Goal: Task Accomplishment & Management: Manage account settings

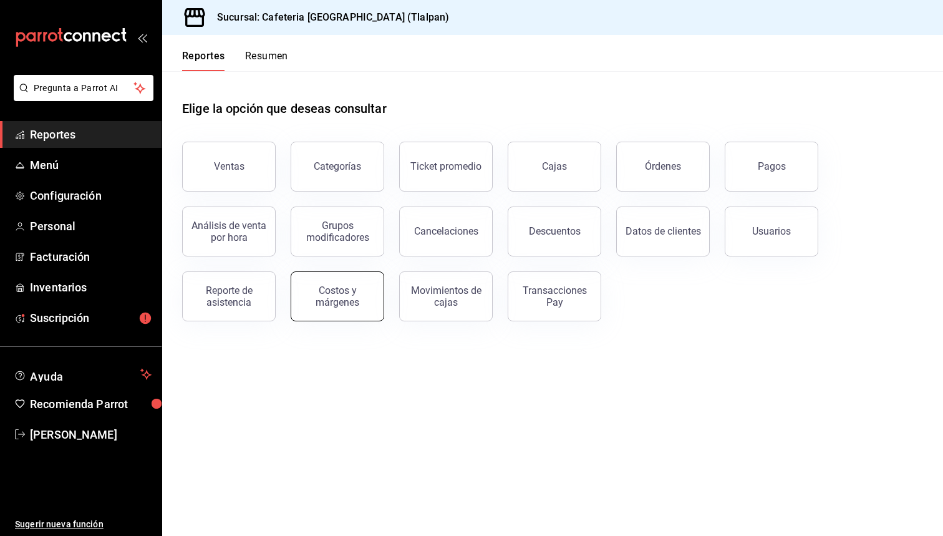
click at [354, 293] on div "Costos y márgenes" at bounding box center [337, 297] width 77 height 24
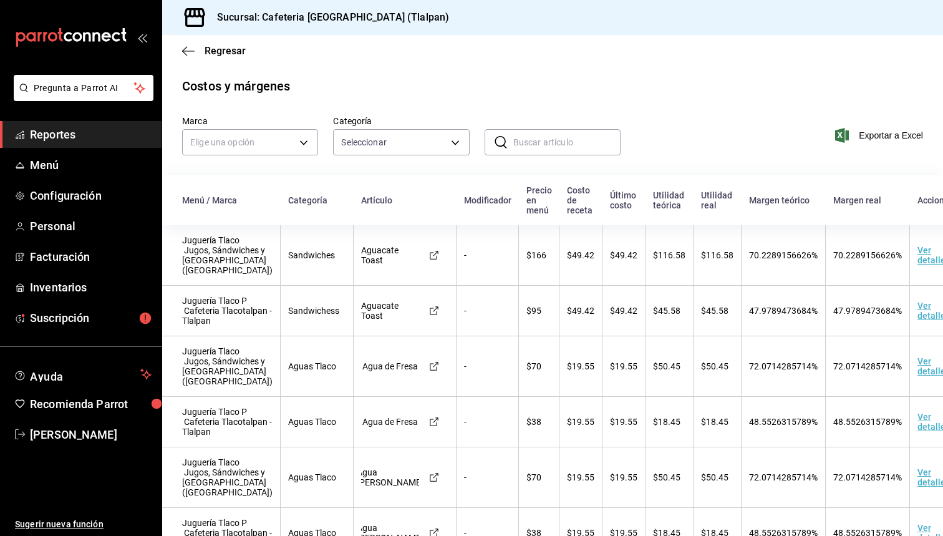
click at [866, 134] on span "Exportar a Excel" at bounding box center [880, 135] width 85 height 15
click at [54, 280] on span "Inventarios" at bounding box center [91, 287] width 122 height 17
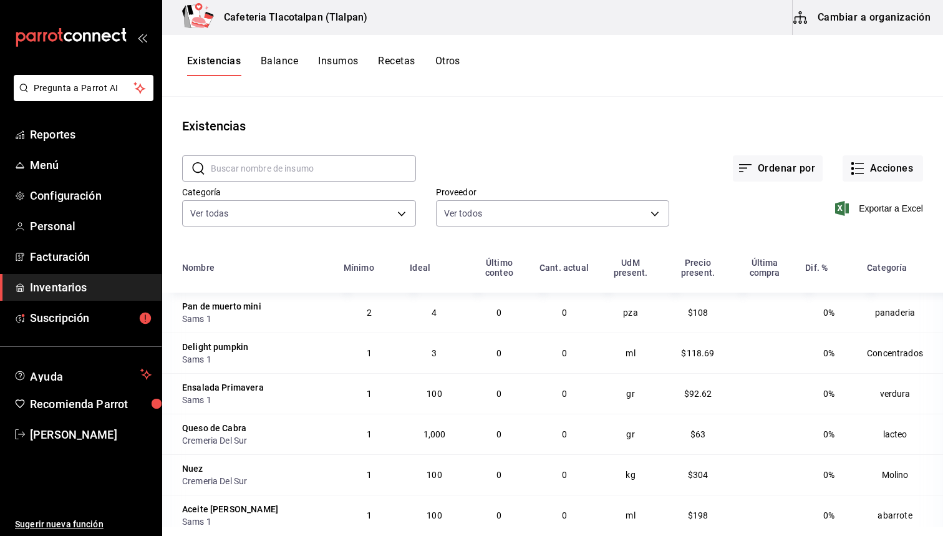
click at [348, 69] on button "Insumos" at bounding box center [338, 65] width 40 height 21
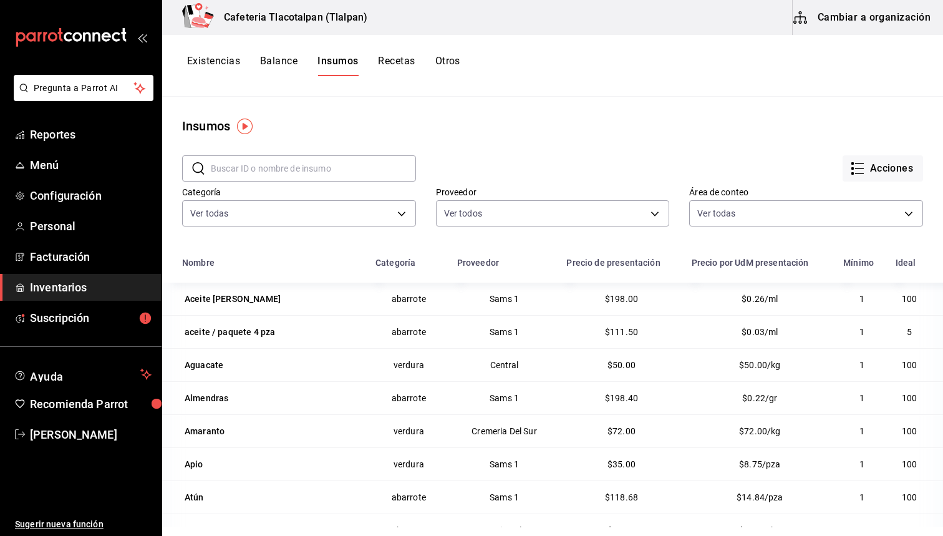
click at [316, 177] on input "text" at bounding box center [313, 168] width 205 height 25
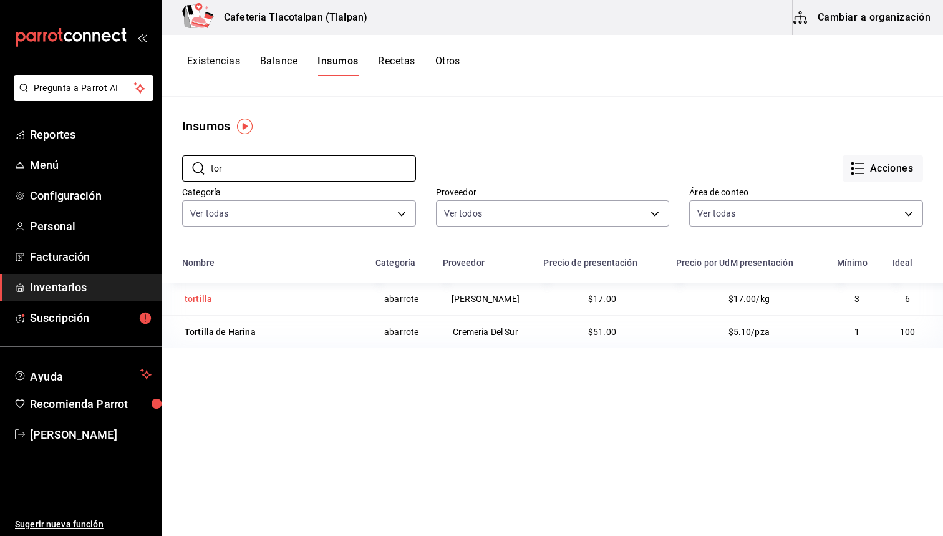
type input "tor"
click at [197, 293] on div "tortilla" at bounding box center [198, 299] width 27 height 12
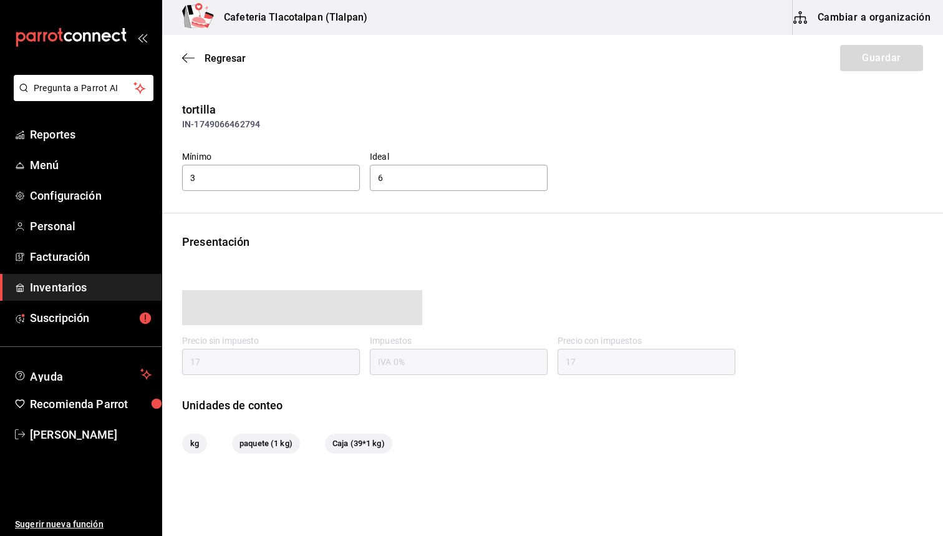
type input "17.00"
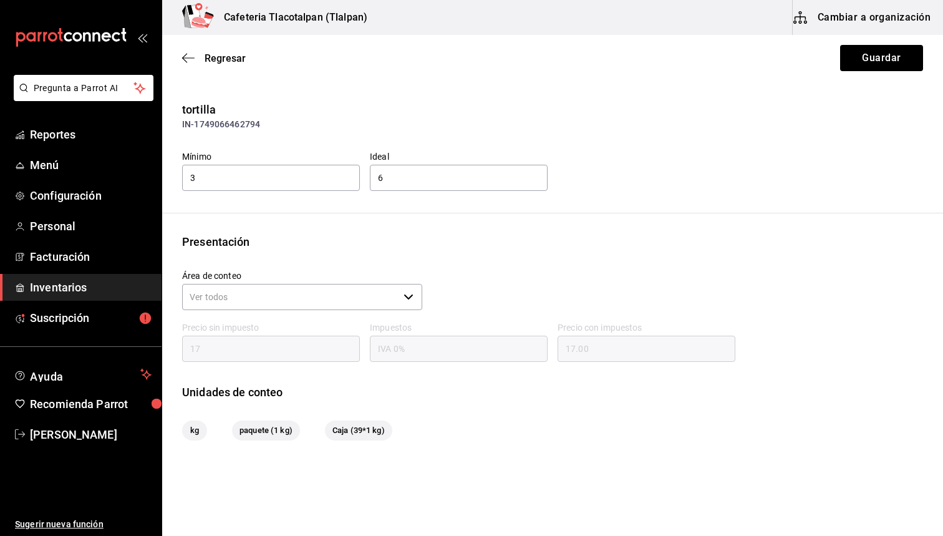
click at [831, 25] on button "Cambiar a organización" at bounding box center [863, 17] width 140 height 35
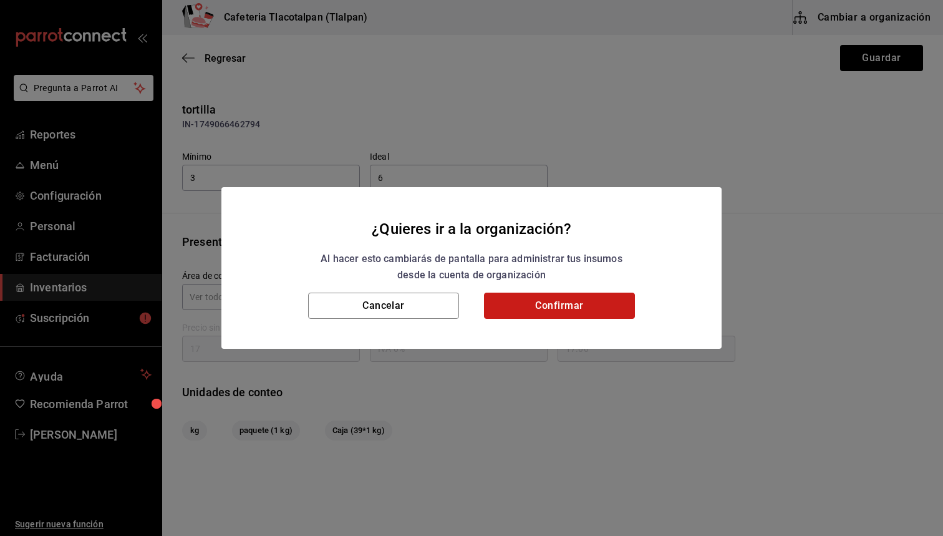
click at [490, 302] on button "Confirmar" at bounding box center [559, 306] width 151 height 26
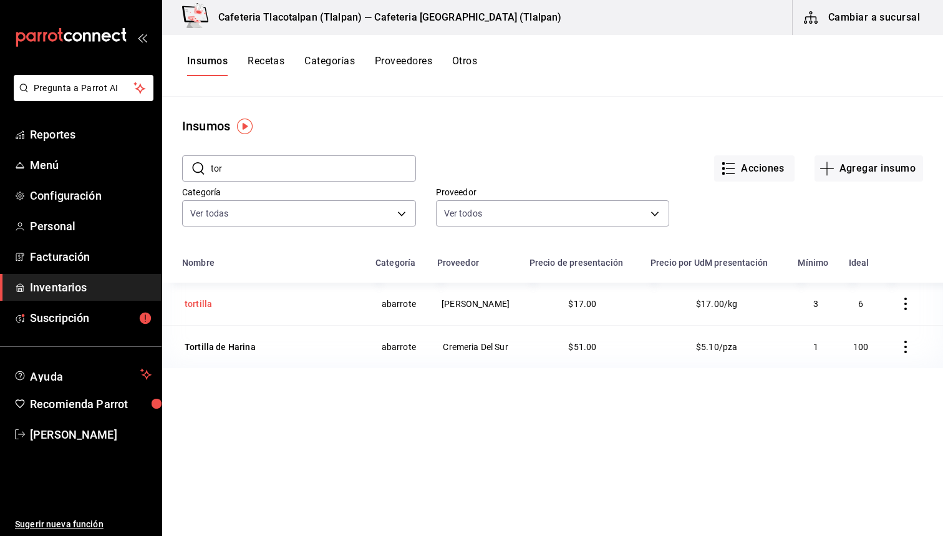
click at [187, 311] on div "tortilla" at bounding box center [198, 303] width 32 height 17
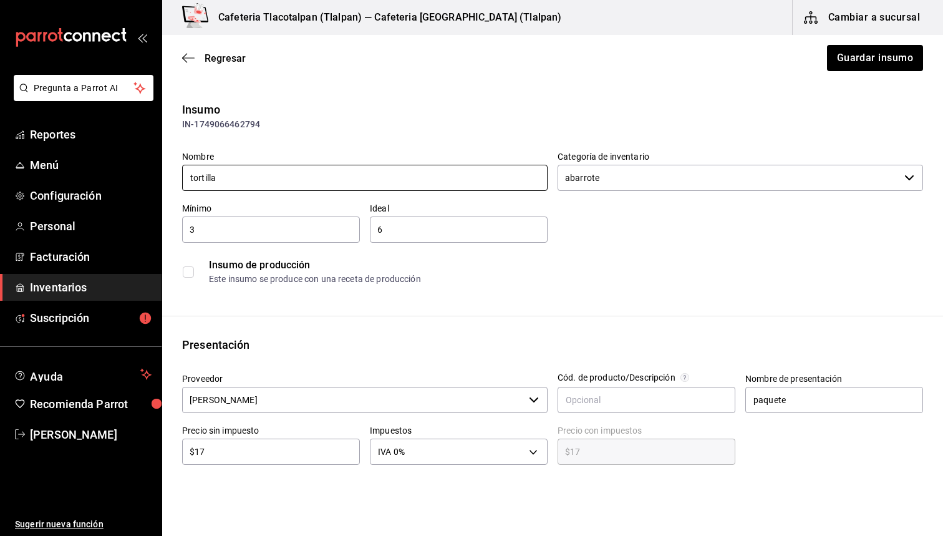
click at [195, 179] on input "tortilla" at bounding box center [365, 178] width 366 height 26
type input "Tortilla"
click at [217, 455] on input "$17" at bounding box center [271, 451] width 178 height 15
type input "$1"
type input "$1.00"
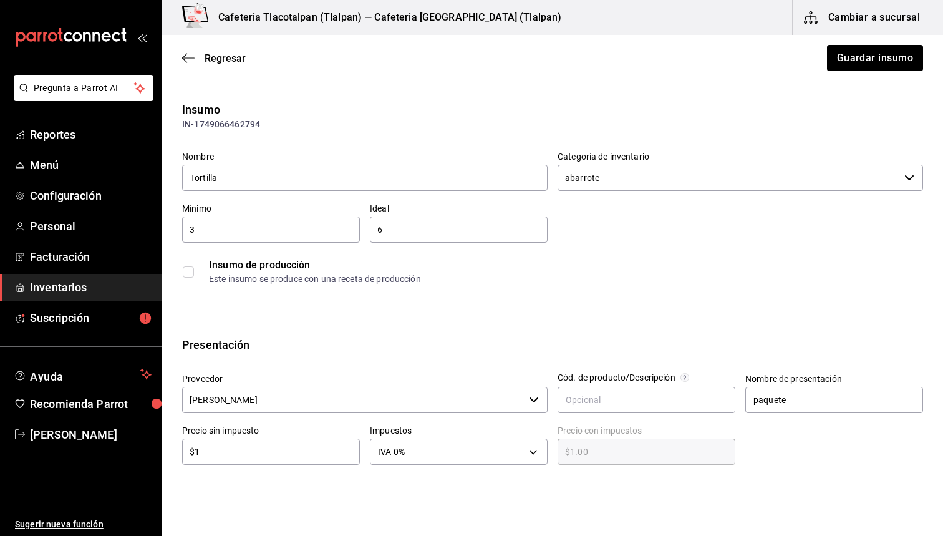
type input "$18"
type input "$18.00"
type input "$18"
click at [874, 62] on button "Guardar insumo" at bounding box center [874, 58] width 97 height 26
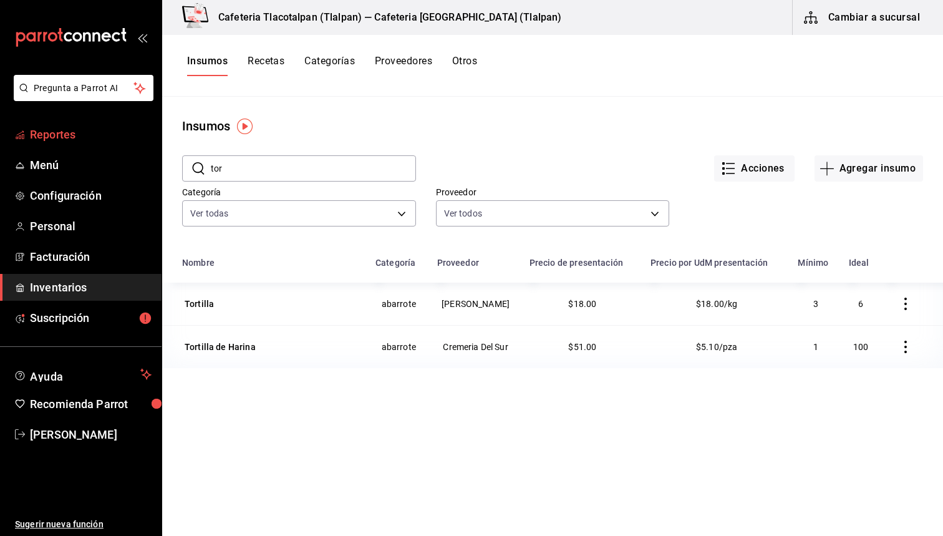
click at [95, 130] on span "Reportes" at bounding box center [91, 134] width 122 height 17
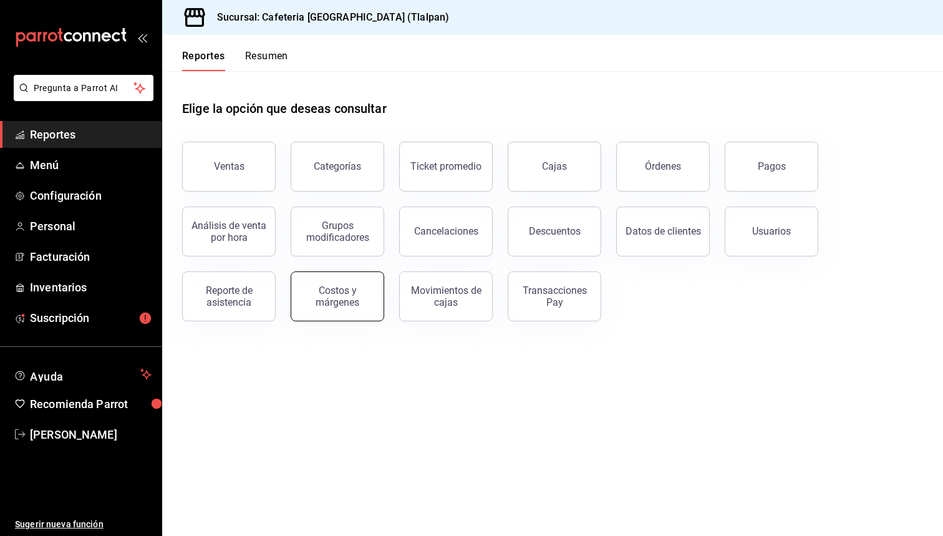
click at [351, 279] on button "Costos y márgenes" at bounding box center [338, 296] width 94 height 50
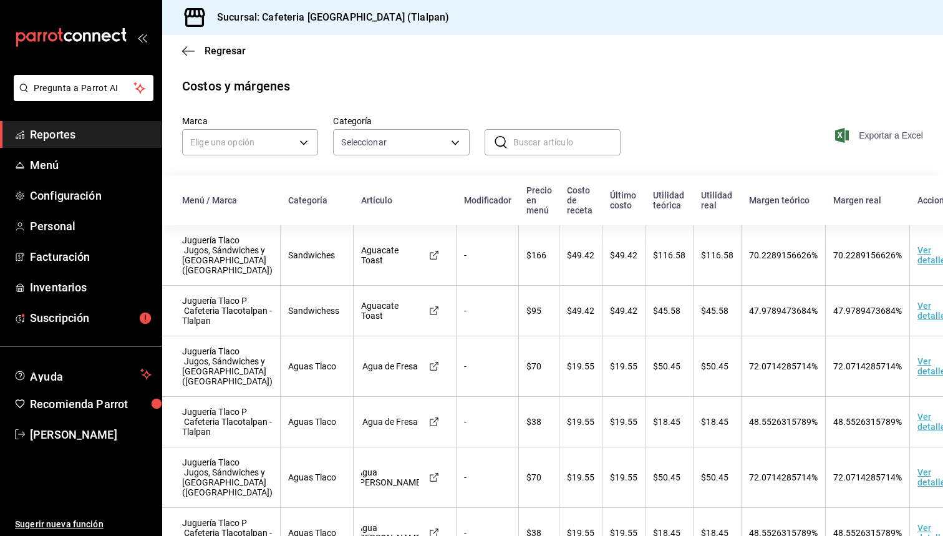
click at [875, 137] on span "Exportar a Excel" at bounding box center [880, 135] width 85 height 15
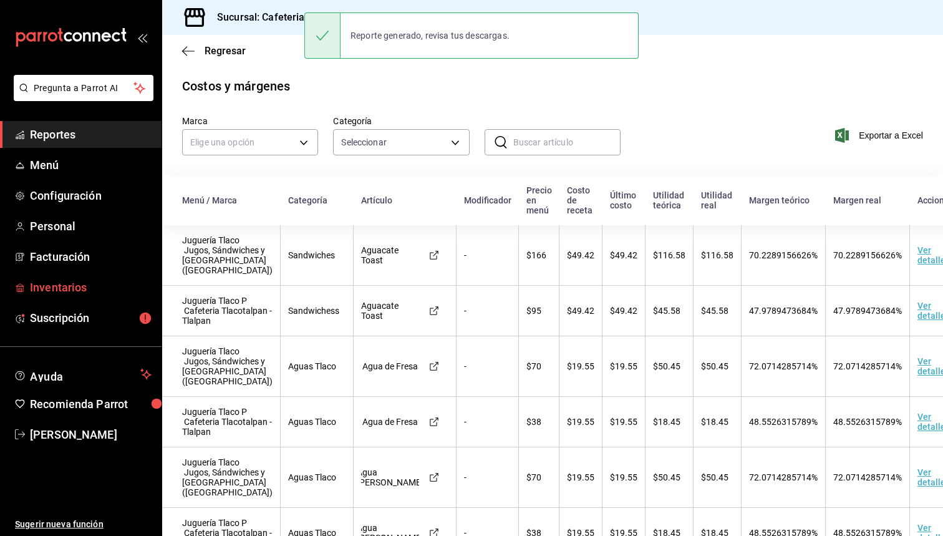
click at [66, 296] on link "Inventarios" at bounding box center [81, 287] width 162 height 27
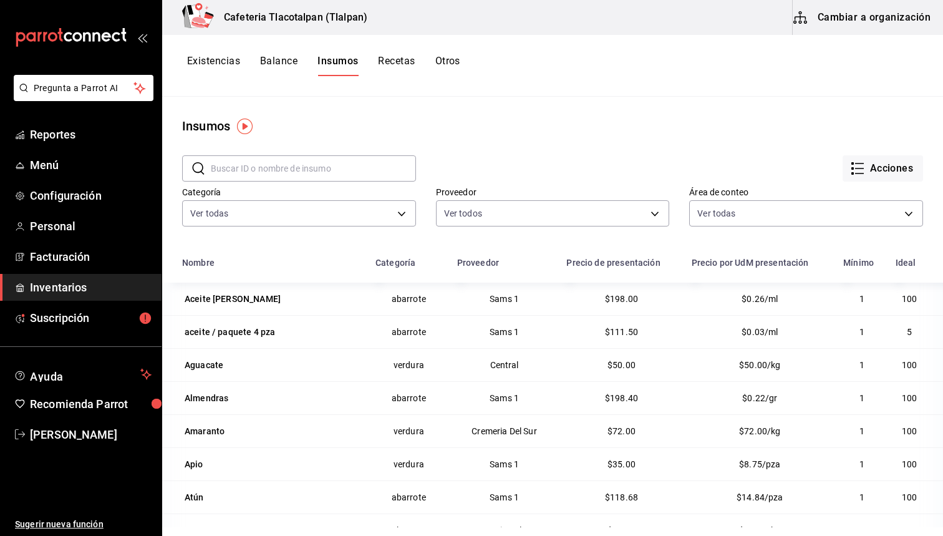
click at [376, 61] on div "Existencias Balance Insumos Recetas Otros" at bounding box center [323, 65] width 273 height 21
click at [384, 62] on button "Recetas" at bounding box center [396, 65] width 37 height 21
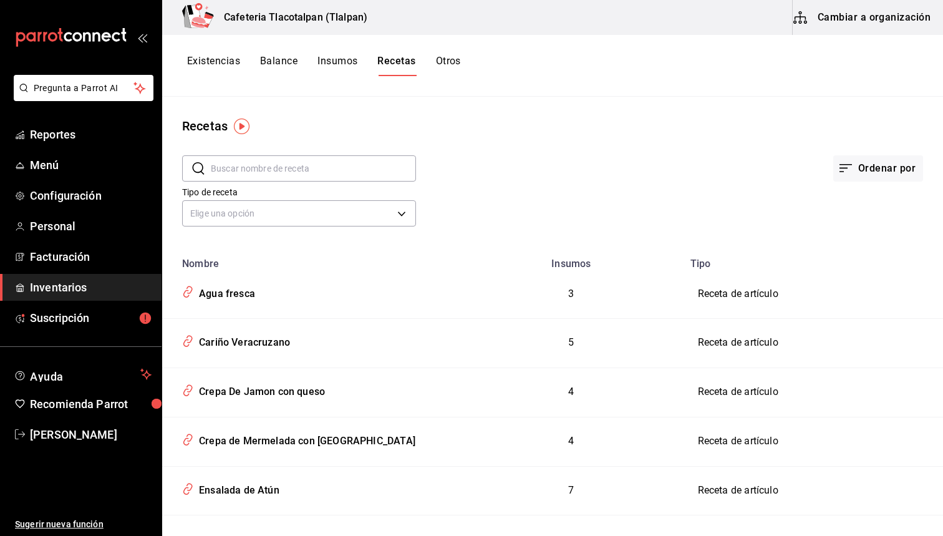
click at [309, 158] on input "text" at bounding box center [313, 168] width 205 height 25
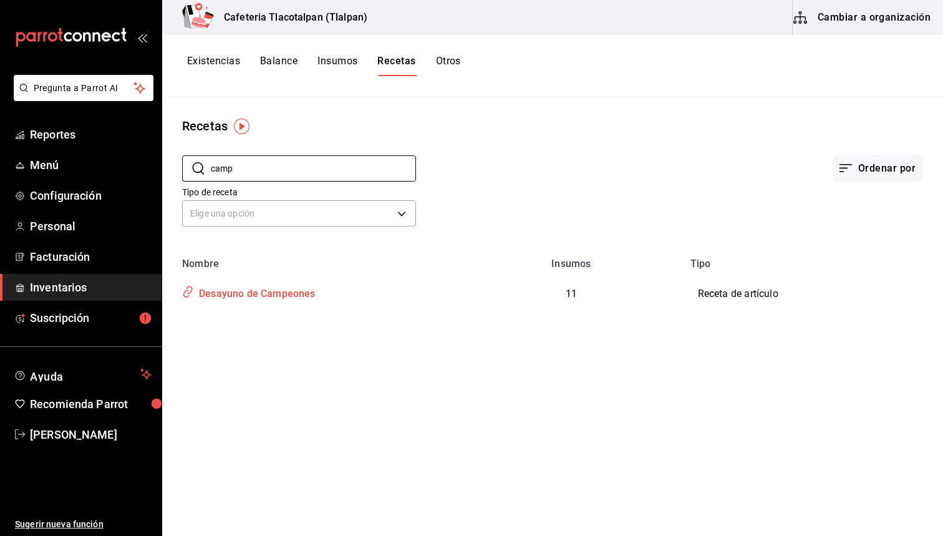
type input "camp"
click at [305, 295] on div "Desayuno de Campeones" at bounding box center [255, 291] width 122 height 19
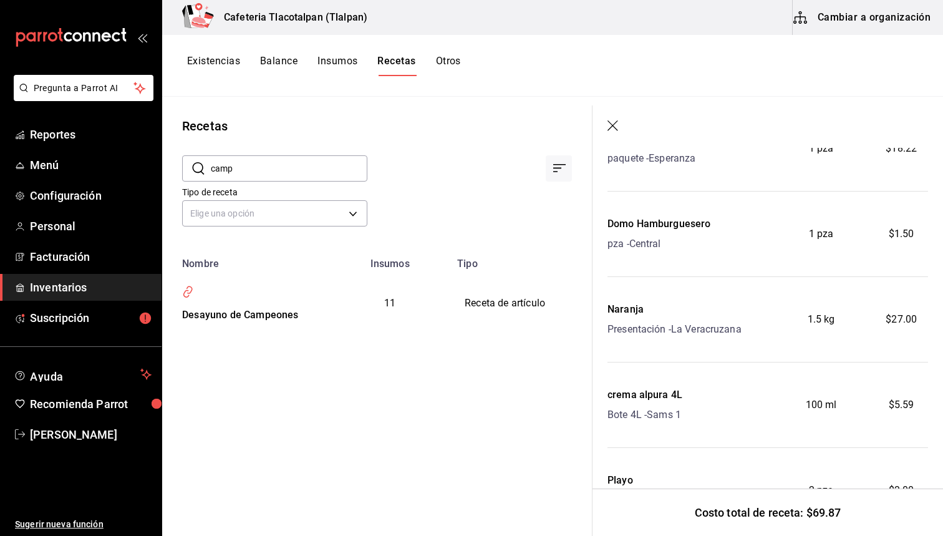
scroll to position [241, 0]
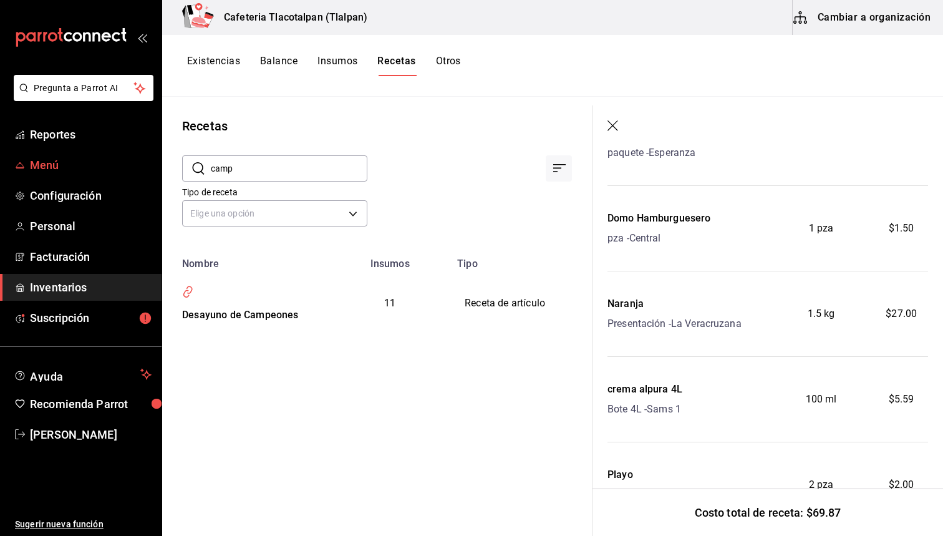
click at [51, 168] on span "Menú" at bounding box center [91, 165] width 122 height 17
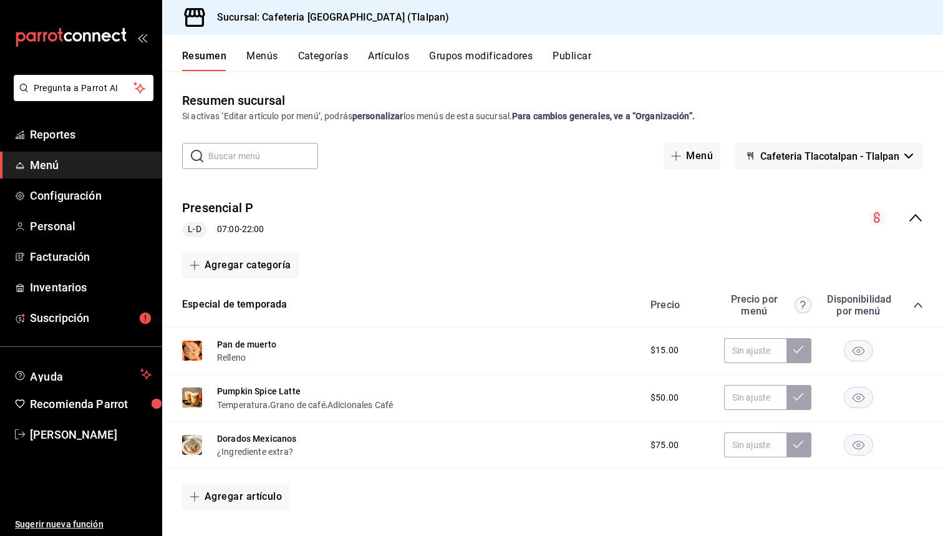
click at [389, 53] on button "Artículos" at bounding box center [388, 60] width 41 height 21
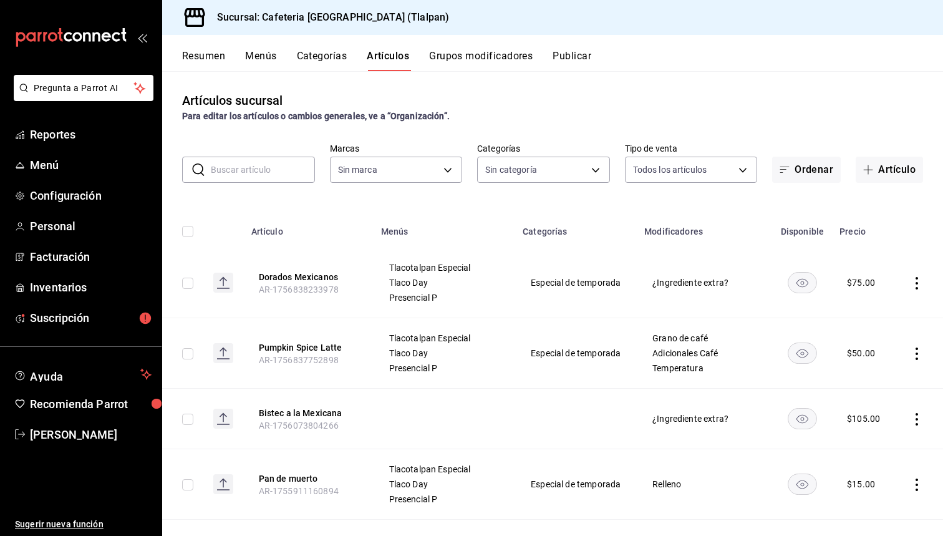
type input "ec576109-29d1-42df-b2ca-5becddbd2efe,3dfd9669-9911-4f47-a36d-8fb2dcc6eb36,e5a57…"
type input "8fb5c5e2-c76a-4129-8e25-25de823e503d,657201d4-d6ef-4148-94c8-ccd00e340086,2df64…"
click at [236, 181] on input "text" at bounding box center [263, 169] width 104 height 25
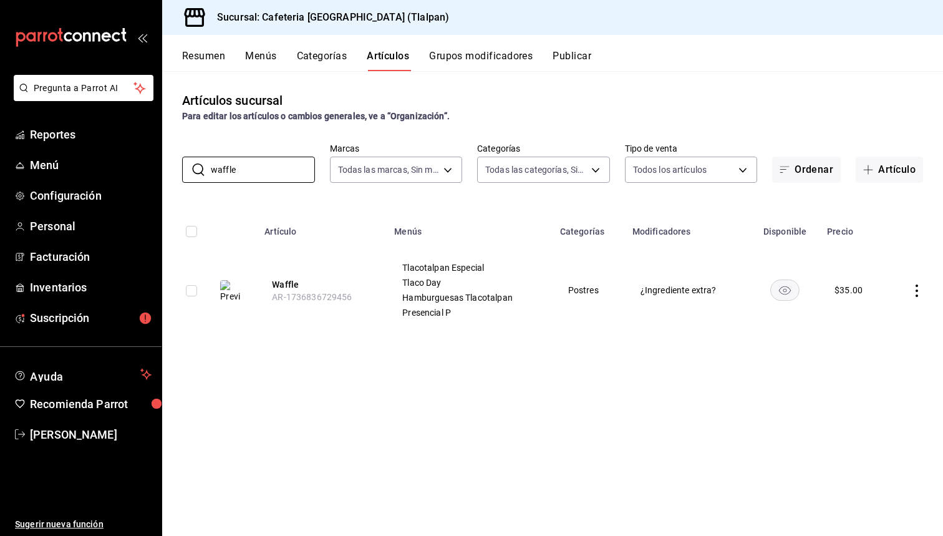
type input "waffle"
click at [915, 296] on icon "actions" at bounding box center [917, 291] width 12 height 12
click at [890, 323] on span "Editar" at bounding box center [880, 319] width 32 height 13
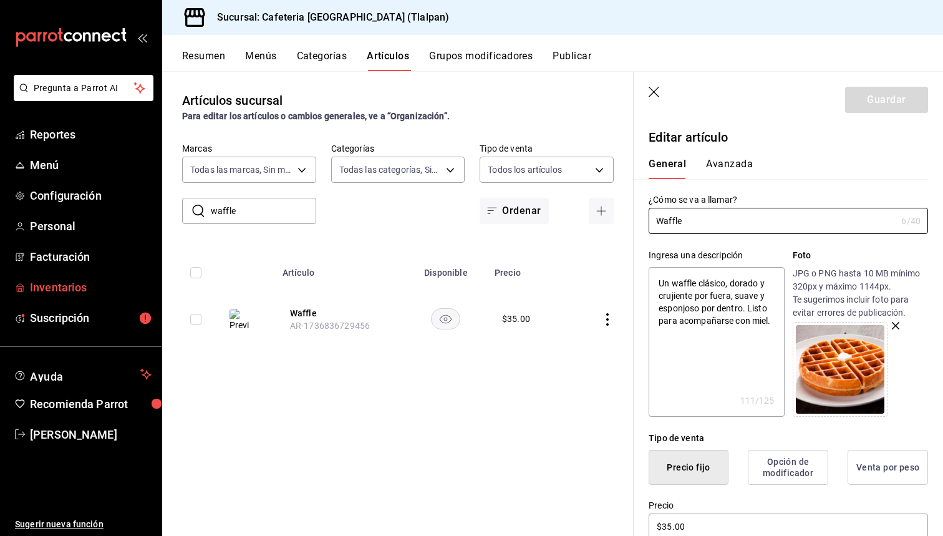
click at [54, 291] on span "Inventarios" at bounding box center [91, 287] width 122 height 17
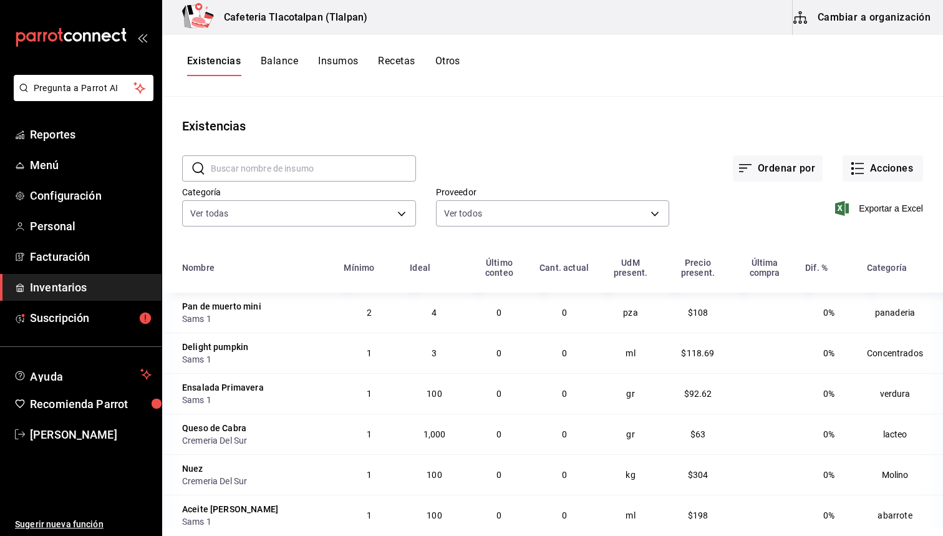
click at [411, 67] on button "Recetas" at bounding box center [396, 65] width 37 height 21
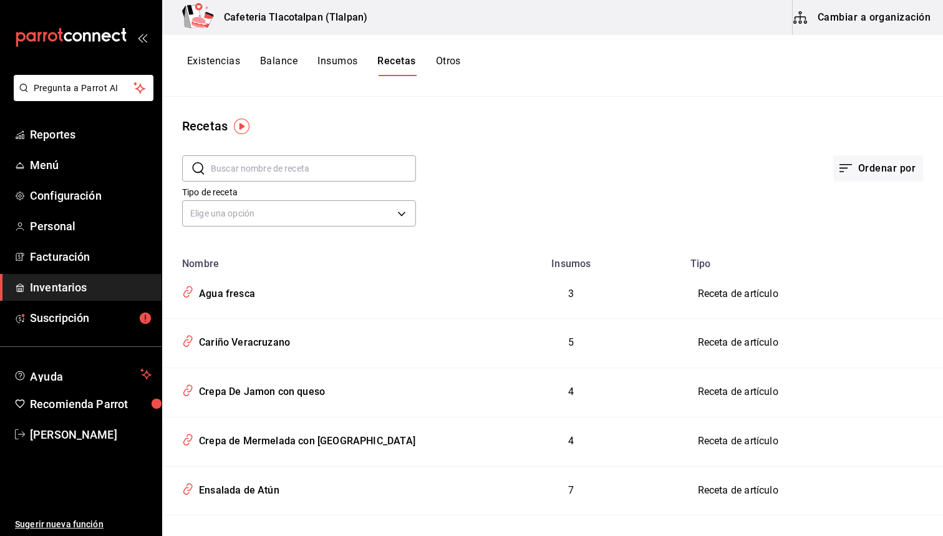
click at [309, 175] on input "text" at bounding box center [313, 168] width 205 height 25
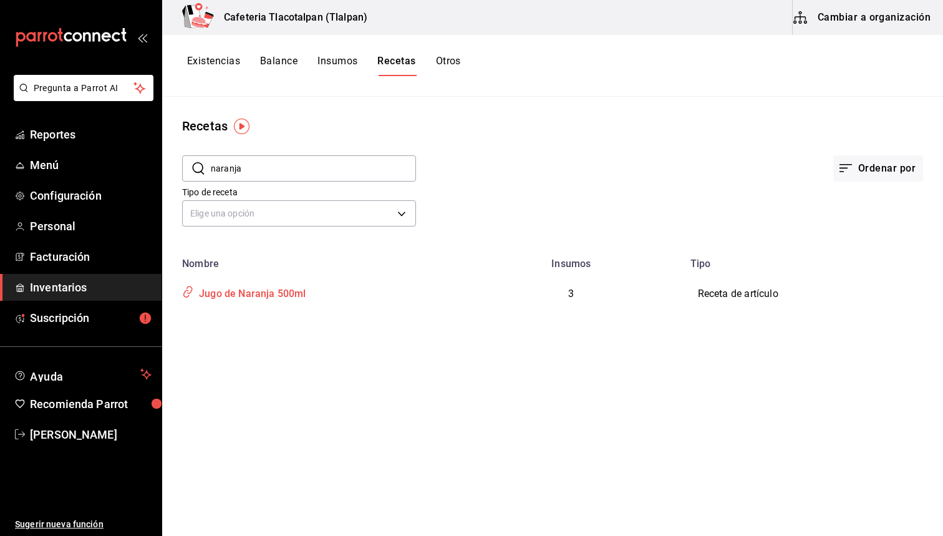
click at [287, 292] on div "Jugo de Naranja 500ml" at bounding box center [250, 291] width 112 height 19
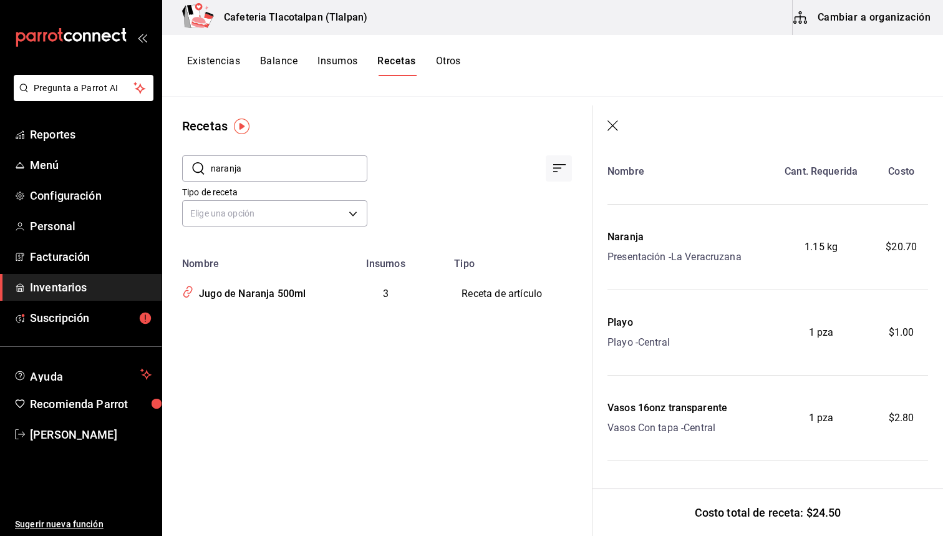
scroll to position [51, 0]
click at [254, 176] on input "naranja" at bounding box center [289, 168] width 157 height 25
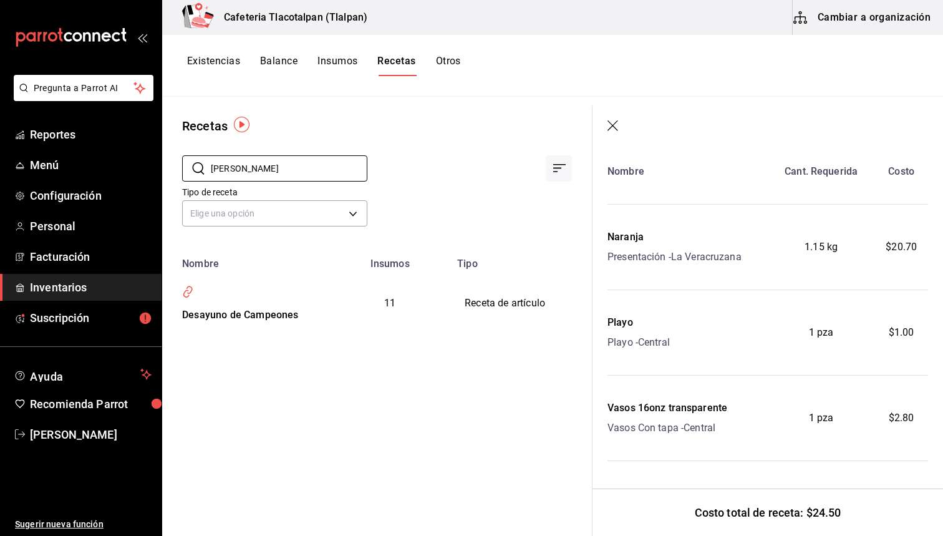
scroll to position [0, 0]
type input "[PERSON_NAME]"
click at [299, 303] on div "Desayuno de Campeones" at bounding box center [238, 312] width 122 height 19
click at [282, 303] on div "Desayuno de Campeones" at bounding box center [238, 312] width 122 height 19
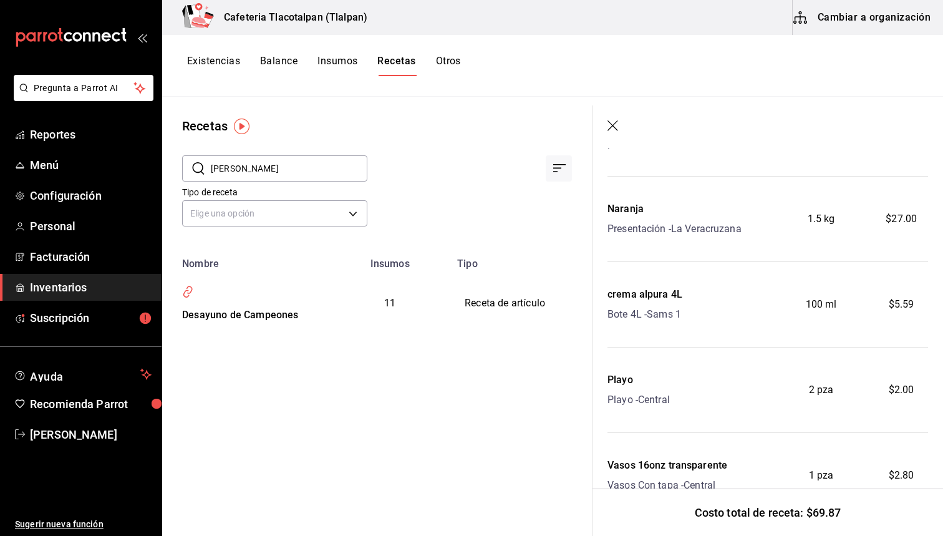
scroll to position [346, 0]
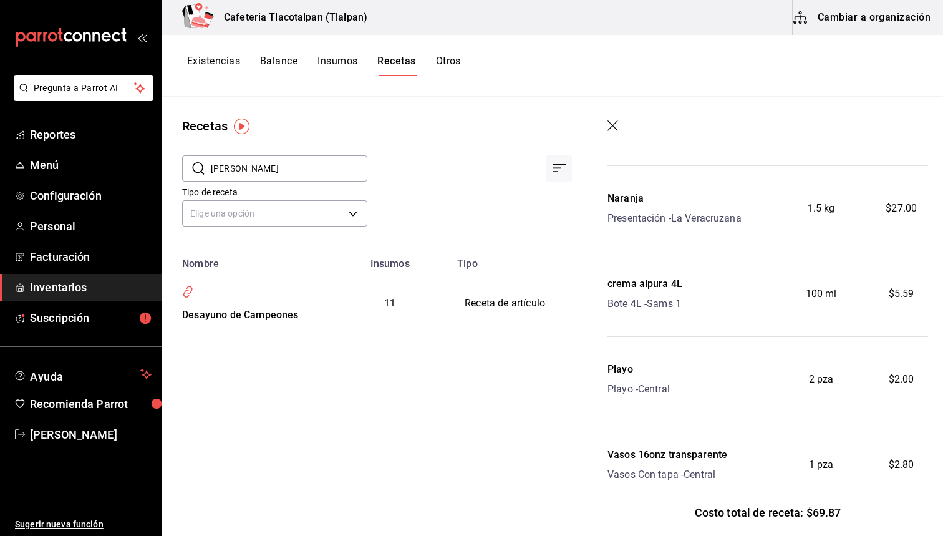
click at [631, 200] on div "Naranja" at bounding box center [675, 198] width 134 height 15
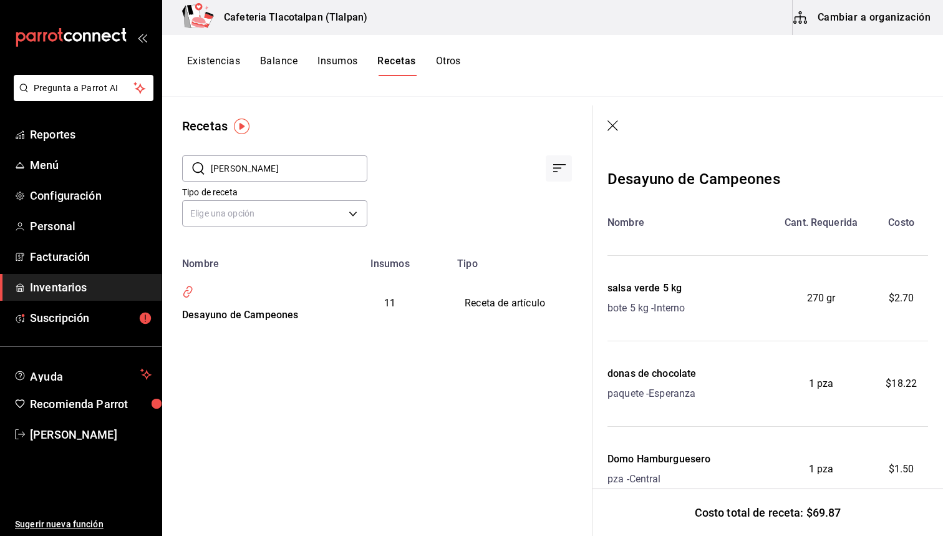
scroll to position [0, 0]
click at [864, 26] on button "Cambiar a organización" at bounding box center [863, 17] width 140 height 35
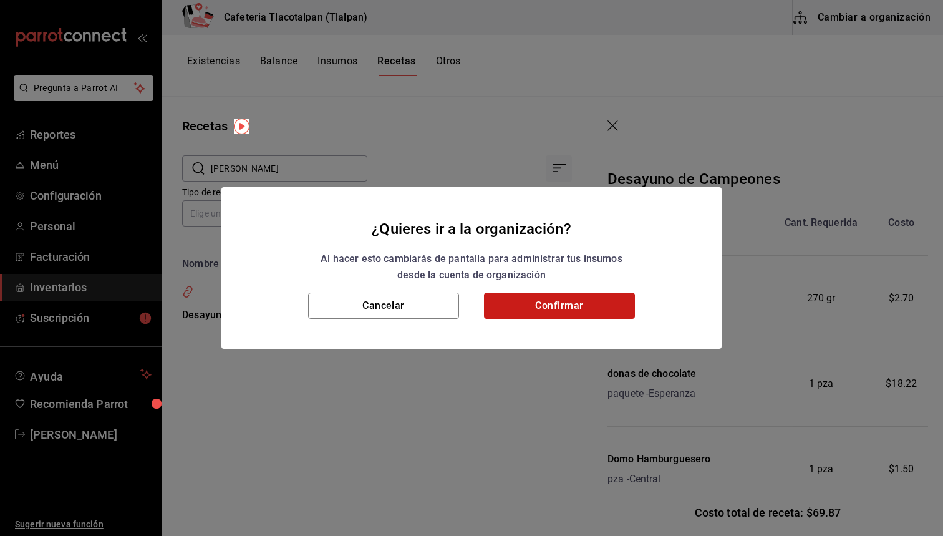
click at [575, 299] on button "Confirmar" at bounding box center [559, 306] width 151 height 26
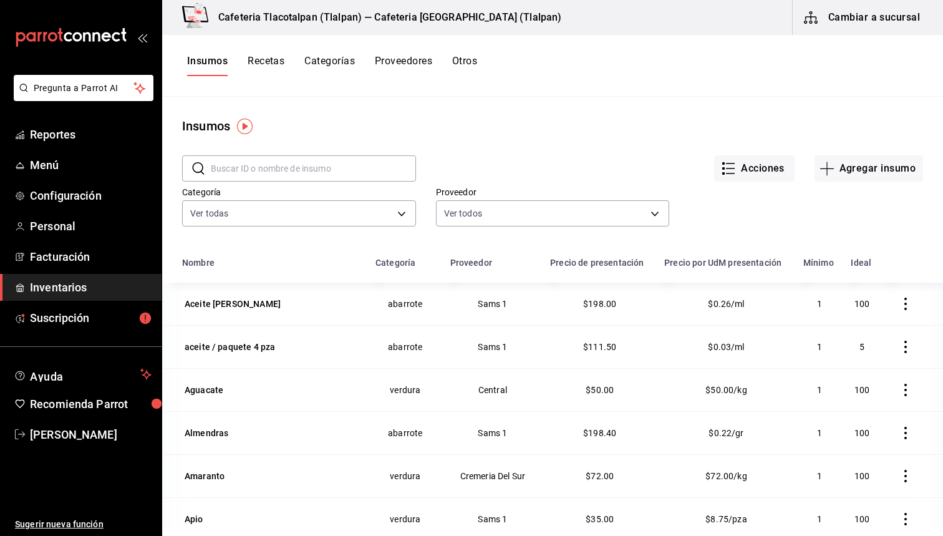
click at [285, 176] on input "text" at bounding box center [313, 168] width 205 height 25
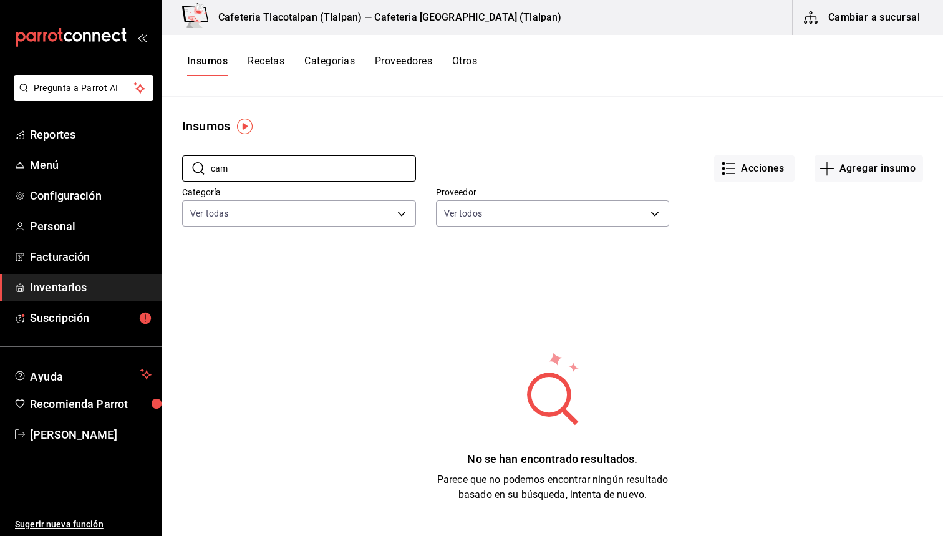
type input "cam"
click at [265, 59] on button "Recetas" at bounding box center [266, 65] width 37 height 21
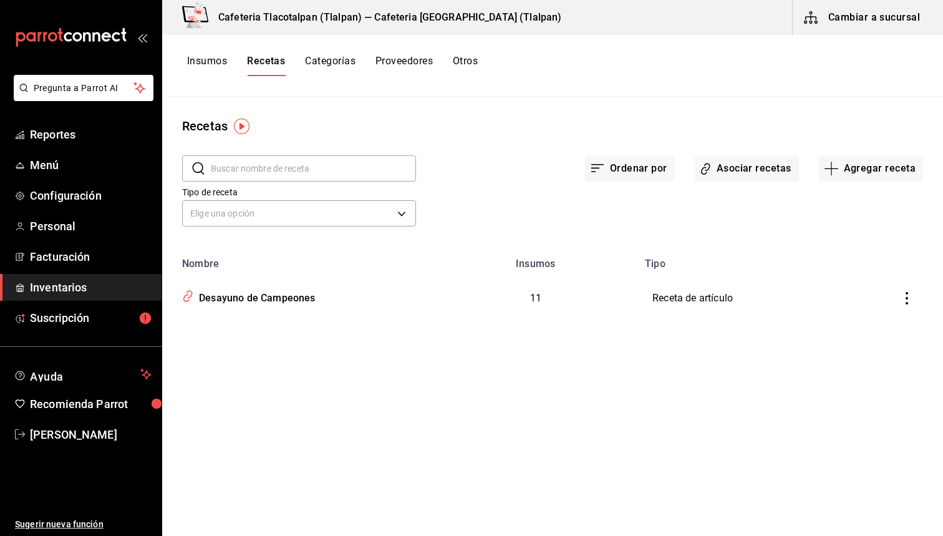
click at [275, 169] on input "text" at bounding box center [313, 168] width 205 height 25
type input "[PERSON_NAME]"
click at [308, 303] on div "Desayuno de Campeones" at bounding box center [255, 295] width 122 height 19
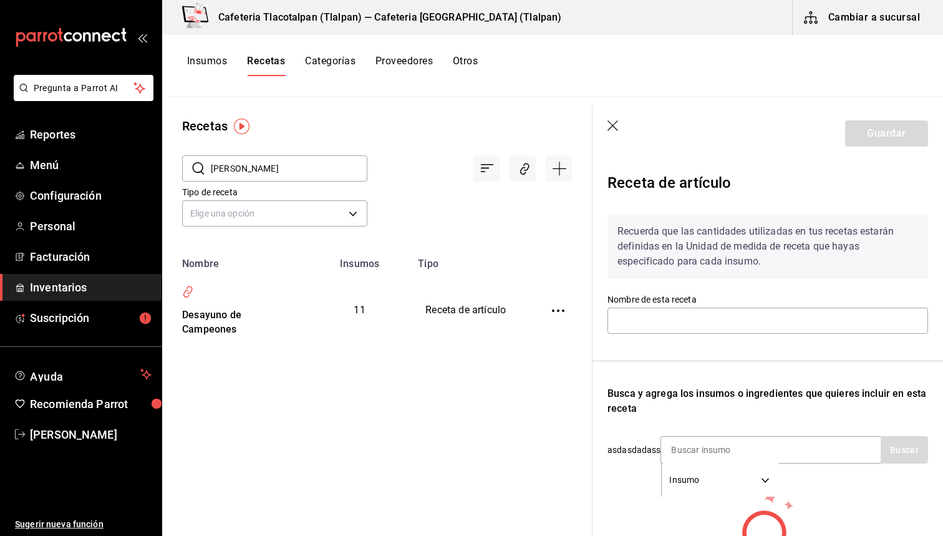
type input "Desayuno de Campeones"
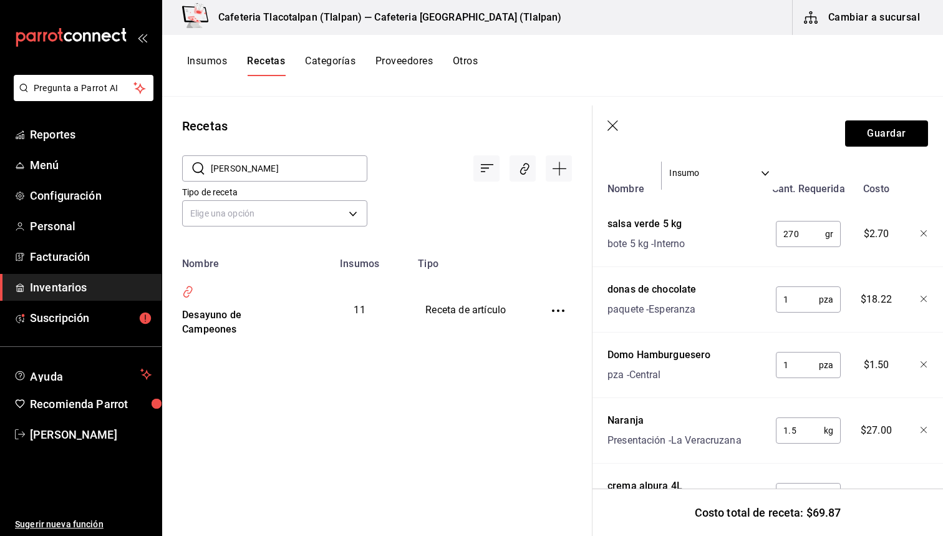
scroll to position [299, 0]
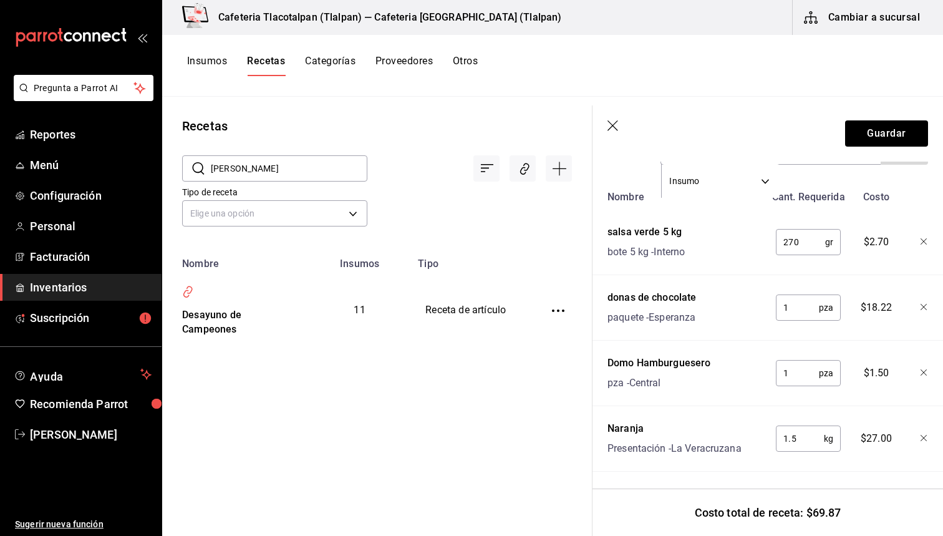
click at [798, 441] on input "1.5" at bounding box center [800, 438] width 48 height 25
type input "1"
type input "0.575"
click at [889, 125] on button "Guardar" at bounding box center [886, 133] width 83 height 26
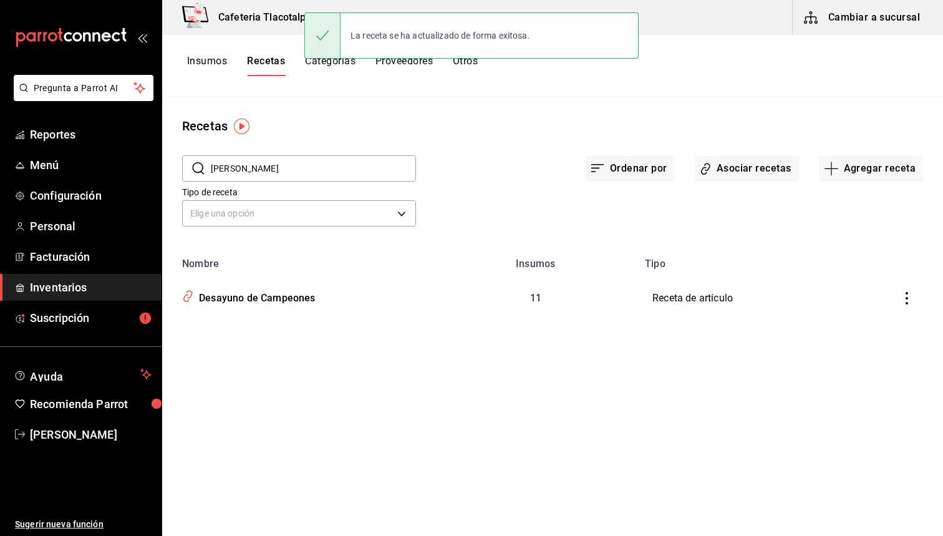
click at [277, 170] on input "[PERSON_NAME]" at bounding box center [313, 168] width 205 height 25
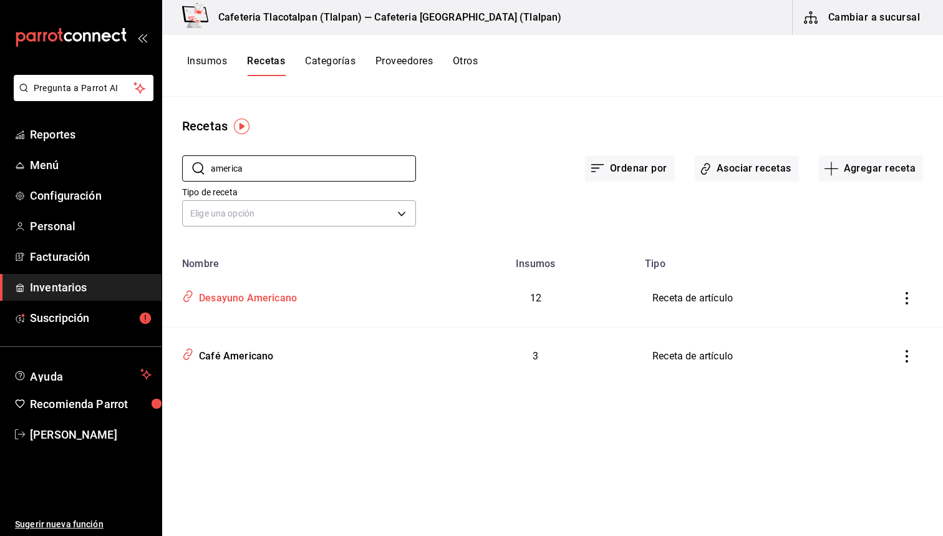
type input "america"
click at [266, 298] on div "Desayuno Americano" at bounding box center [245, 295] width 103 height 19
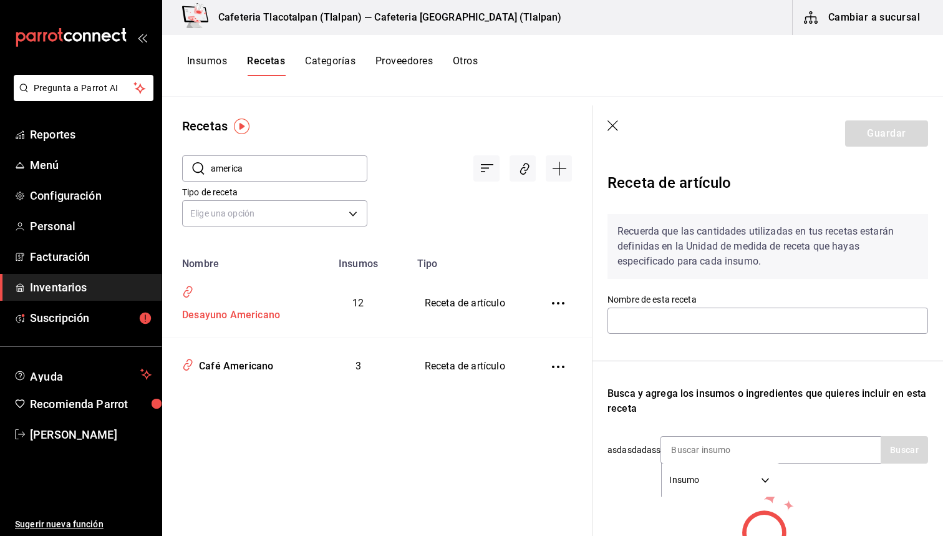
type input "Desayuno Americano"
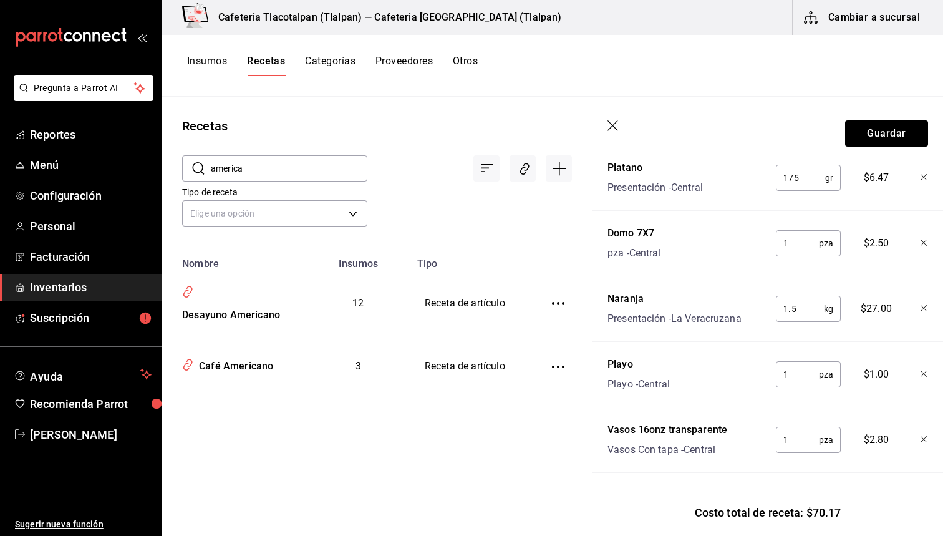
scroll to position [461, 0]
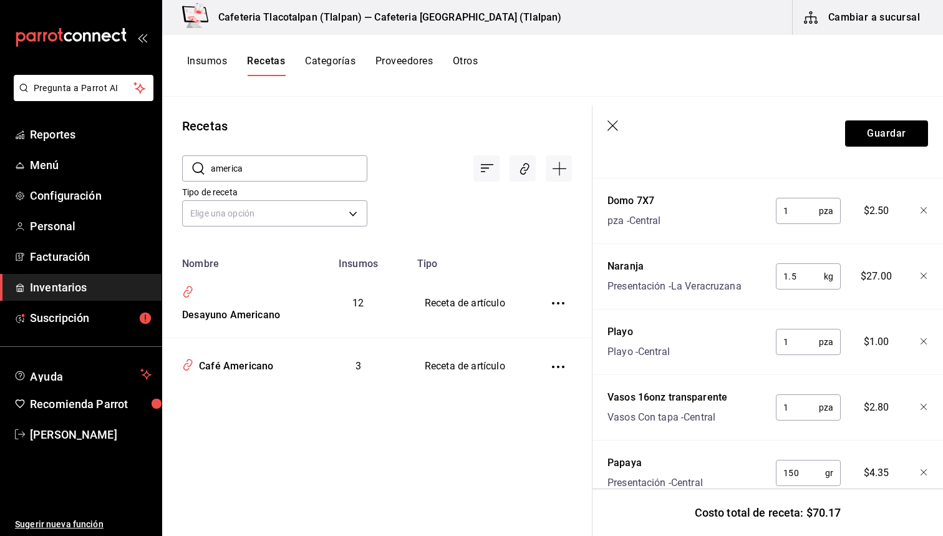
click at [816, 270] on input "1.5" at bounding box center [800, 276] width 48 height 25
type input "0.575"
click at [893, 142] on button "Guardar" at bounding box center [886, 133] width 83 height 26
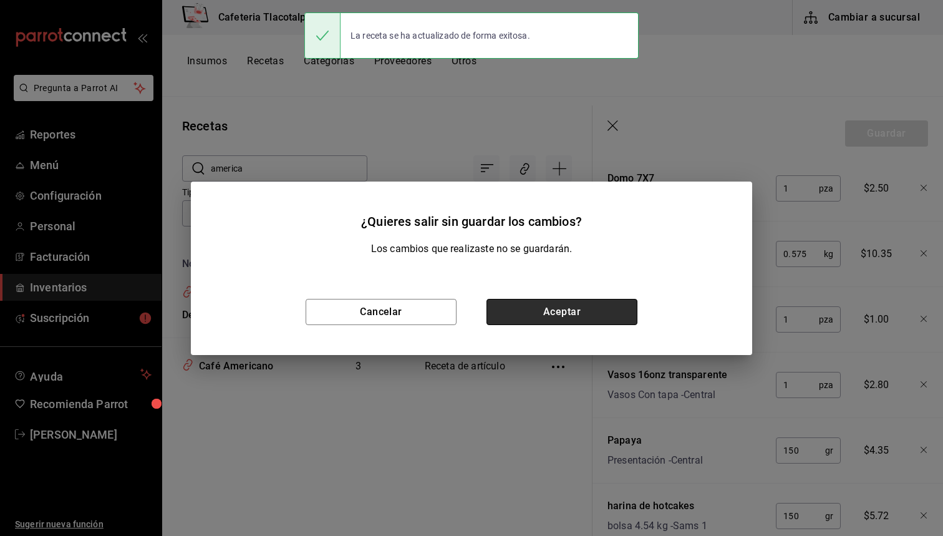
click at [578, 322] on button "Aceptar" at bounding box center [562, 312] width 151 height 26
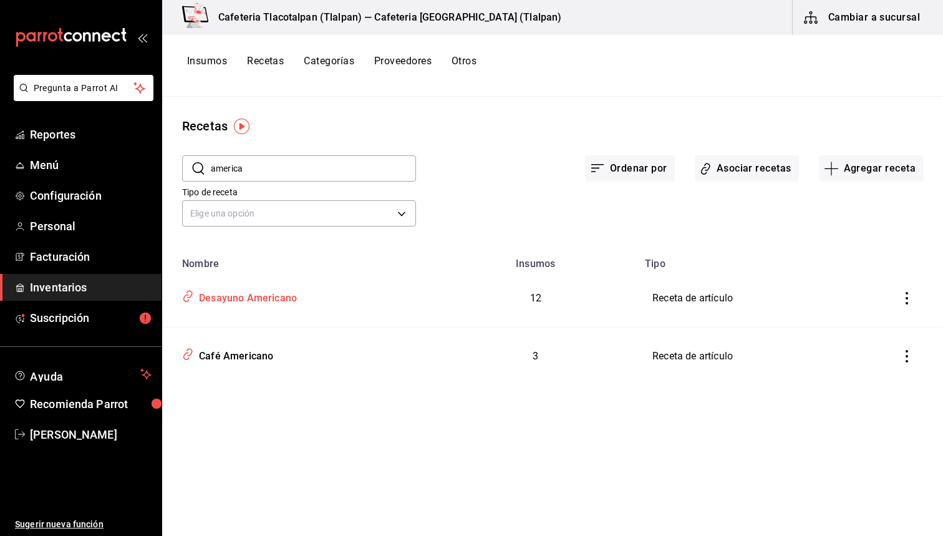
click at [302, 299] on div "Desayuno Americano" at bounding box center [297, 296] width 241 height 24
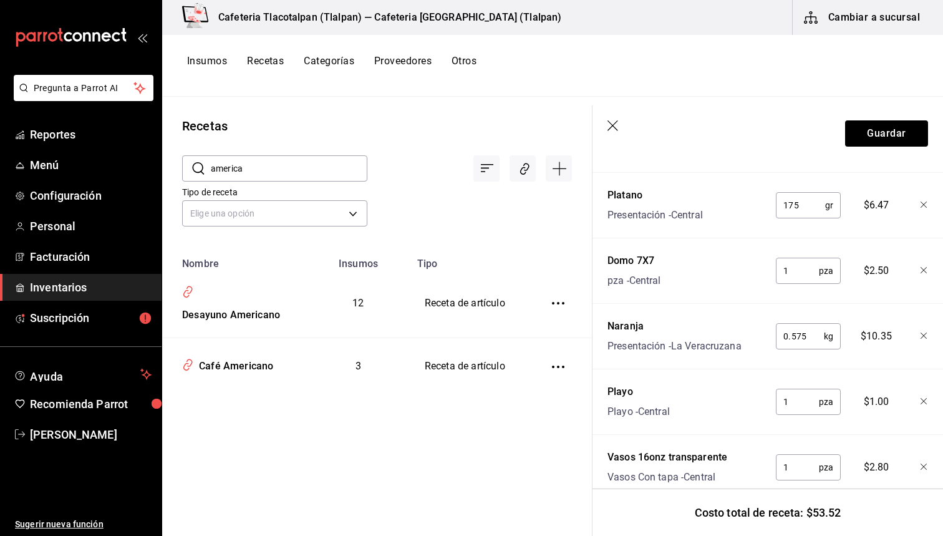
scroll to position [437, 0]
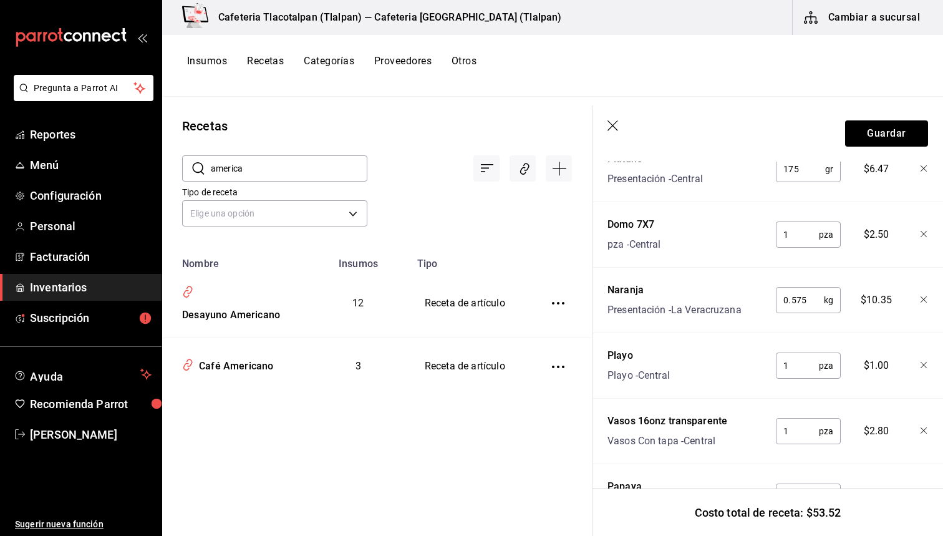
click at [611, 129] on icon "button" at bounding box center [614, 126] width 12 height 12
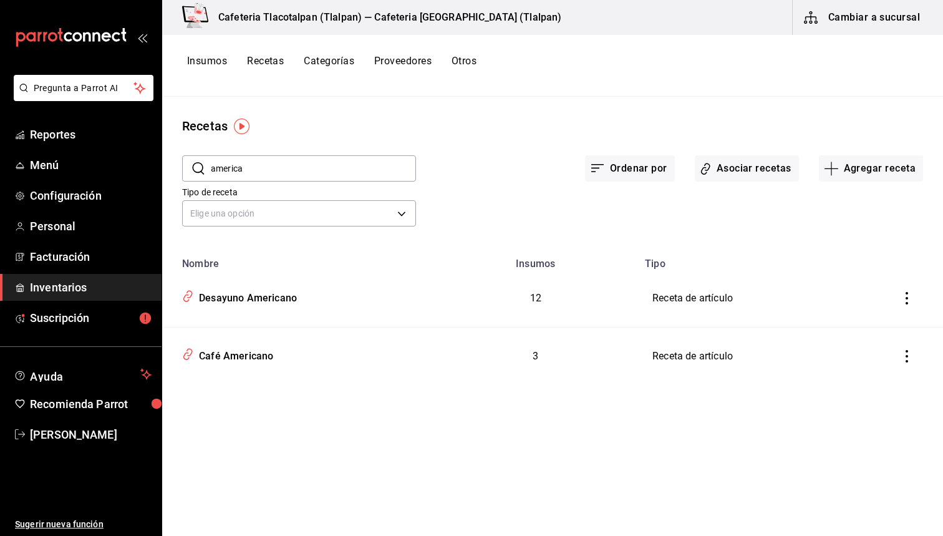
click at [311, 183] on div "Tipo de receta Elige una opción default" at bounding box center [289, 199] width 254 height 64
click at [310, 177] on input "america" at bounding box center [313, 168] width 205 height 25
click at [266, 57] on button "Recetas" at bounding box center [265, 65] width 37 height 21
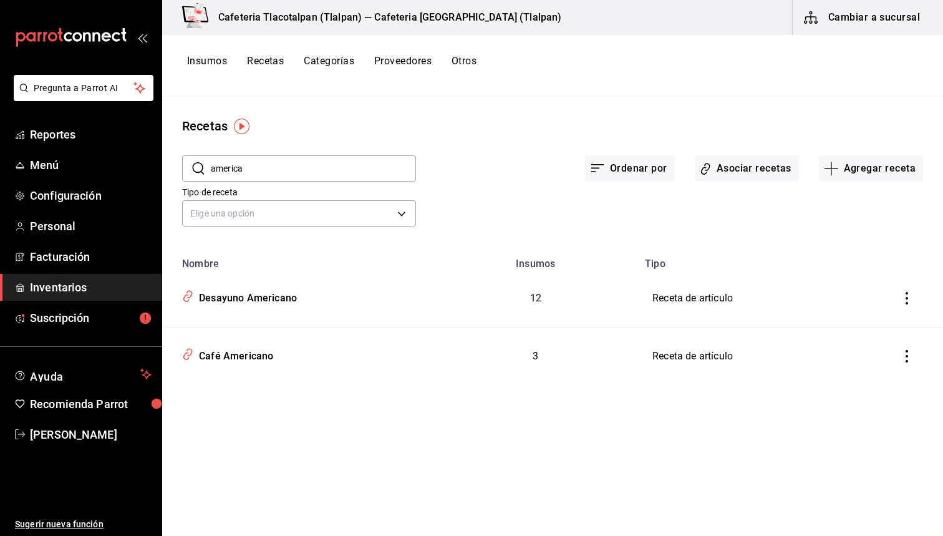
click at [261, 64] on button "Recetas" at bounding box center [265, 65] width 37 height 21
click at [331, 61] on button "Categorías" at bounding box center [329, 65] width 51 height 21
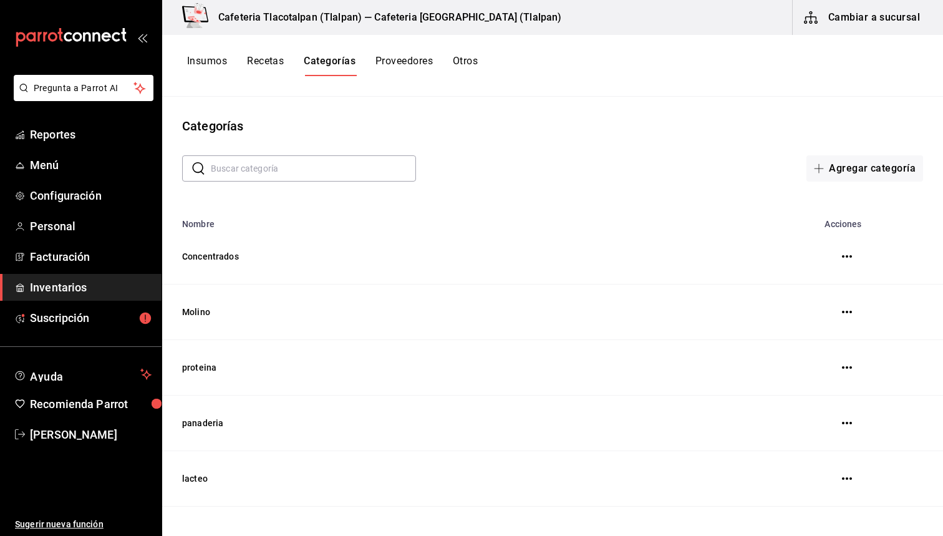
click at [218, 63] on button "Insumos" at bounding box center [207, 65] width 40 height 21
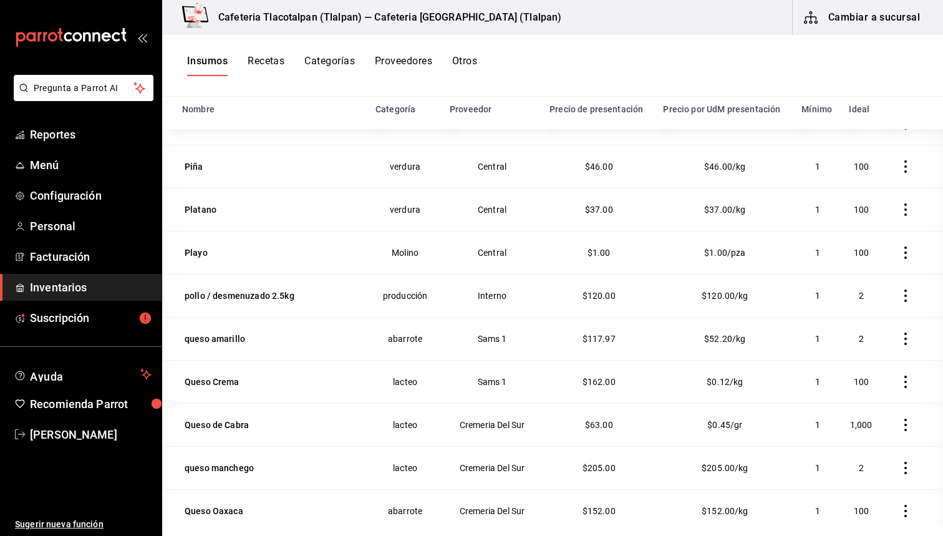
scroll to position [3900, 0]
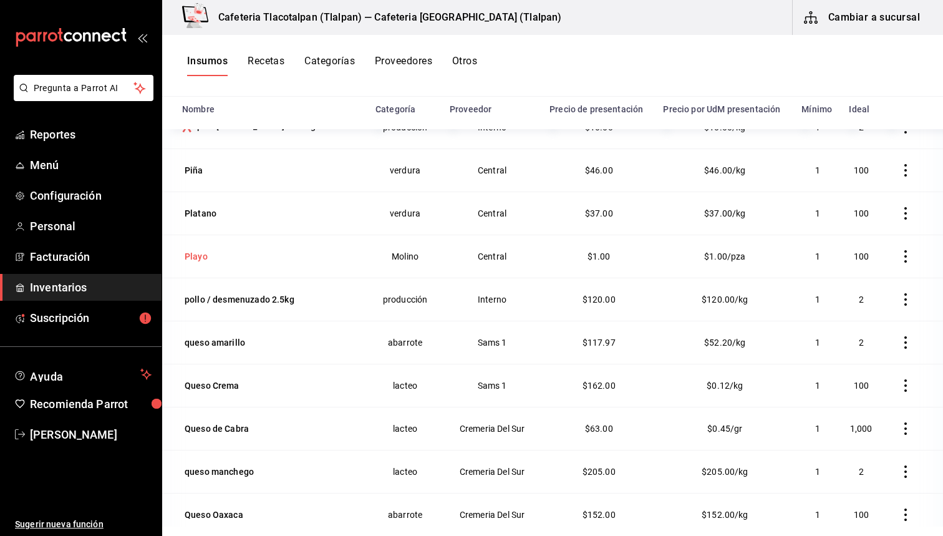
click at [218, 255] on div "Playo" at bounding box center [271, 256] width 178 height 17
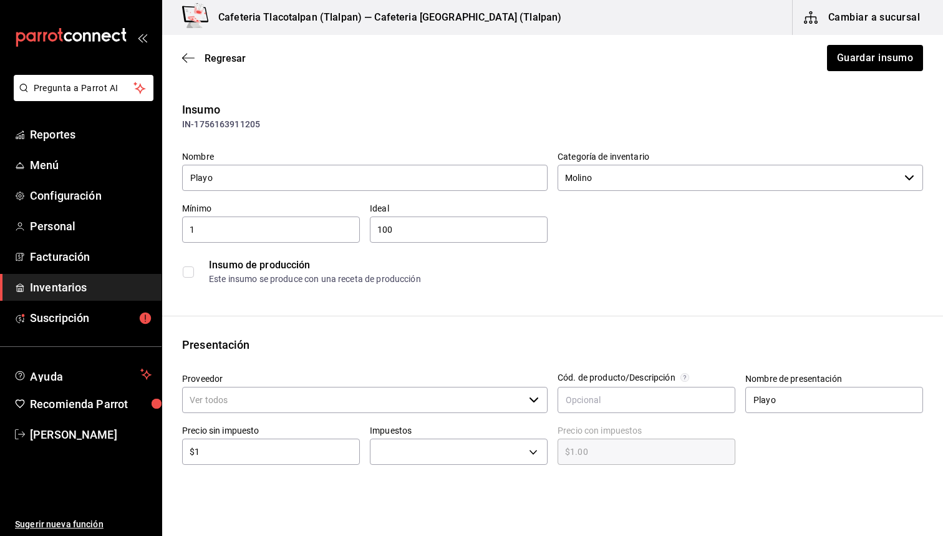
type input "Central"
type input "$1.16"
click at [255, 233] on input "1" at bounding box center [271, 229] width 178 height 15
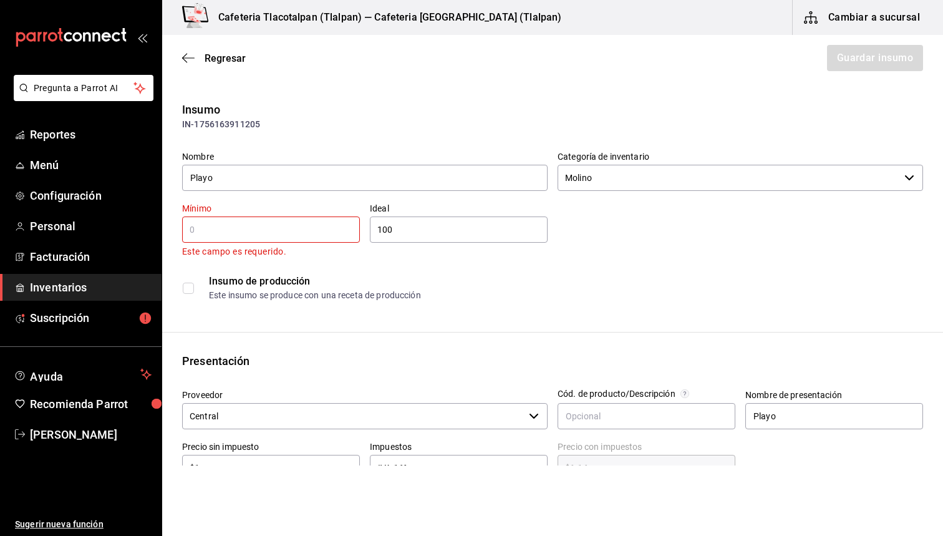
type input "2"
type input "1"
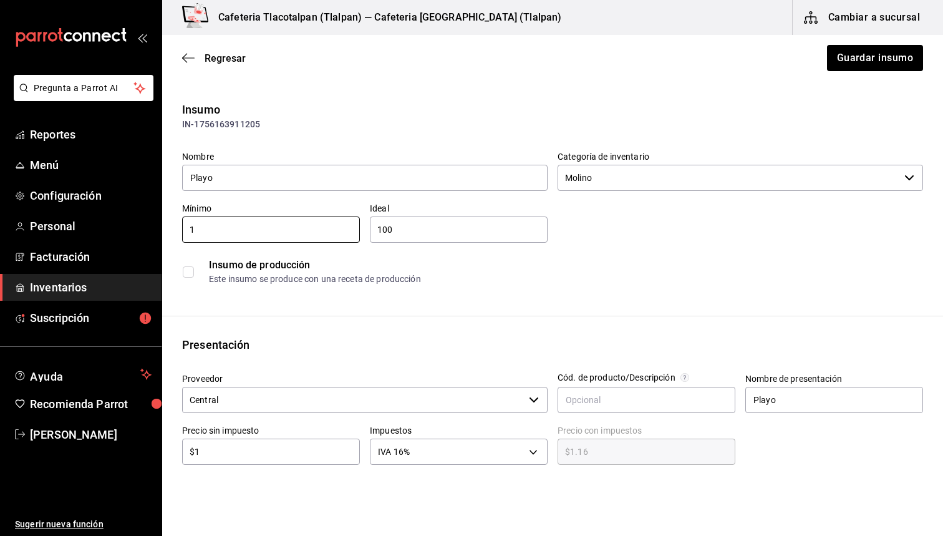
click at [283, 453] on input "$1" at bounding box center [271, 451] width 178 height 15
type input "$0.00"
type input "$2"
type input "$2.32"
click at [860, 57] on button "Guardar insumo" at bounding box center [874, 58] width 97 height 26
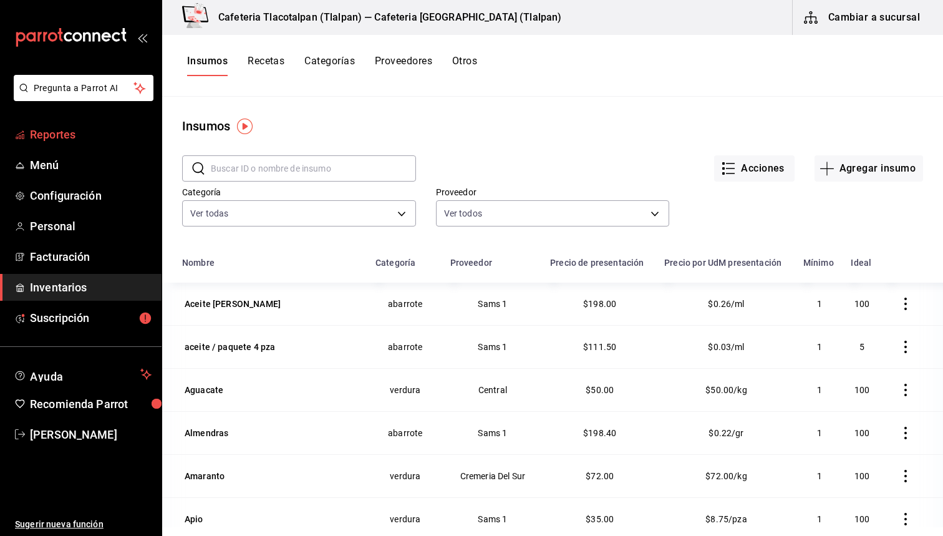
click at [94, 130] on span "Reportes" at bounding box center [91, 134] width 122 height 17
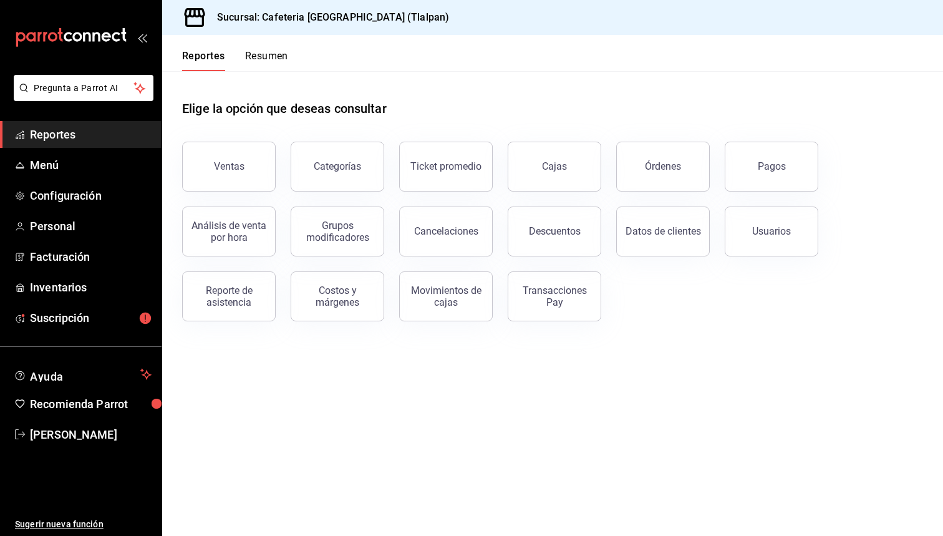
click at [99, 135] on span "Reportes" at bounding box center [91, 134] width 122 height 17
click at [46, 172] on span "Menú" at bounding box center [91, 165] width 122 height 17
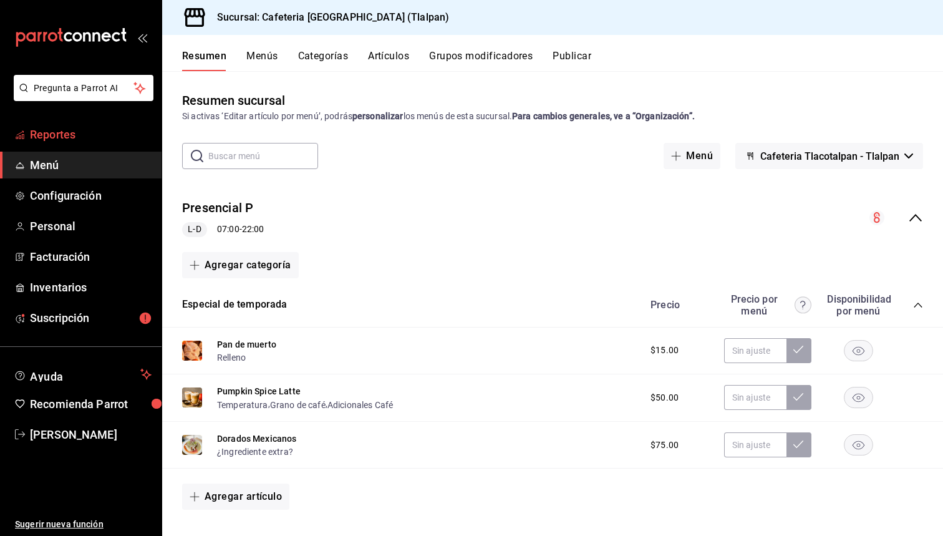
click at [55, 142] on span "Reportes" at bounding box center [91, 134] width 122 height 17
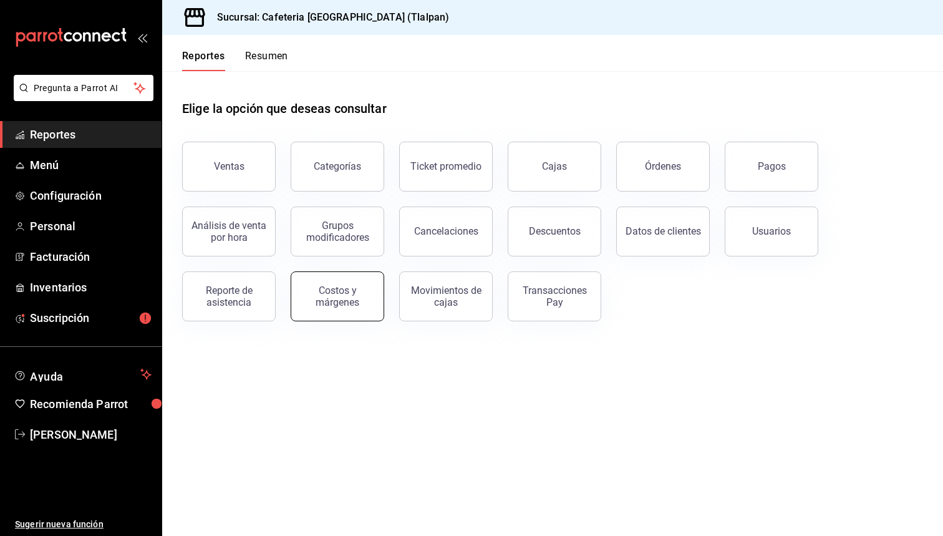
click at [338, 301] on div "Costos y márgenes" at bounding box center [337, 297] width 77 height 24
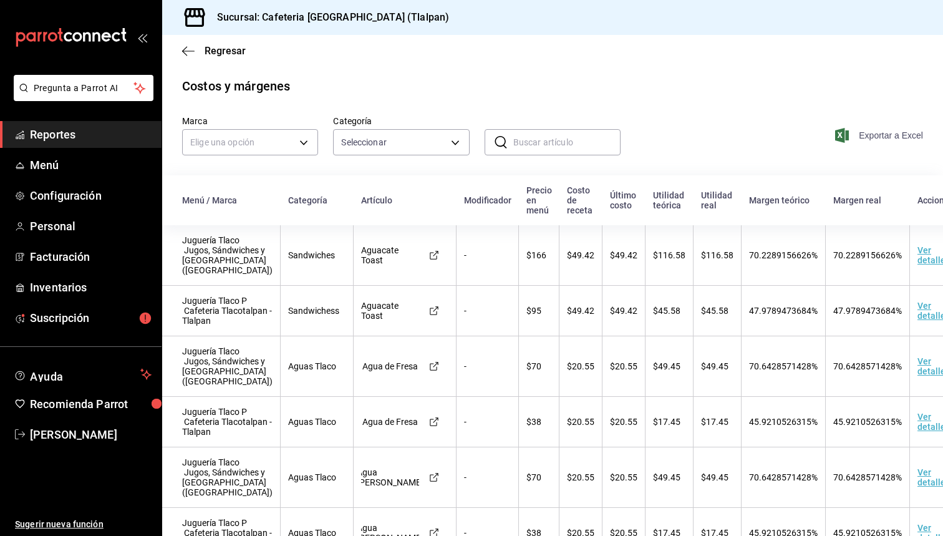
click at [859, 141] on span "Exportar a Excel" at bounding box center [880, 135] width 85 height 15
click at [46, 172] on span "Menú" at bounding box center [91, 165] width 122 height 17
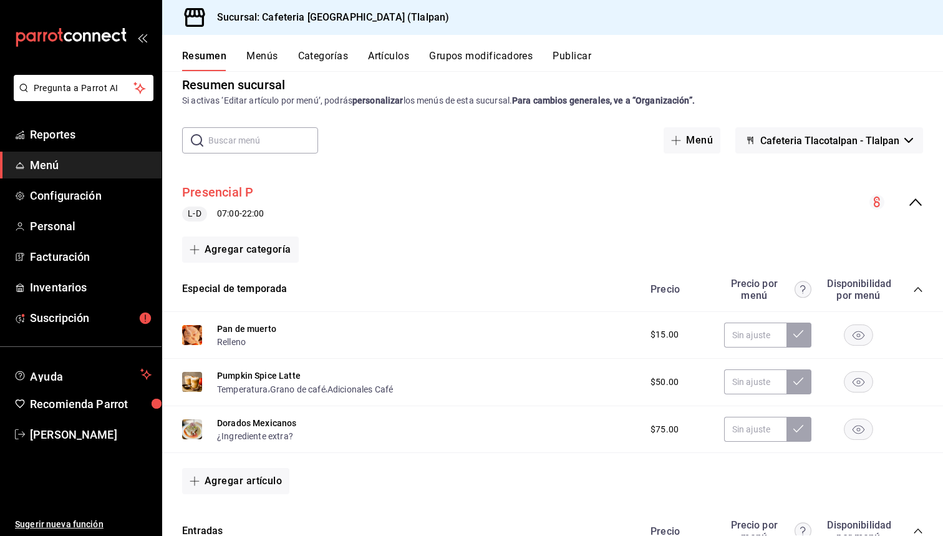
scroll to position [42, 0]
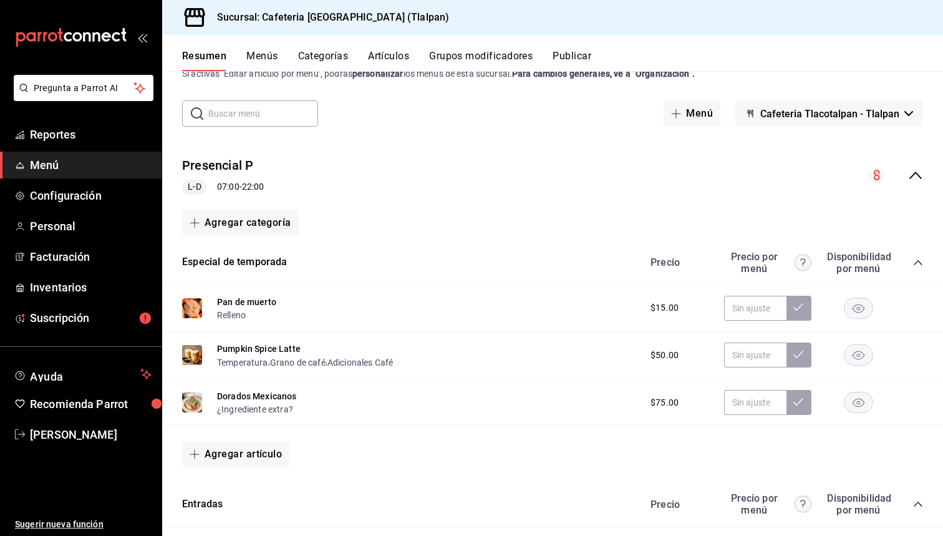
click at [914, 168] on icon "collapse-menu-row" at bounding box center [915, 175] width 15 height 15
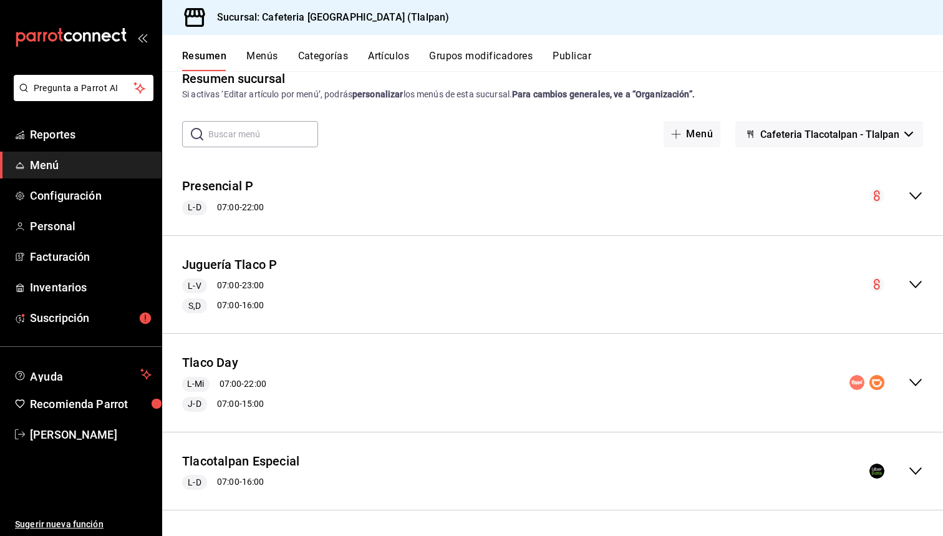
scroll to position [21, 0]
click at [912, 462] on div "Tlacotalpan Especial [PERSON_NAME] 07:00 - 16:00" at bounding box center [552, 473] width 781 height 58
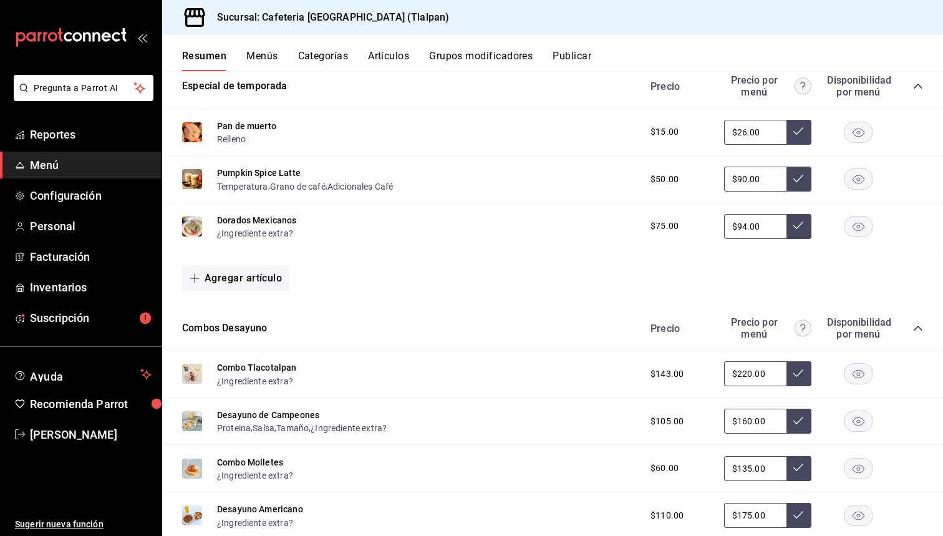
scroll to position [495, 0]
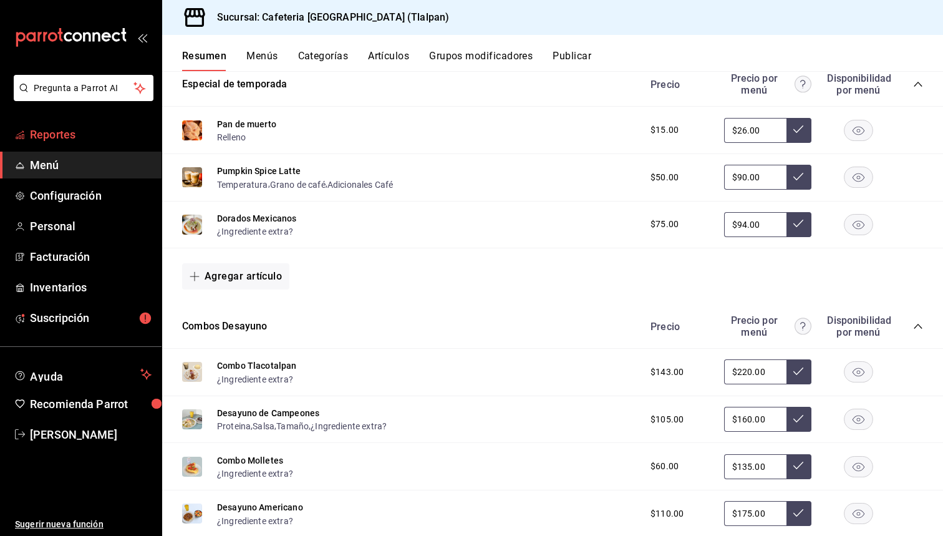
click at [37, 125] on link "Reportes" at bounding box center [81, 134] width 162 height 27
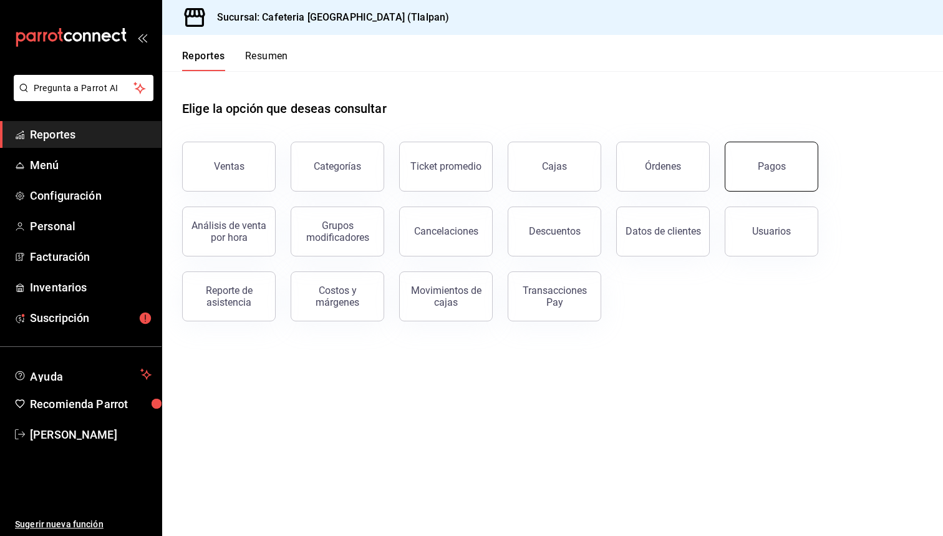
click at [765, 177] on button "Pagos" at bounding box center [772, 167] width 94 height 50
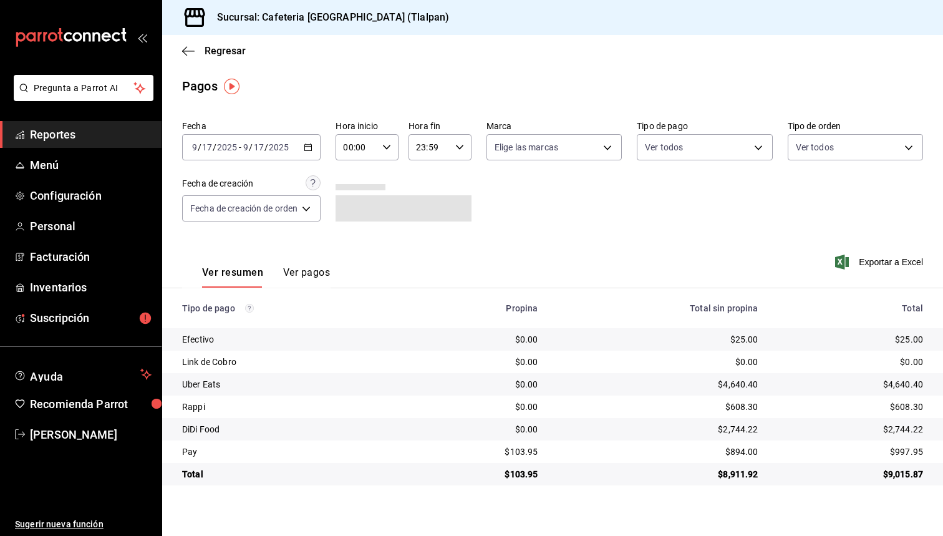
click at [310, 151] on \(Stroke\) "button" at bounding box center [307, 147] width 7 height 7
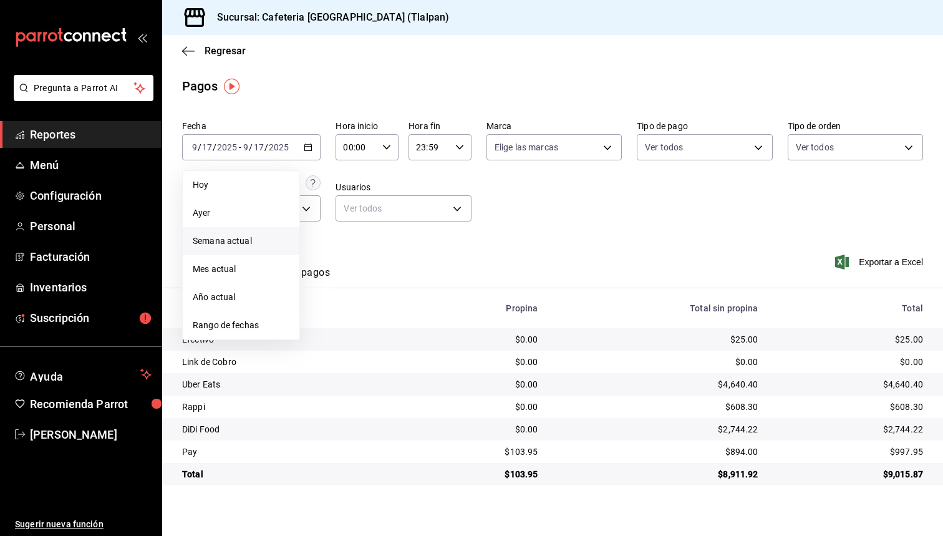
click at [252, 243] on span "Semana actual" at bounding box center [241, 241] width 97 height 13
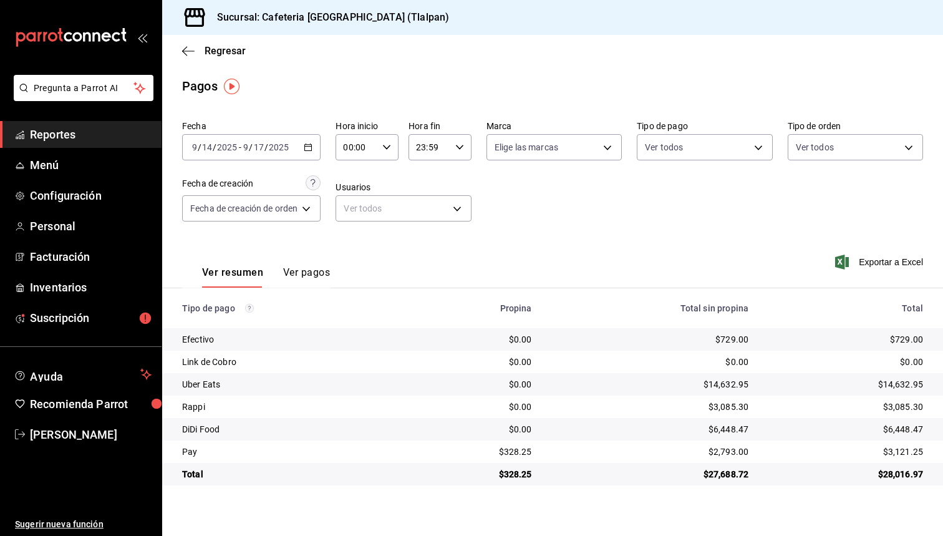
click at [228, 134] on div "[DATE] [DATE] - [DATE] [DATE]" at bounding box center [251, 147] width 139 height 26
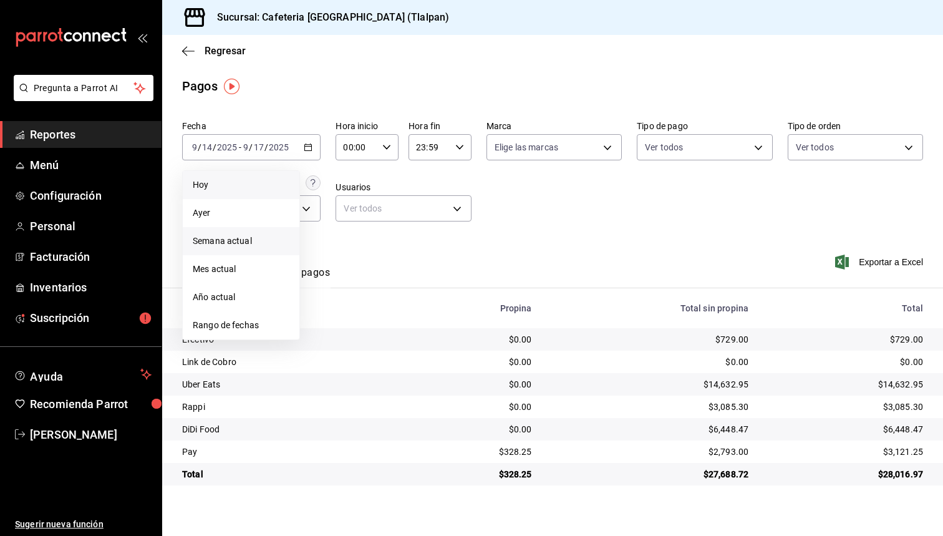
click at [233, 188] on span "Hoy" at bounding box center [241, 184] width 97 height 13
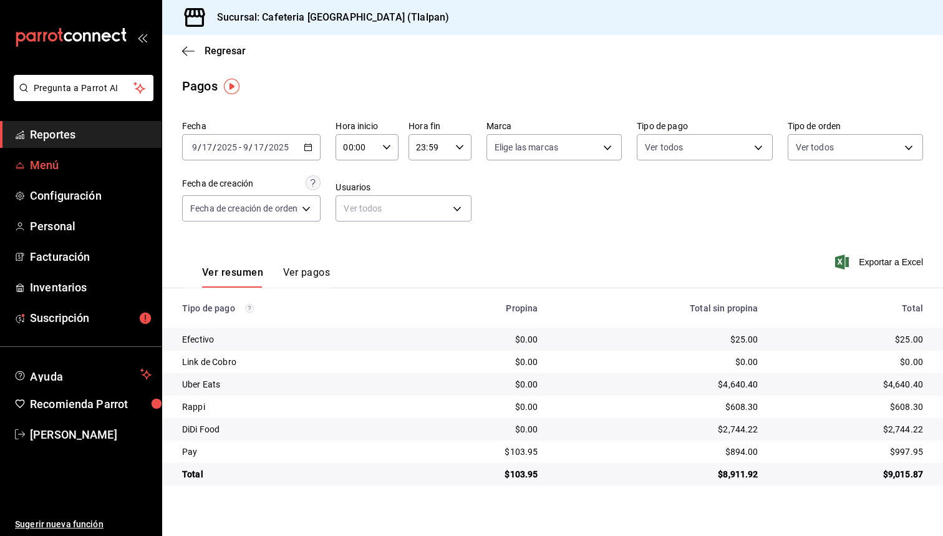
click at [56, 161] on span "Menú" at bounding box center [91, 165] width 122 height 17
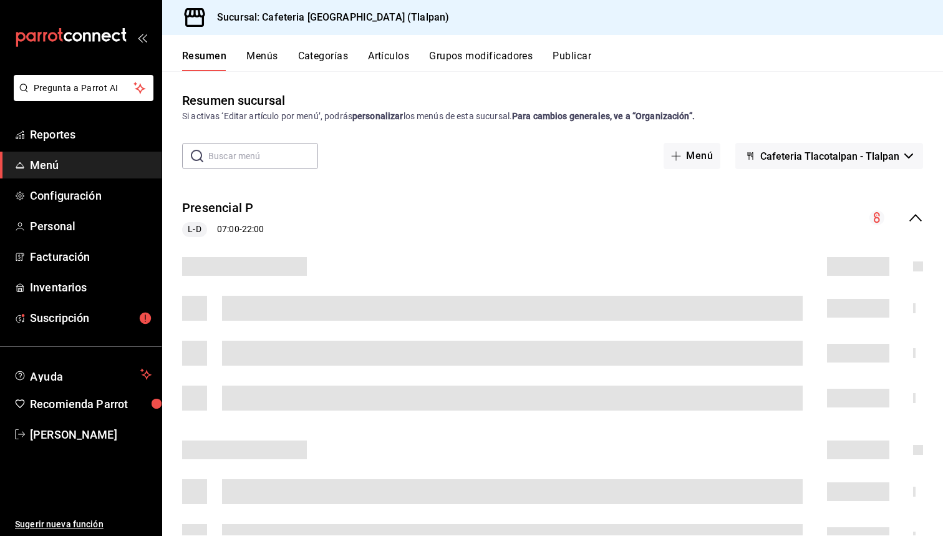
click at [399, 55] on button "Artículos" at bounding box center [388, 60] width 41 height 21
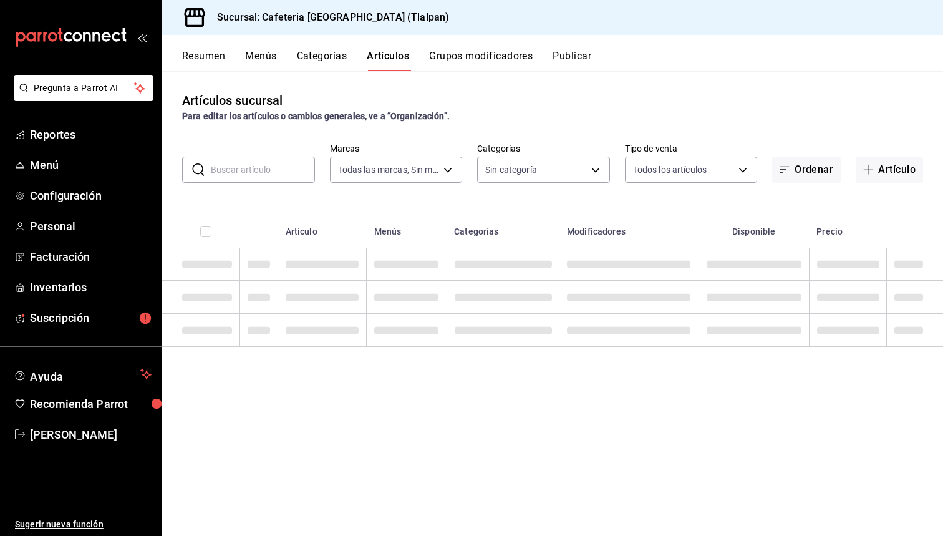
type input "ec576109-29d1-42df-b2ca-5becddbd2efe,3dfd9669-9911-4f47-a36d-8fb2dcc6eb36,e5a57…"
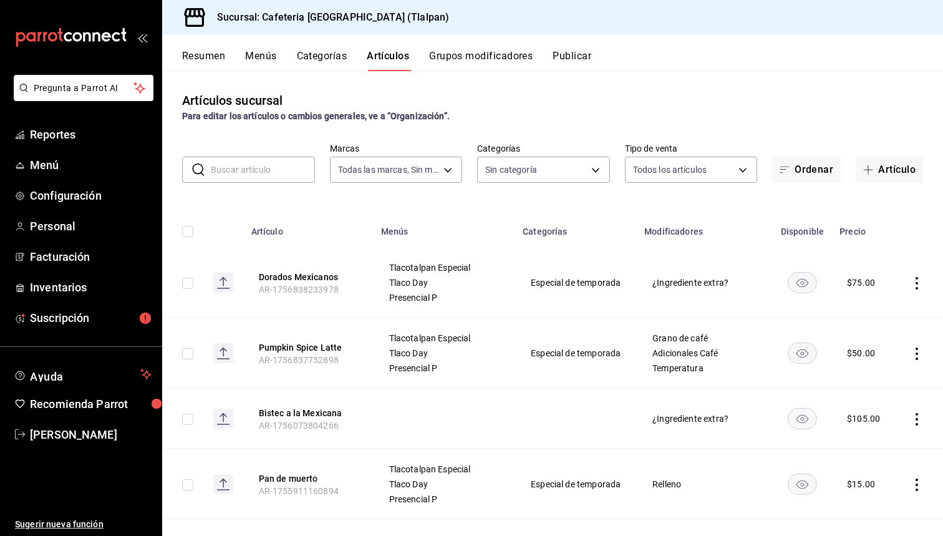
type input "8fb5c5e2-c76a-4129-8e25-25de823e503d,657201d4-d6ef-4148-94c8-ccd00e340086,2df64…"
click at [285, 173] on input "text" at bounding box center [263, 169] width 104 height 25
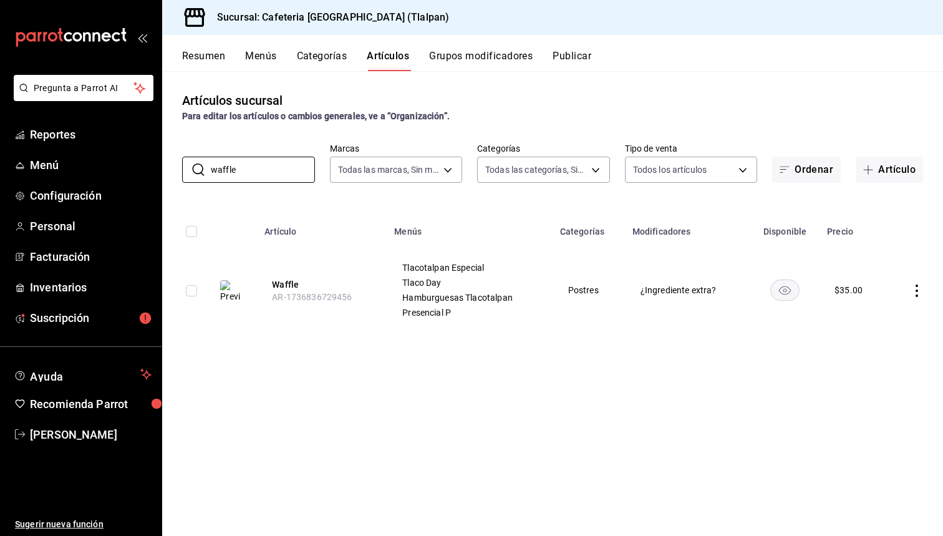
type input "waffle"
click at [925, 293] on td at bounding box center [916, 290] width 56 height 85
click at [920, 280] on td at bounding box center [916, 290] width 56 height 85
click at [920, 285] on icon "actions" at bounding box center [917, 291] width 12 height 12
click at [886, 311] on li "Editar" at bounding box center [868, 320] width 75 height 26
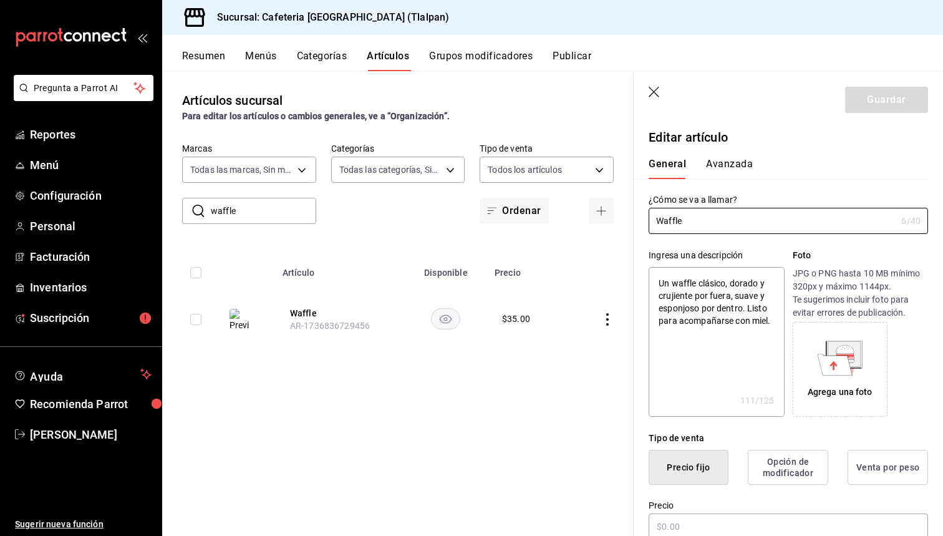
type textarea "x"
type input "$35.00"
radio input "false"
radio input "true"
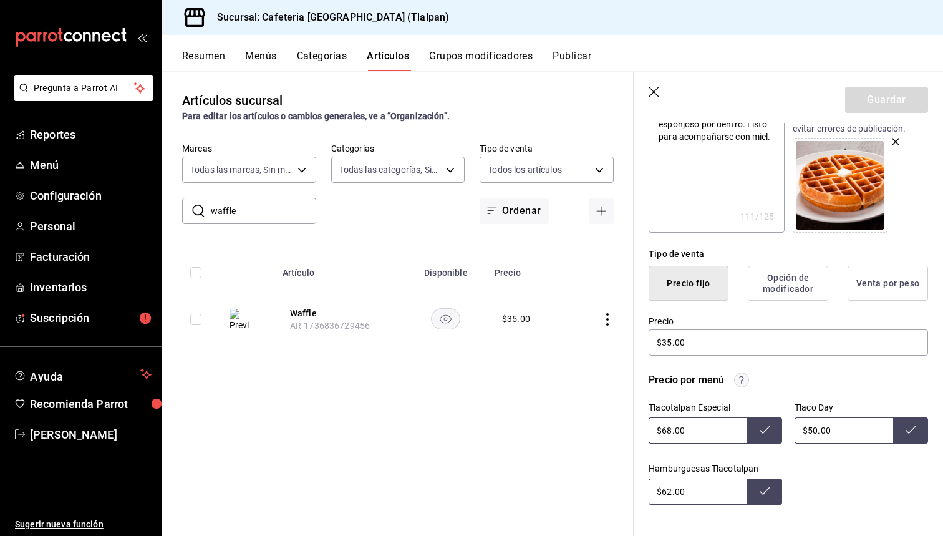
scroll to position [225, 0]
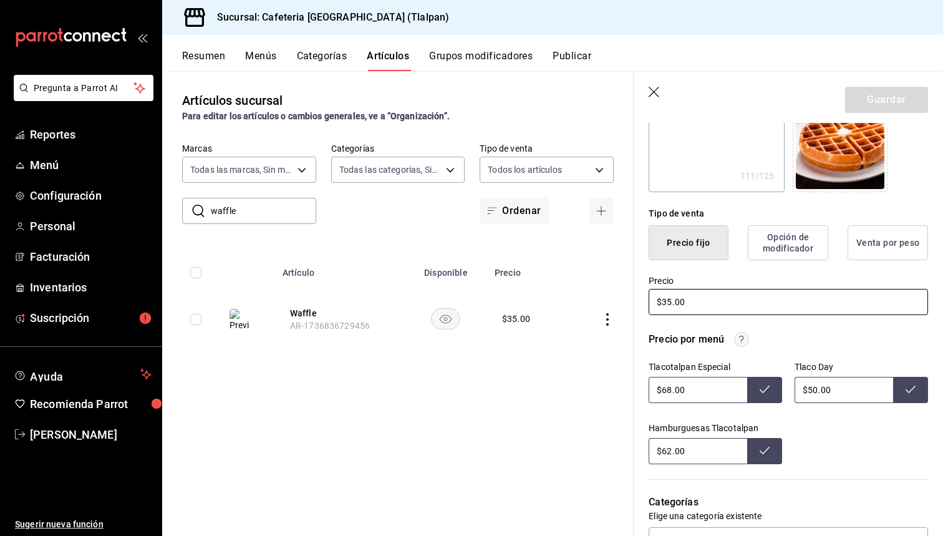
click at [673, 302] on input "$35.00" at bounding box center [789, 302] width 280 height 26
type textarea "x"
type input "$35.00"
type textarea "x"
type input "$3.00"
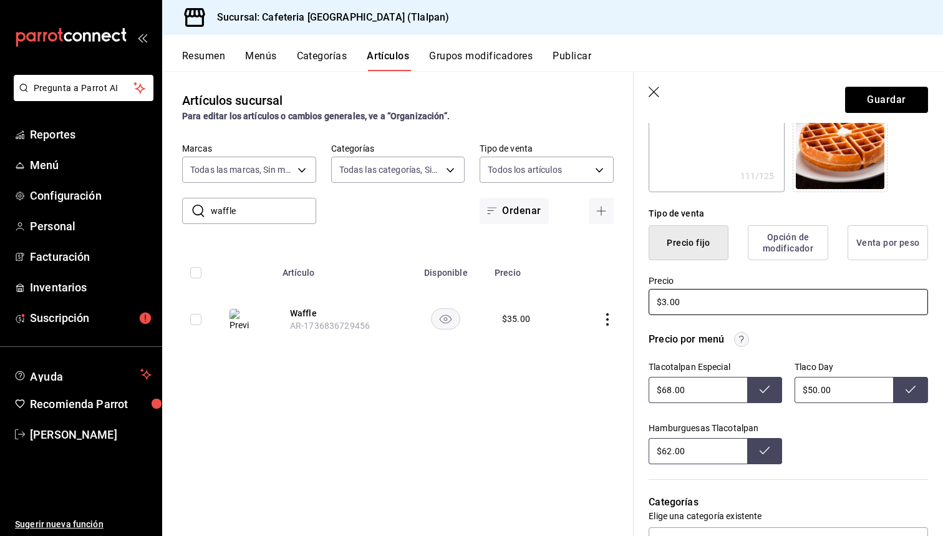
type textarea "x"
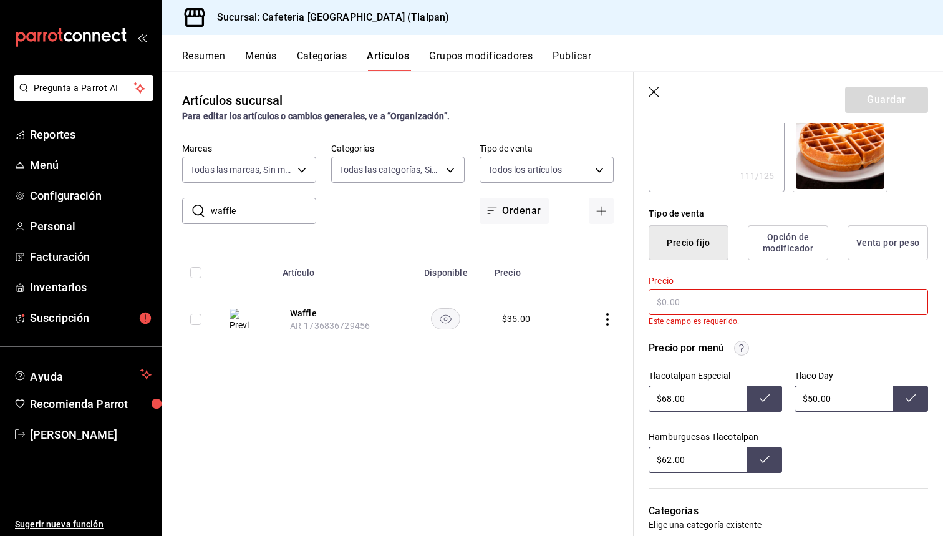
type textarea "x"
type input "$4.00"
type textarea "x"
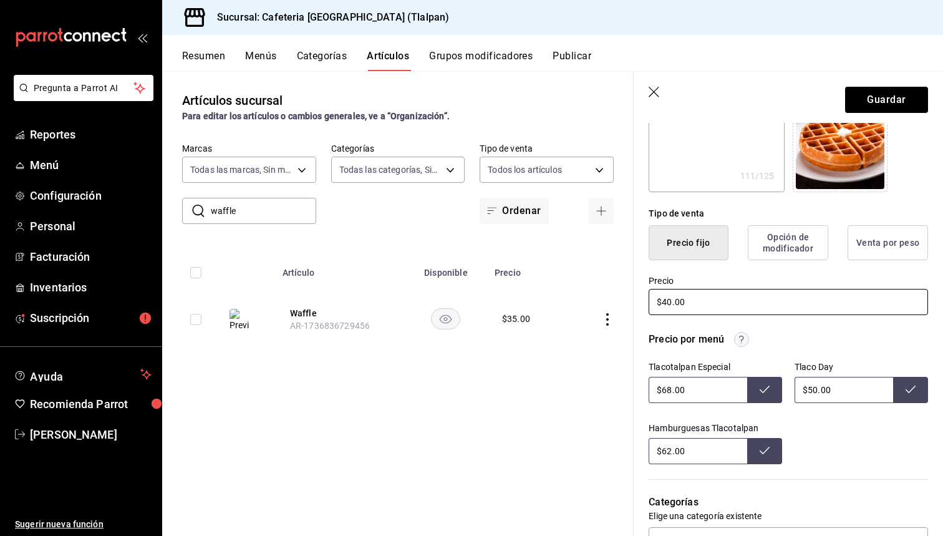
type input "$40.00"
click at [672, 458] on input "$62.00" at bounding box center [698, 451] width 99 height 26
click at [671, 454] on input "$62.00" at bounding box center [698, 451] width 99 height 26
type input "$65.00"
click at [895, 94] on button "Guardar" at bounding box center [886, 100] width 83 height 26
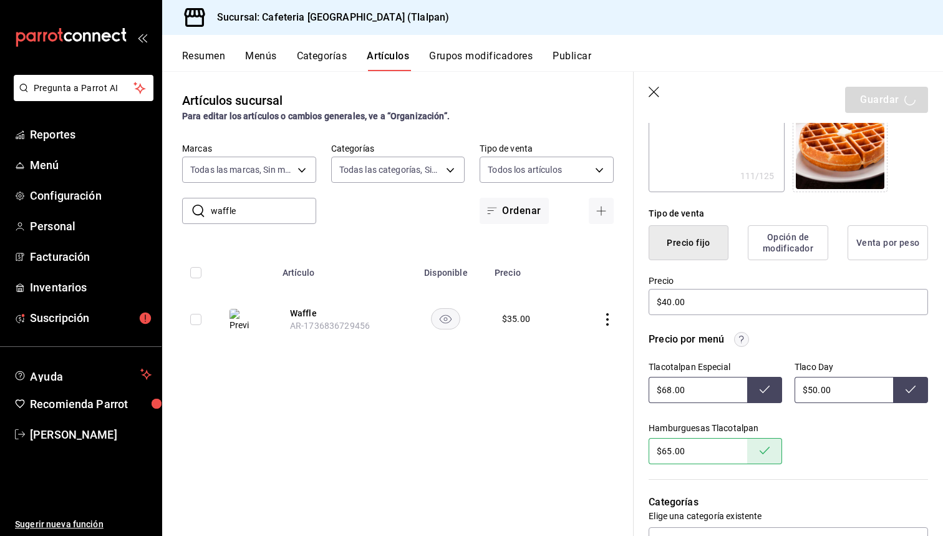
type textarea "x"
type input "AR-1758151726642"
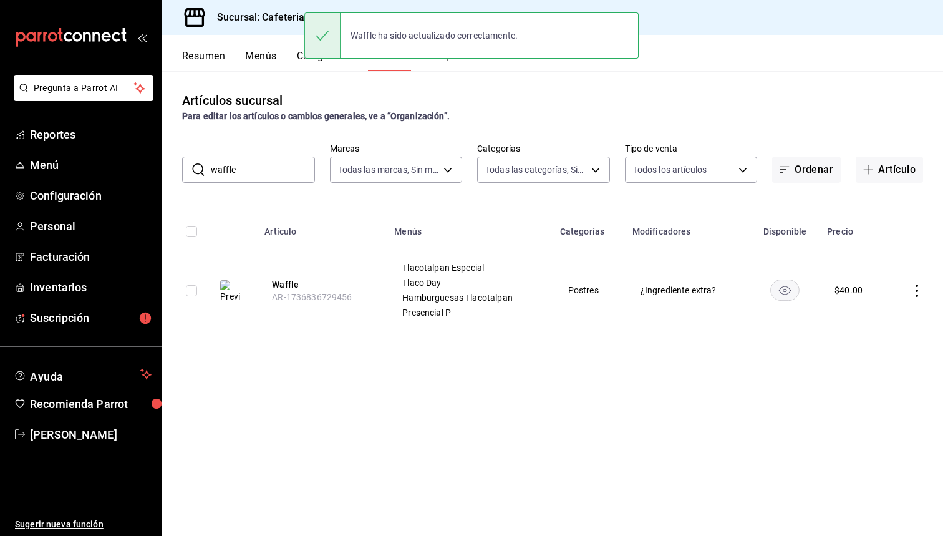
click at [255, 180] on input "waffle" at bounding box center [263, 169] width 104 height 25
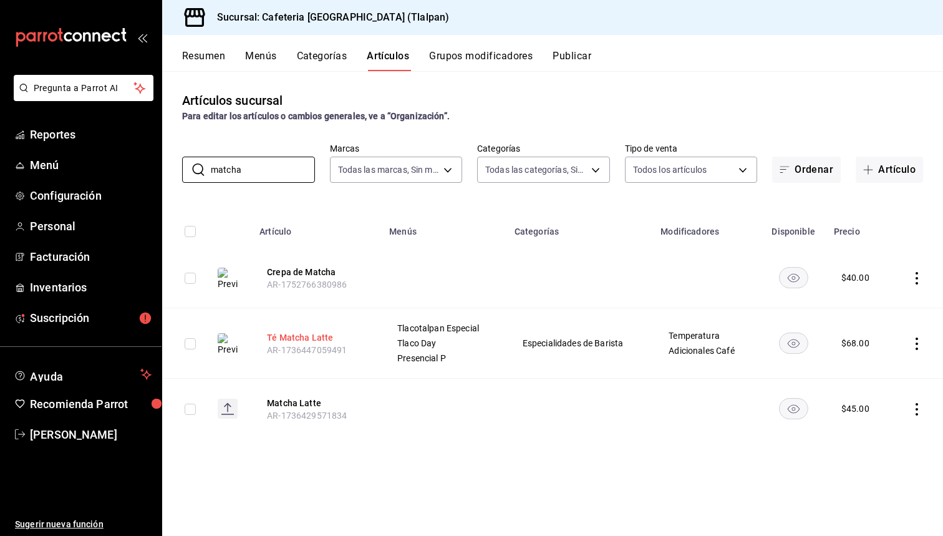
type input "matcha"
click at [276, 336] on button "Té Matcha Latte" at bounding box center [317, 337] width 100 height 12
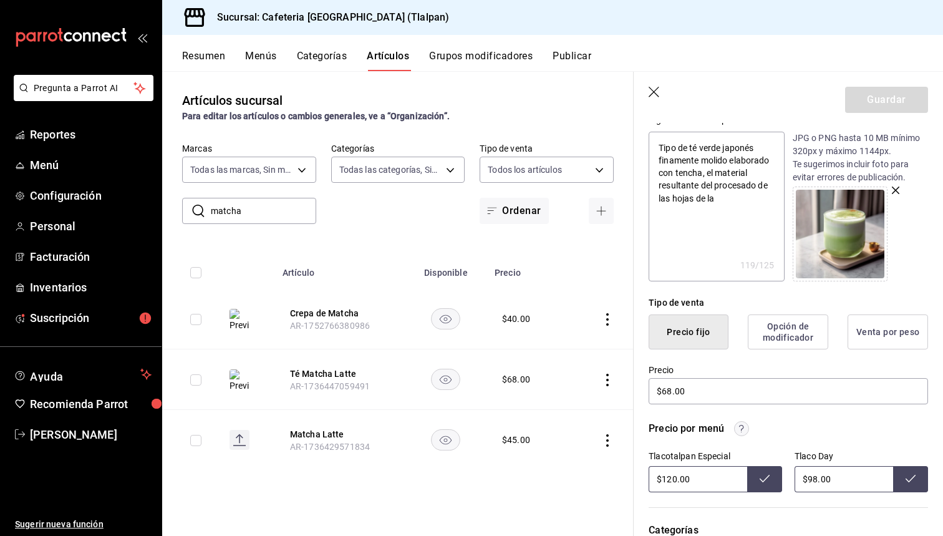
scroll to position [150, 0]
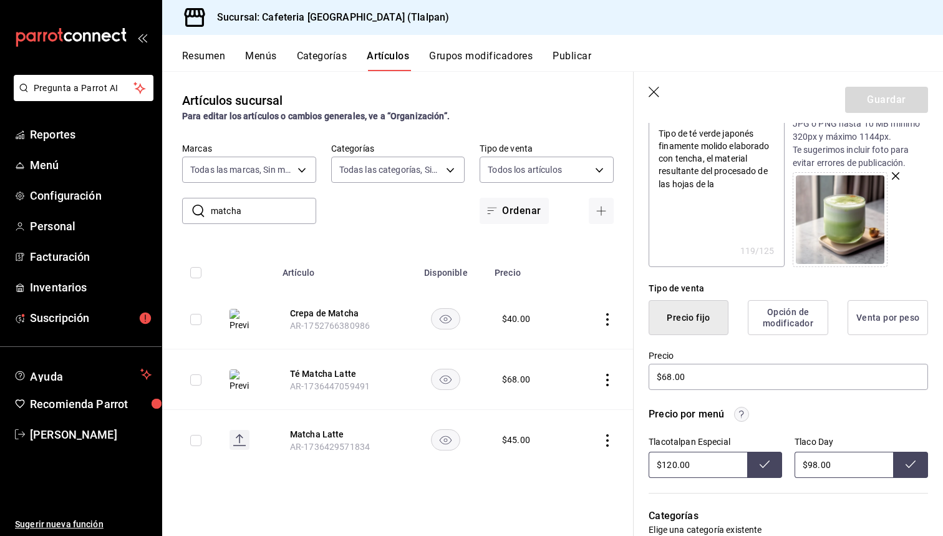
click at [675, 464] on input "$120.00" at bounding box center [698, 465] width 99 height 26
type input "$125.00"
click at [668, 372] on input "$68.00" at bounding box center [789, 377] width 280 height 26
click at [256, 206] on input "matcha" at bounding box center [263, 210] width 105 height 25
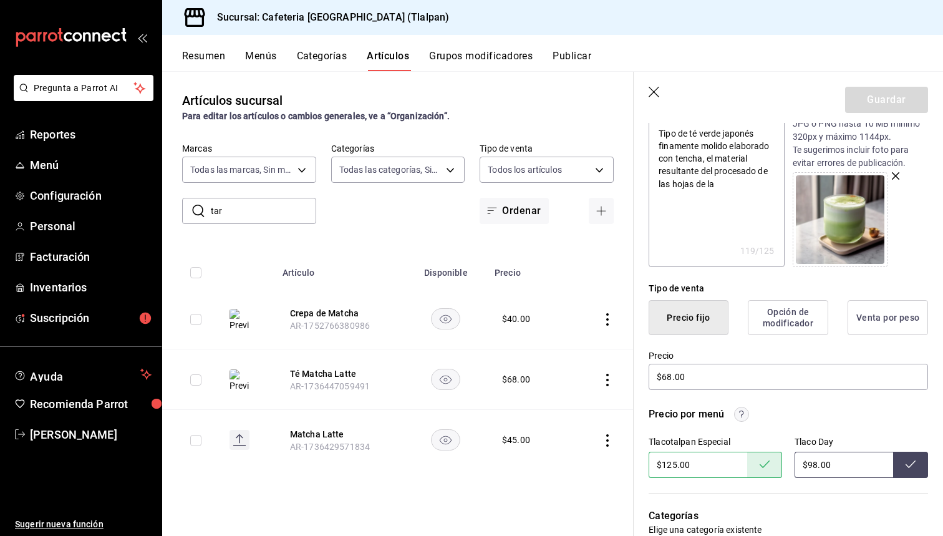
type input "taro"
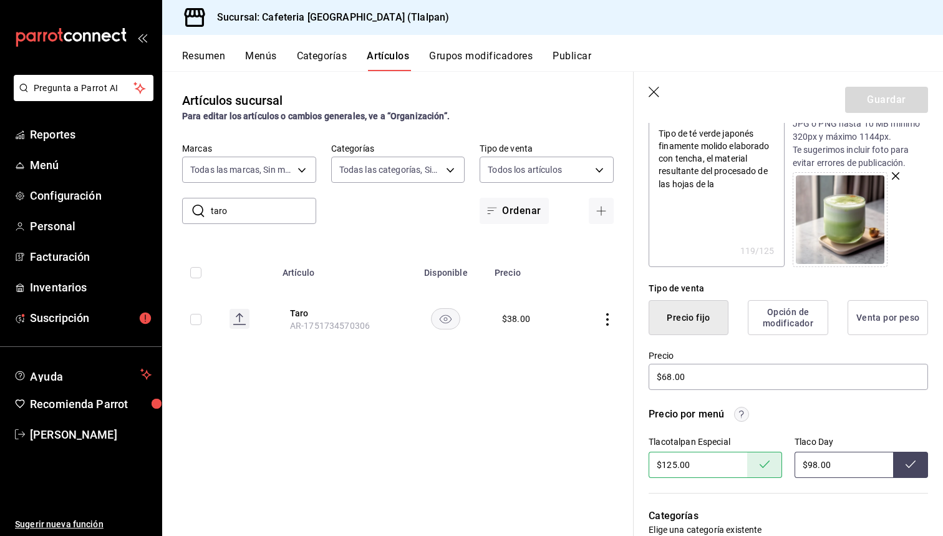
type textarea "x"
type input "taro"
click at [606, 326] on td at bounding box center [601, 319] width 66 height 60
click at [606, 324] on icon "actions" at bounding box center [607, 319] width 12 height 12
click at [571, 348] on span "Editar" at bounding box center [570, 348] width 32 height 13
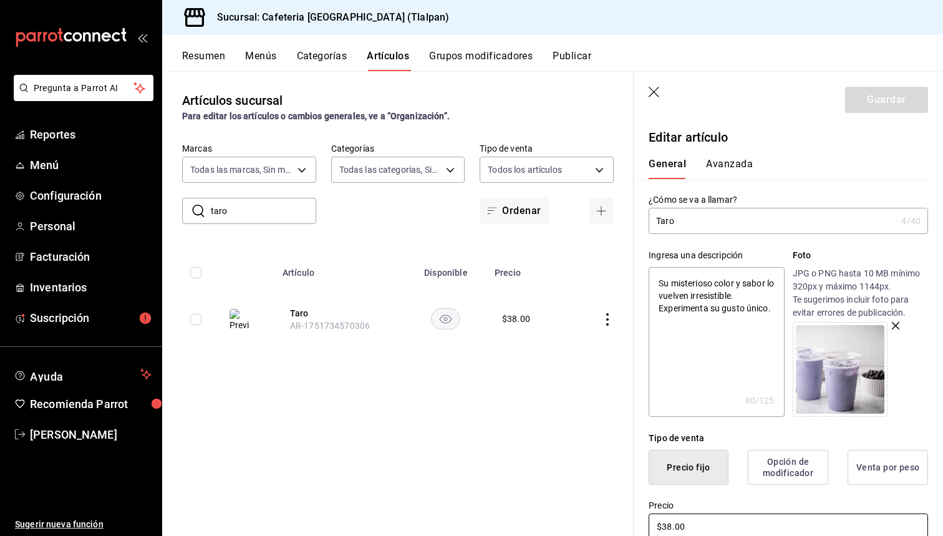
click at [667, 520] on input "$38.00" at bounding box center [789, 526] width 280 height 26
type textarea "x"
type input "$3.00"
type textarea "x"
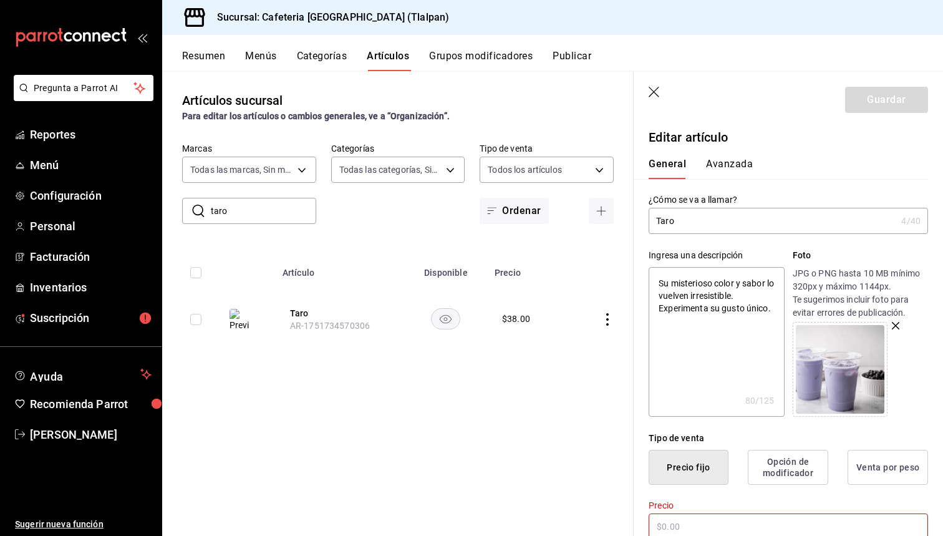
type input "$7.00"
type textarea "x"
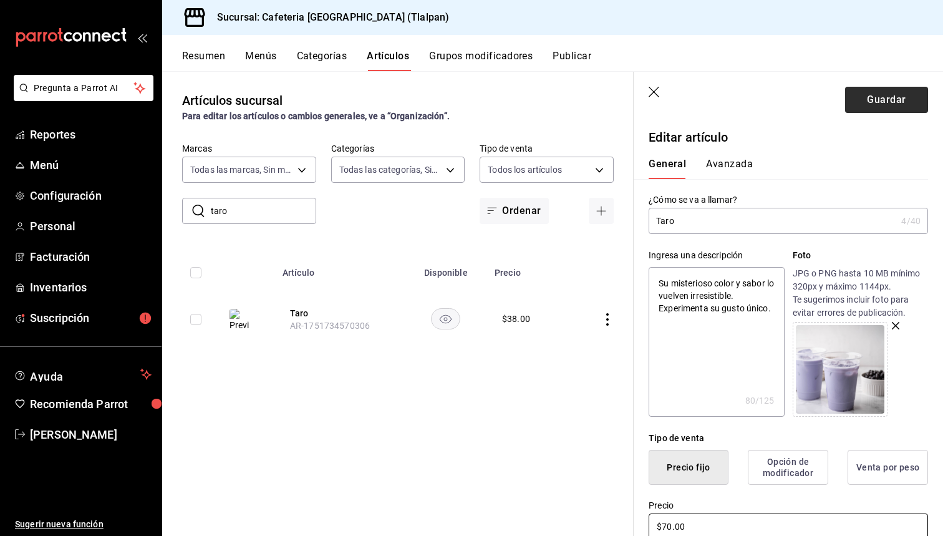
type input "$70.00"
click at [881, 97] on button "Guardar" at bounding box center [886, 100] width 83 height 26
type textarea "x"
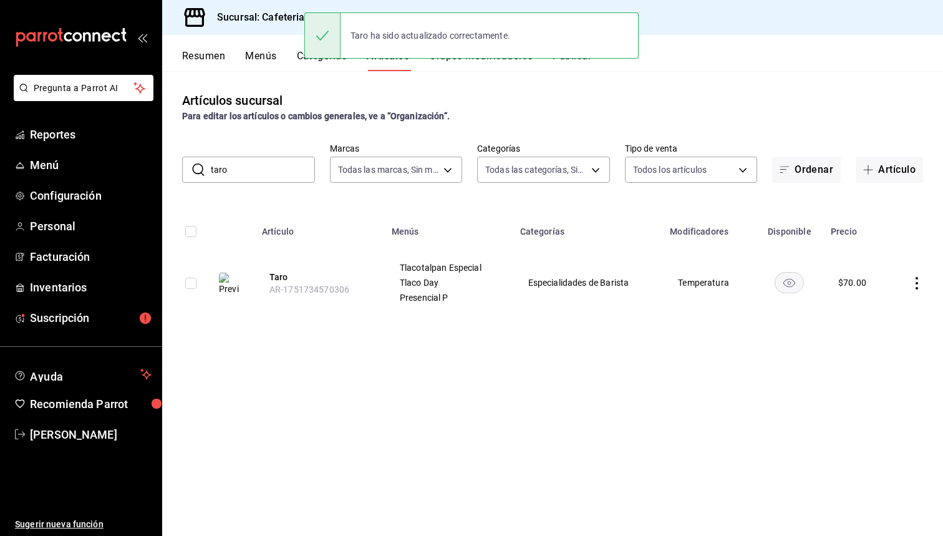
click at [916, 285] on icon "actions" at bounding box center [917, 283] width 12 height 12
click at [883, 308] on span "Editar" at bounding box center [880, 312] width 32 height 13
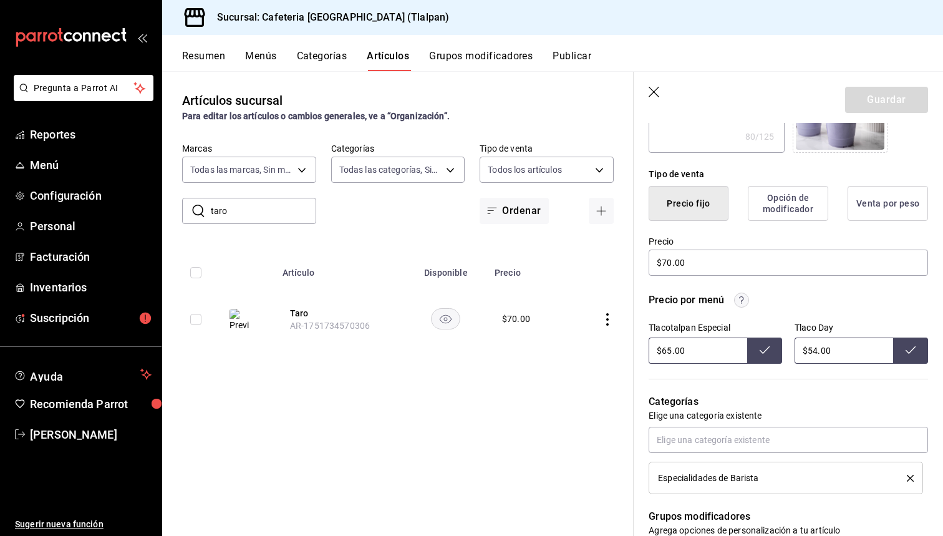
scroll to position [268, 0]
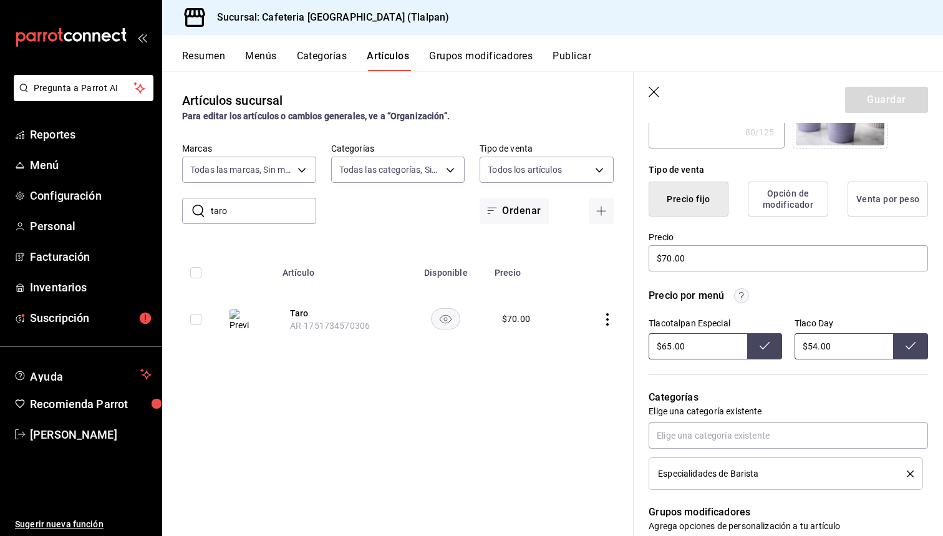
click at [667, 346] on input "$65.00" at bounding box center [698, 346] width 99 height 26
type input "$6.00"
type input "$8.00"
type input "$70.00"
click at [671, 258] on input "$70.00" at bounding box center [789, 258] width 280 height 26
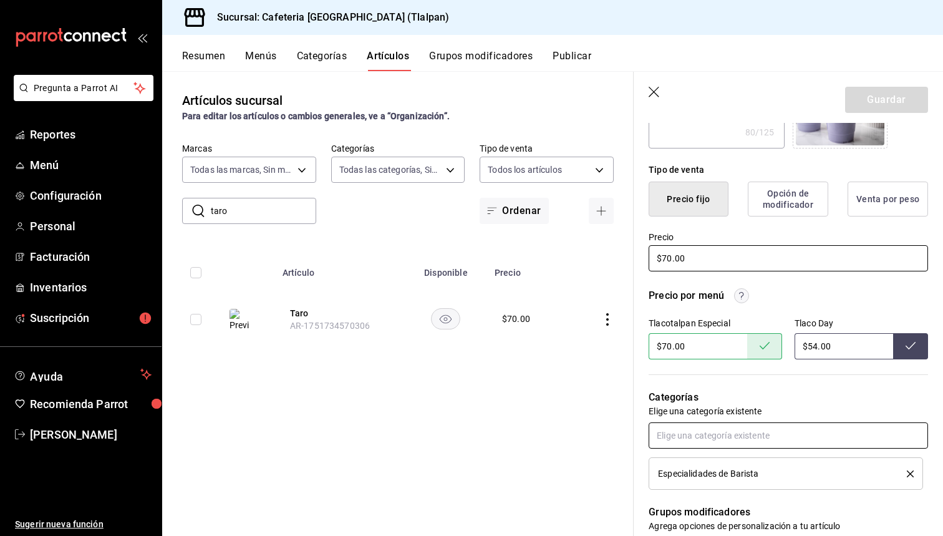
type textarea "x"
type input "$7.00"
type textarea "x"
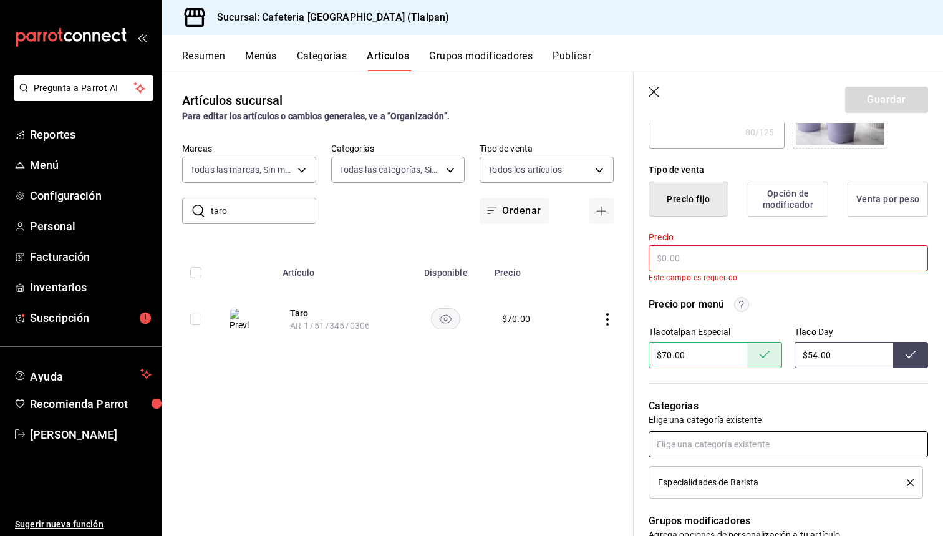
type textarea "x"
type input "$3.00"
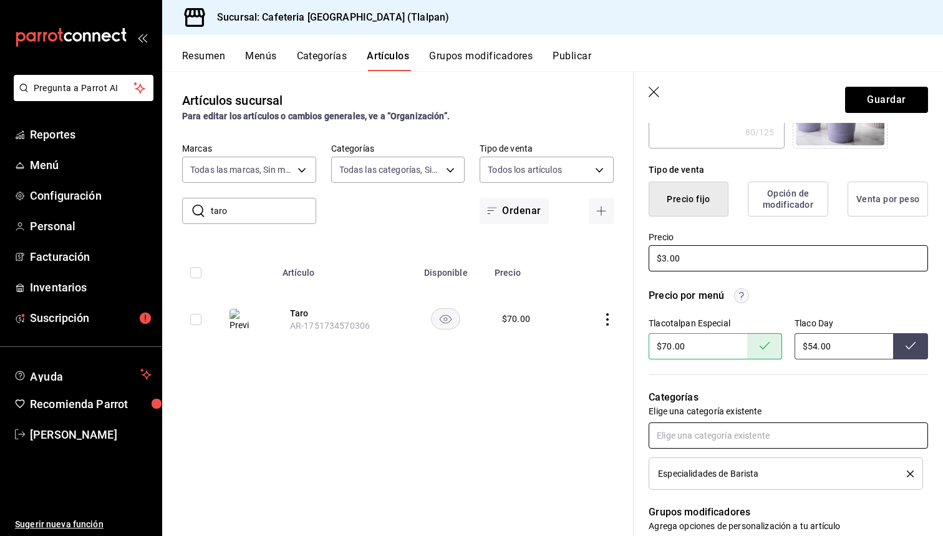
type textarea "x"
type input "$38.00"
click at [888, 102] on button "Guardar" at bounding box center [886, 100] width 83 height 26
type textarea "x"
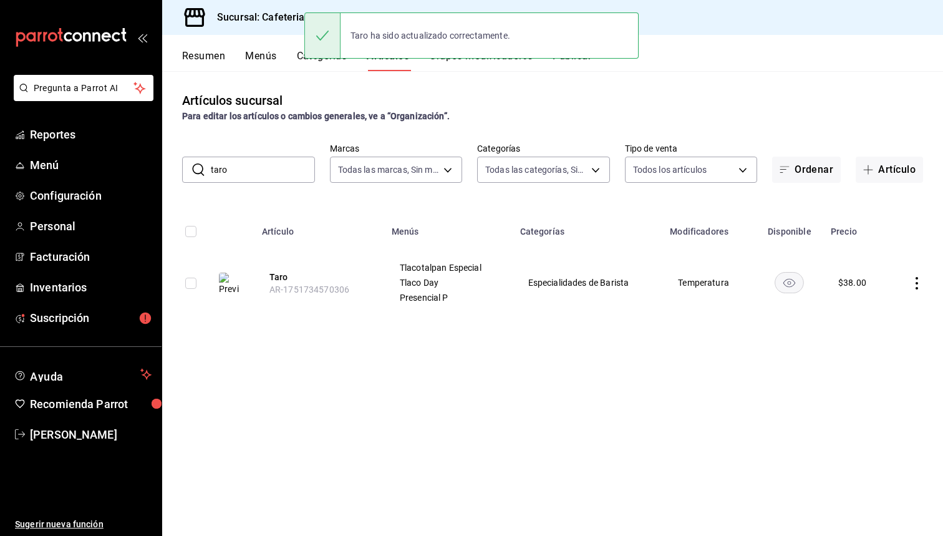
click at [280, 169] on input "taro" at bounding box center [263, 169] width 104 height 25
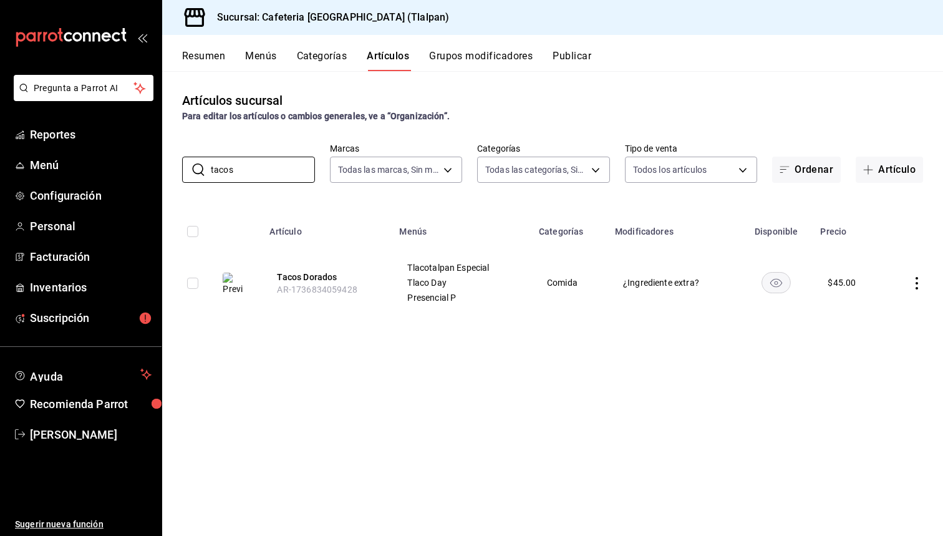
type input "tacos"
click at [921, 286] on icon "actions" at bounding box center [917, 283] width 12 height 12
click at [885, 308] on span "Editar" at bounding box center [880, 312] width 32 height 13
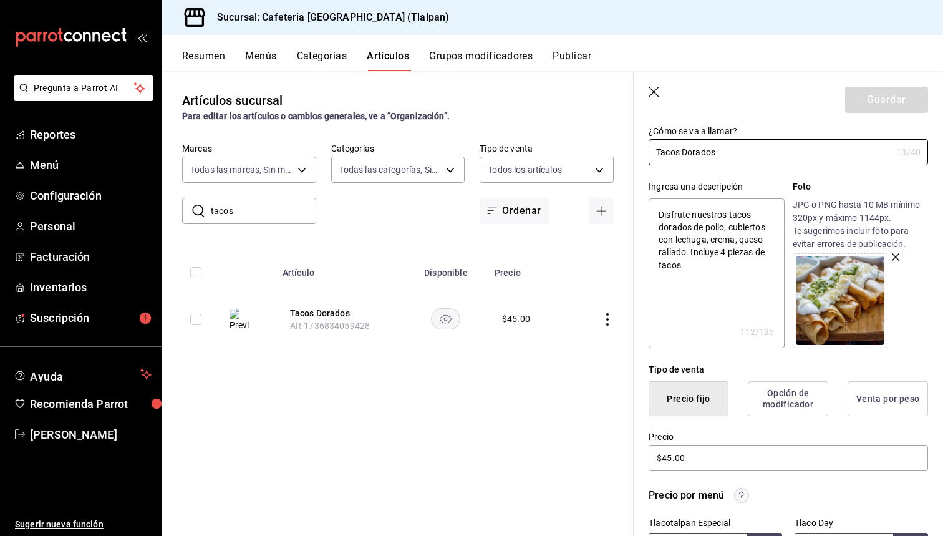
scroll to position [94, 0]
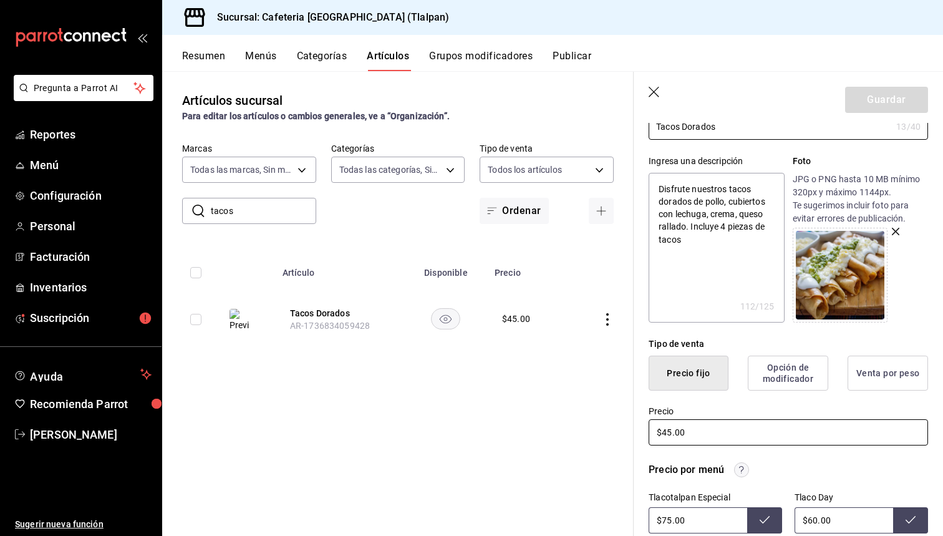
click at [673, 434] on input "$45.00" at bounding box center [789, 432] width 280 height 26
type textarea "x"
type input "$4.00"
type textarea "x"
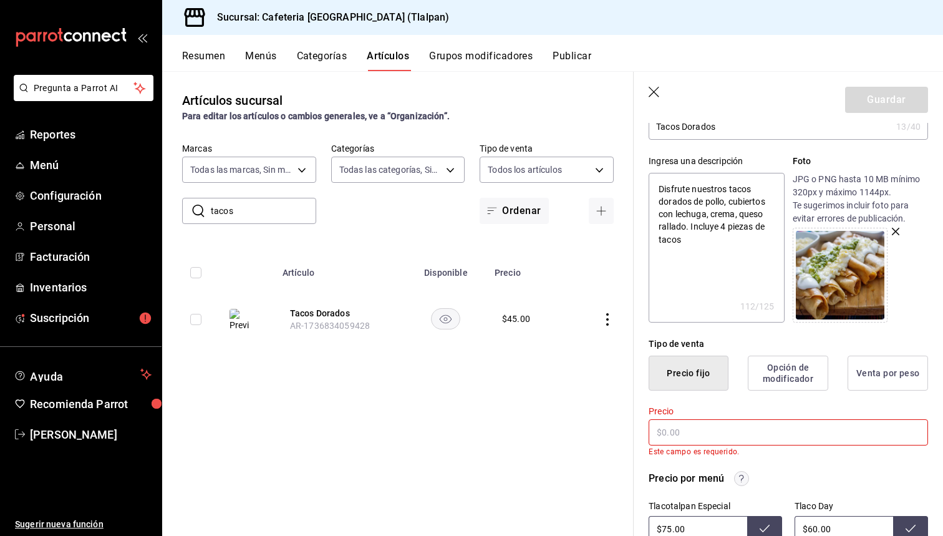
type textarea "x"
type input "$5.00"
type textarea "x"
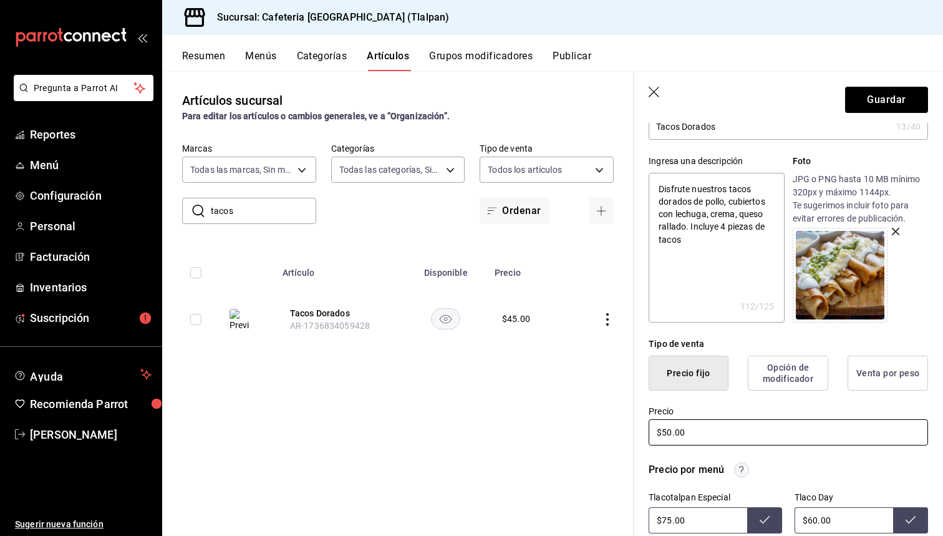
type input "$50.00"
click at [725, 517] on input "$75.00" at bounding box center [698, 520] width 99 height 26
click at [668, 519] on input "$75.00" at bounding box center [698, 520] width 99 height 26
type input "$85.00"
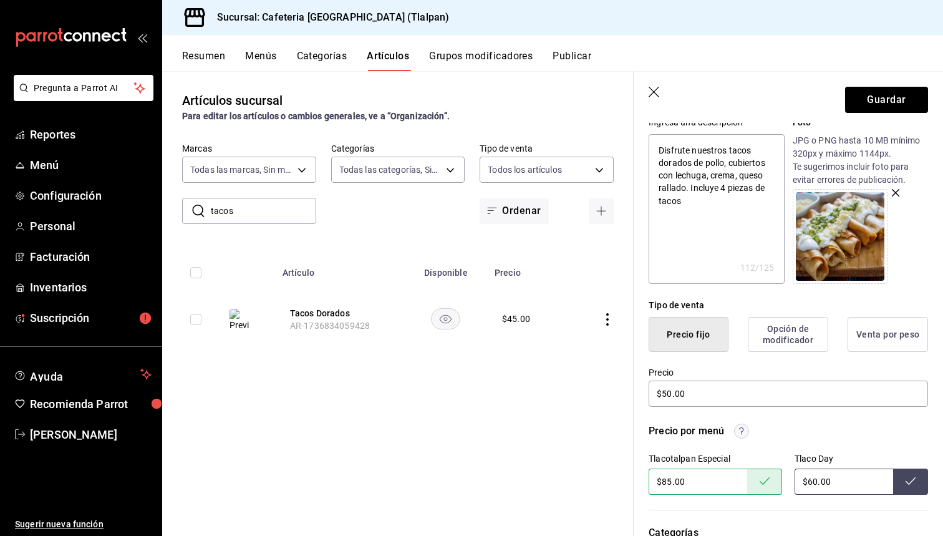
click at [814, 481] on input "$60.00" at bounding box center [844, 482] width 99 height 26
type input "$70.00"
click at [882, 95] on button "Guardar" at bounding box center [886, 100] width 83 height 26
type textarea "x"
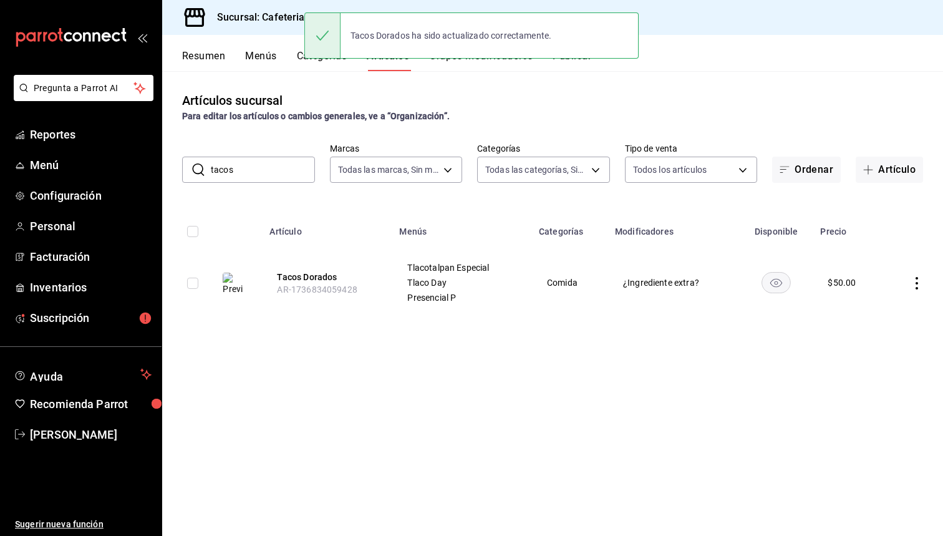
click at [251, 177] on input "tacos" at bounding box center [263, 169] width 104 height 25
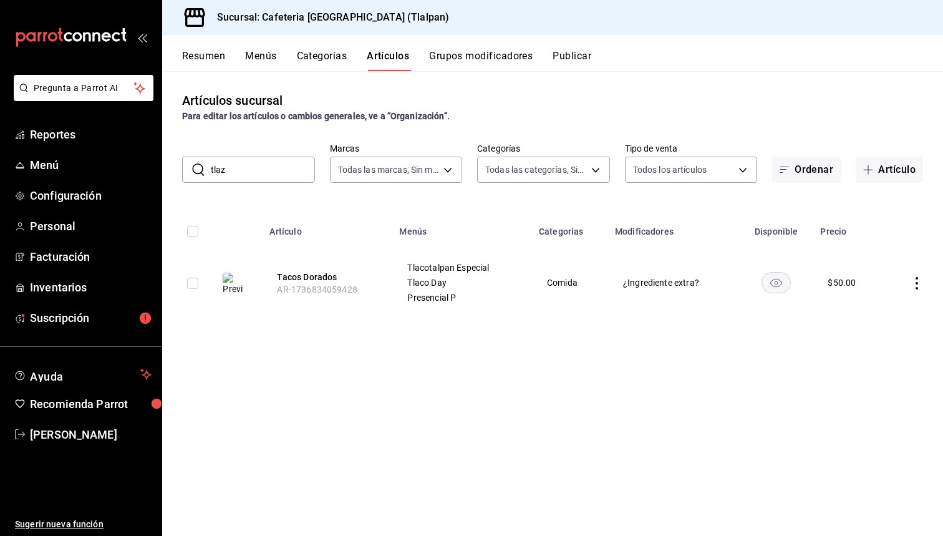
type input "tlazu"
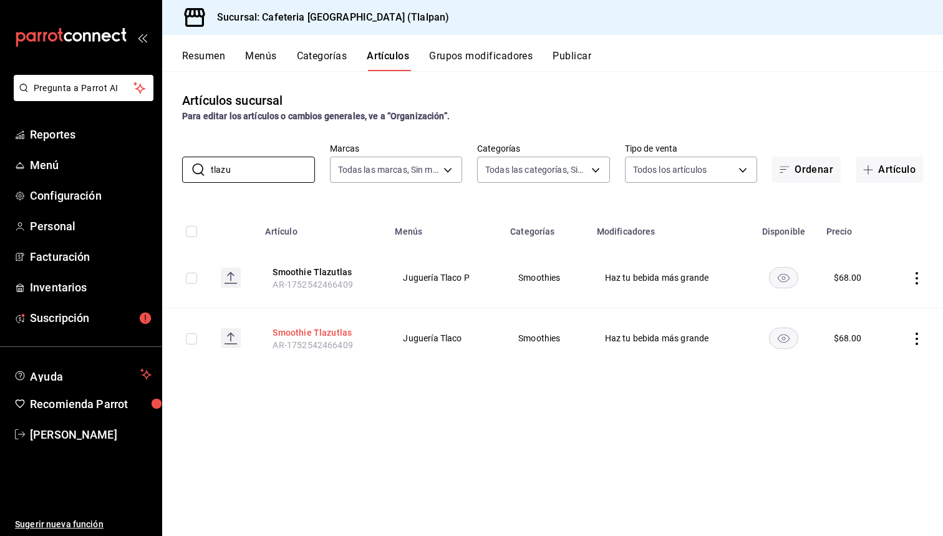
type input "tlazu"
click at [304, 326] on button "Smoothie Tlazutlas" at bounding box center [323, 332] width 100 height 12
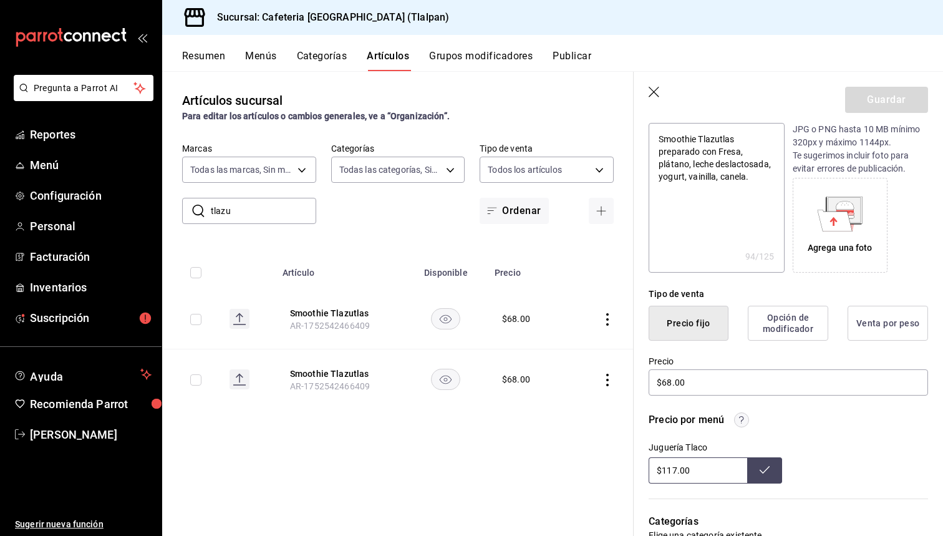
scroll to position [260, 0]
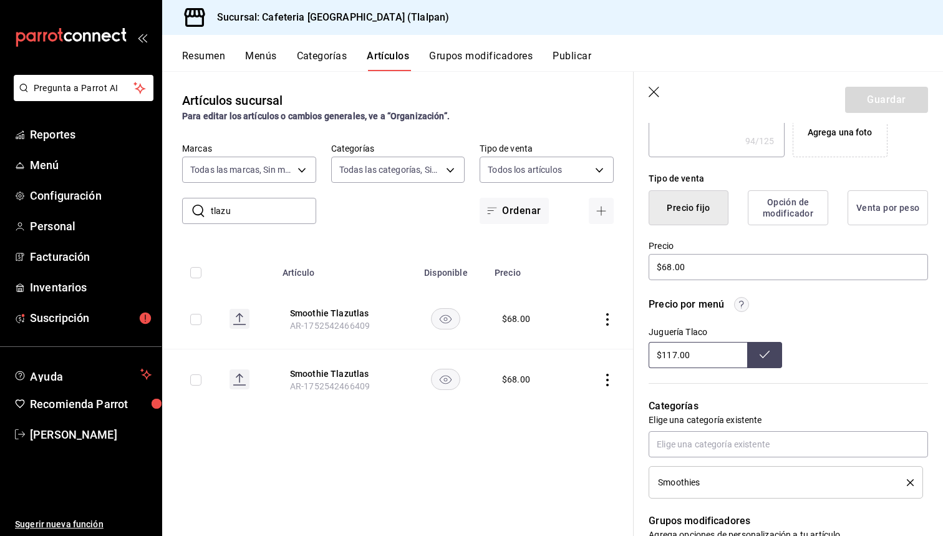
click at [674, 351] on input "$117.00" at bounding box center [698, 355] width 99 height 26
type input "$130.00"
click at [609, 375] on icon "actions" at bounding box center [607, 380] width 12 height 12
click at [587, 402] on span "Editar" at bounding box center [570, 408] width 32 height 13
type textarea "x"
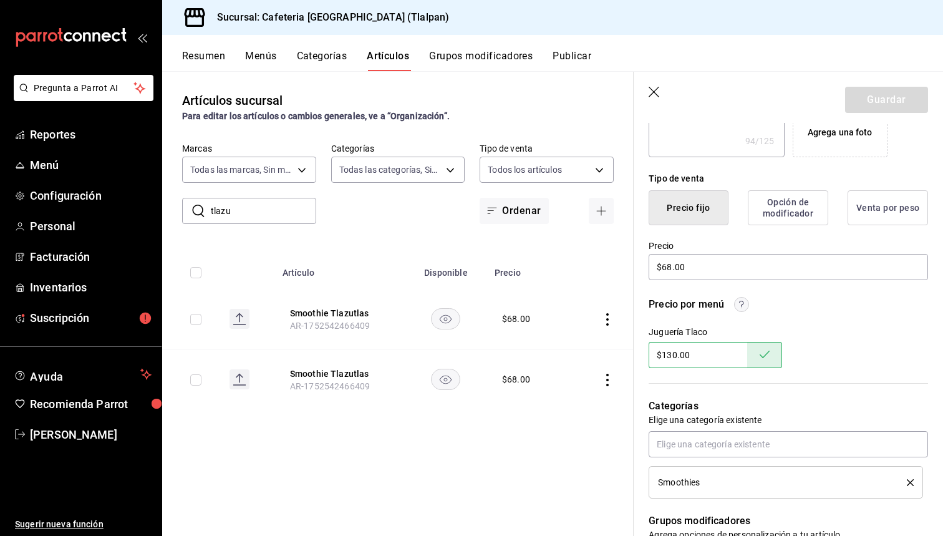
click at [606, 320] on icon "actions" at bounding box center [607, 319] width 12 height 12
click at [584, 349] on span "Editar" at bounding box center [570, 348] width 32 height 13
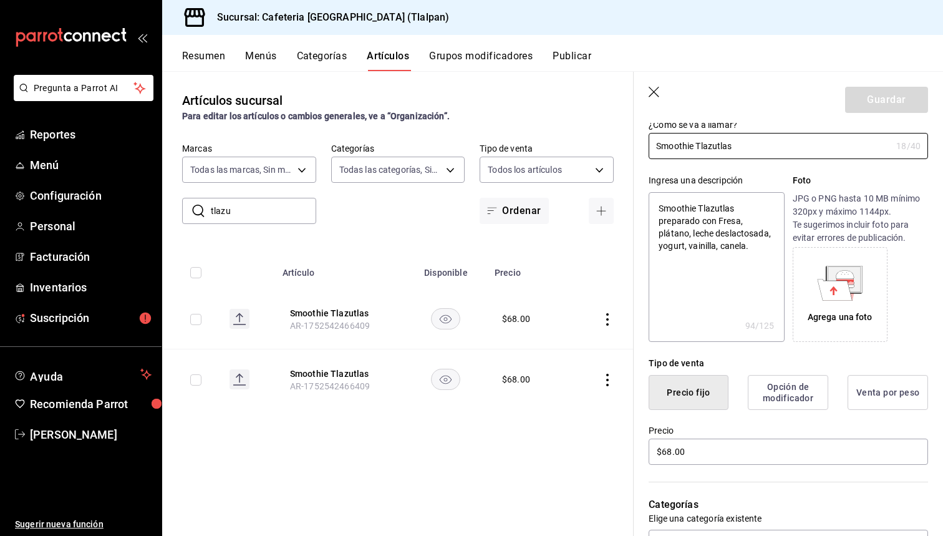
scroll to position [94, 0]
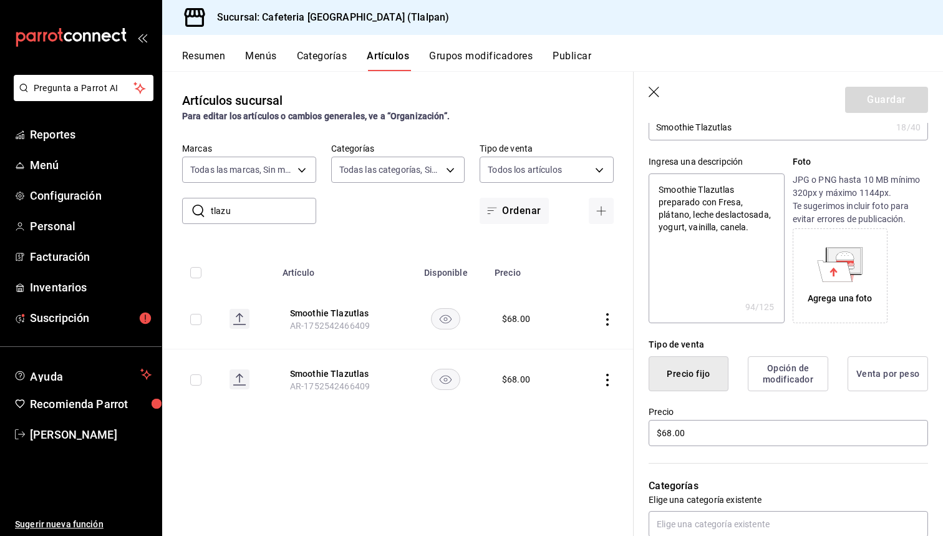
click at [290, 217] on input "tlazu" at bounding box center [263, 210] width 105 height 25
type input "sandw"
type textarea "x"
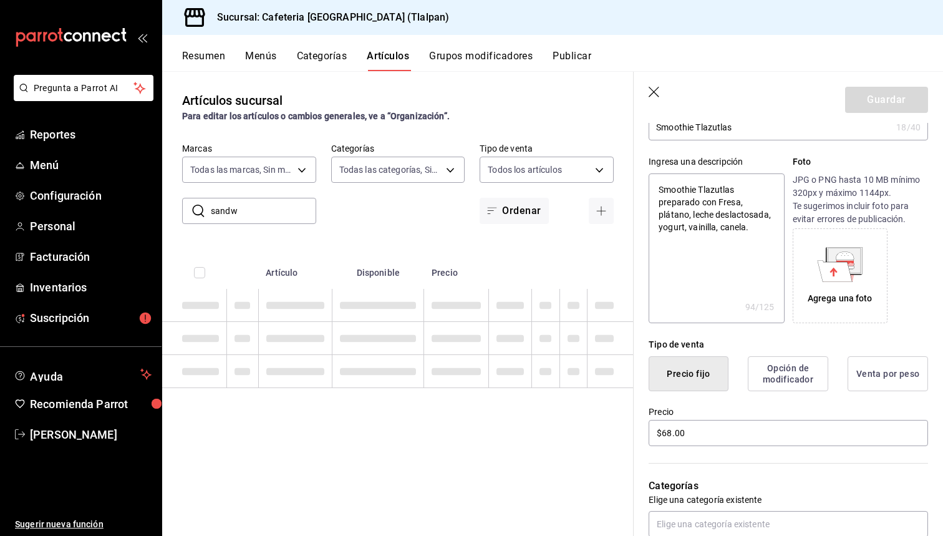
type input "sandwi"
type textarea "x"
type input "sandwich"
type textarea "x"
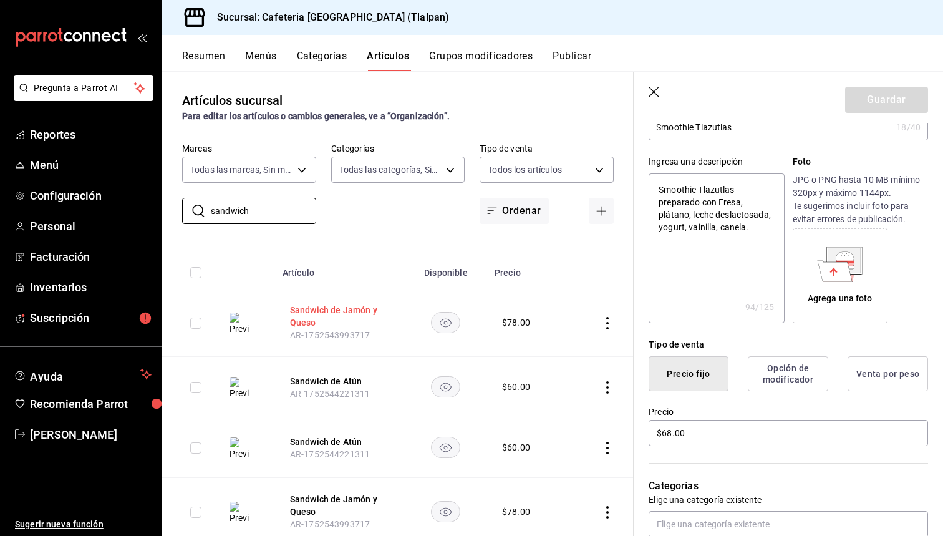
type input "sandwich"
click at [306, 309] on button "Sandwich de Jamón y Queso" at bounding box center [340, 316] width 100 height 25
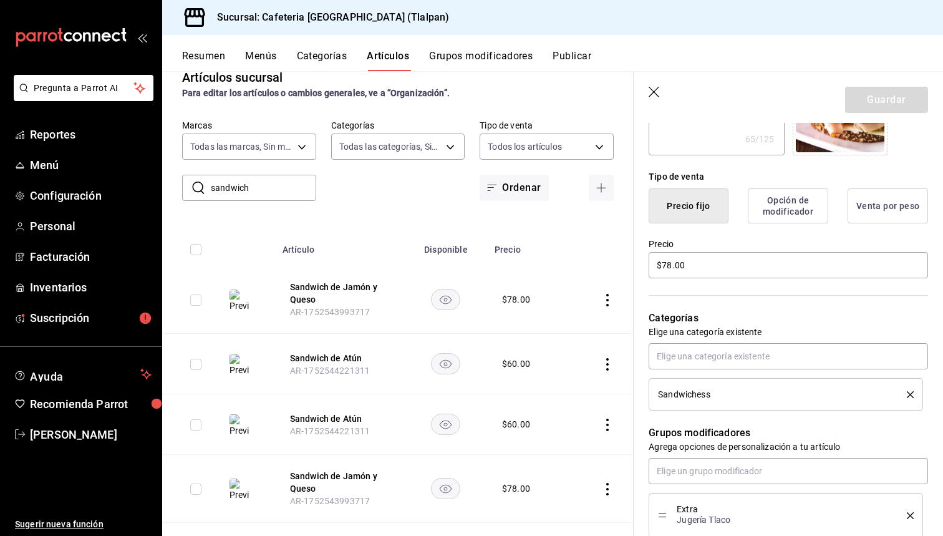
scroll to position [28, 0]
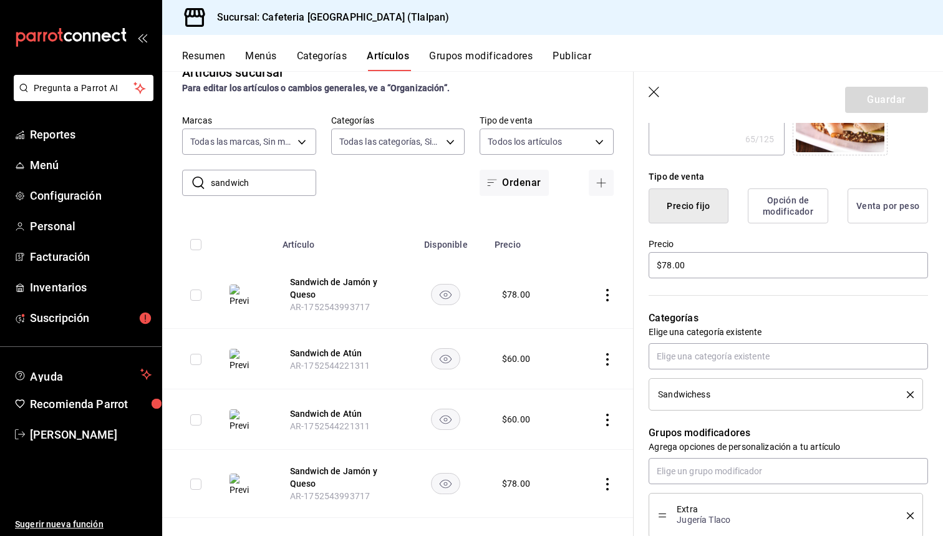
click at [606, 487] on icon "actions" at bounding box center [607, 484] width 12 height 12
click at [572, 455] on span "Editar" at bounding box center [570, 451] width 32 height 13
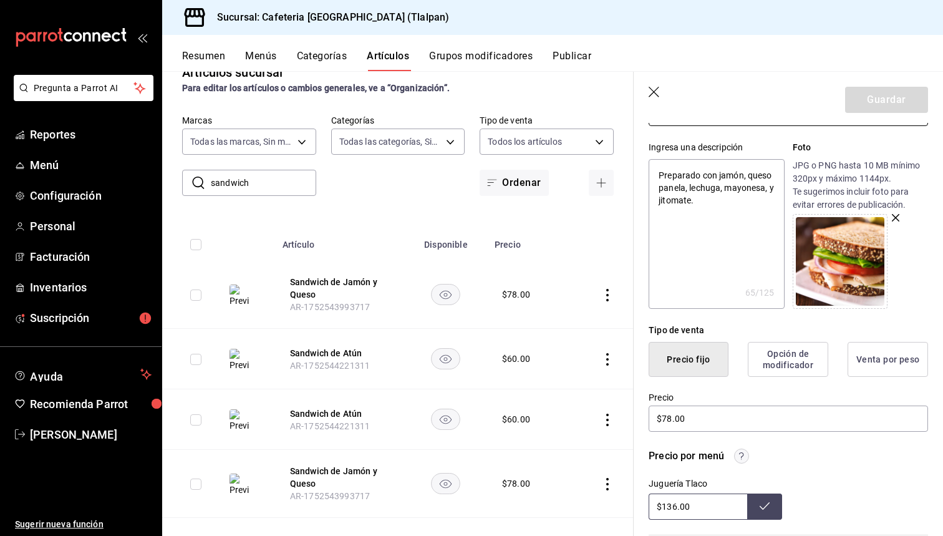
scroll to position [209, 0]
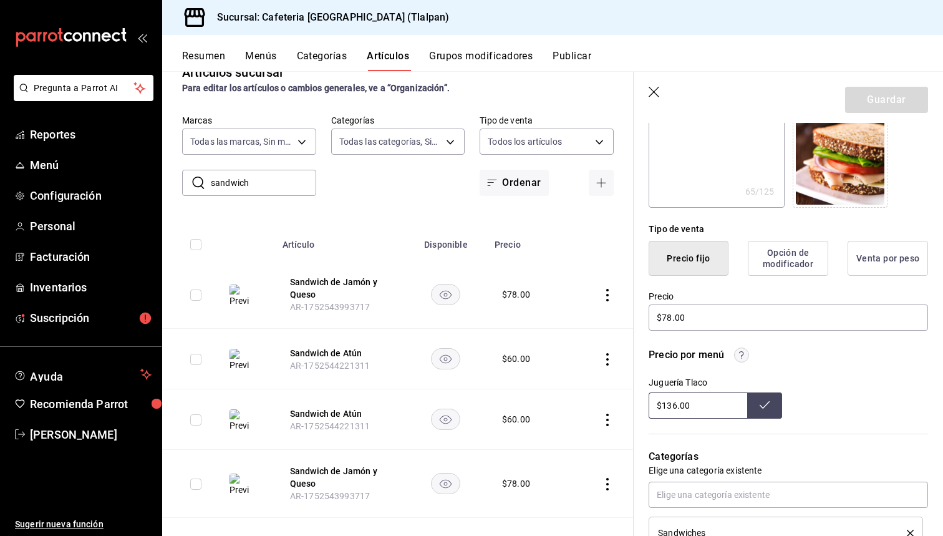
click at [675, 408] on input "$136.00" at bounding box center [698, 405] width 99 height 26
type input "$145.00"
click at [654, 92] on icon "button" at bounding box center [654, 92] width 11 height 11
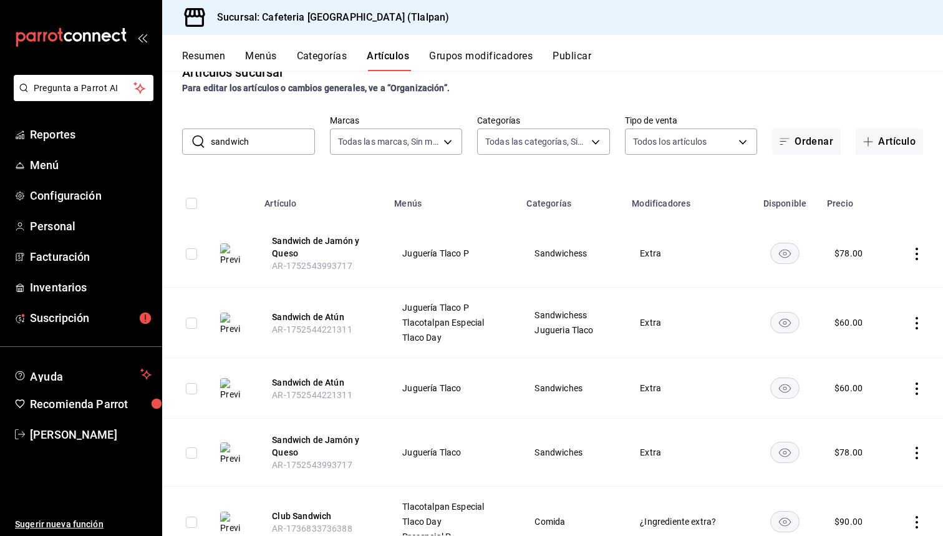
click at [263, 144] on input "sandwich" at bounding box center [263, 141] width 104 height 25
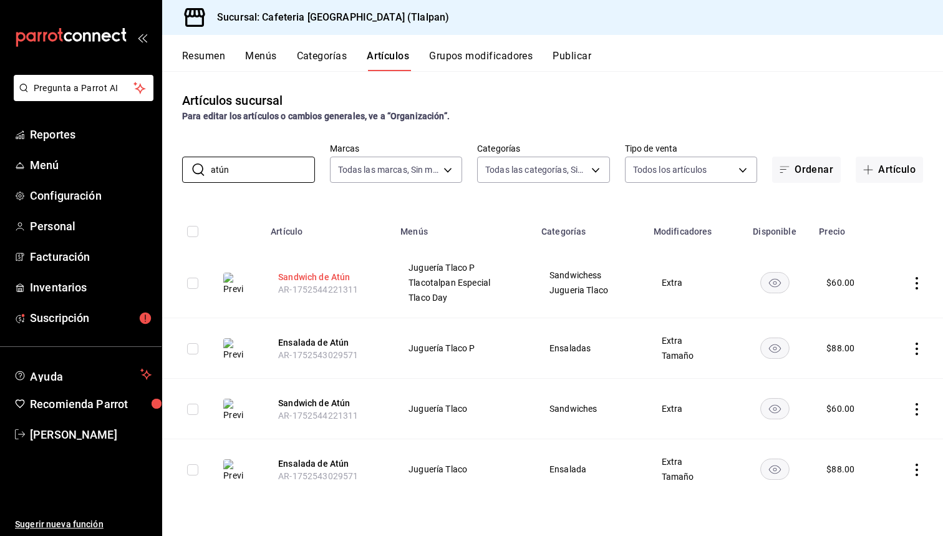
type input "atún"
click at [291, 282] on button "Sandwich de Atún" at bounding box center [328, 277] width 100 height 12
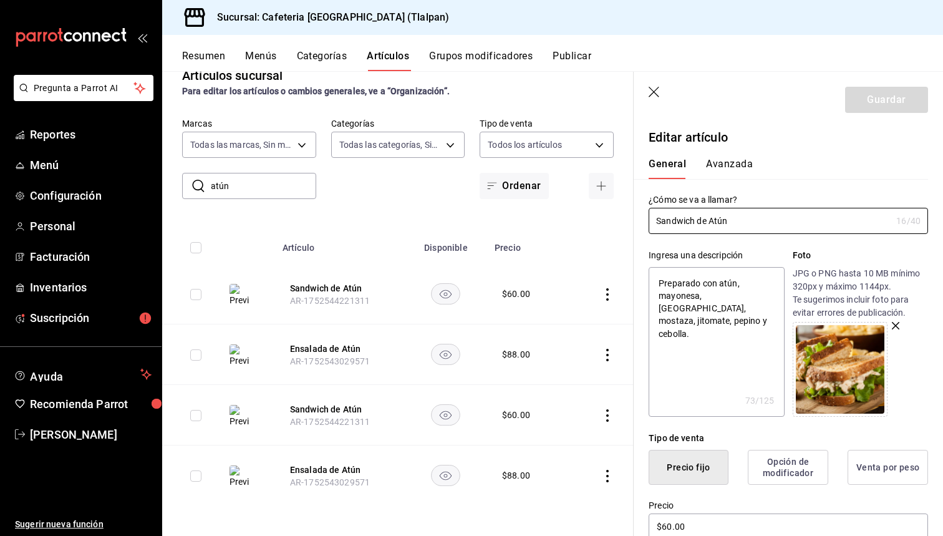
scroll to position [25, 0]
click at [605, 411] on icon "actions" at bounding box center [607, 415] width 12 height 12
click at [573, 437] on li "Editar" at bounding box center [559, 445] width 75 height 26
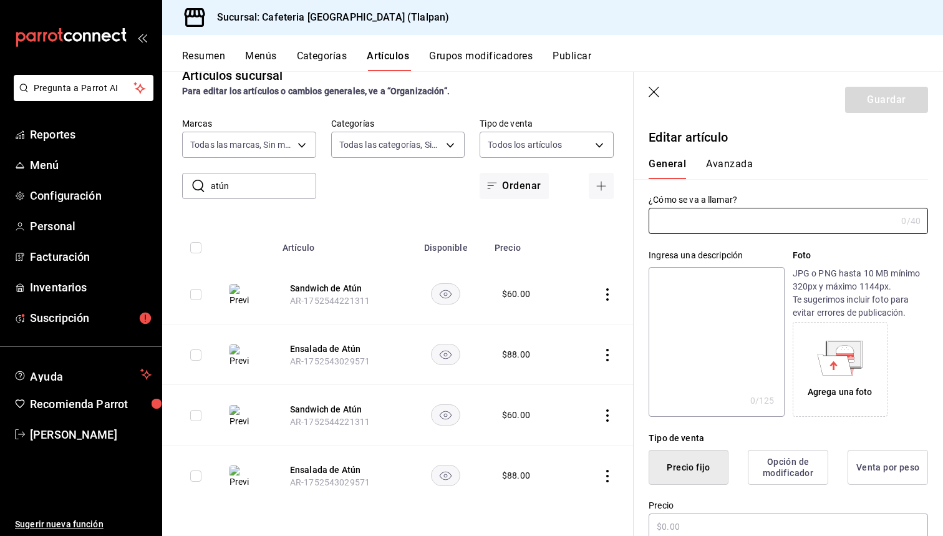
type input "Sandwich de Atún"
type textarea "Preparado con atún, mayonesa, crema, mostaza, jitomate, pepino y cebolla."
type textarea "x"
type input "$60.00"
type input "AR-1752544221311"
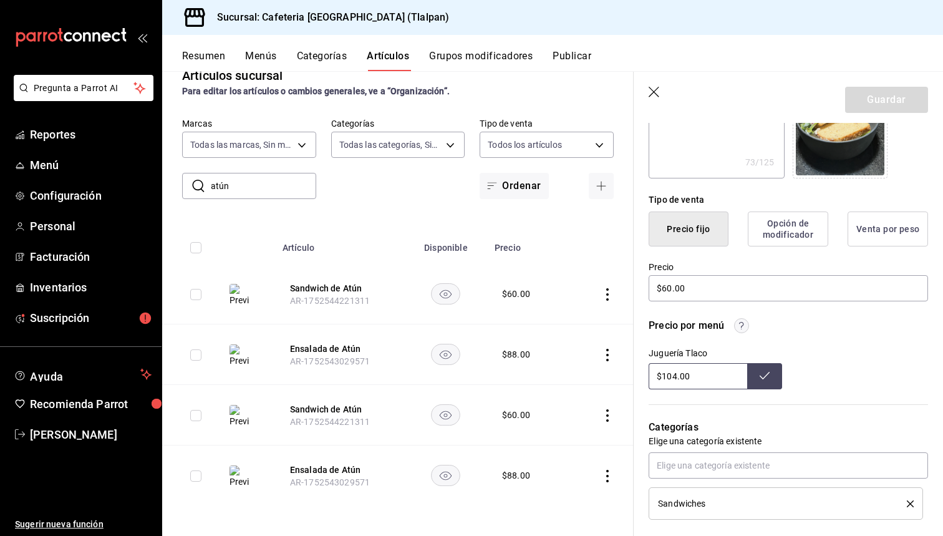
type input "Sandwich de Atúnw"
type textarea "x"
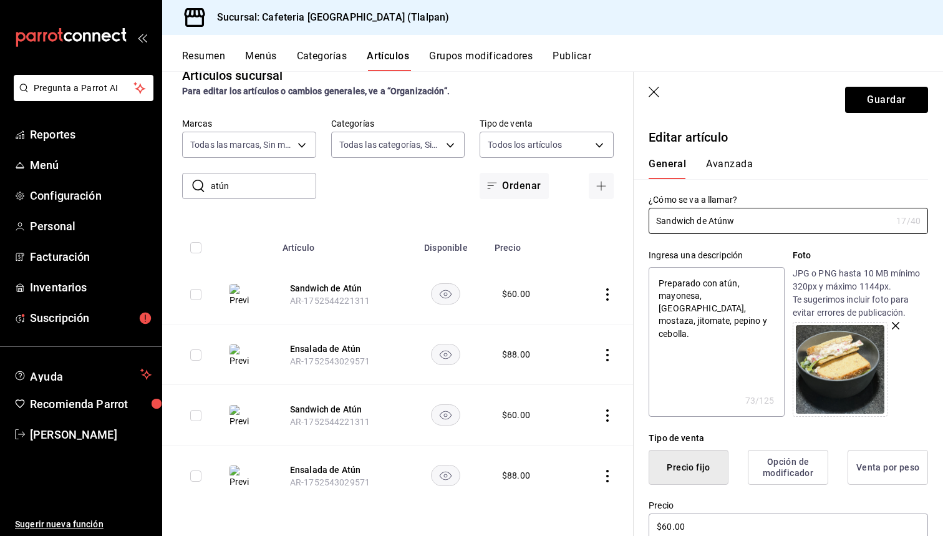
type input "Sandwich de Atún"
type textarea "x"
click at [608, 301] on td at bounding box center [601, 294] width 66 height 61
click at [607, 293] on icon "actions" at bounding box center [607, 294] width 2 height 12
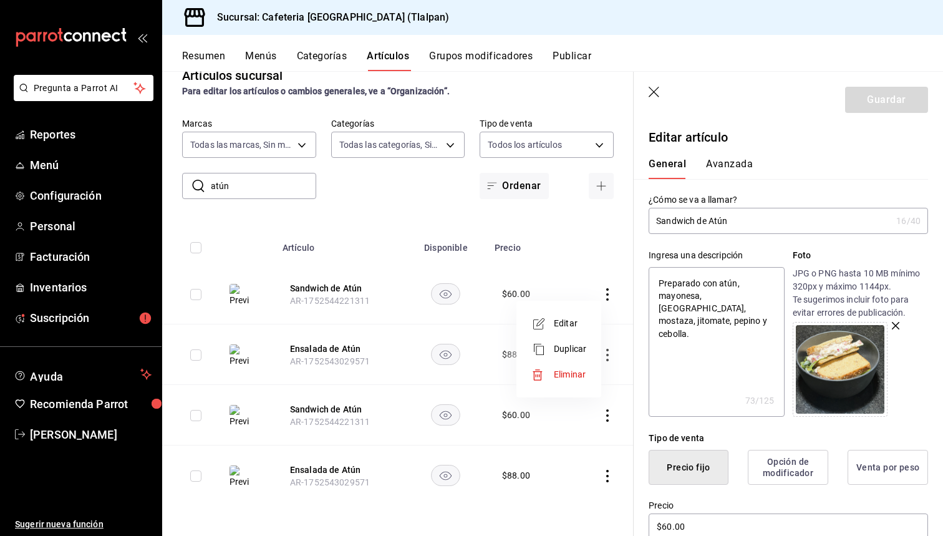
click at [577, 318] on span "Editar" at bounding box center [570, 323] width 32 height 13
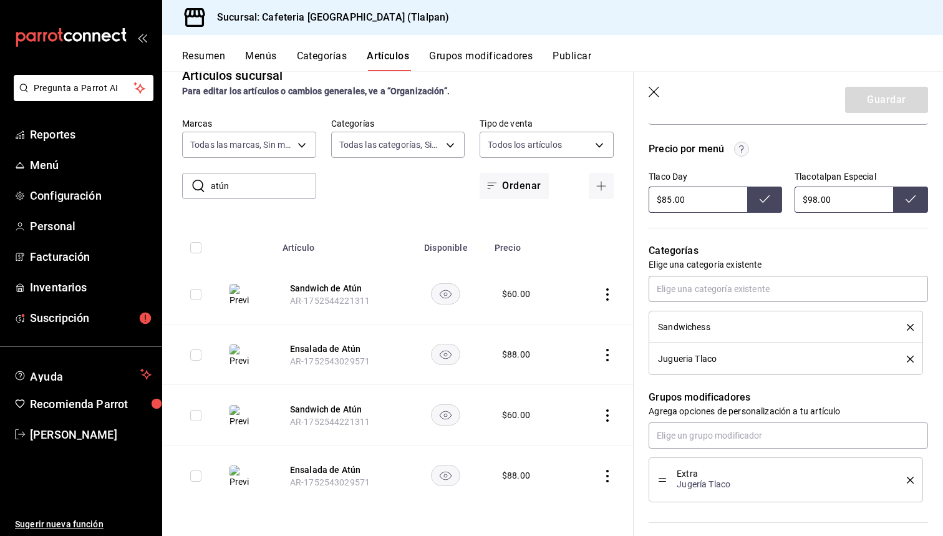
scroll to position [350, 0]
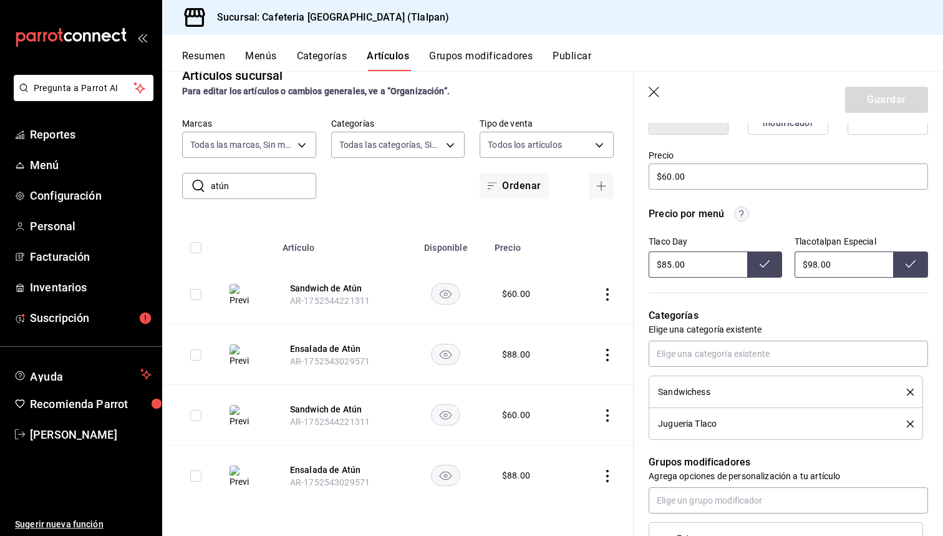
click at [665, 263] on input "$85.00" at bounding box center [698, 264] width 99 height 26
type input "$8.00"
type input "$100.00"
click at [817, 251] on div "Tlacotalpan Especial $98.00" at bounding box center [862, 256] width 134 height 41
click at [816, 260] on input "$98.00" at bounding box center [844, 264] width 99 height 26
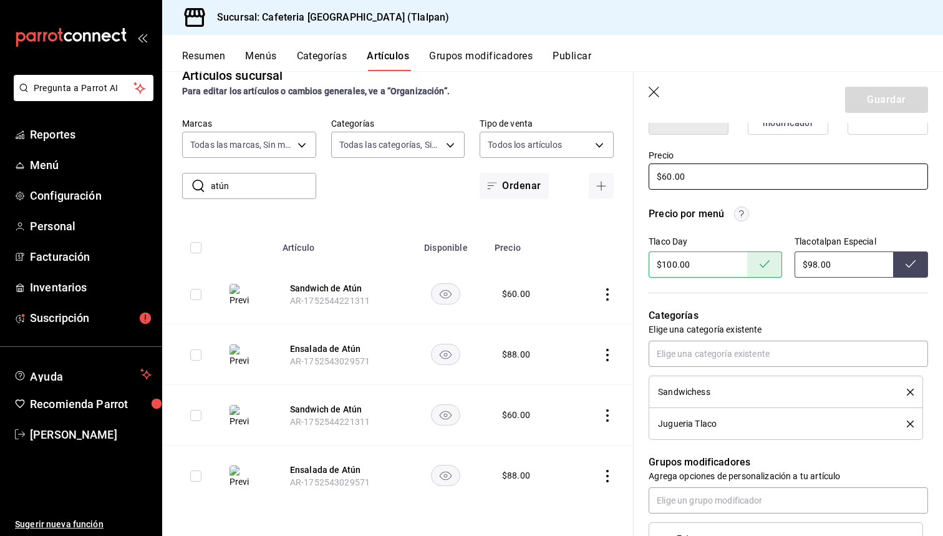
type input "$9.00"
type input "$120.00"
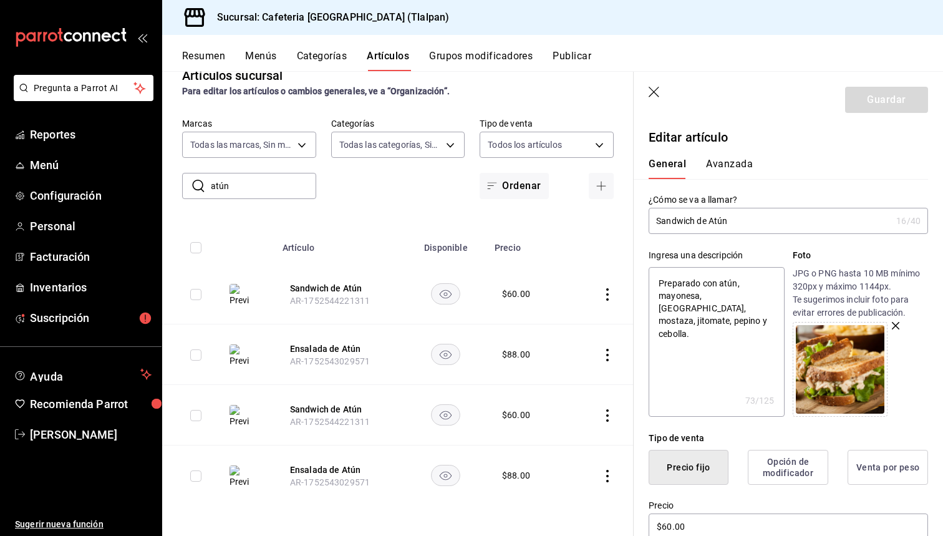
scroll to position [0, 0]
click at [224, 182] on input "atún" at bounding box center [263, 185] width 105 height 25
type input "phili"
type textarea "x"
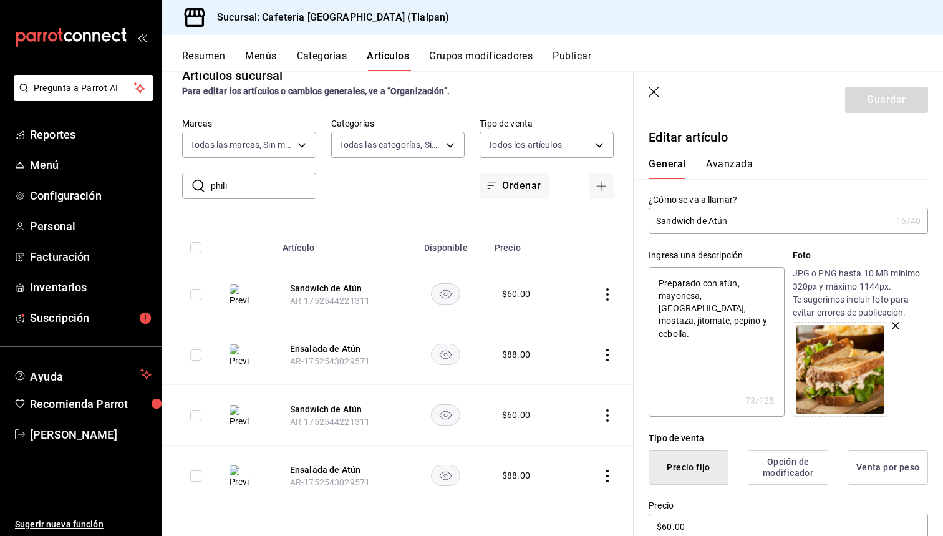
type input "philip"
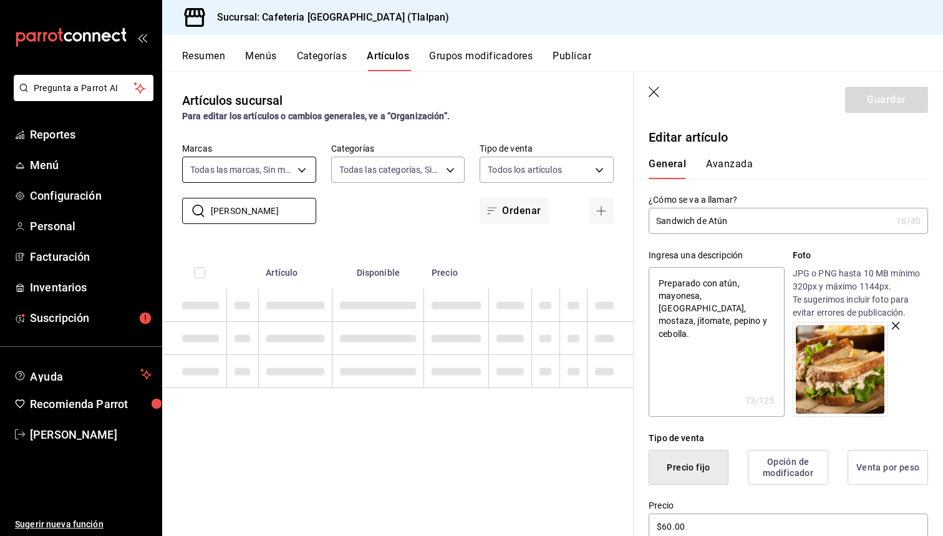
type textarea "x"
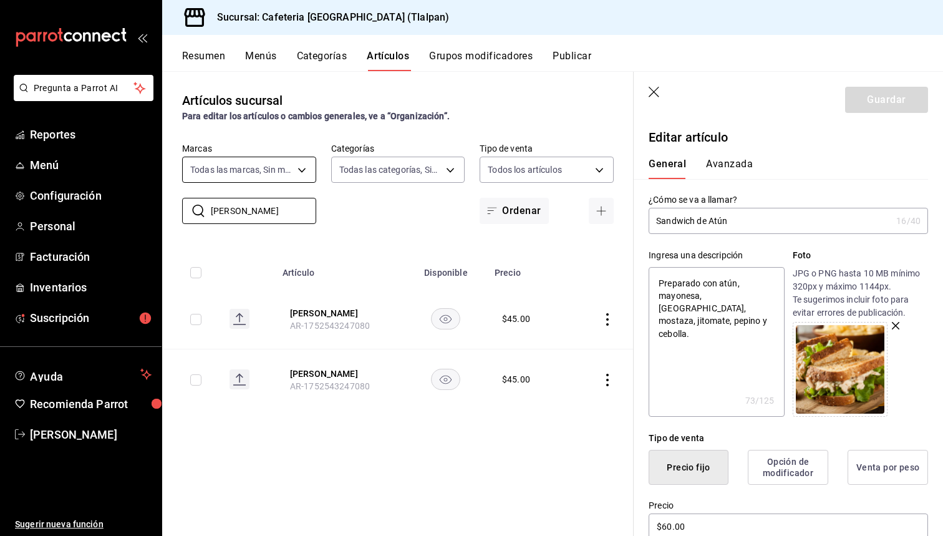
type input "Philip"
type textarea "x"
type input "Philip"
click at [624, 323] on td at bounding box center [601, 319] width 66 height 61
click at [613, 323] on icon "actions" at bounding box center [607, 319] width 12 height 12
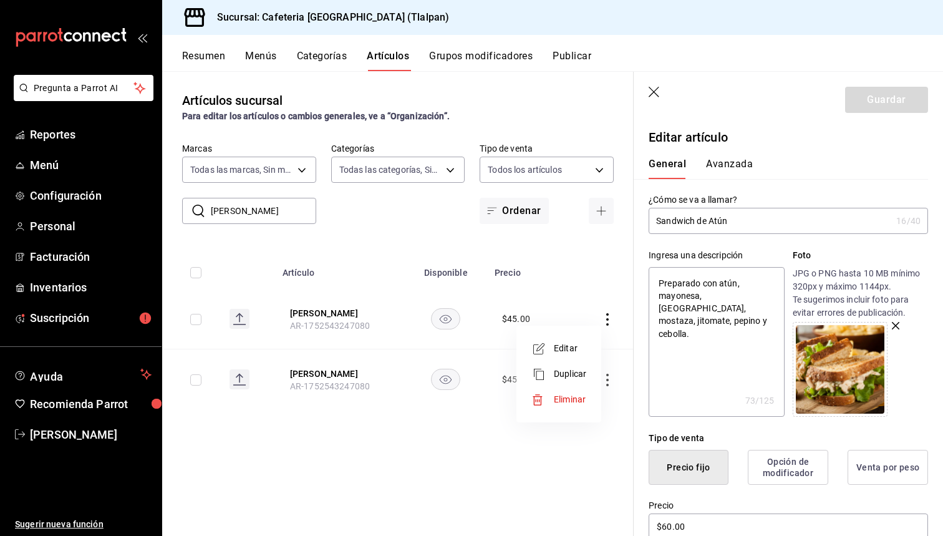
click at [573, 355] on li "Editar" at bounding box center [559, 349] width 75 height 26
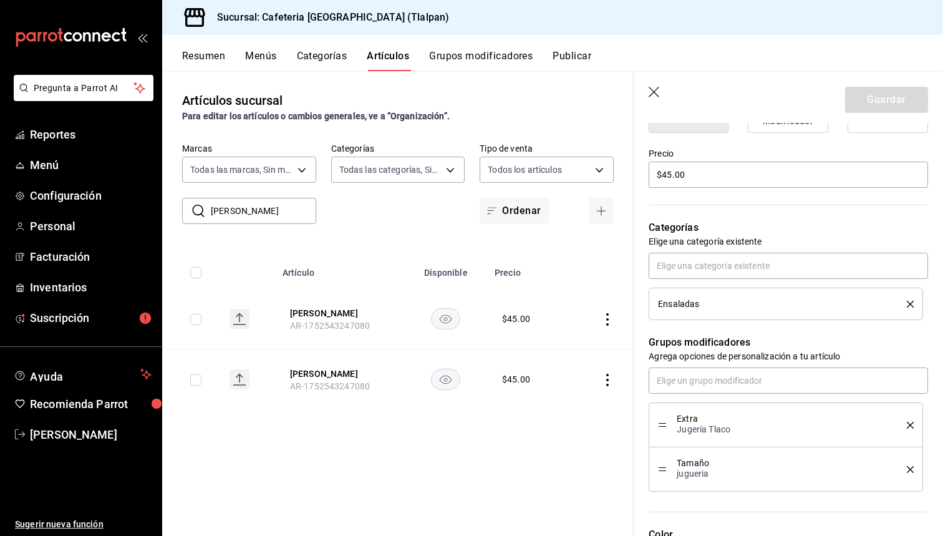
scroll to position [363, 0]
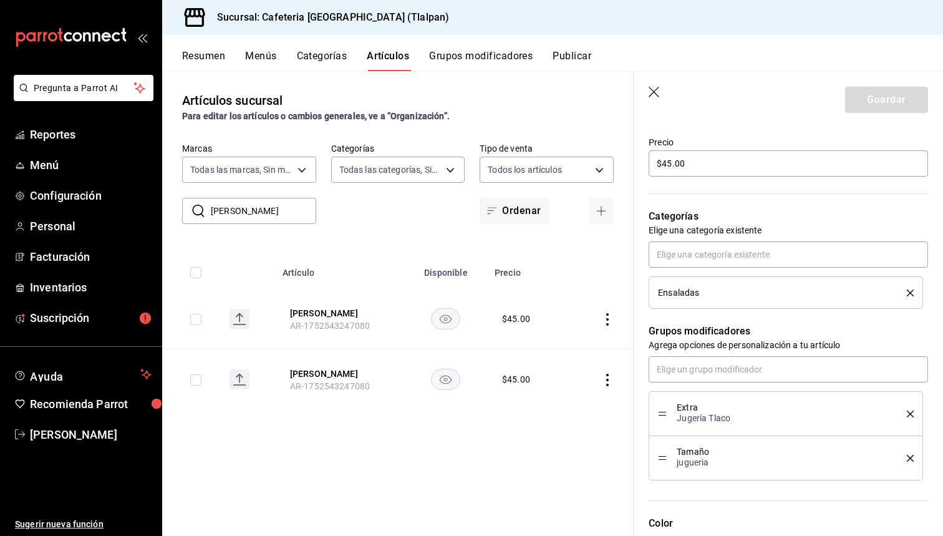
click at [606, 381] on icon "actions" at bounding box center [607, 380] width 12 height 12
click at [547, 404] on div at bounding box center [543, 409] width 22 height 15
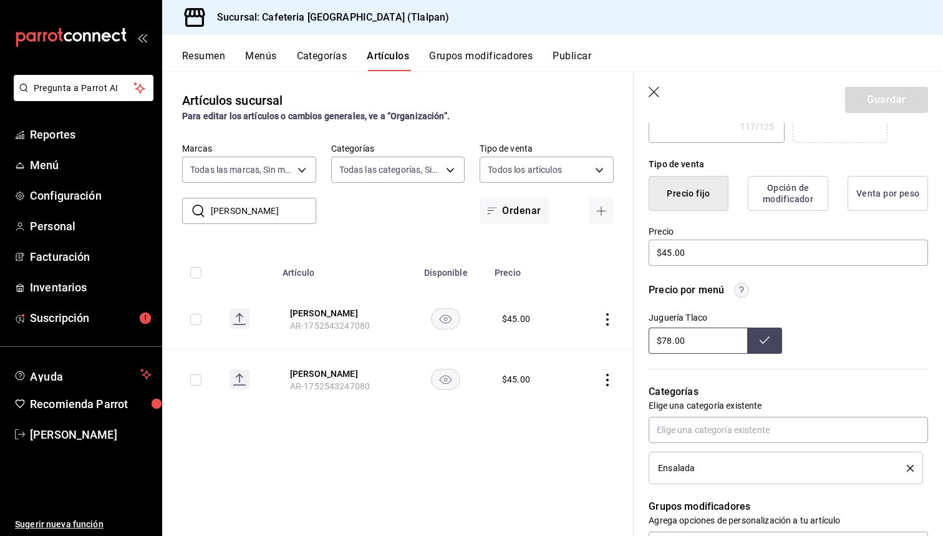
scroll to position [280, 0]
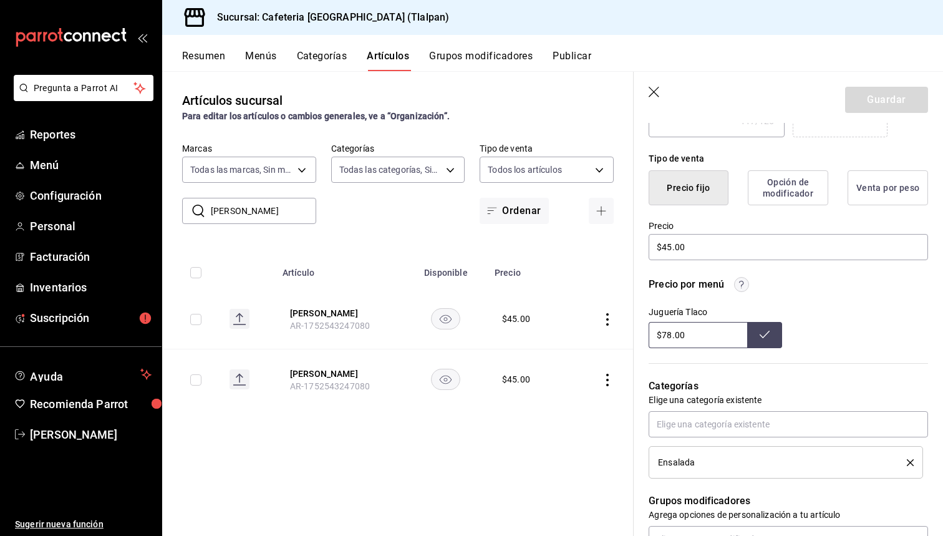
click at [709, 338] on input "$78.00" at bounding box center [698, 335] width 99 height 26
type input "$100.00"
click at [289, 204] on input "Philip" at bounding box center [263, 210] width 105 height 25
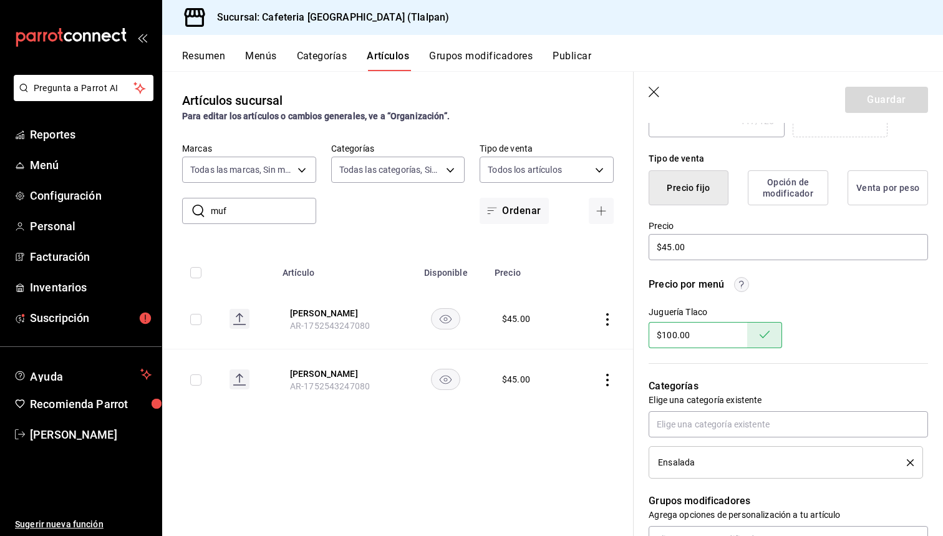
type input "muff"
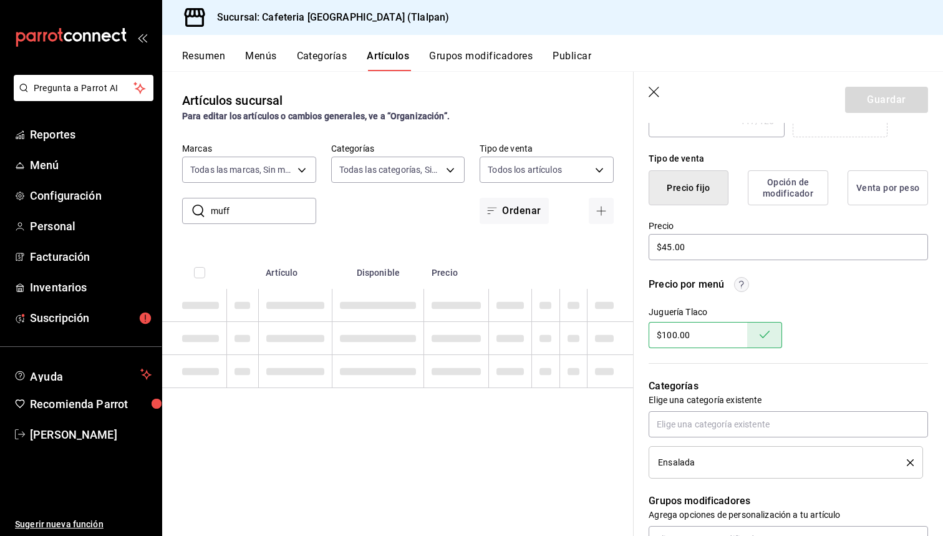
type textarea "x"
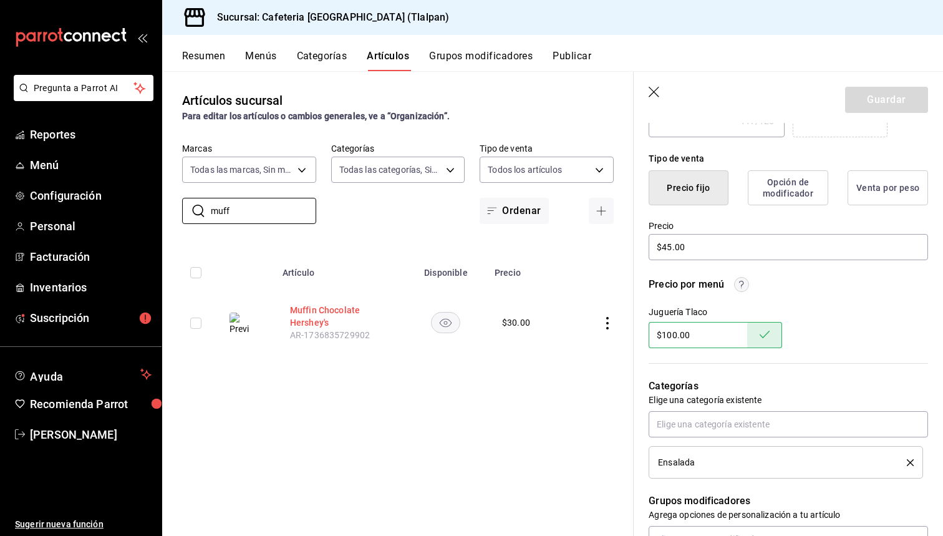
type input "muff"
click at [307, 311] on button "Muffin Chocolate Hershey's" at bounding box center [340, 316] width 100 height 25
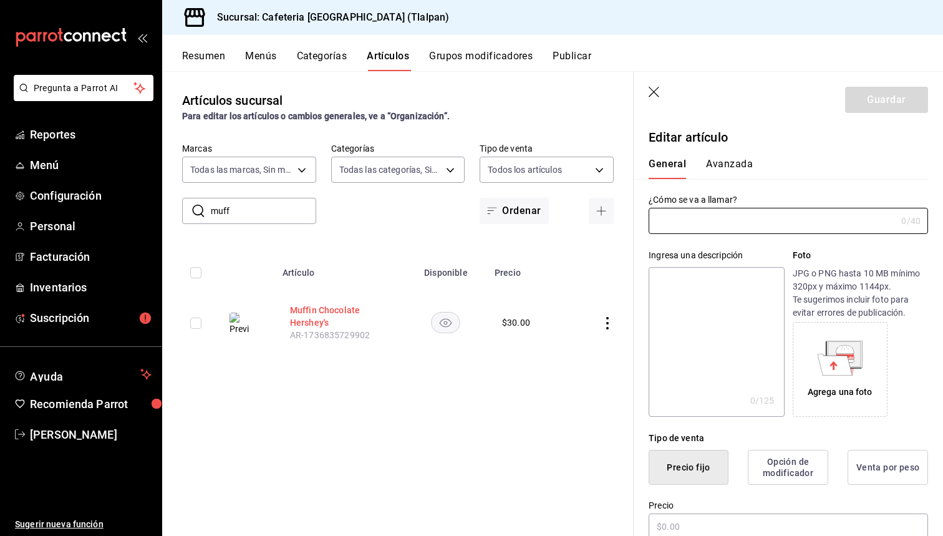
type input "Muffin Chocolate Hershey's"
type textarea "Muffin suave y esponjoso con intenso sabor a chocolate Hersheys, perfecto para …"
type textarea "x"
type input "$30.00"
radio input "false"
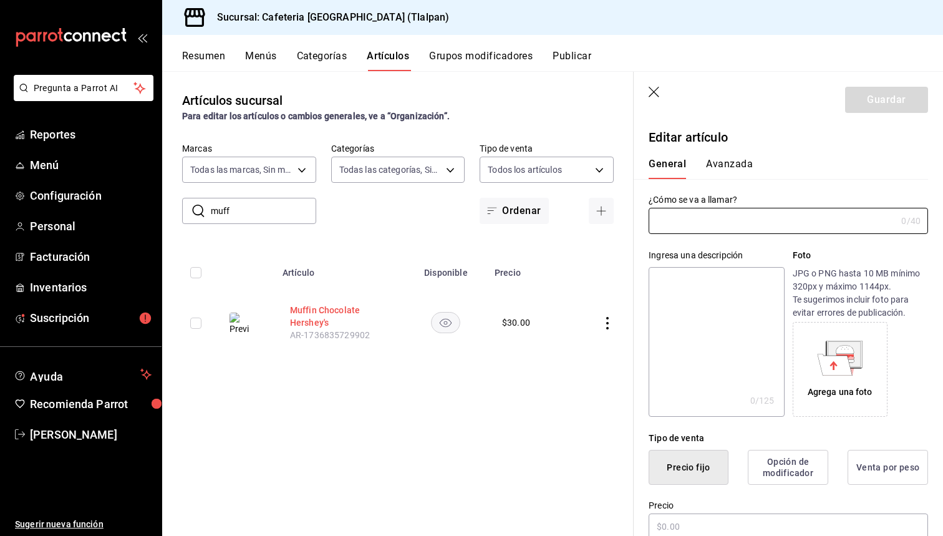
radio input "true"
type input "AR-1736835729902"
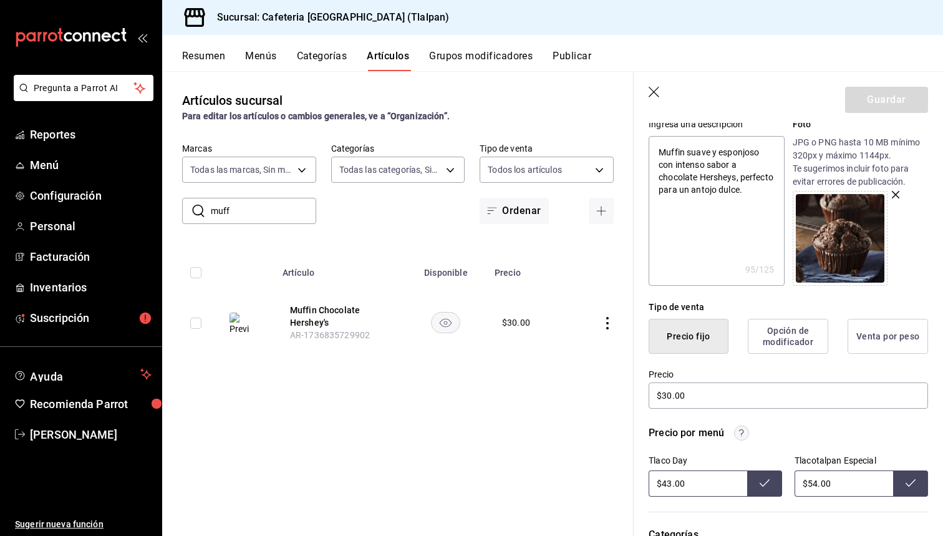
scroll to position [173, 0]
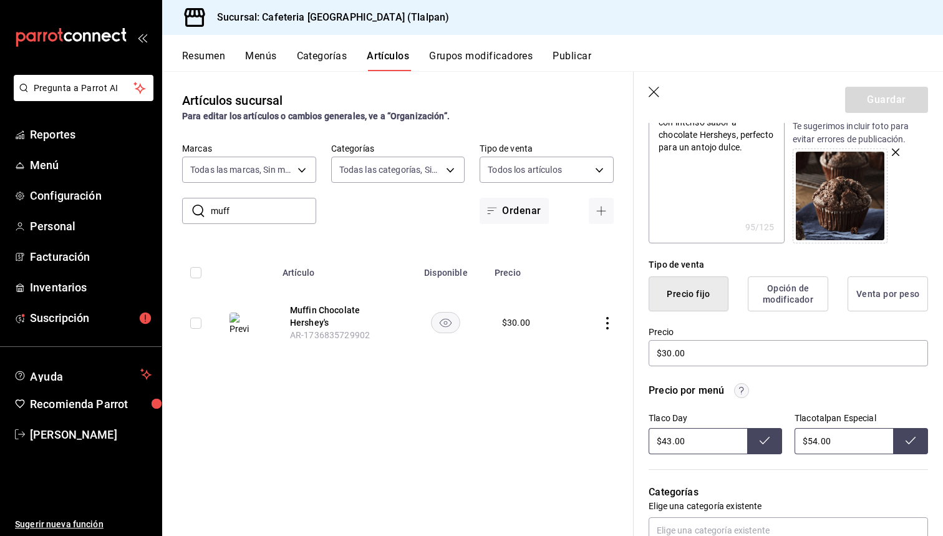
click at [666, 437] on input "$43.00" at bounding box center [698, 441] width 99 height 26
type input "$4.00"
type input "$55.00"
click at [817, 439] on input "$54.00" at bounding box center [844, 441] width 99 height 26
type input "$5.00"
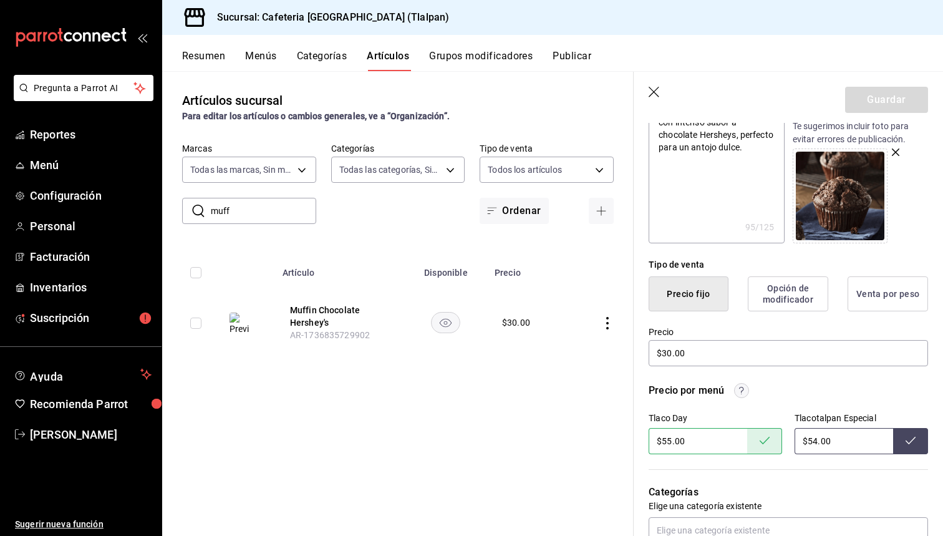
type input "$5.00"
type input "$45.00"
click at [670, 356] on input "$30.00" at bounding box center [789, 353] width 280 height 26
type textarea "x"
type input "$3.00"
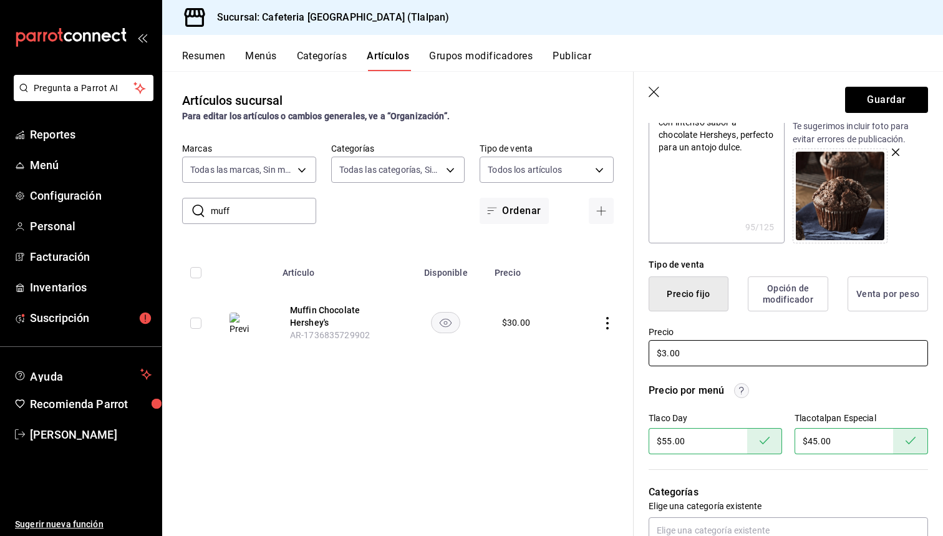
type textarea "x"
type input "$35.00"
click at [872, 94] on button "Guardar" at bounding box center [886, 100] width 83 height 26
type textarea "x"
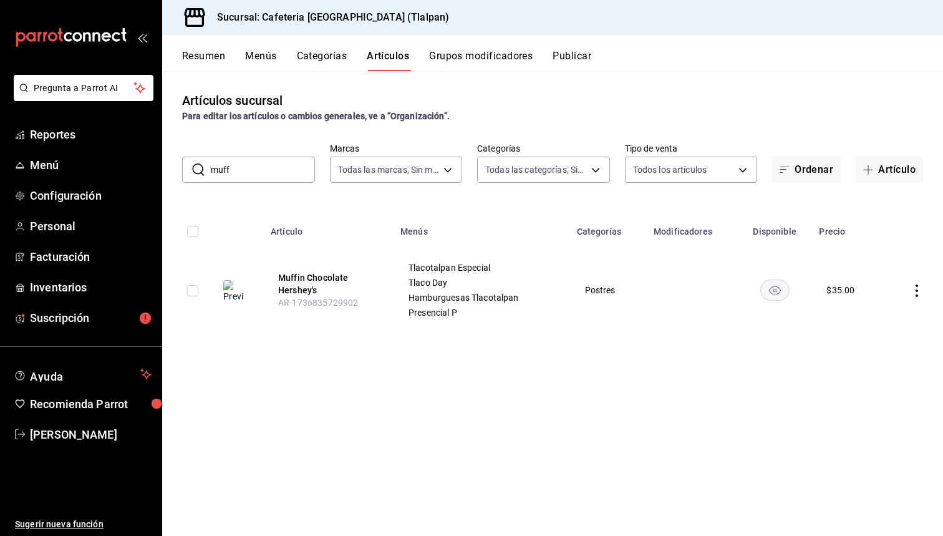
click at [238, 168] on input "muff" at bounding box center [263, 169] width 104 height 25
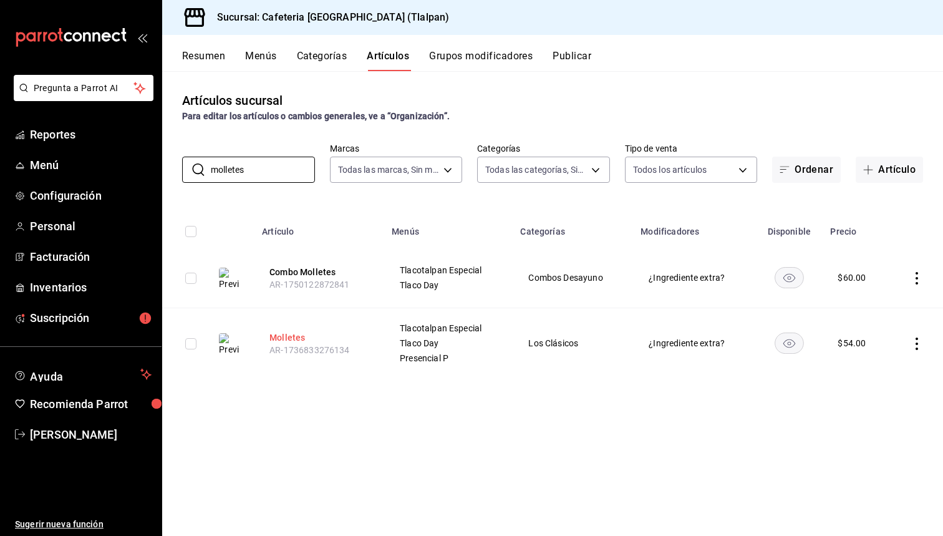
type input "molletes"
click at [280, 336] on button "Molletes" at bounding box center [320, 337] width 100 height 12
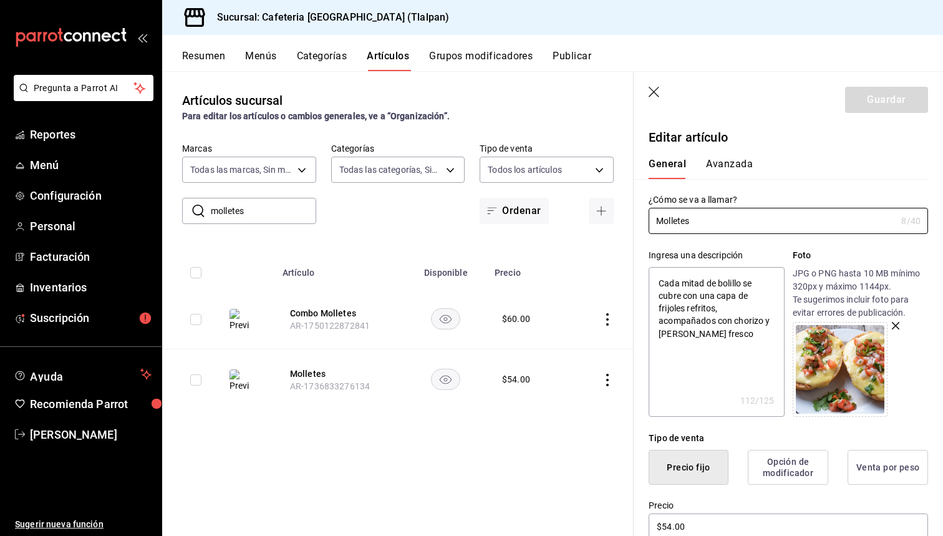
click at [272, 197] on div "​ molletes ​ Marcas Todas las marcas, Sin marca ec576109-29d1-42df-b2ca-5becddb…" at bounding box center [398, 183] width 472 height 81
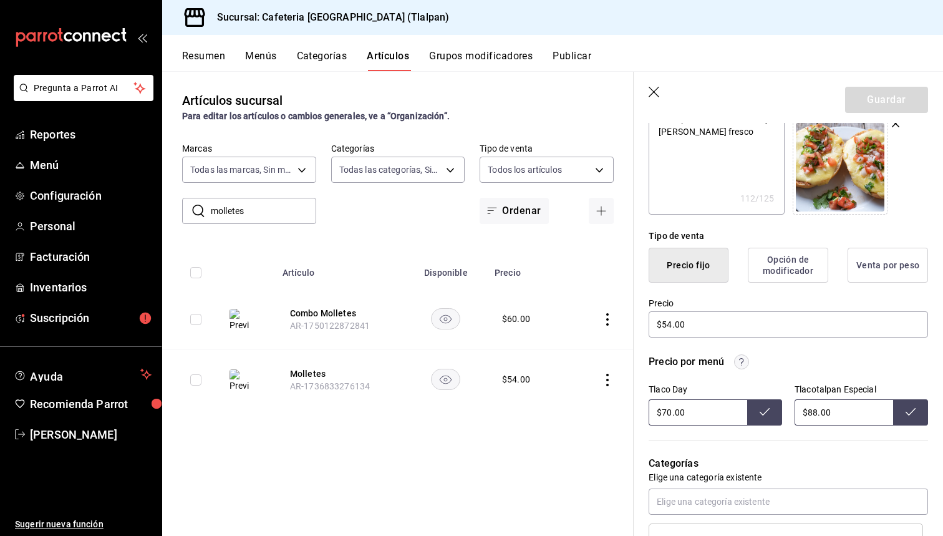
scroll to position [215, 0]
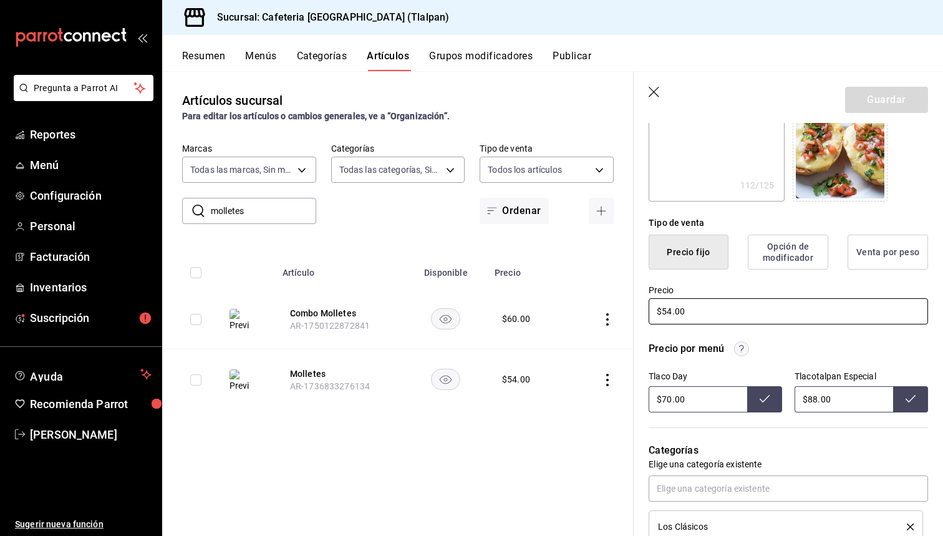
click at [668, 310] on input "$54.00" at bounding box center [789, 311] width 280 height 26
type textarea "x"
type input "$5.00"
type textarea "x"
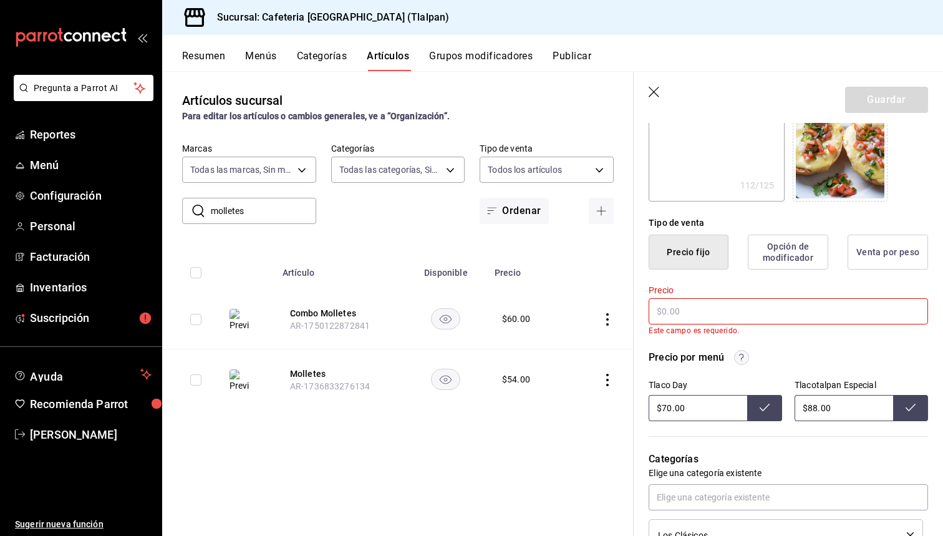
type textarea "x"
type input "$6.00"
type textarea "x"
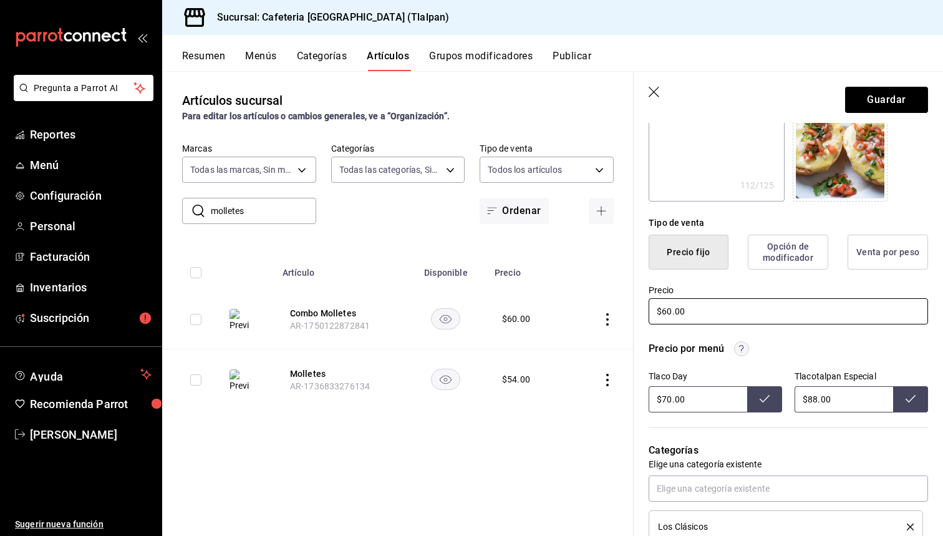
type input "$60.00"
click at [673, 392] on input "$70.00" at bounding box center [698, 399] width 99 height 26
type input "$7.00"
click at [825, 402] on input "$88.00" at bounding box center [844, 399] width 99 height 26
type input "$70.00"
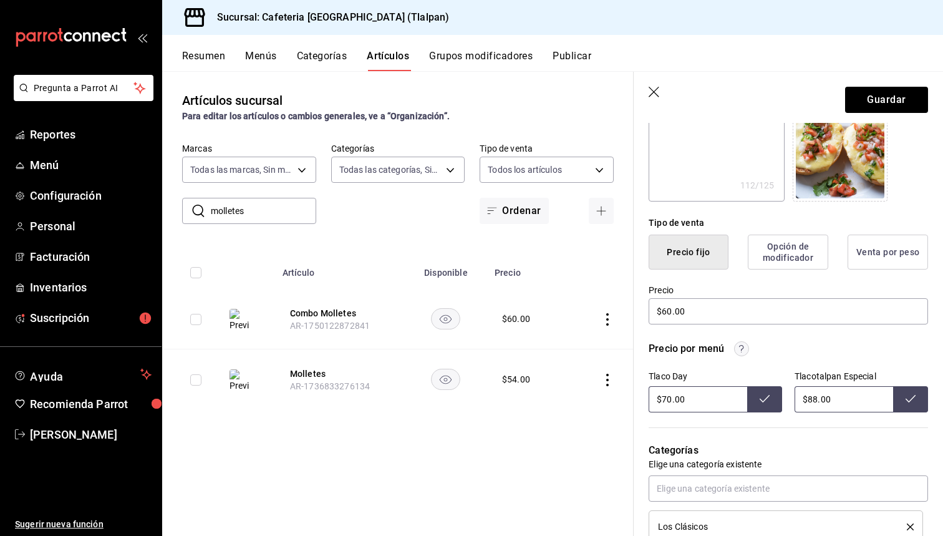
type input "$8.00"
type input "$105.00"
click at [669, 394] on input "$70.00" at bounding box center [698, 399] width 99 height 26
type input "$85.00"
click at [890, 99] on button "Guardar" at bounding box center [886, 100] width 83 height 26
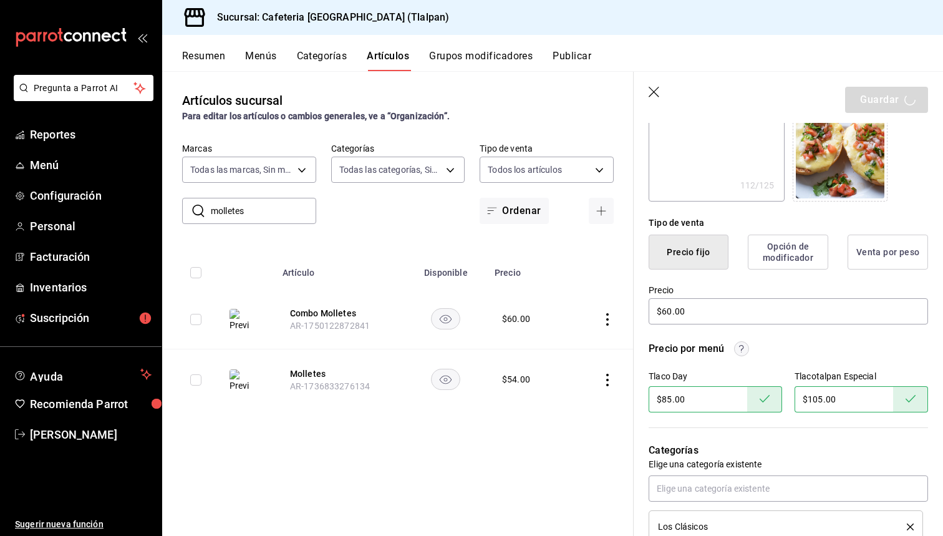
type textarea "x"
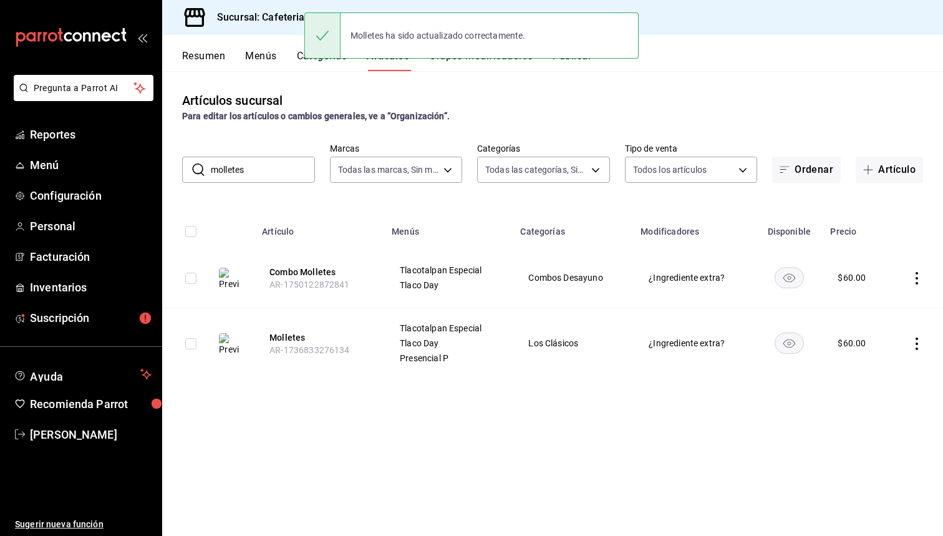
click at [246, 175] on input "molletes" at bounding box center [263, 169] width 104 height 25
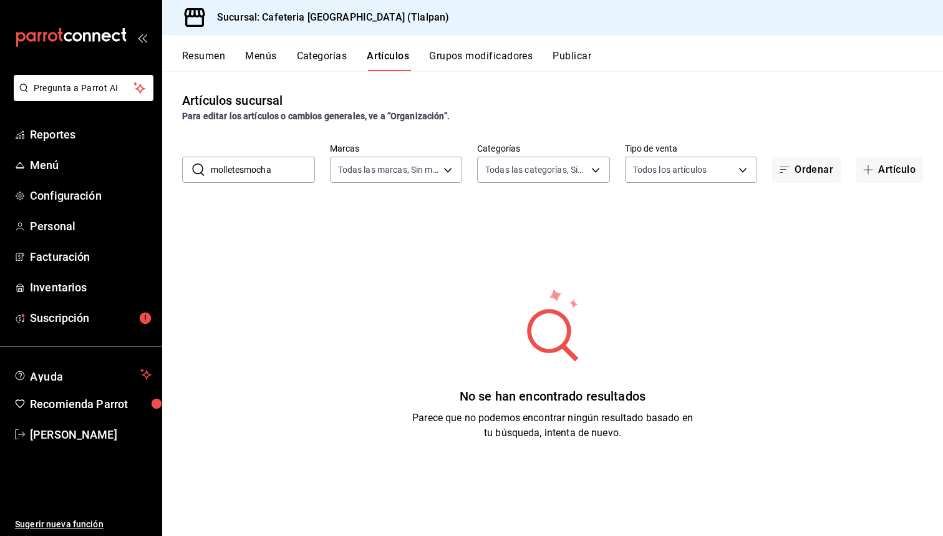
type input "c"
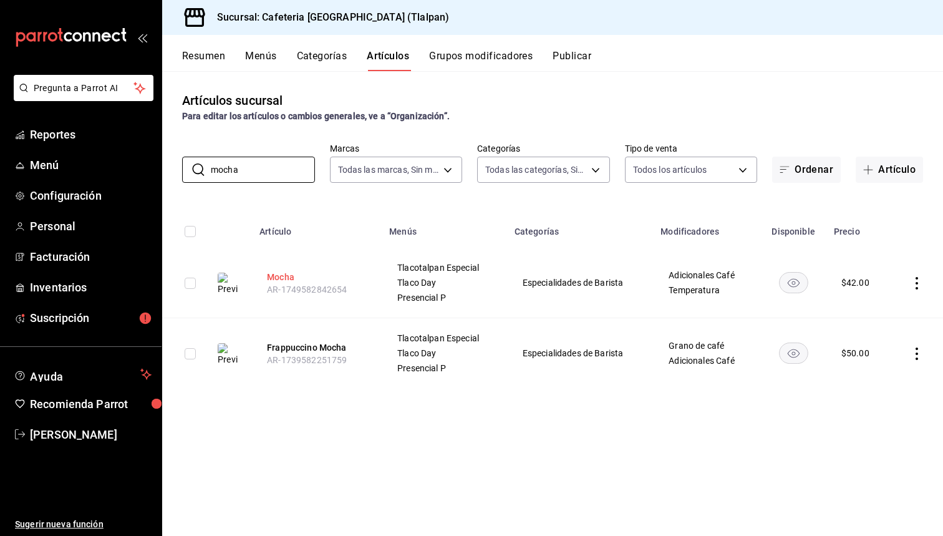
type input "mocha"
click at [287, 279] on button "Mocha" at bounding box center [317, 277] width 100 height 12
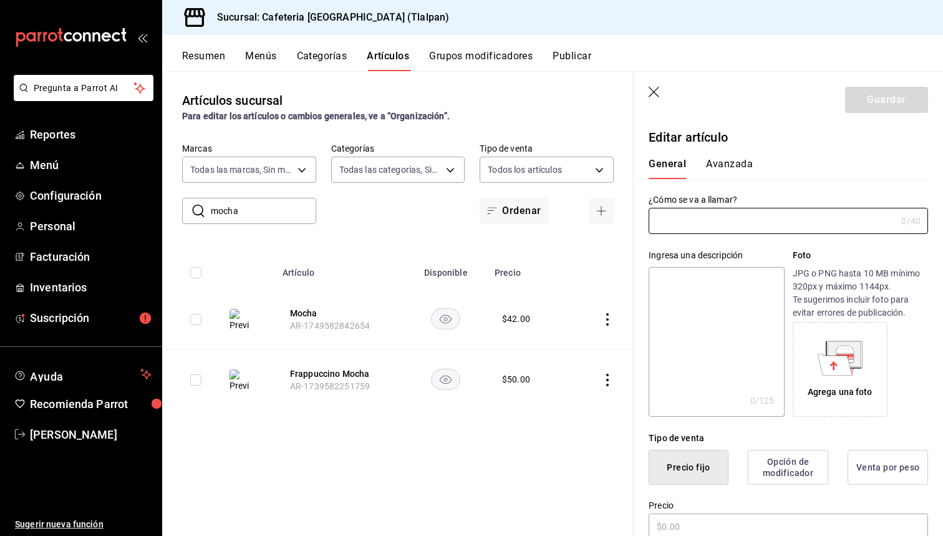
type input "Mocha"
type textarea "Disfruta nuestro Mocha, donde el espresso robusto se encuentra con el dulce abr…"
type textarea "x"
type input "$42.00"
type input "AR-1749582842654"
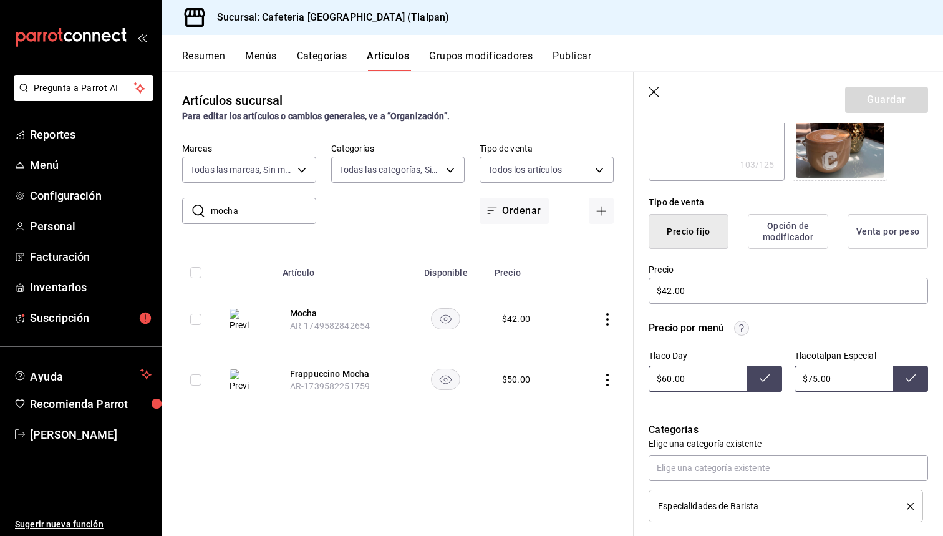
scroll to position [286, 0]
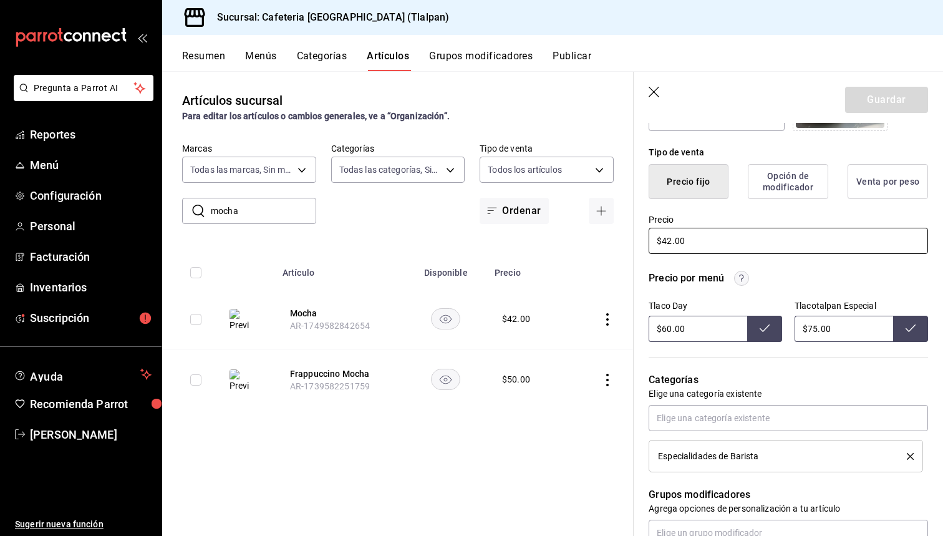
click at [671, 238] on input "$42.00" at bounding box center [789, 241] width 280 height 26
type textarea "x"
type input "$4.00"
type textarea "x"
type input "$45.00"
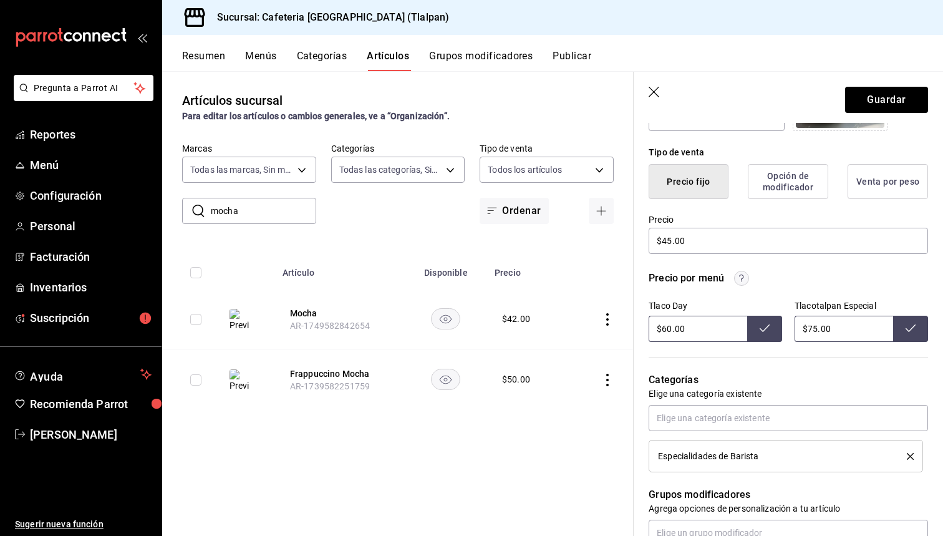
click at [669, 327] on input "$60.00" at bounding box center [698, 329] width 99 height 26
type input "$65.00"
click at [892, 87] on button "Guardar" at bounding box center [886, 100] width 83 height 26
type textarea "x"
type input "$60.00"
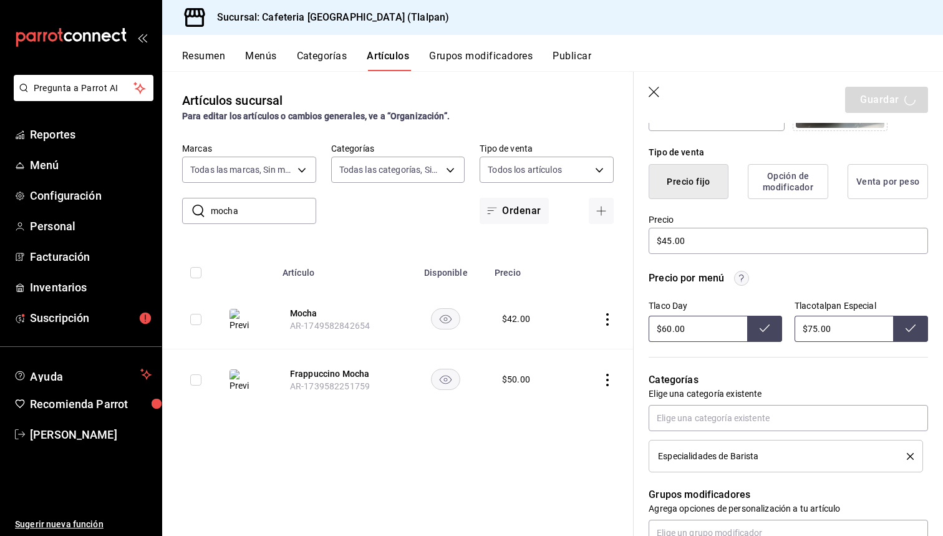
type textarea "x"
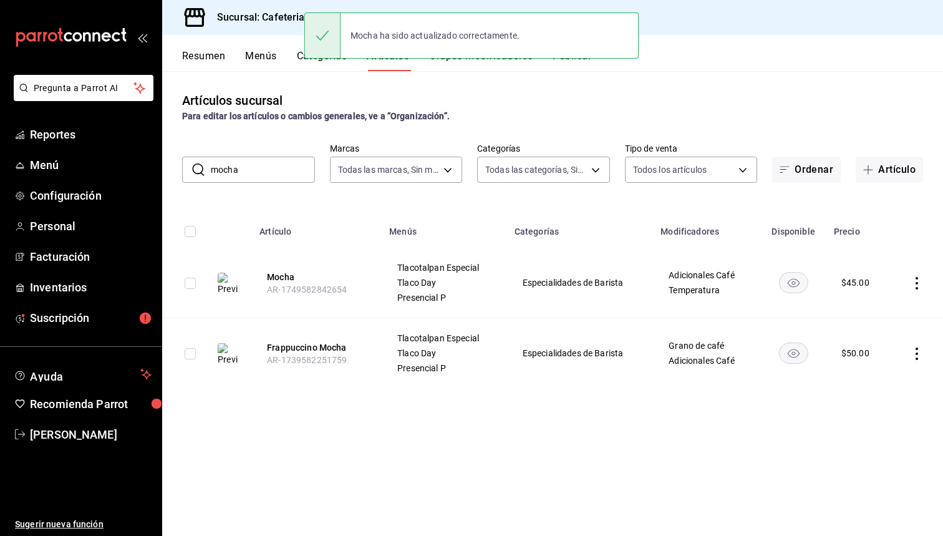
click at [293, 168] on input "mocha" at bounding box center [263, 169] width 104 height 25
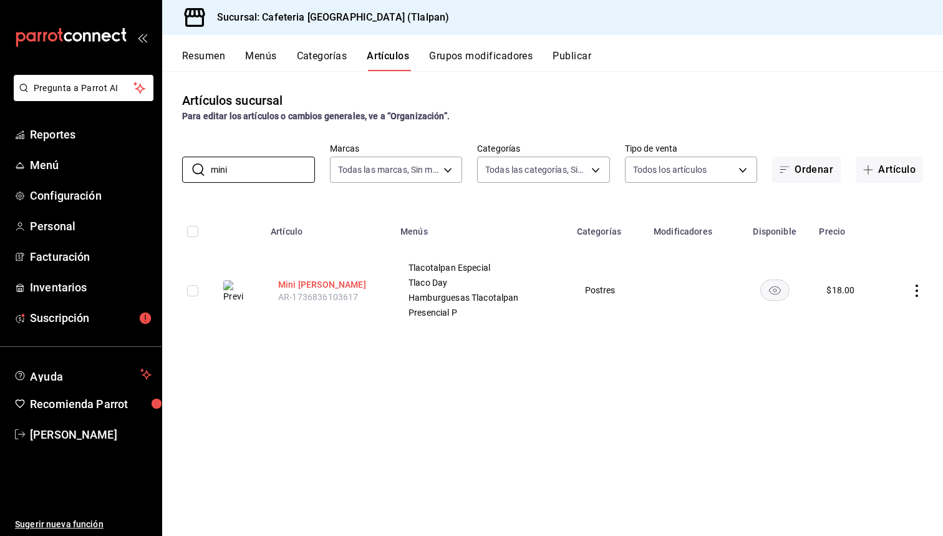
type input "mini"
click at [329, 287] on button "Mini [PERSON_NAME]" at bounding box center [328, 284] width 100 height 12
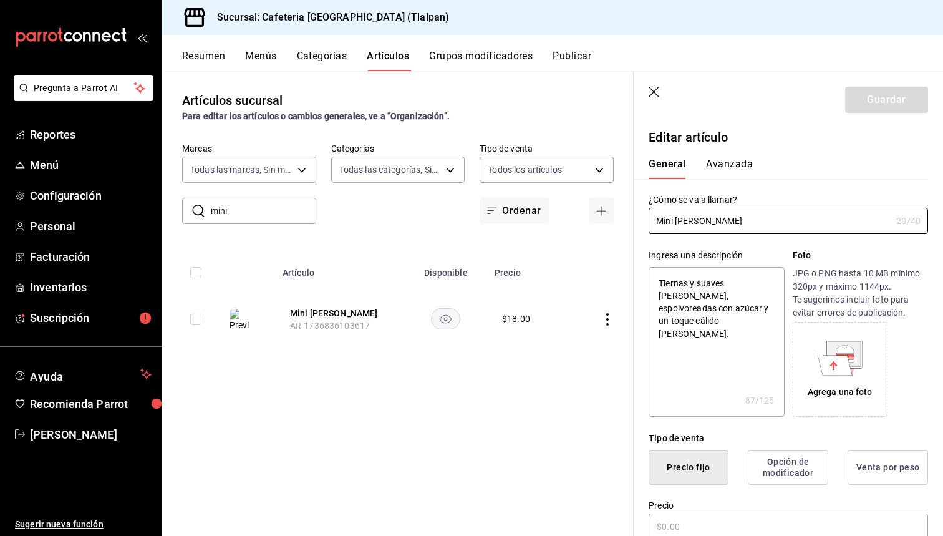
type textarea "x"
type input "$18.00"
radio input "false"
radio input "true"
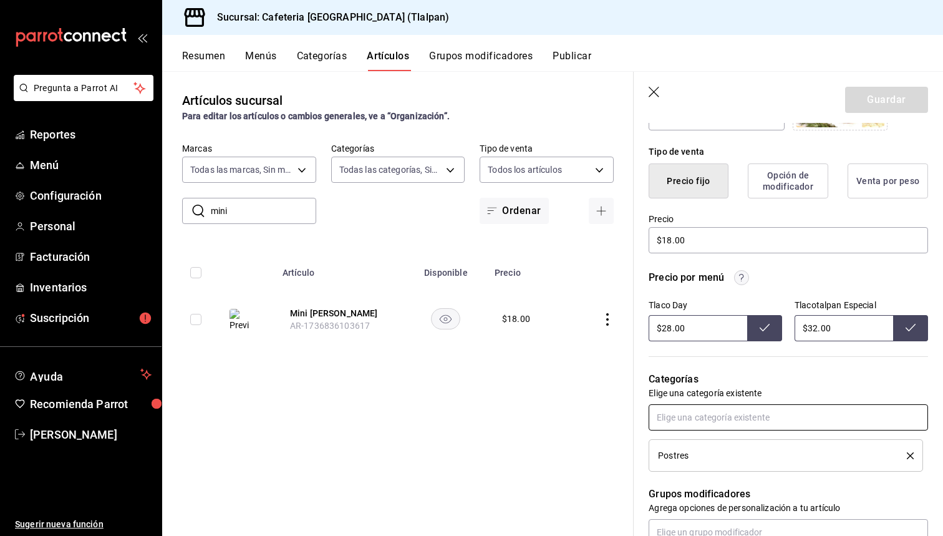
scroll to position [275, 0]
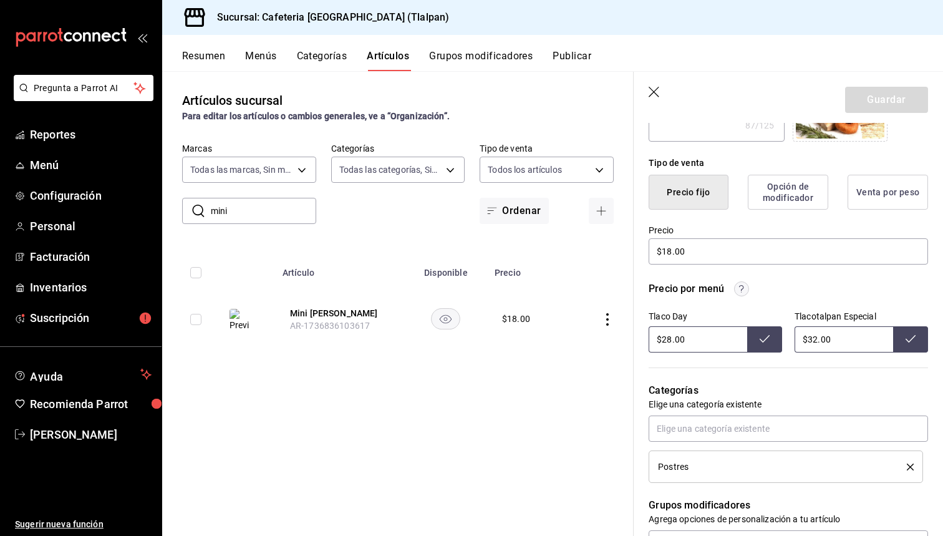
click at [817, 336] on input "$32.00" at bounding box center [844, 339] width 99 height 26
click at [840, 286] on div "Precio por menú" at bounding box center [789, 288] width 280 height 15
click at [817, 337] on input "$32.00" at bounding box center [844, 339] width 99 height 26
type input "$35.00"
click at [253, 168] on body "Pregunta a Parrot AI Reportes Menú Configuración Personal Facturación Inventari…" at bounding box center [471, 268] width 943 height 536
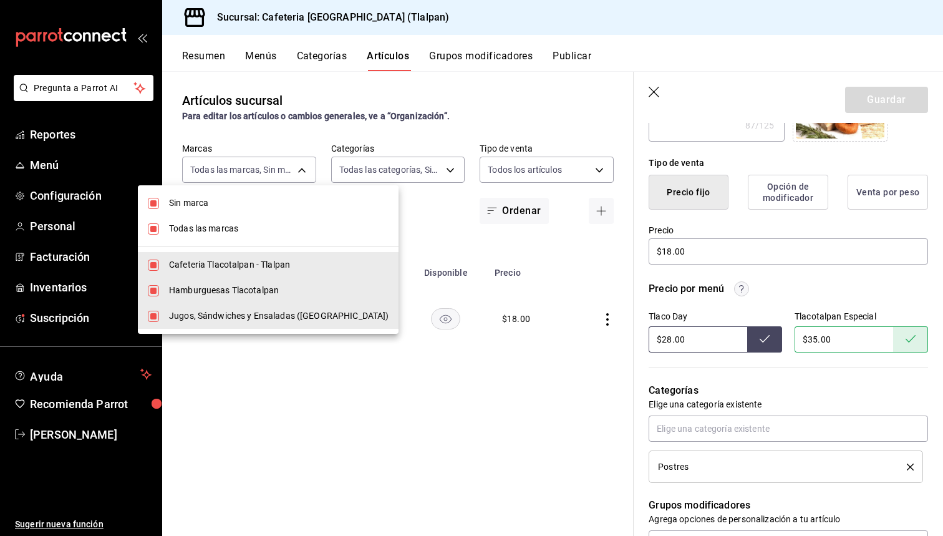
click at [411, 198] on div at bounding box center [471, 268] width 943 height 536
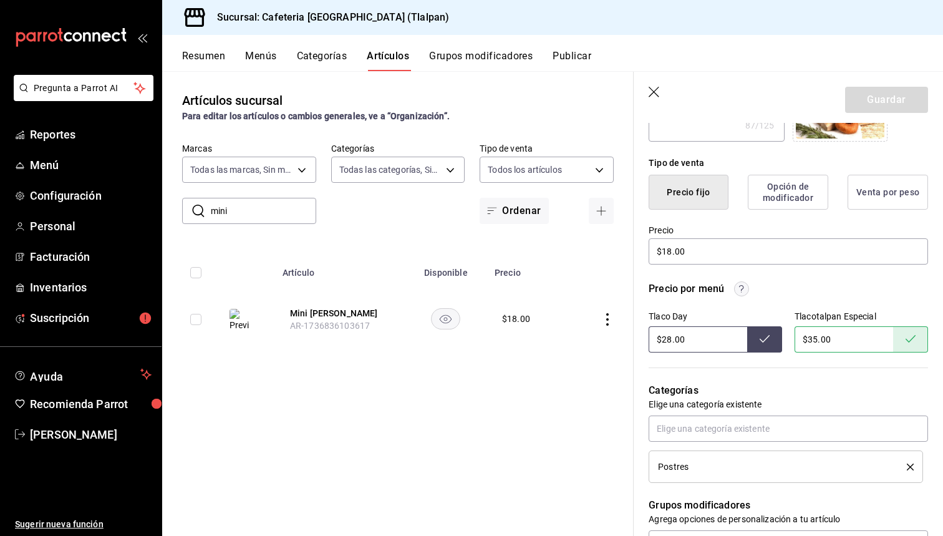
click at [258, 203] on input "mini" at bounding box center [263, 210] width 105 height 25
type input "mal"
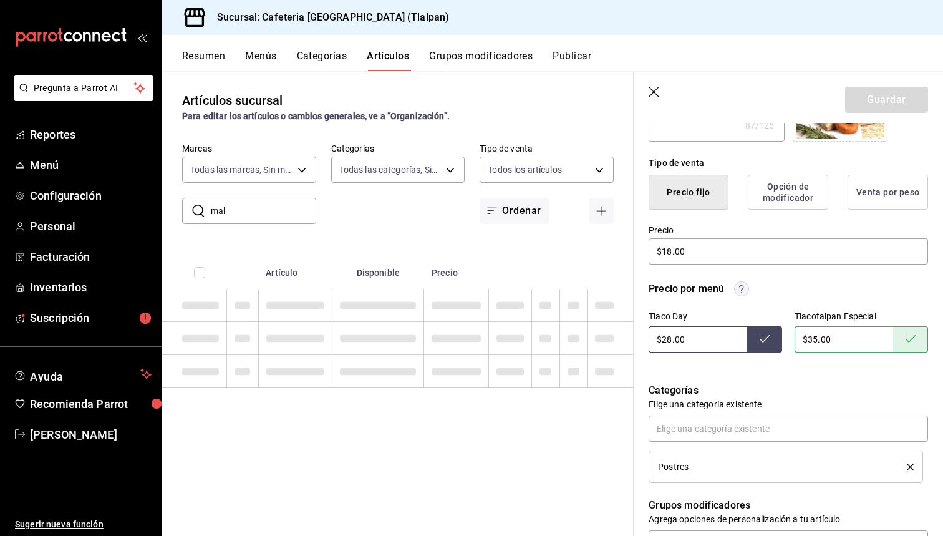
type textarea "x"
type input "malte"
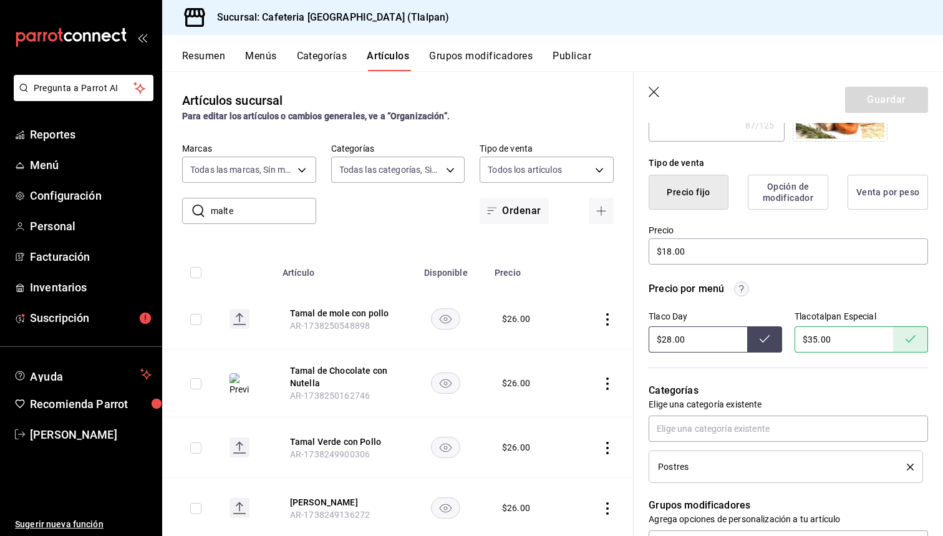
type textarea "x"
type input "maltea"
type textarea "x"
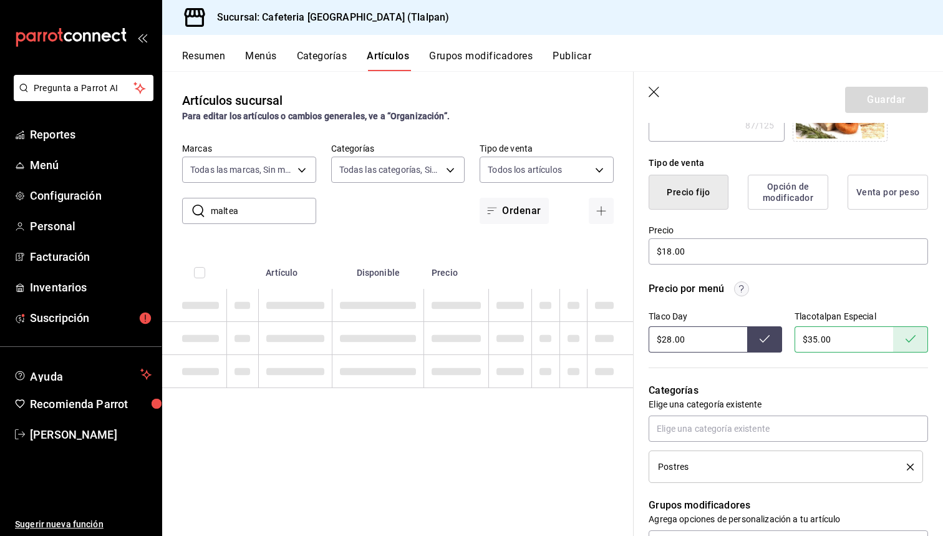
type input "maltead"
type textarea "x"
type input "malteada"
type textarea "x"
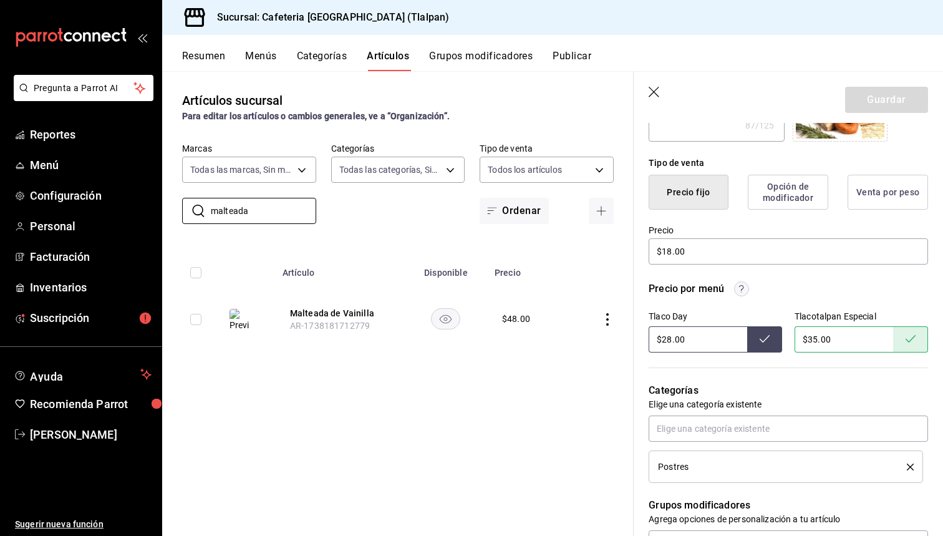
type input "malteada"
click at [604, 314] on icon "actions" at bounding box center [607, 319] width 12 height 12
click at [589, 346] on li "Editar" at bounding box center [559, 349] width 75 height 26
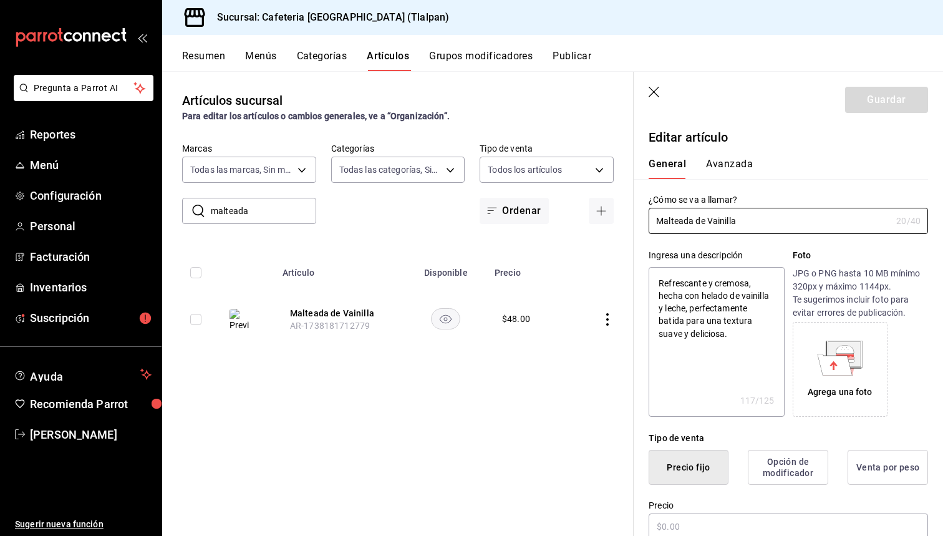
type textarea "x"
type input "$48.00"
radio input "false"
radio input "true"
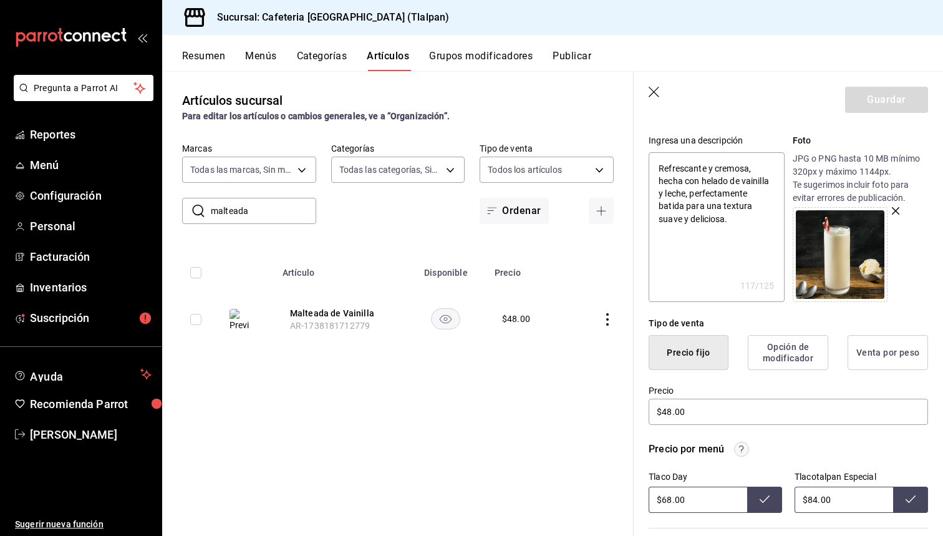
scroll to position [171, 0]
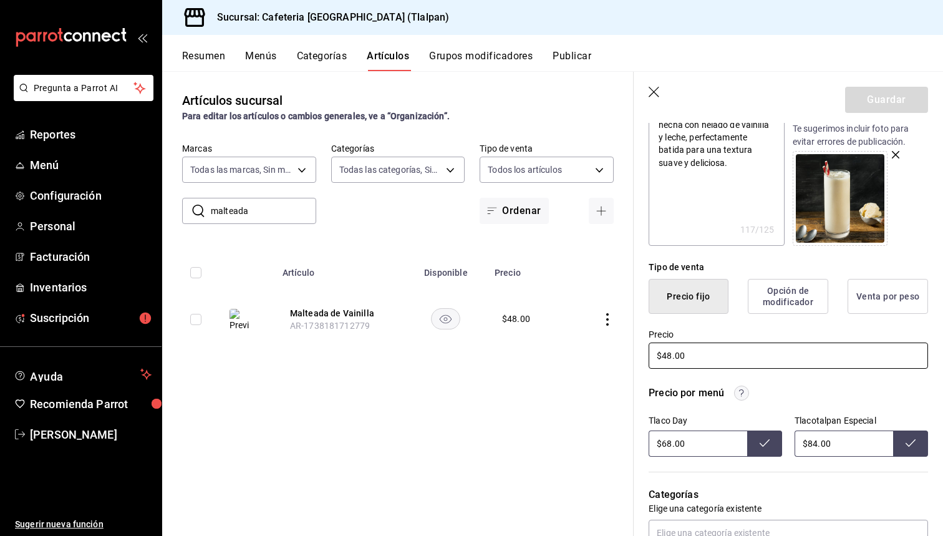
click at [673, 356] on input "$48.00" at bounding box center [789, 356] width 280 height 26
type textarea "x"
type input "$4.00"
type textarea "x"
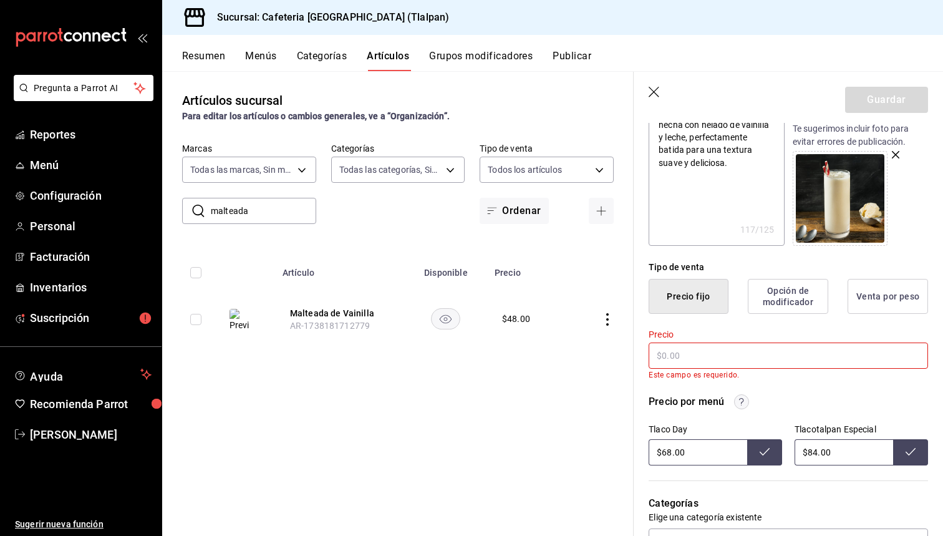
type textarea "x"
type input "$5.00"
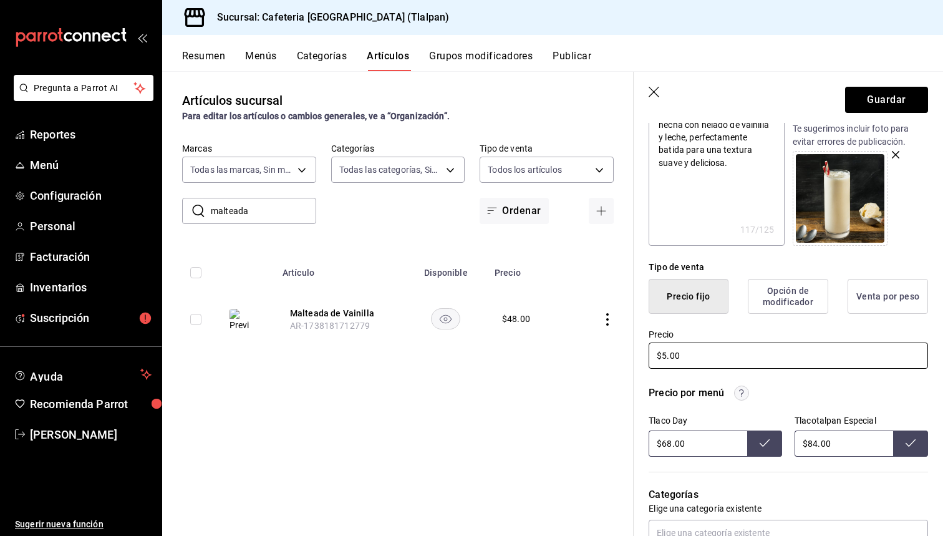
type textarea "x"
type input "$55.00"
click at [664, 443] on input "$68.00" at bounding box center [698, 444] width 99 height 26
click at [672, 442] on input "$68.00" at bounding box center [698, 444] width 99 height 26
type input "$6.00"
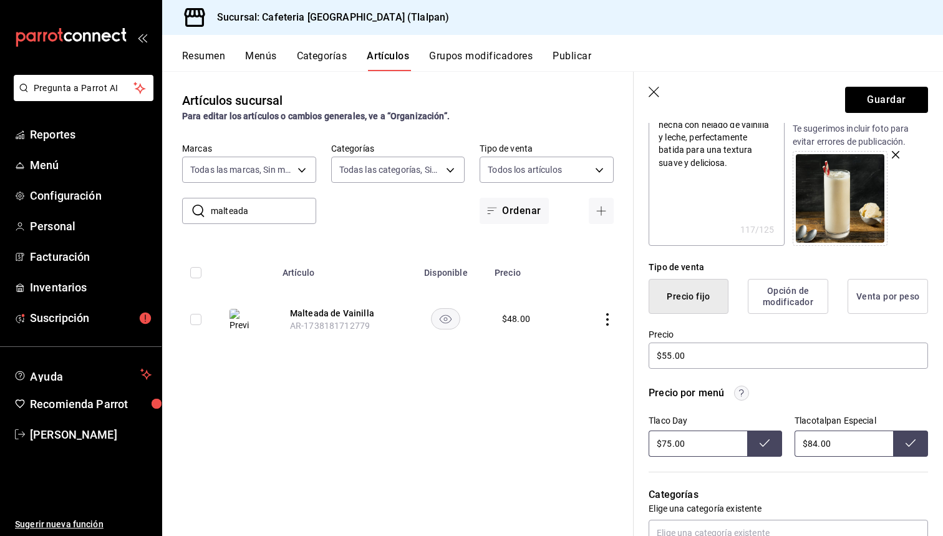
type input "$75.00"
click at [815, 442] on input "$84.00" at bounding box center [844, 444] width 99 height 26
type input "$8.00"
type input "$90.00"
click at [875, 104] on button "Guardar" at bounding box center [886, 100] width 83 height 26
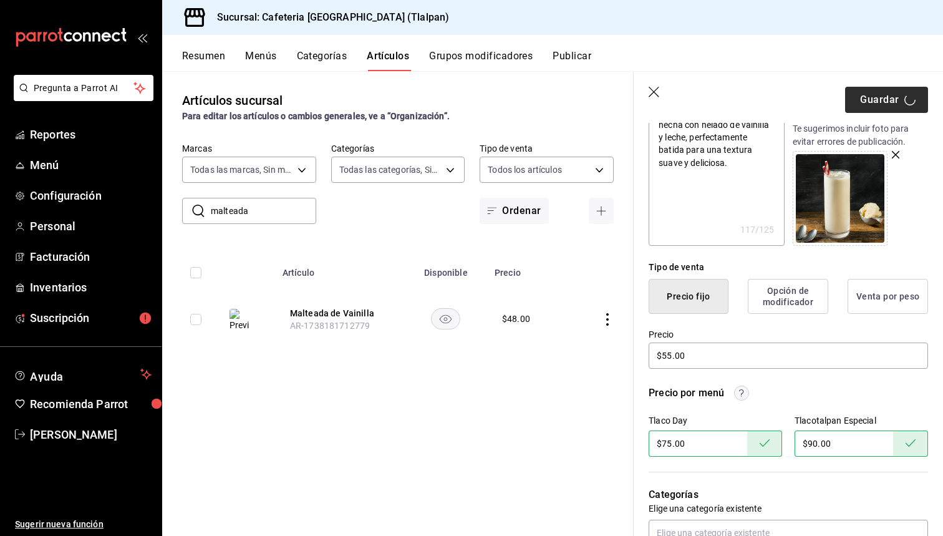
type textarea "x"
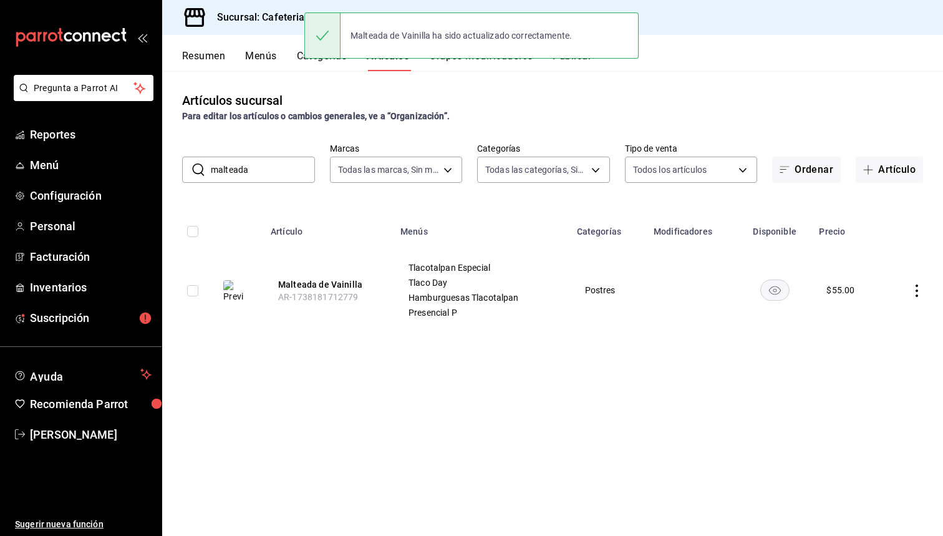
click at [250, 168] on input "malteada" at bounding box center [263, 169] width 104 height 25
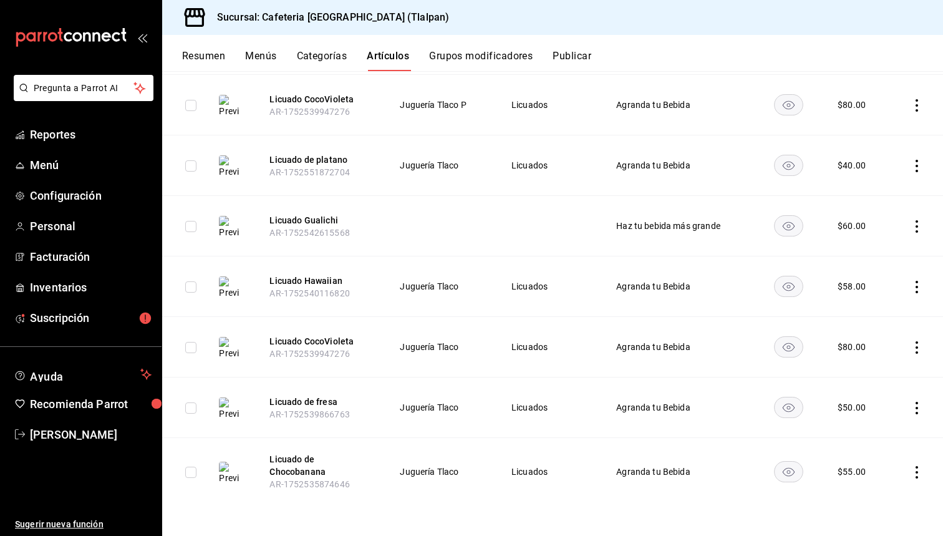
scroll to position [543, 0]
type input "licuado"
click at [298, 284] on button "Licuado Hawaiian" at bounding box center [320, 281] width 100 height 12
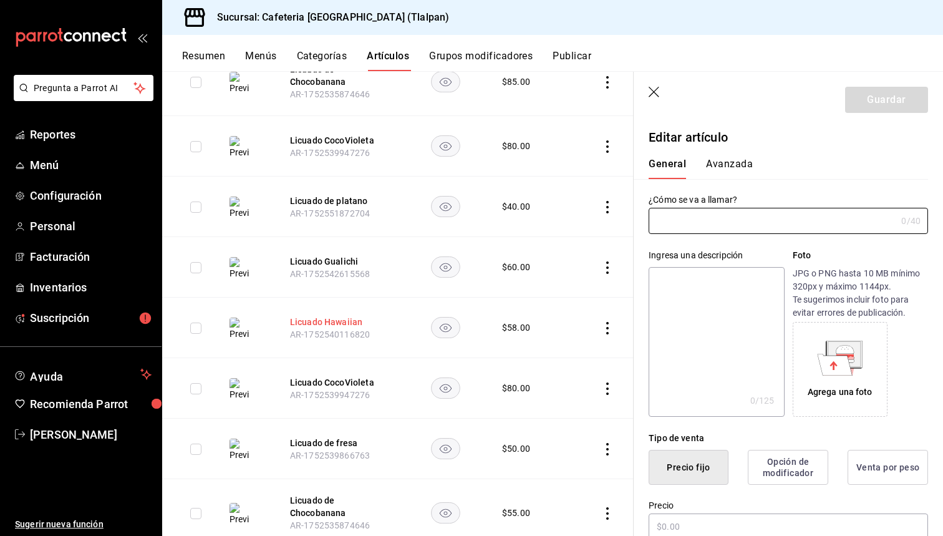
type input "Licuado Hawaiian"
type textarea "Piña, melón, coco rayado, amaranto, almendra, leche"
type textarea "x"
type input "$58.00"
type input "AR-1752540116820"
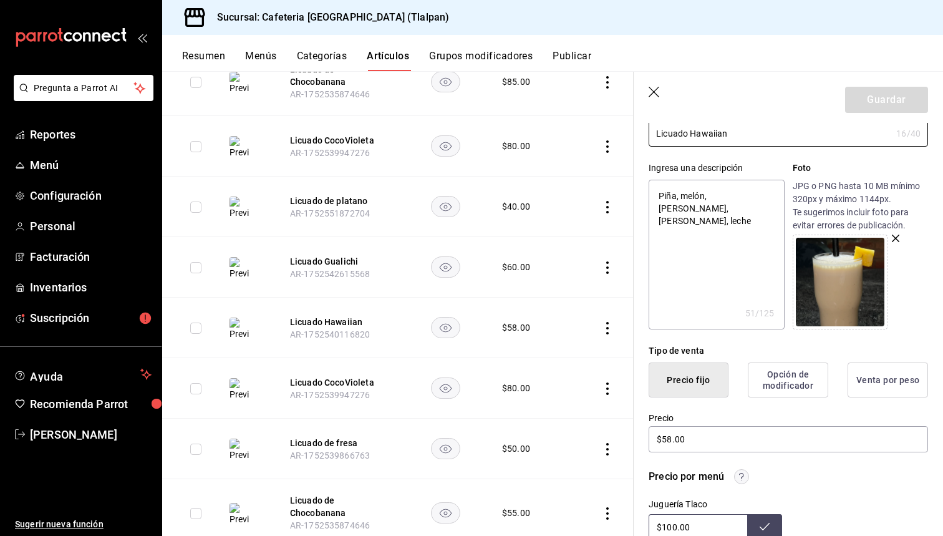
scroll to position [107, 0]
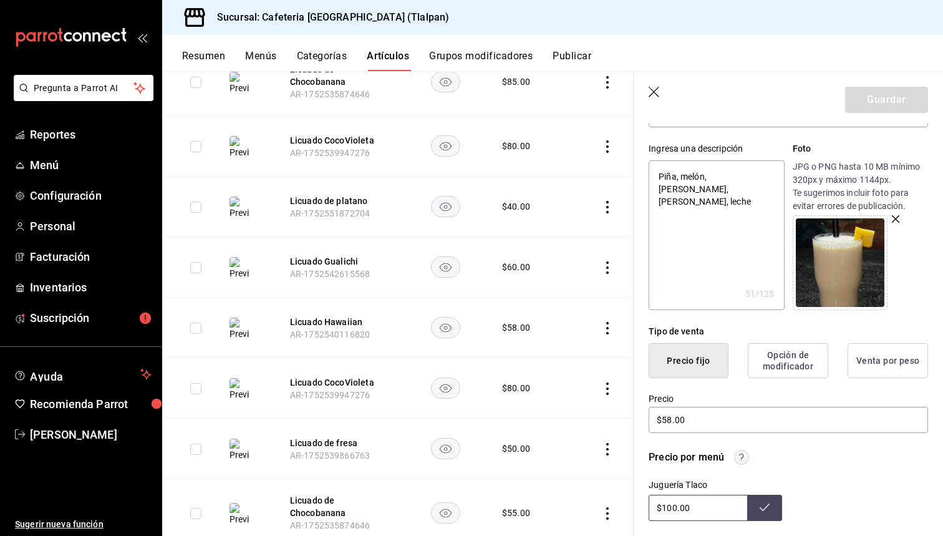
click at [674, 505] on input "$100.00" at bounding box center [698, 508] width 99 height 26
type input "$110.00"
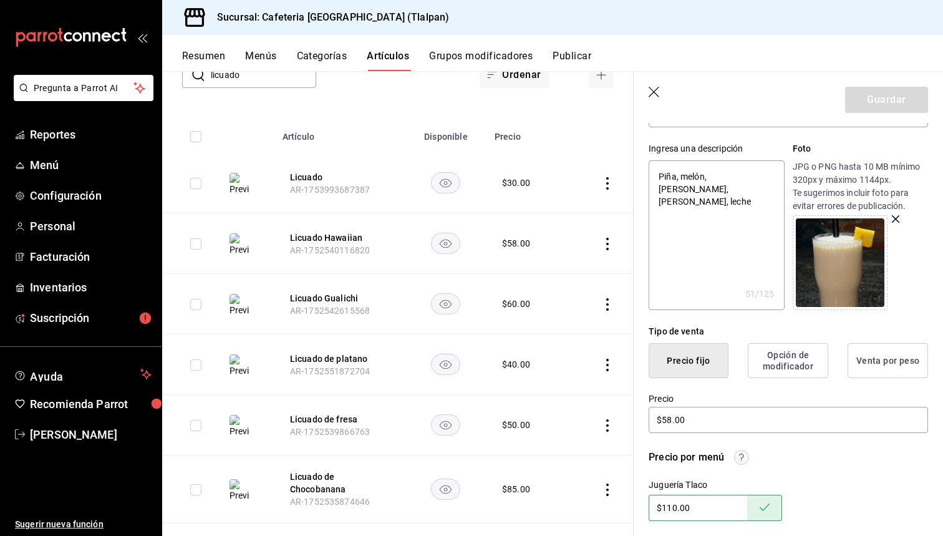
scroll to position [176, 0]
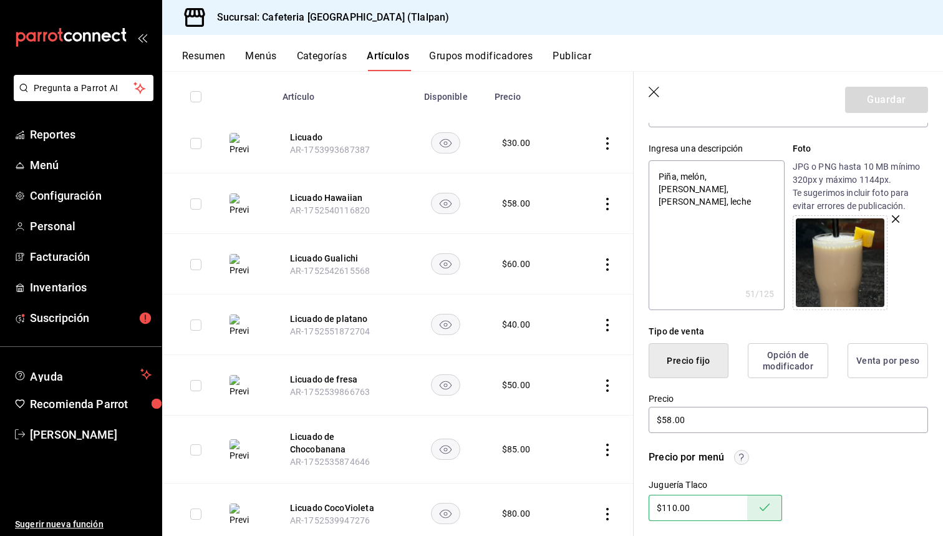
click at [606, 327] on icon "actions" at bounding box center [607, 325] width 12 height 12
click at [575, 346] on li "Editar" at bounding box center [559, 354] width 75 height 26
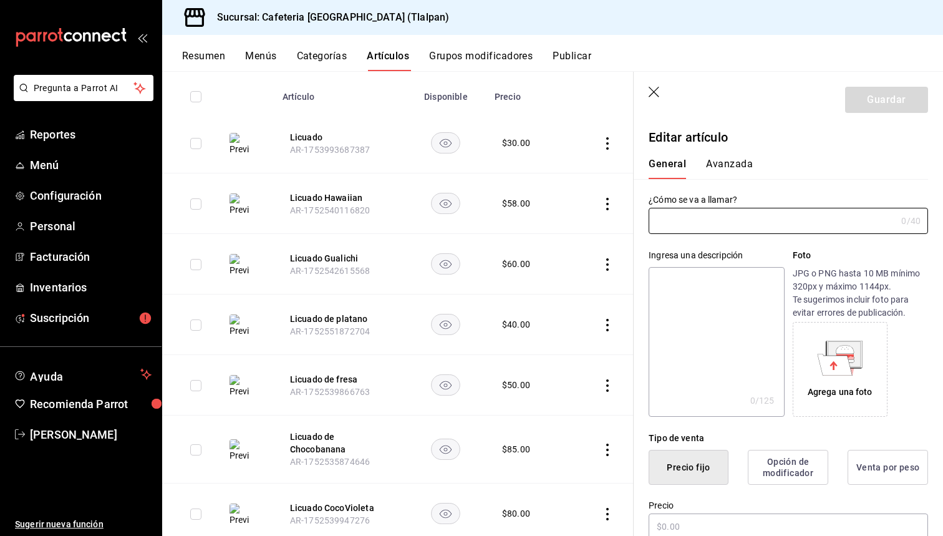
type input "Licuado de platano"
type input "$40.00"
type input "AR-1752551872704"
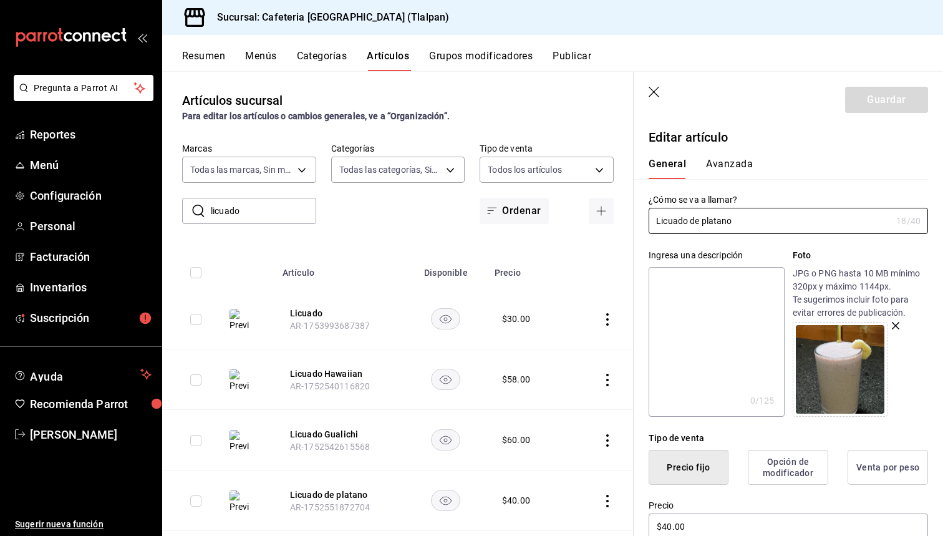
click at [251, 202] on input "licuado" at bounding box center [263, 210] width 105 height 25
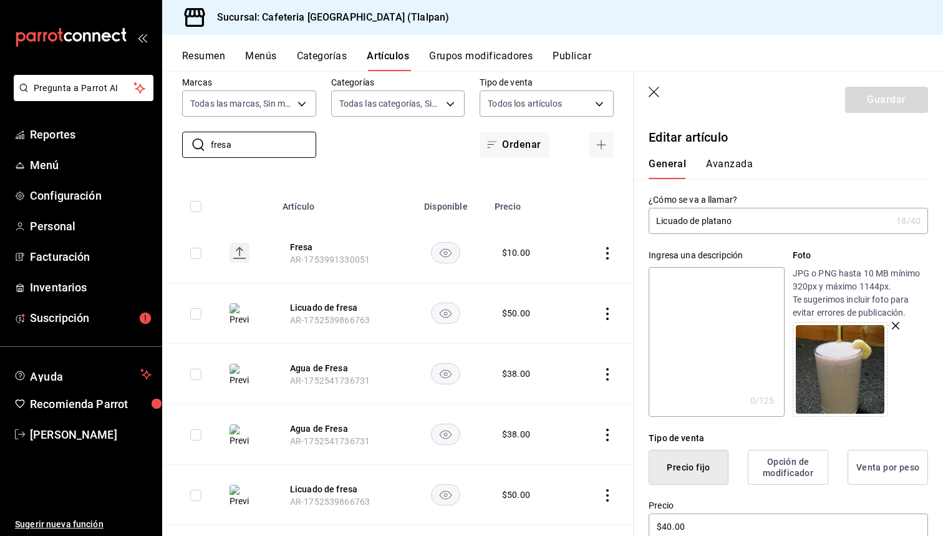
scroll to position [69, 0]
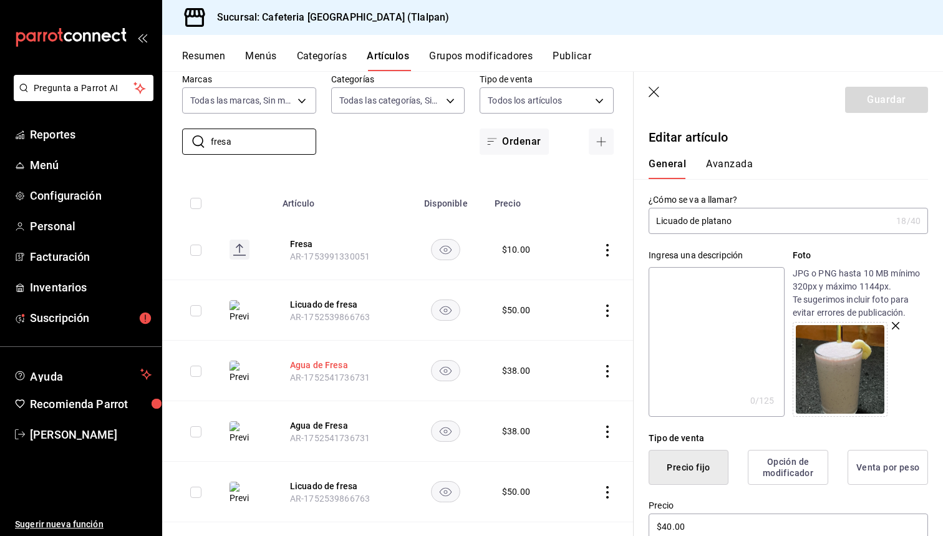
type input "fresa"
click at [291, 364] on button "Agua de Fresa" at bounding box center [340, 365] width 100 height 12
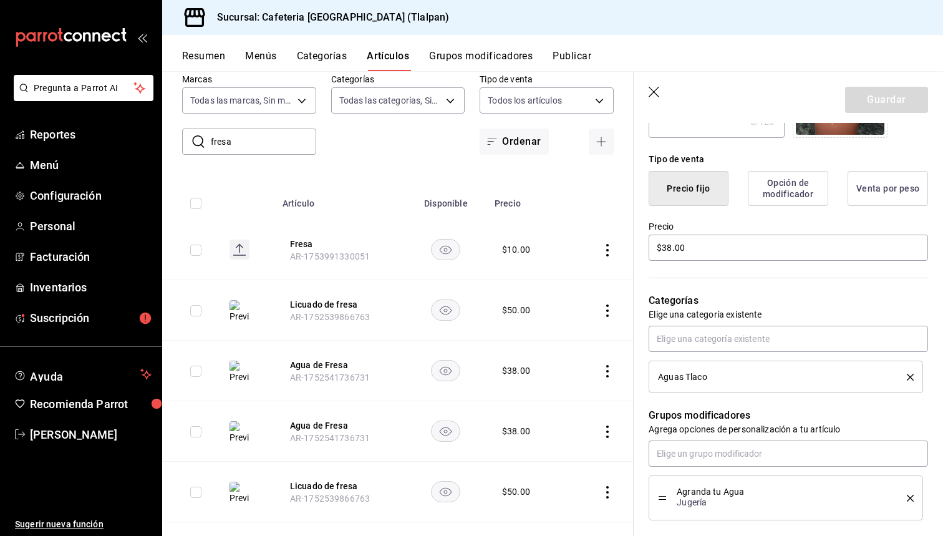
scroll to position [292, 0]
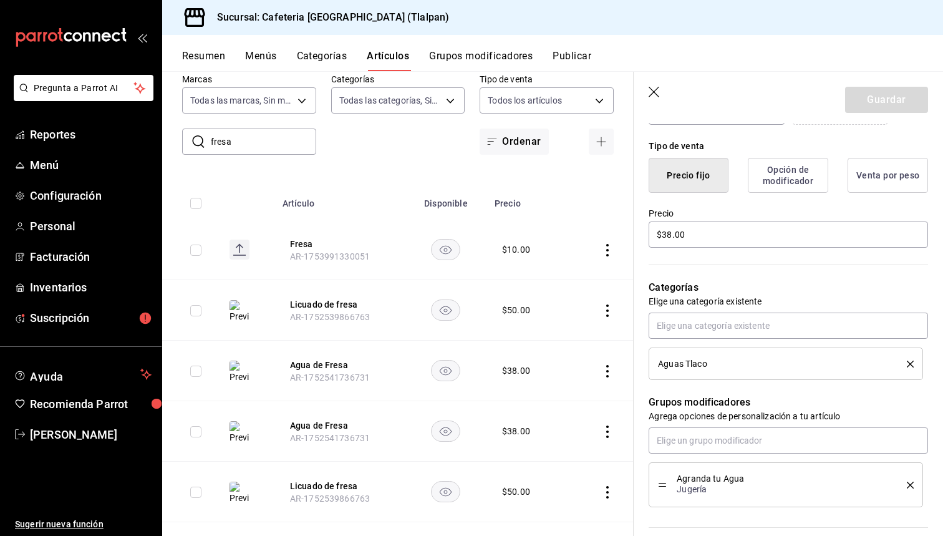
click at [336, 414] on th "Agua de Fresa AR-1752541736731" at bounding box center [340, 431] width 130 height 61
click at [336, 419] on button "Agua de Fresa" at bounding box center [340, 425] width 100 height 12
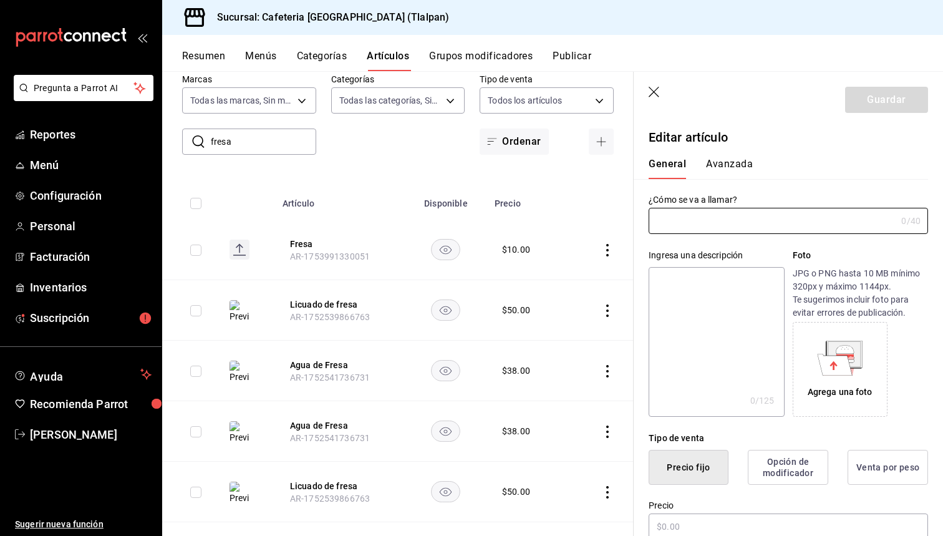
type input "Agua de Fresa"
type input "$38.00"
type input "AR-1752541736731"
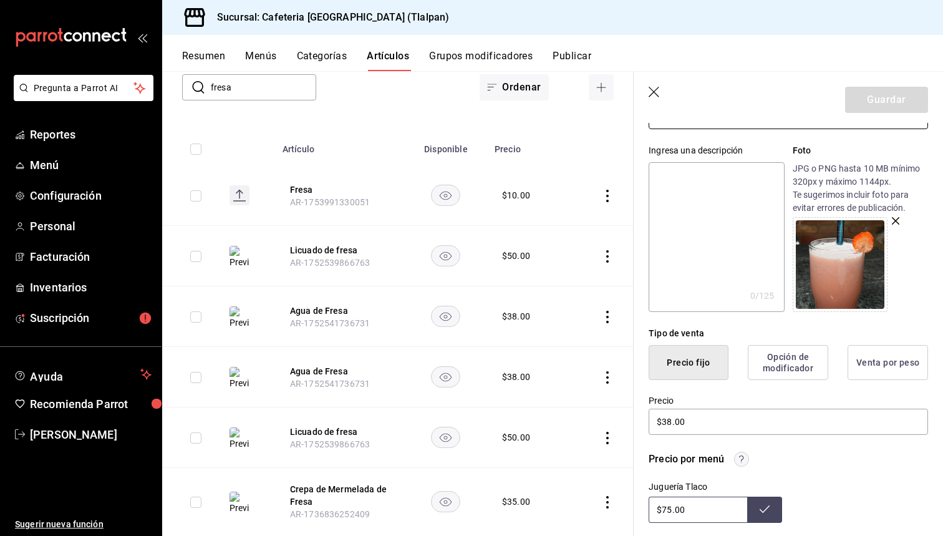
scroll to position [112, 0]
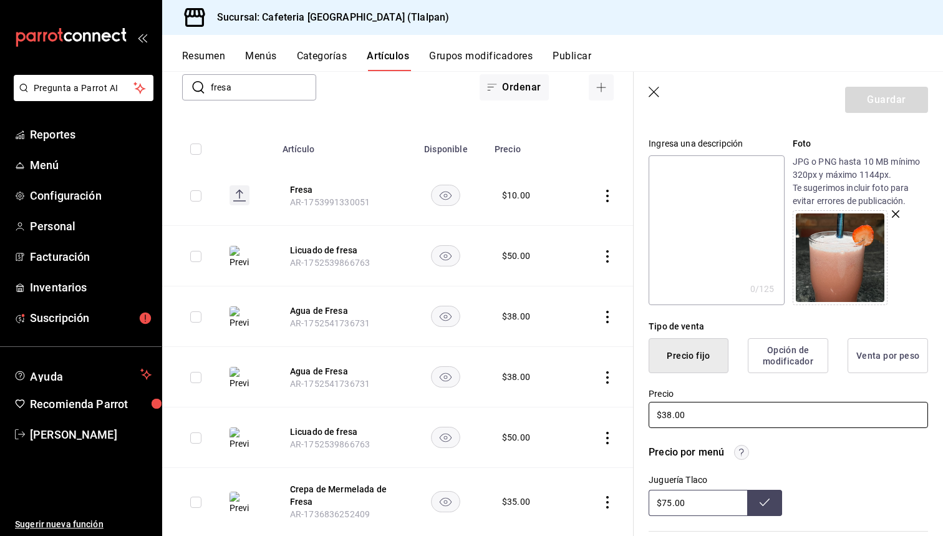
click at [704, 417] on input "$38.00" at bounding box center [789, 415] width 280 height 26
type input "$9.00"
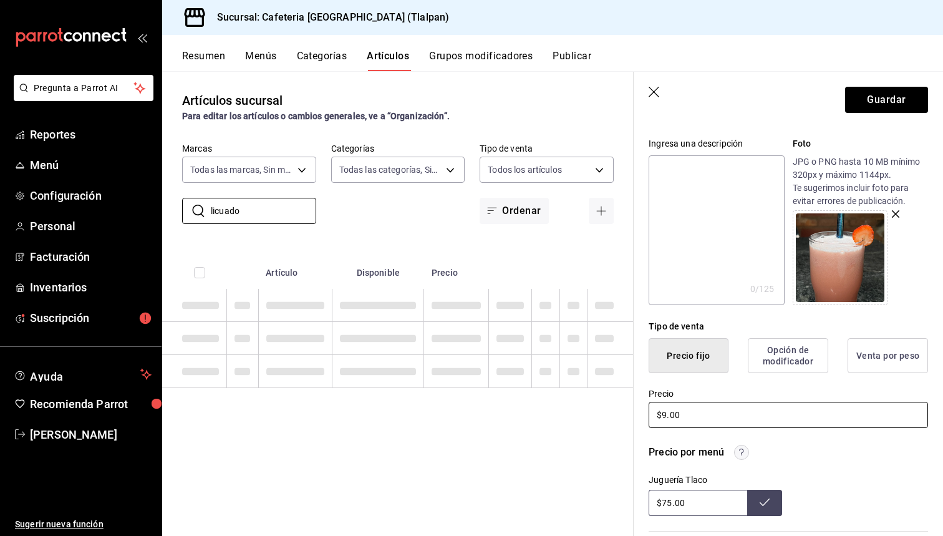
scroll to position [0, 0]
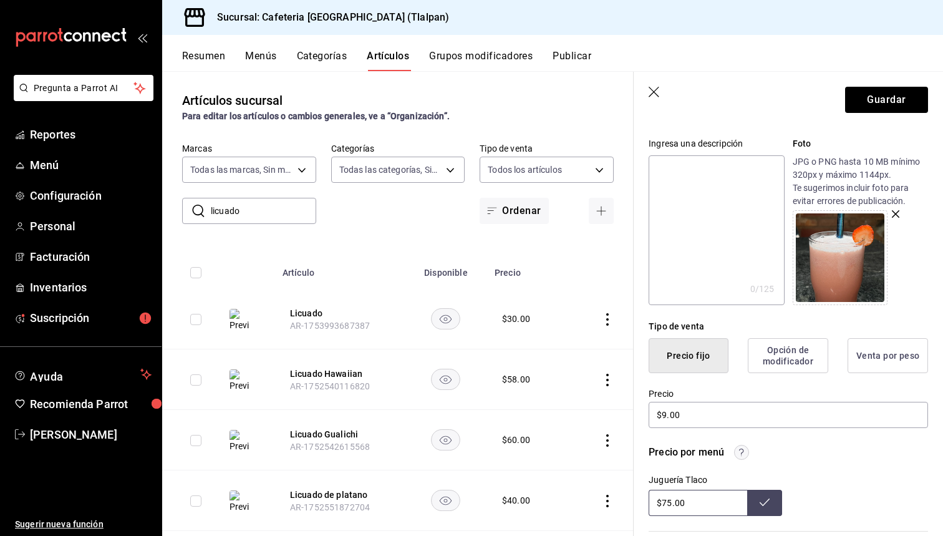
click at [656, 85] on header "Guardar" at bounding box center [788, 97] width 309 height 51
click at [650, 87] on icon "button" at bounding box center [655, 93] width 12 height 12
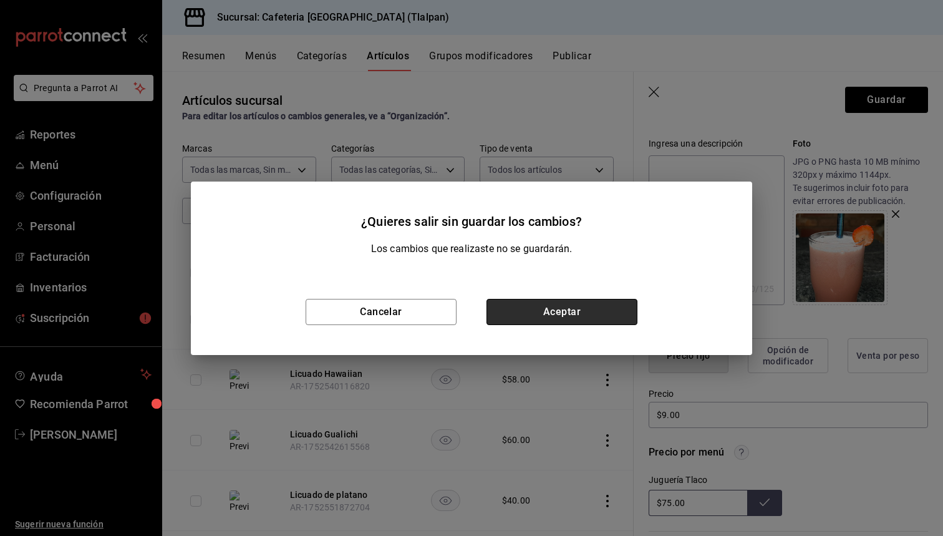
click at [497, 312] on button "Aceptar" at bounding box center [562, 312] width 151 height 26
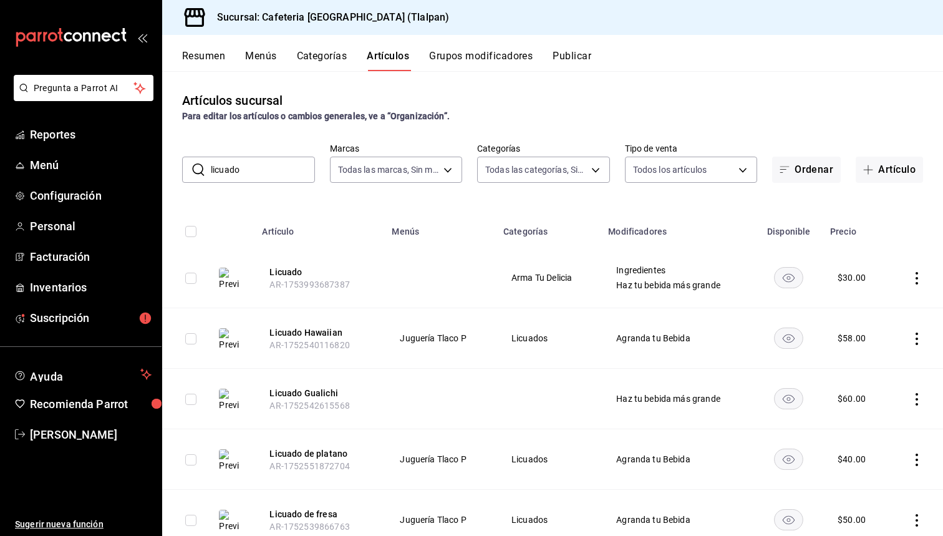
click at [258, 168] on input "licuado" at bounding box center [263, 169] width 104 height 25
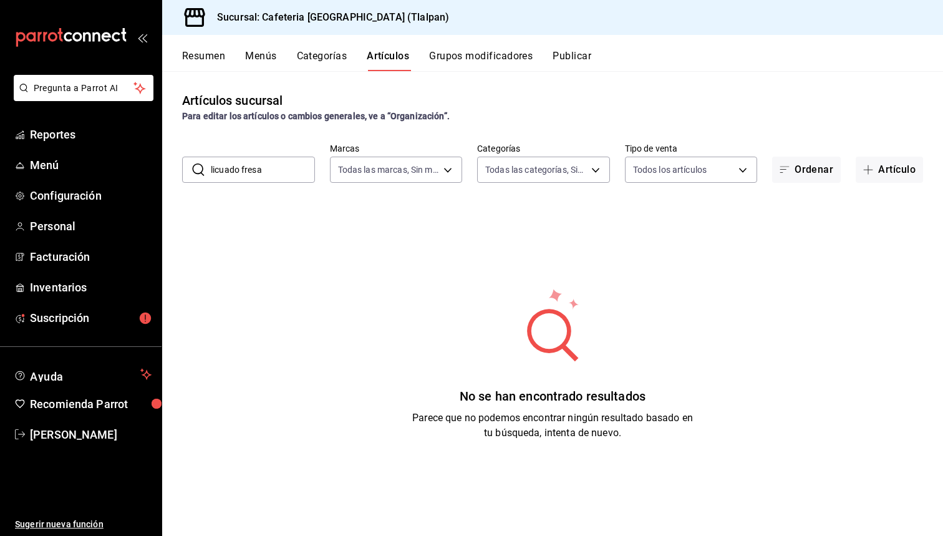
click at [245, 167] on input "licuado fresa" at bounding box center [263, 169] width 104 height 25
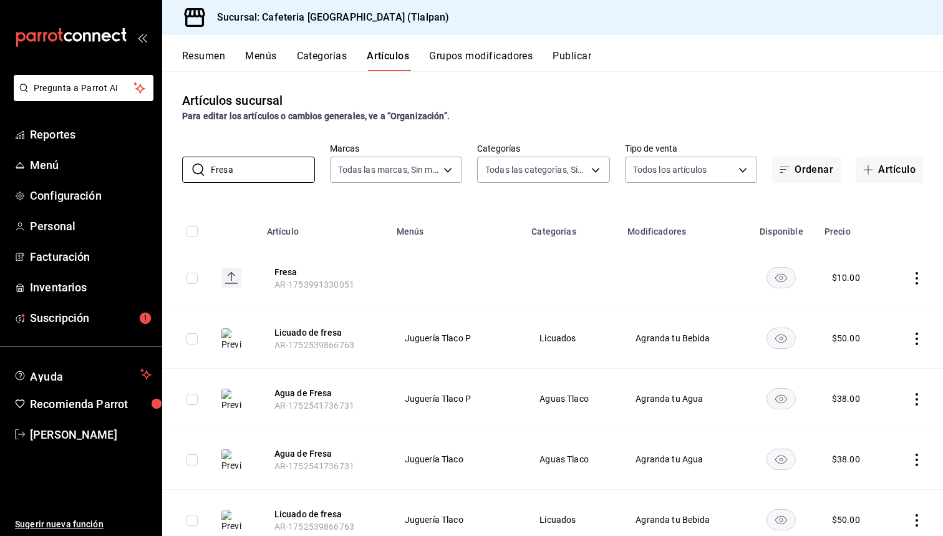
type input "Fresa"
click at [916, 333] on icon "actions" at bounding box center [917, 339] width 12 height 12
click at [880, 366] on span "Editar" at bounding box center [880, 364] width 32 height 13
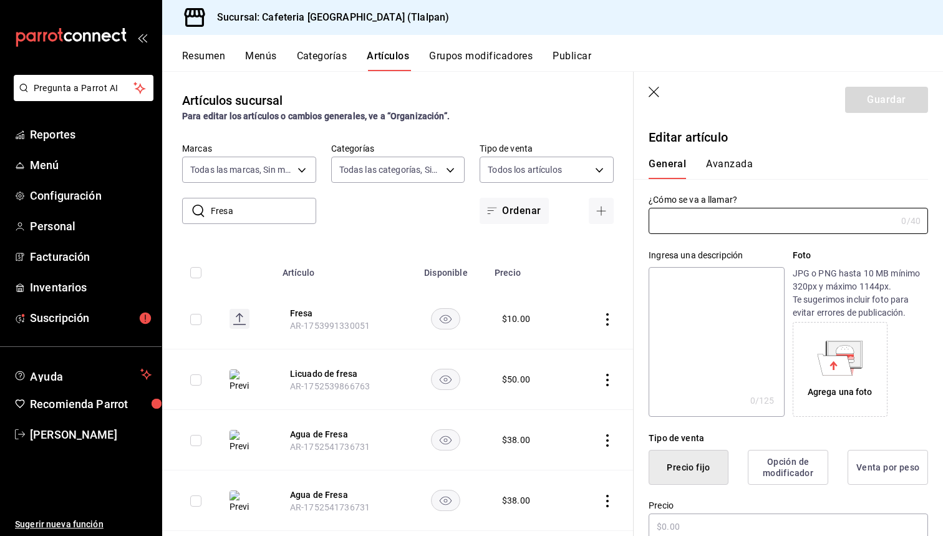
type input "Licuado de fresa"
type textarea "Licuado de Fresa preparado con vainilla, leche deslactosada y canela"
type textarea "x"
type input "$50.00"
type input "AR-1752539866763"
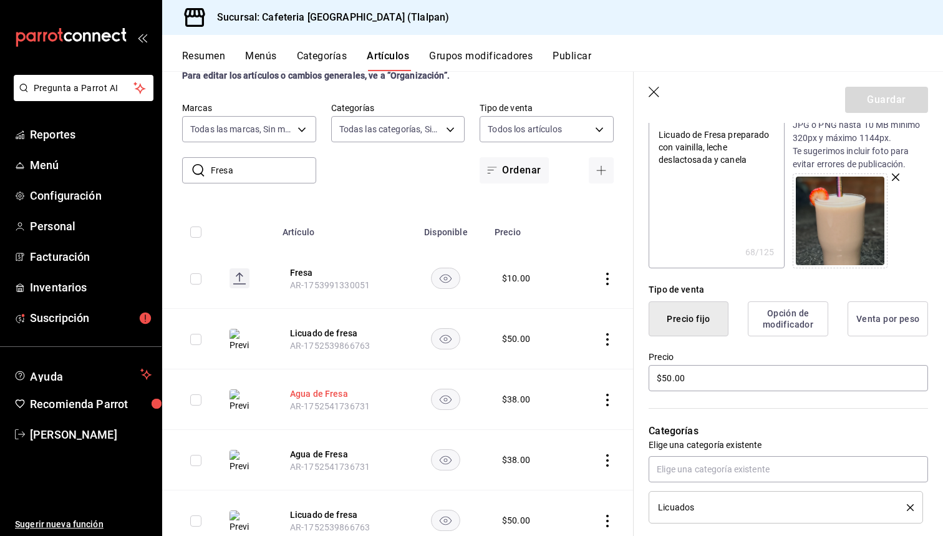
scroll to position [50, 0]
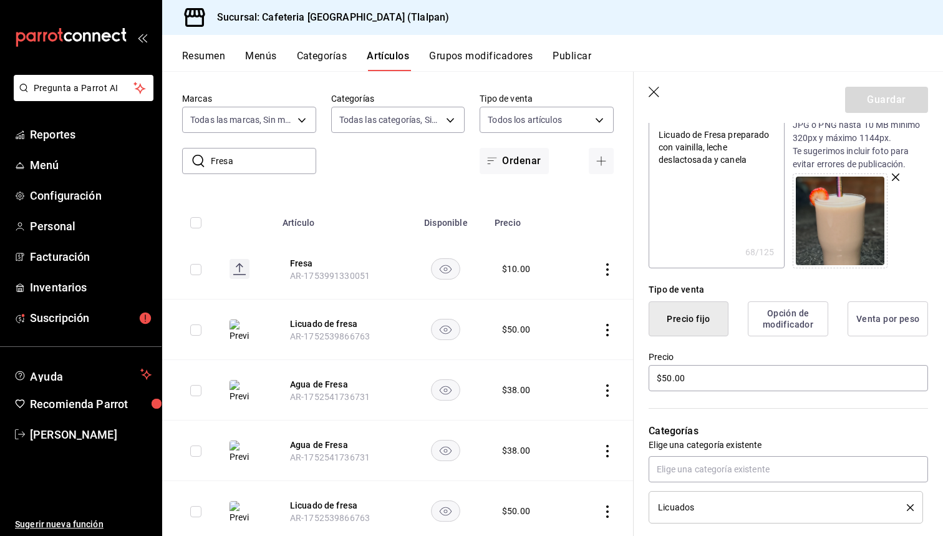
click at [337, 398] on span "AR-1752541736731" at bounding box center [330, 397] width 80 height 10
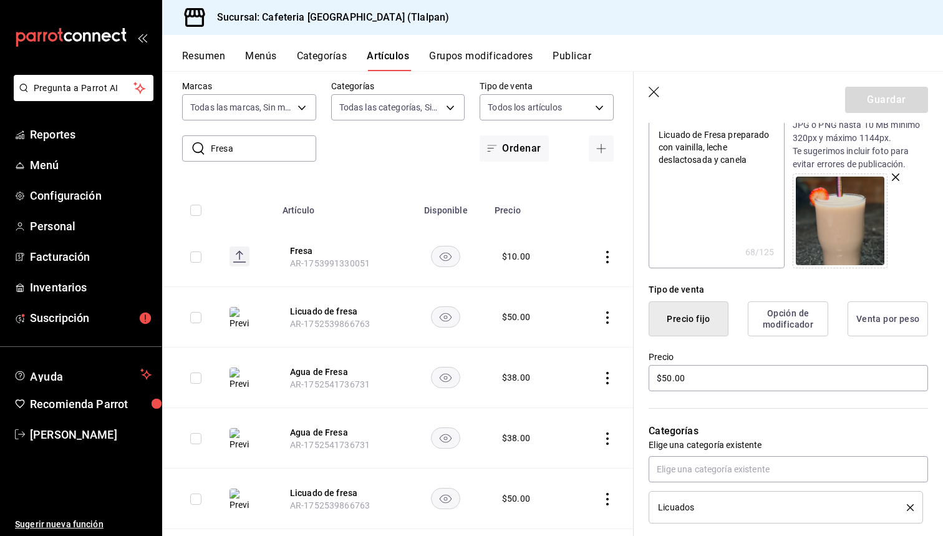
scroll to position [60, 0]
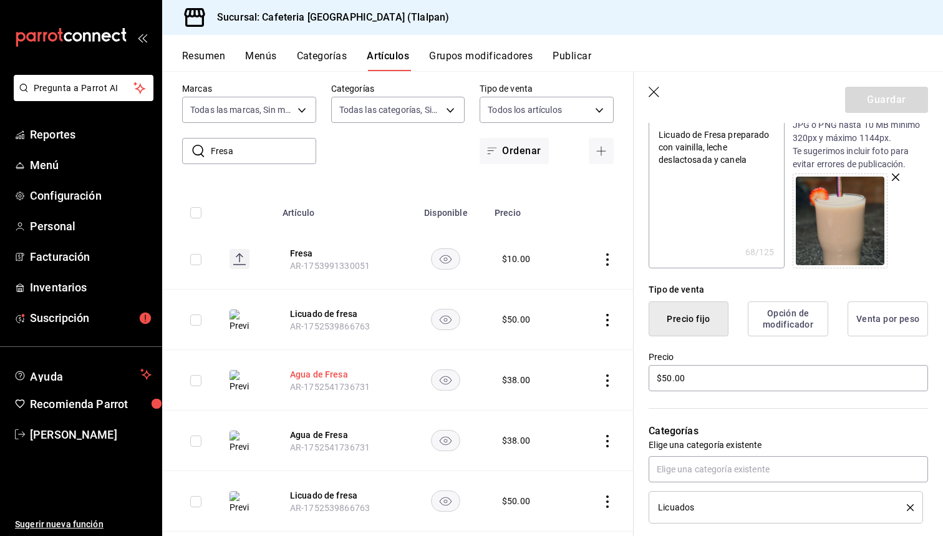
click at [337, 379] on button "Agua de Fresa" at bounding box center [340, 374] width 100 height 12
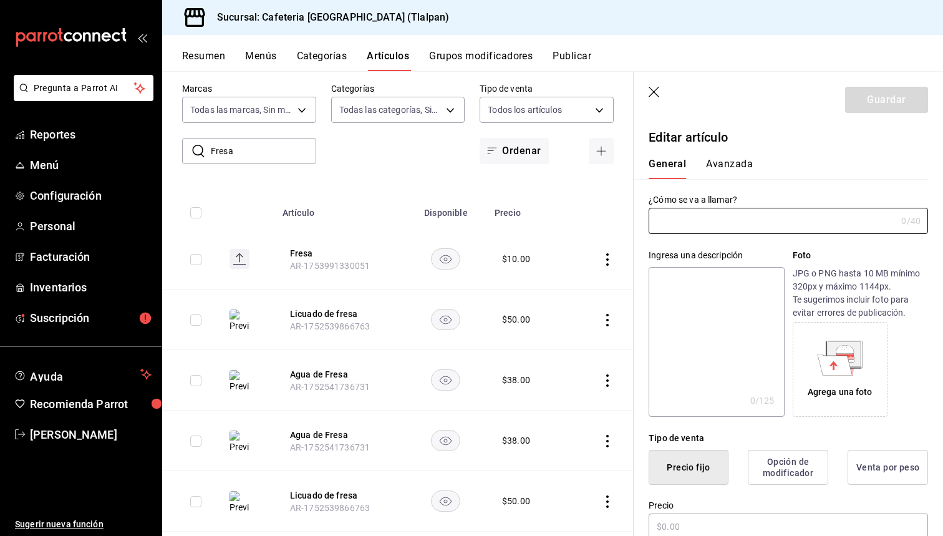
type input "Agua de Fresa"
type input "$38.00"
type input "AR-1752541736731"
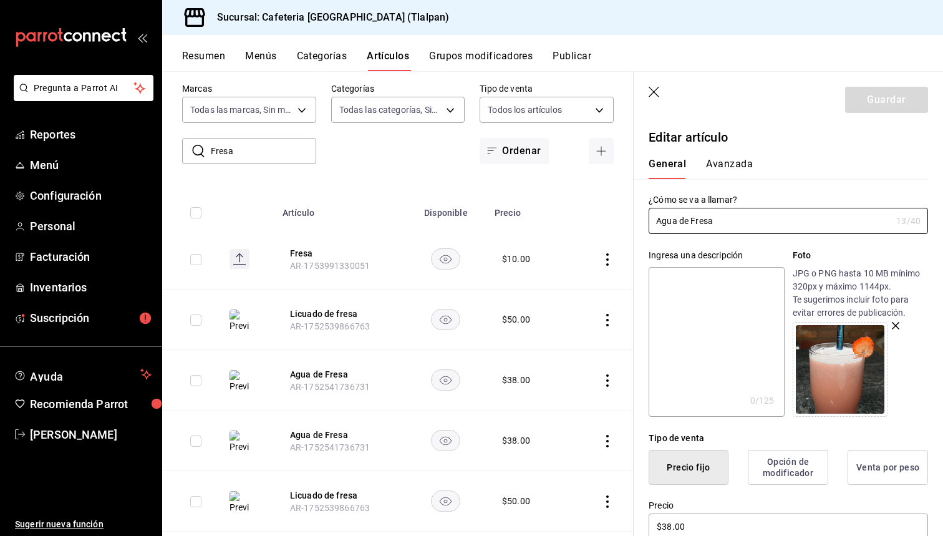
click at [331, 321] on span "AR-1752539866763" at bounding box center [330, 326] width 80 height 10
click at [326, 312] on button "Licuado de fresa" at bounding box center [340, 314] width 100 height 12
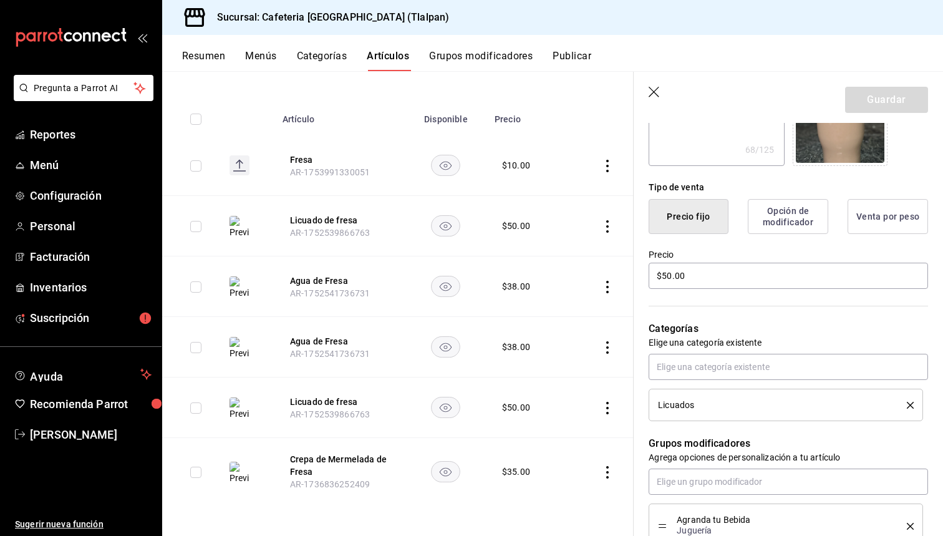
scroll to position [153, 0]
click at [344, 399] on button "Licuado de fresa" at bounding box center [340, 402] width 100 height 12
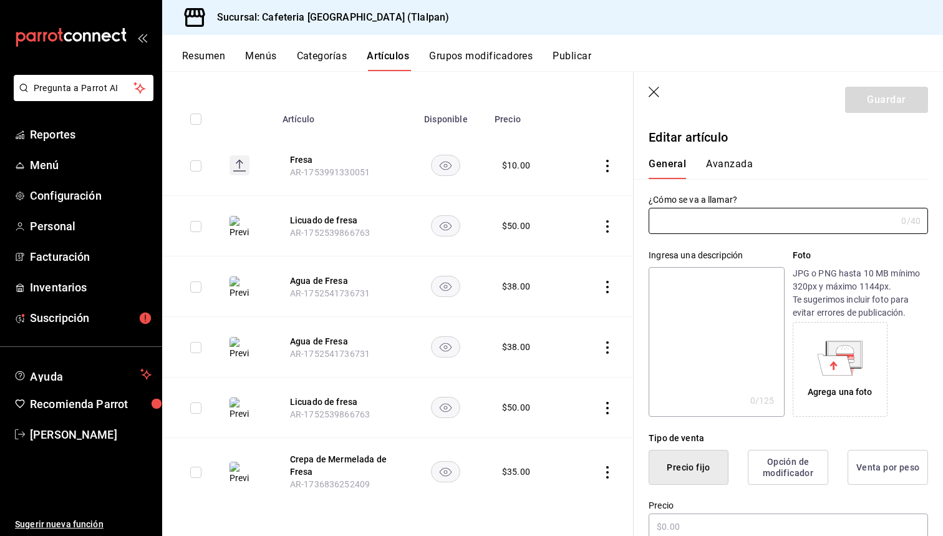
type input "Licuado de fresa"
type textarea "Licuado de Fresa preparado con vainilla, leche deslactosada y canela"
type textarea "x"
type input "$50.00"
type input "AR-1752539866763"
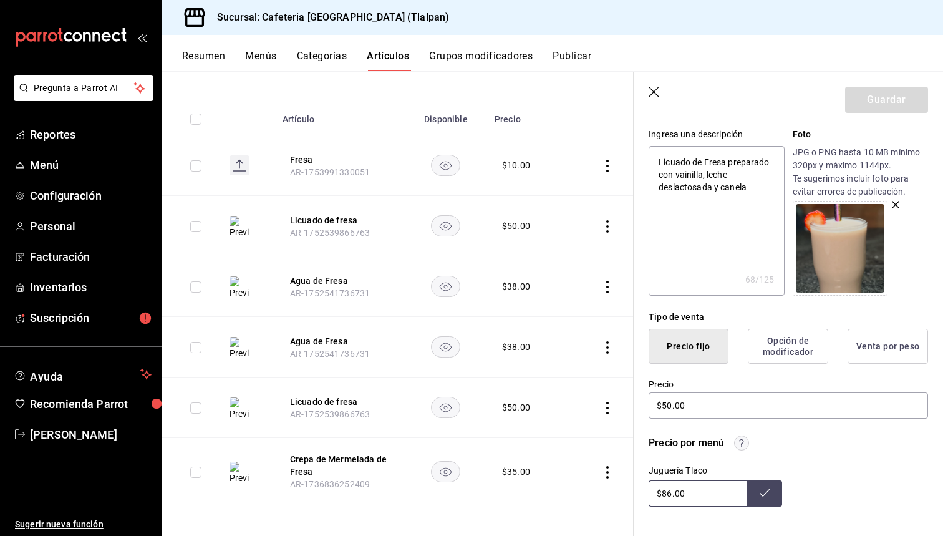
scroll to position [124, 0]
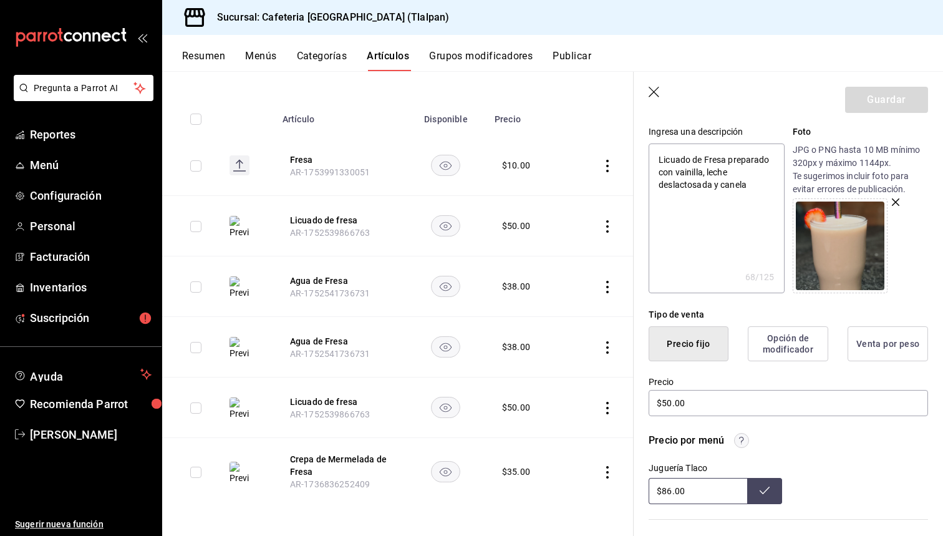
click at [671, 486] on input "$86.00" at bounding box center [698, 491] width 99 height 26
type input "$8.00"
type input "$100.00"
click at [651, 95] on icon "button" at bounding box center [654, 92] width 11 height 11
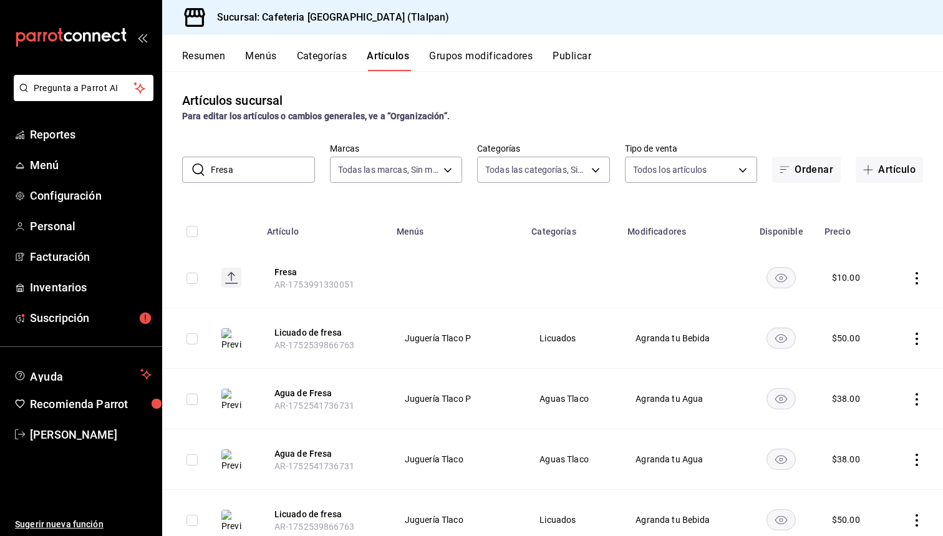
click at [252, 164] on input "Fresa" at bounding box center [263, 169] width 104 height 25
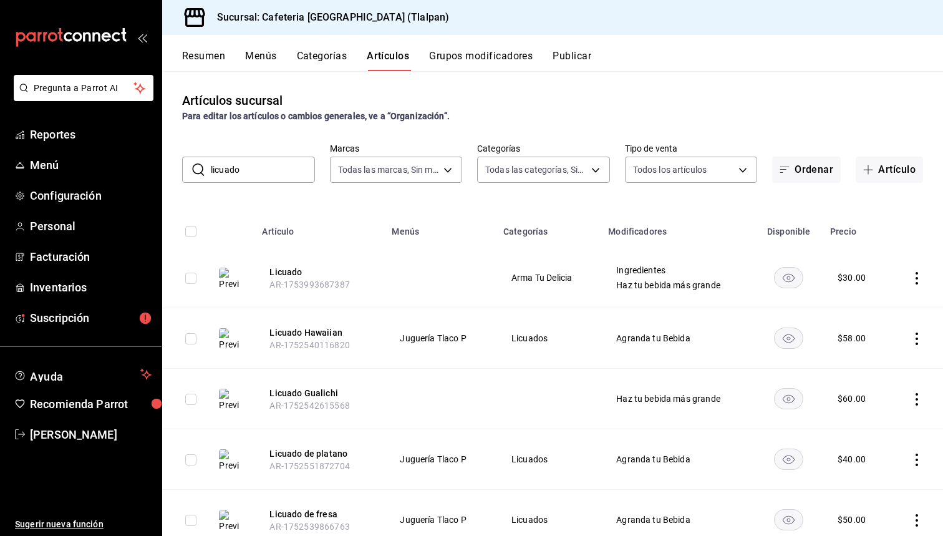
click at [255, 173] on input "licuado" at bounding box center [263, 169] width 104 height 25
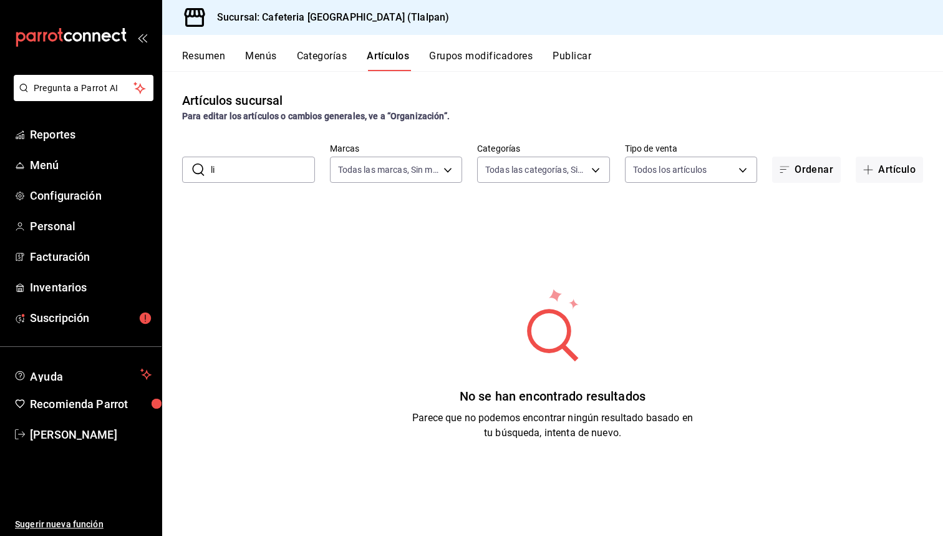
type input "l"
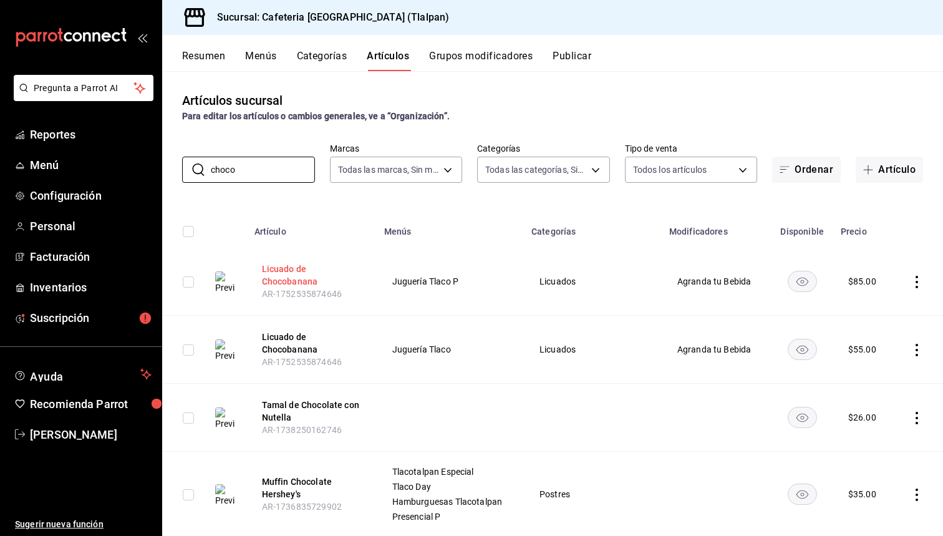
type input "choco"
click at [296, 274] on button "Licuado de Chocobanana" at bounding box center [312, 275] width 100 height 25
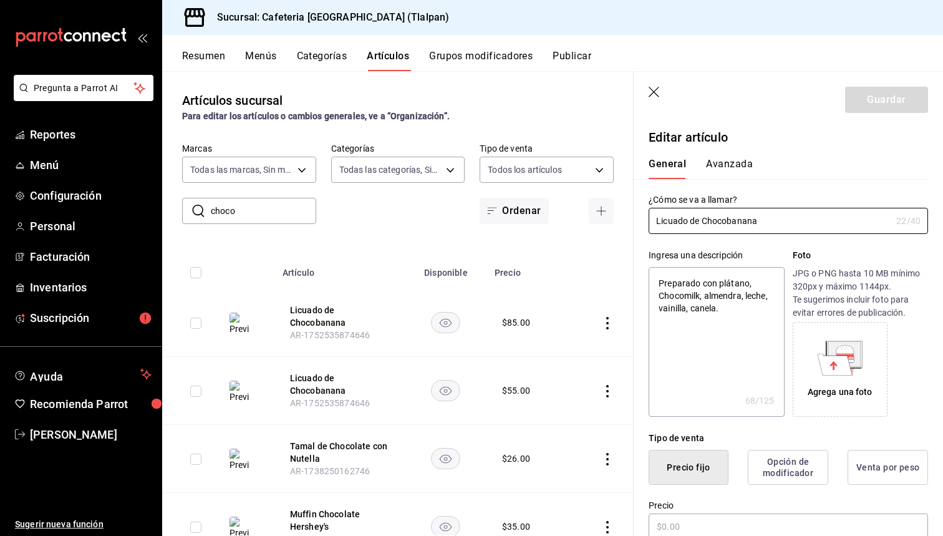
type textarea "x"
type input "$85.00"
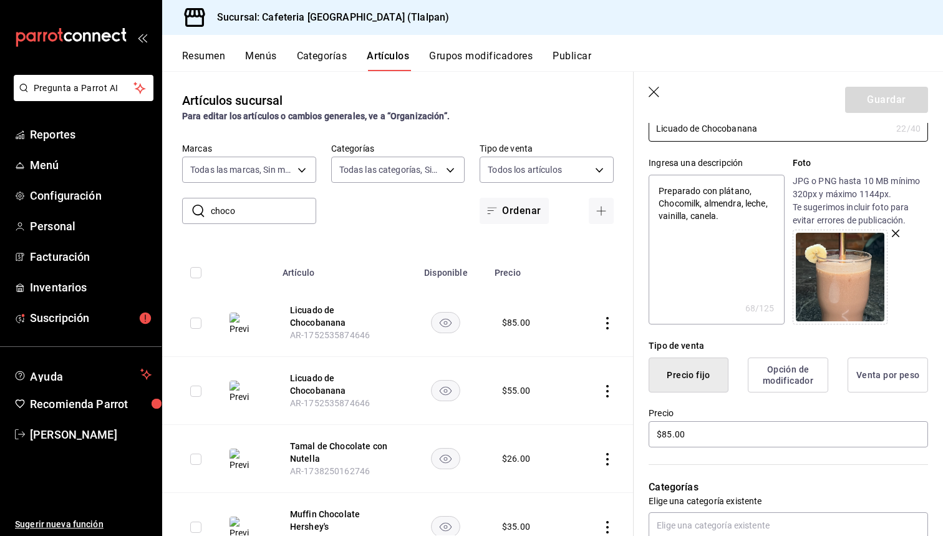
scroll to position [158, 0]
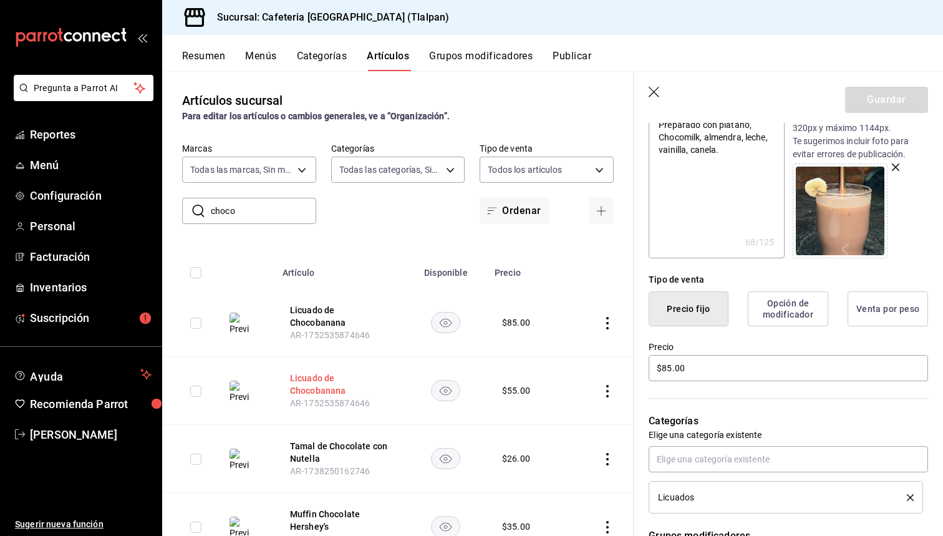
click at [332, 386] on button "Licuado de Chocobanana" at bounding box center [340, 384] width 100 height 25
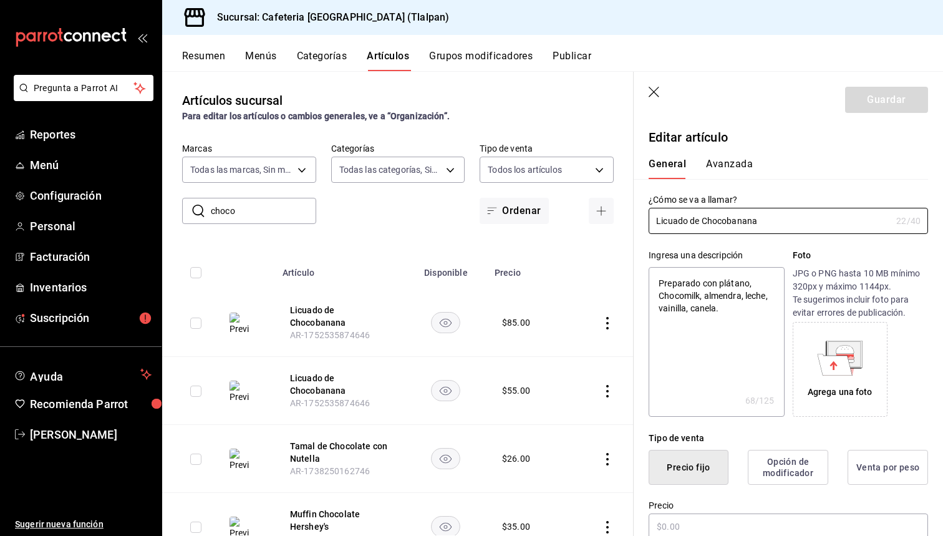
type textarea "x"
type input "$55.00"
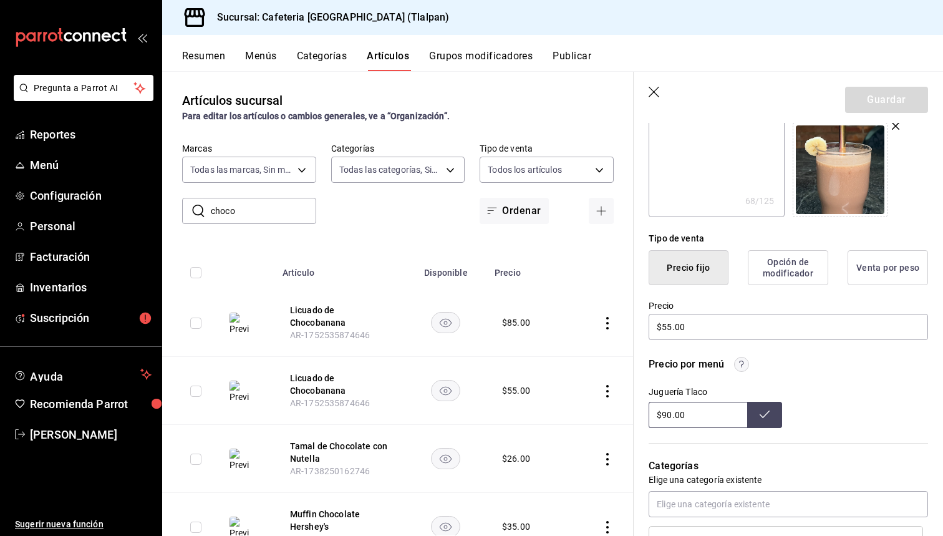
scroll to position [250, 0]
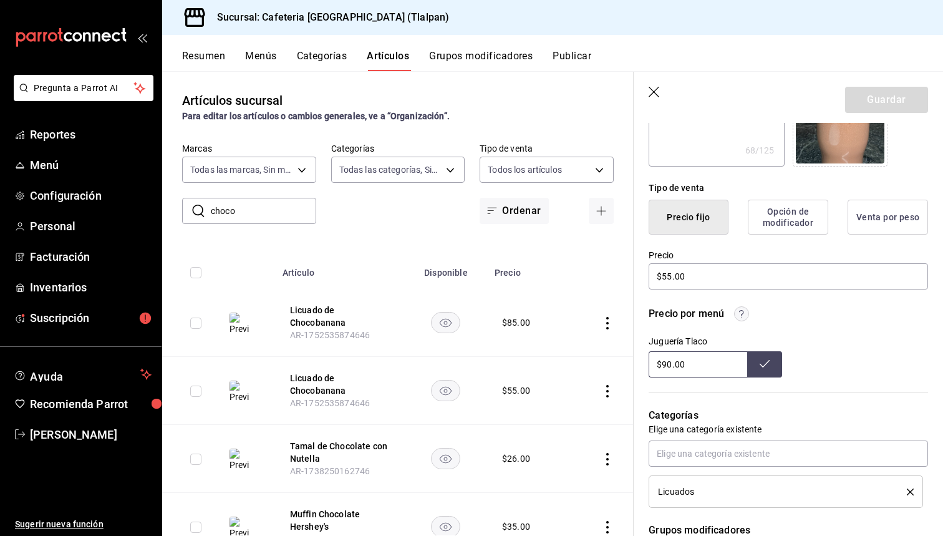
click at [665, 364] on input "$90.00" at bounding box center [698, 364] width 99 height 26
type input "$105.00"
click at [248, 207] on input "choco" at bounding box center [263, 210] width 105 height 25
type input "lechero"
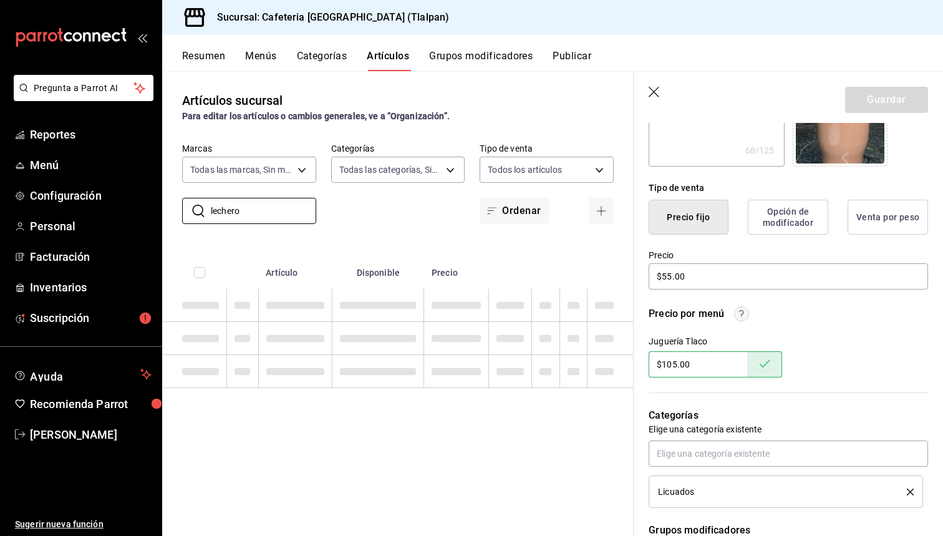
type textarea "x"
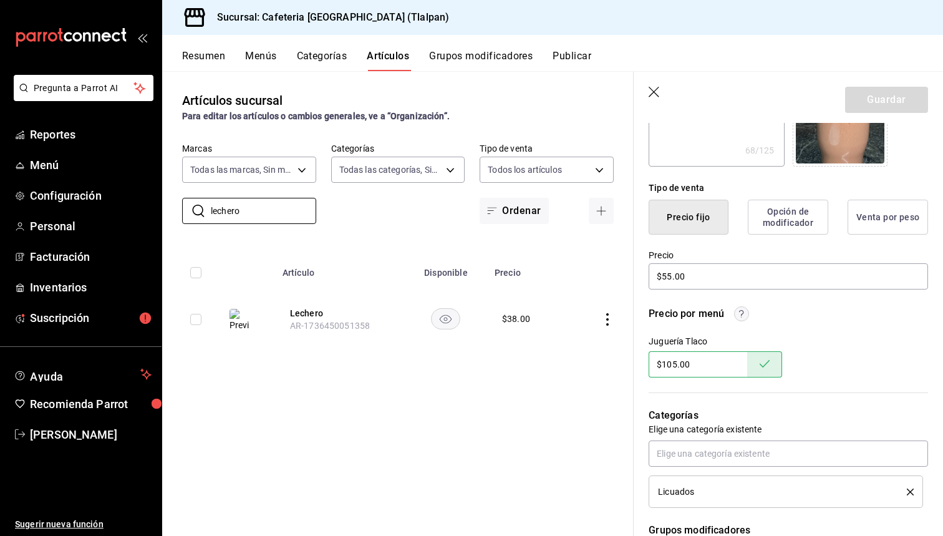
type input "lechero"
click at [605, 316] on icon "actions" at bounding box center [607, 319] width 12 height 12
click at [582, 354] on span "Editar" at bounding box center [570, 348] width 32 height 13
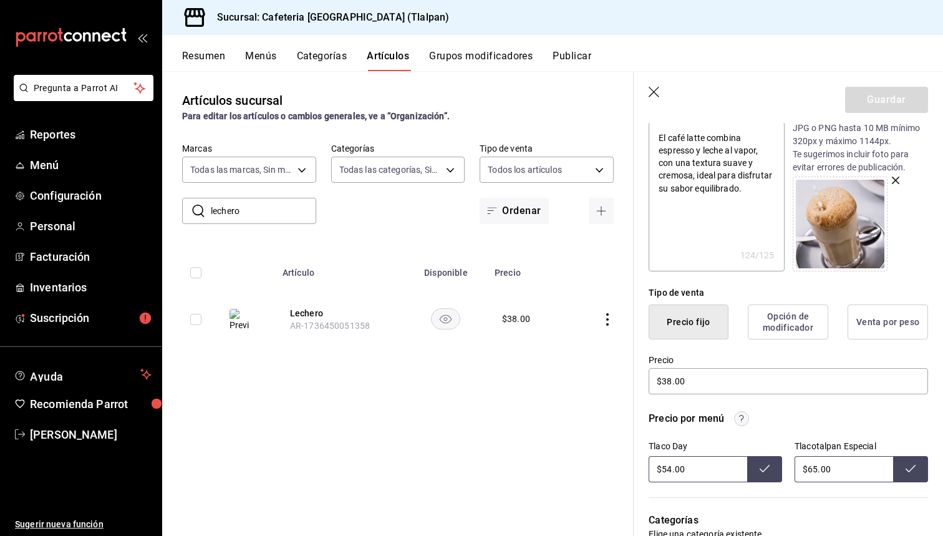
scroll to position [144, 0]
click at [669, 380] on input "$38.00" at bounding box center [789, 382] width 280 height 26
type textarea "x"
type input "$3.00"
type textarea "x"
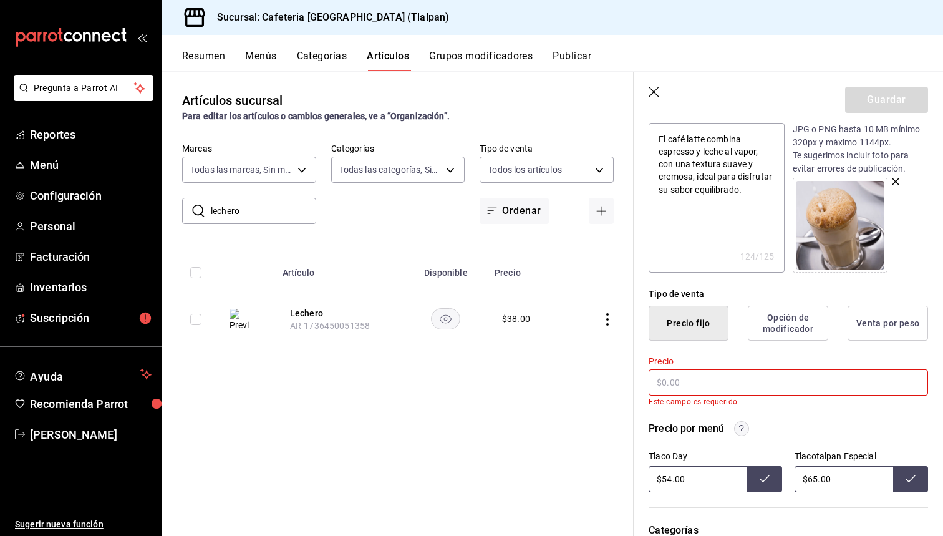
type textarea "x"
type input "$4.00"
type textarea "x"
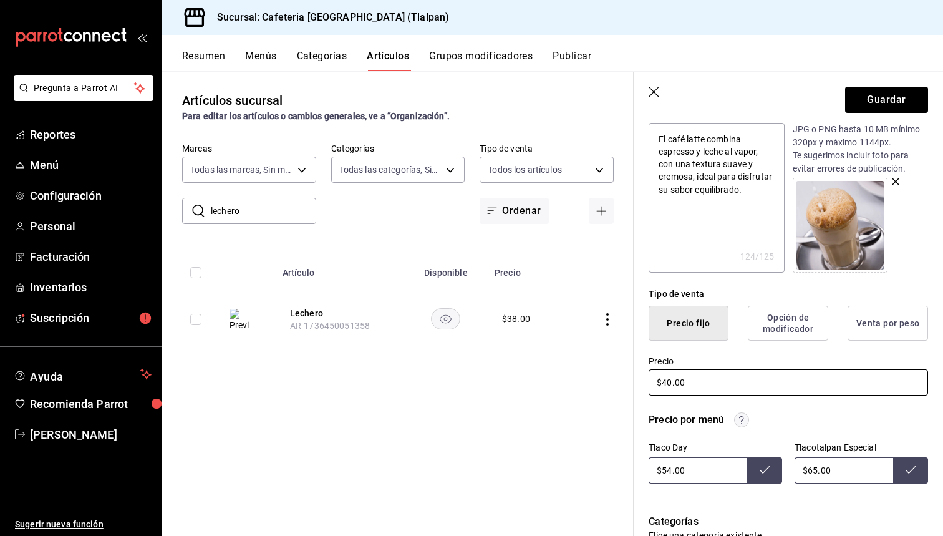
type input "$40.00"
click at [673, 424] on div "Precio por menú" at bounding box center [686, 419] width 75 height 15
click at [819, 472] on input "$65.00" at bounding box center [844, 470] width 99 height 26
type input "$6.00"
type input "$70.00"
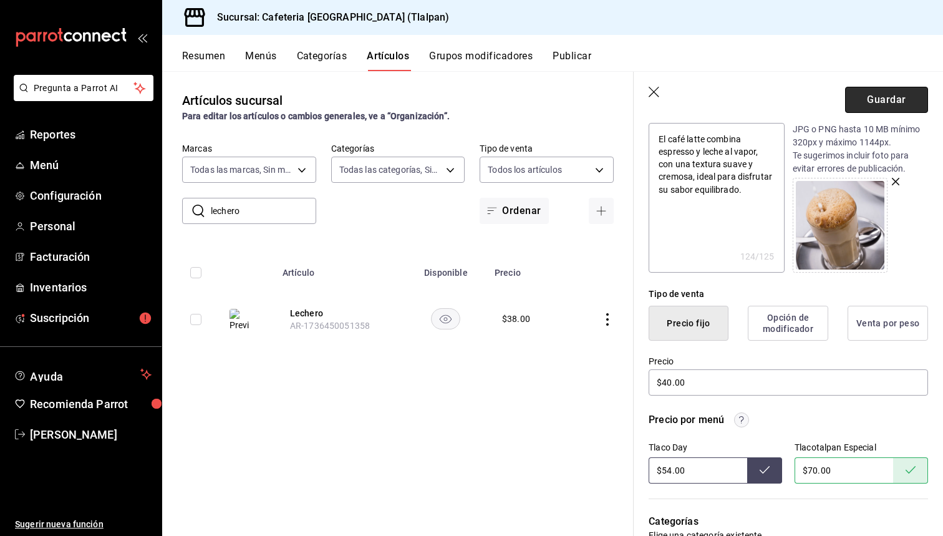
click at [855, 92] on button "Guardar" at bounding box center [886, 100] width 83 height 26
type textarea "x"
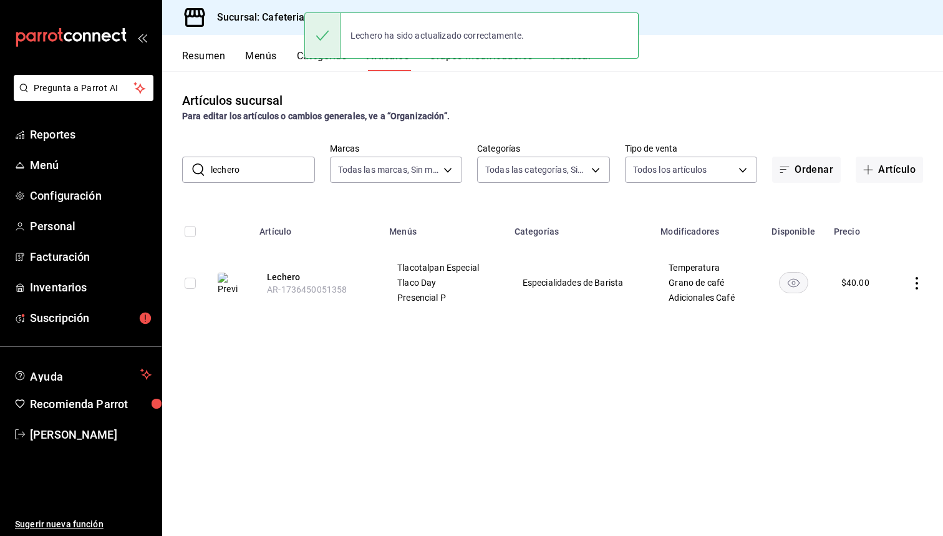
drag, startPoint x: 236, startPoint y: 231, endPoint x: 268, endPoint y: 165, distance: 72.8
click at [268, 165] on input "lechero" at bounding box center [263, 169] width 104 height 25
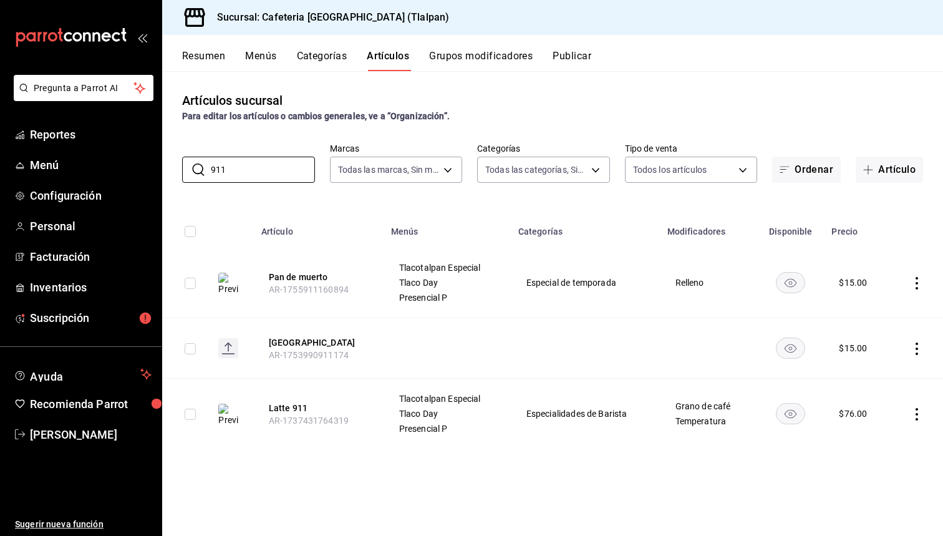
type input "911"
click at [920, 420] on icon "actions" at bounding box center [917, 414] width 12 height 12
click at [885, 437] on span "Editar" at bounding box center [880, 443] width 32 height 13
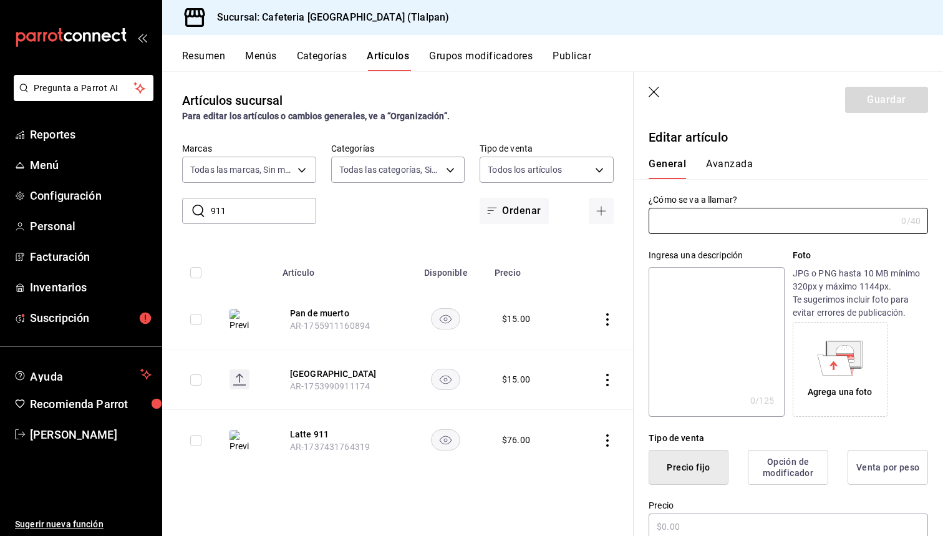
type input "Latte 911"
type textarea "Sabor dulce y acogedor. 6 Shots de espresso, crema de vainilla y leche. Excelen…"
type textarea "x"
type input "$76.00"
radio input "false"
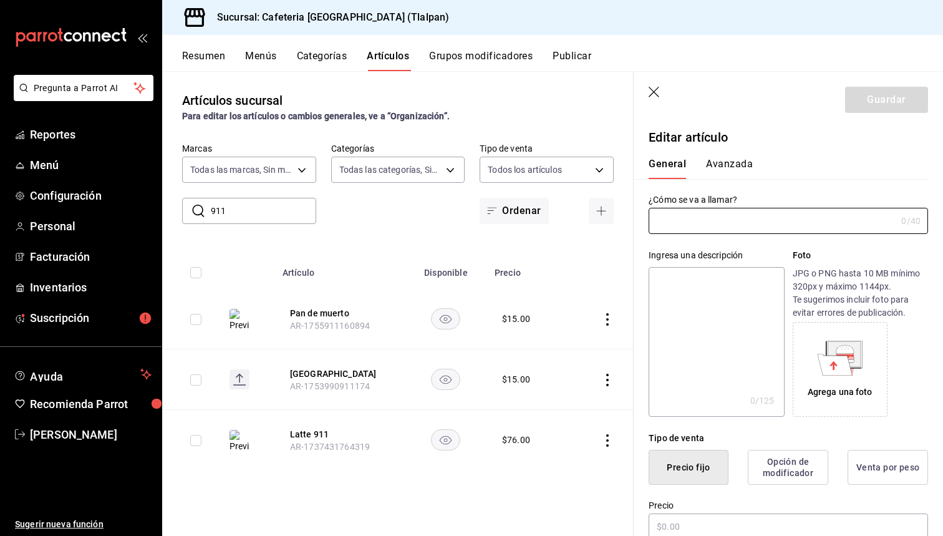
radio input "true"
type input "AR-1737431764319"
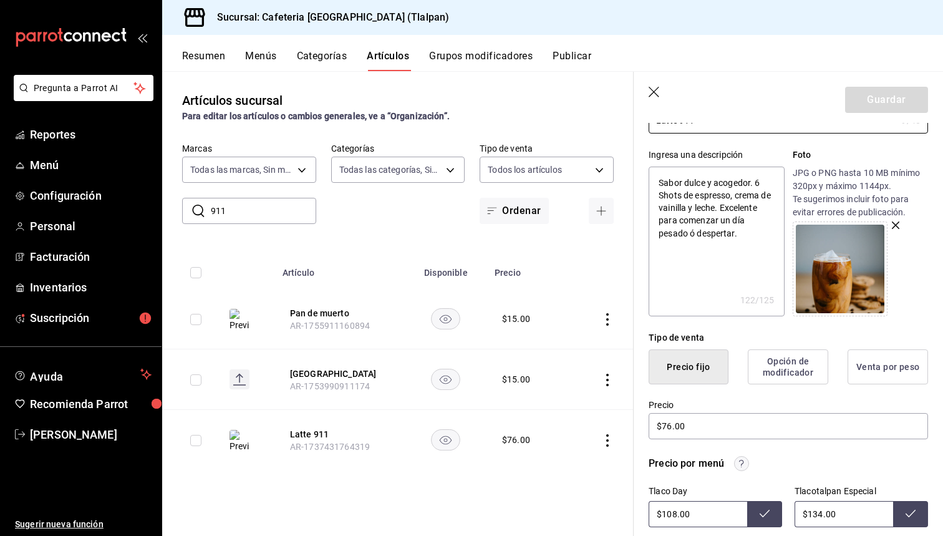
scroll to position [162, 0]
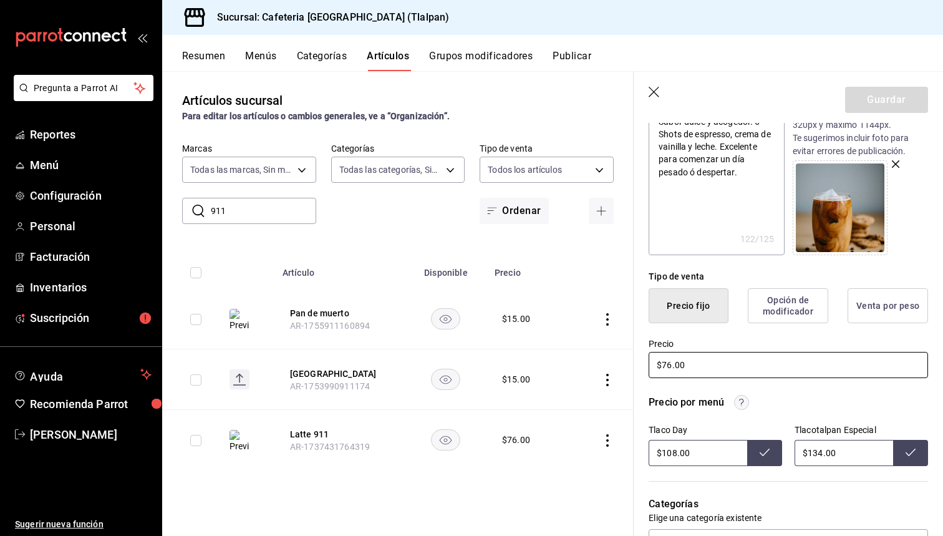
click at [672, 367] on input "$76.00" at bounding box center [789, 365] width 280 height 26
type textarea "x"
type input "$7.00"
type textarea "x"
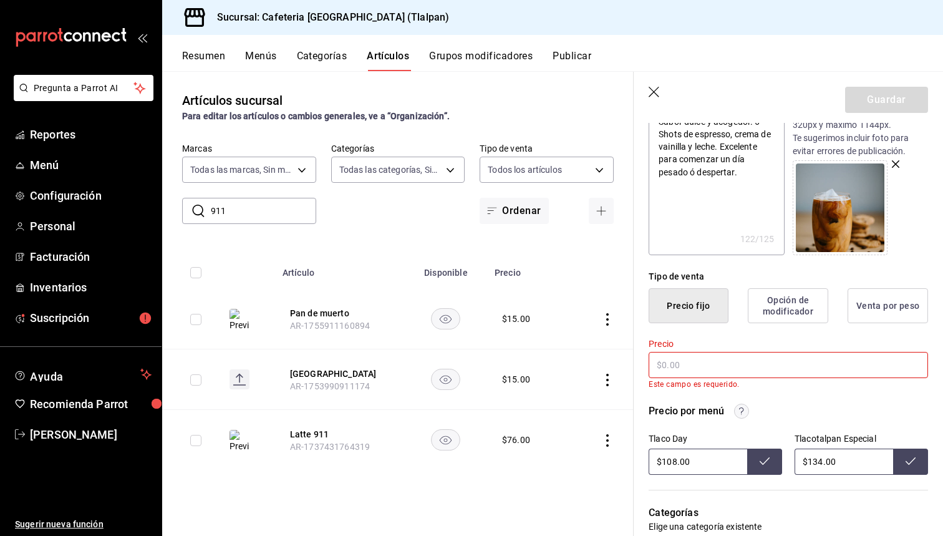
type textarea "x"
type input "$8.00"
type textarea "x"
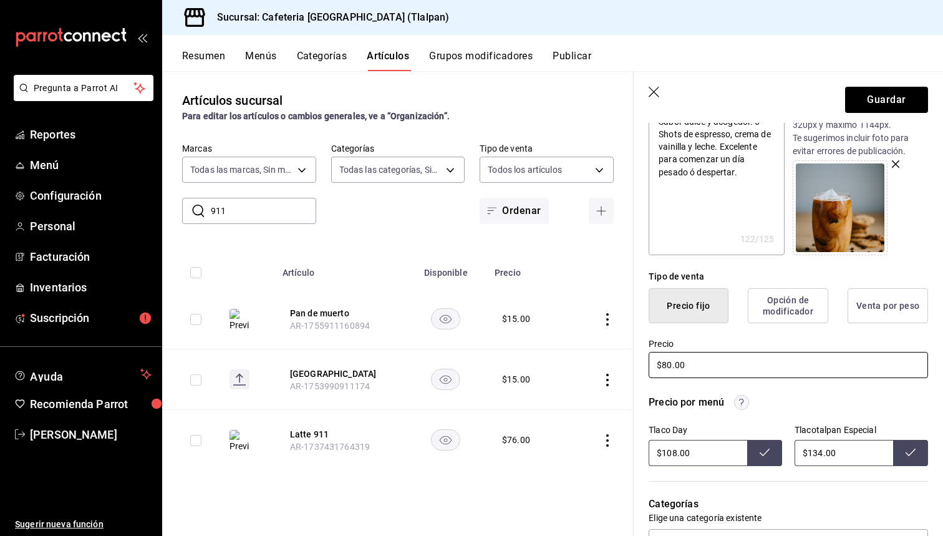
type input "$80.00"
click at [822, 450] on input "$134.00" at bounding box center [844, 453] width 99 height 26
type input "$140.00"
click at [676, 453] on input "$108.00" at bounding box center [698, 453] width 99 height 26
type input "$115.00"
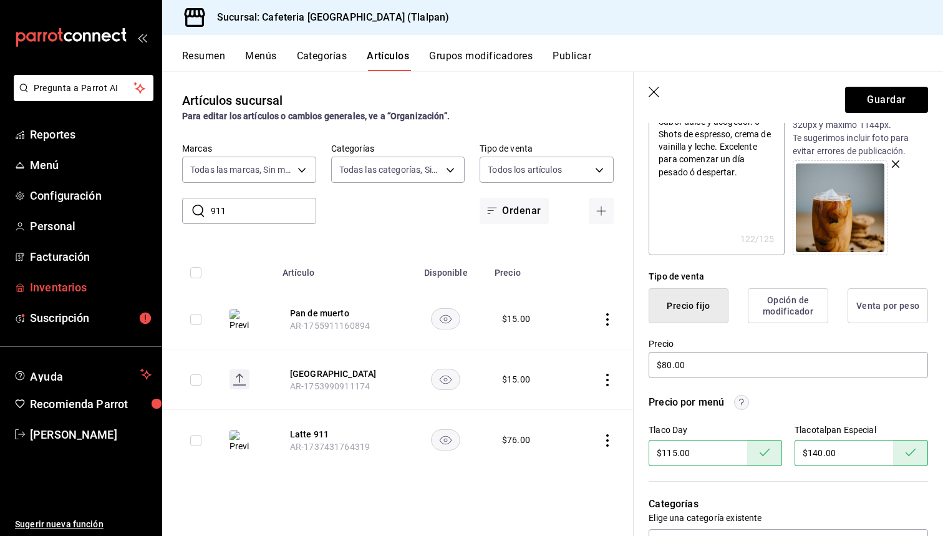
click at [47, 281] on span "Inventarios" at bounding box center [91, 287] width 122 height 17
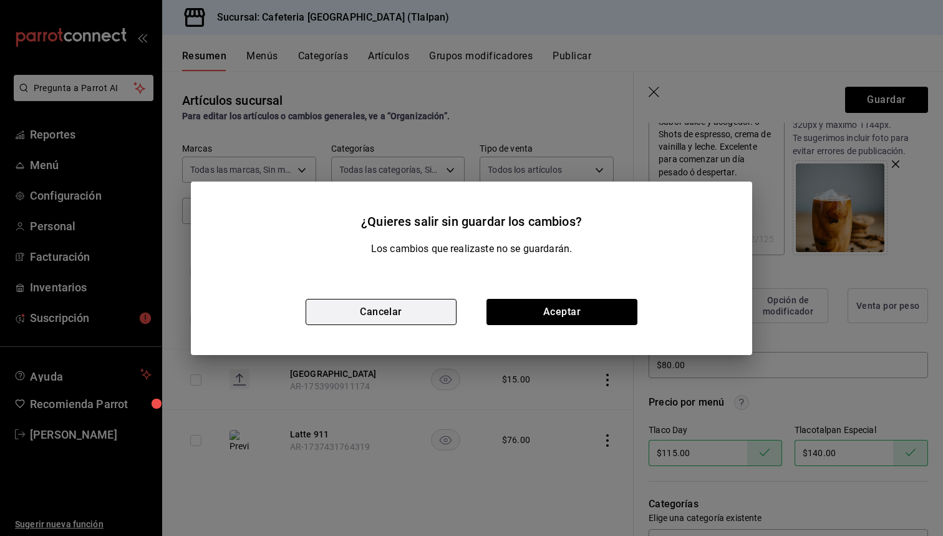
click at [367, 309] on button "Cancelar" at bounding box center [381, 312] width 151 height 26
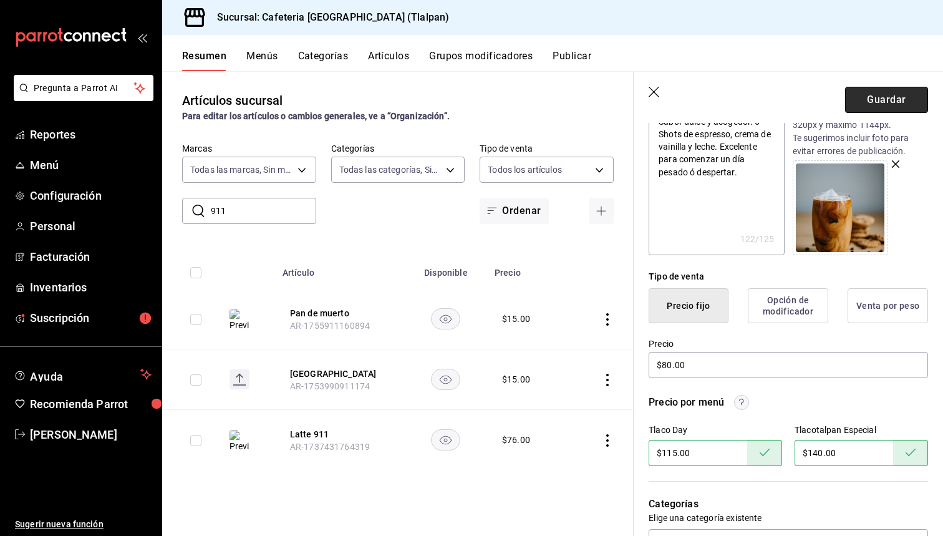
click at [869, 88] on button "Guardar" at bounding box center [886, 100] width 83 height 26
type textarea "x"
type input "AR-1758152761003"
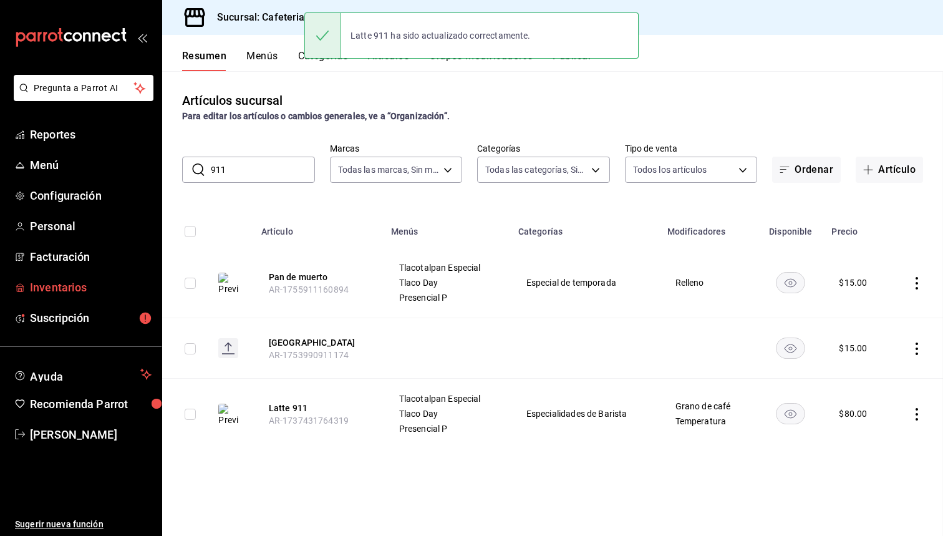
click at [36, 290] on span "Inventarios" at bounding box center [91, 287] width 122 height 17
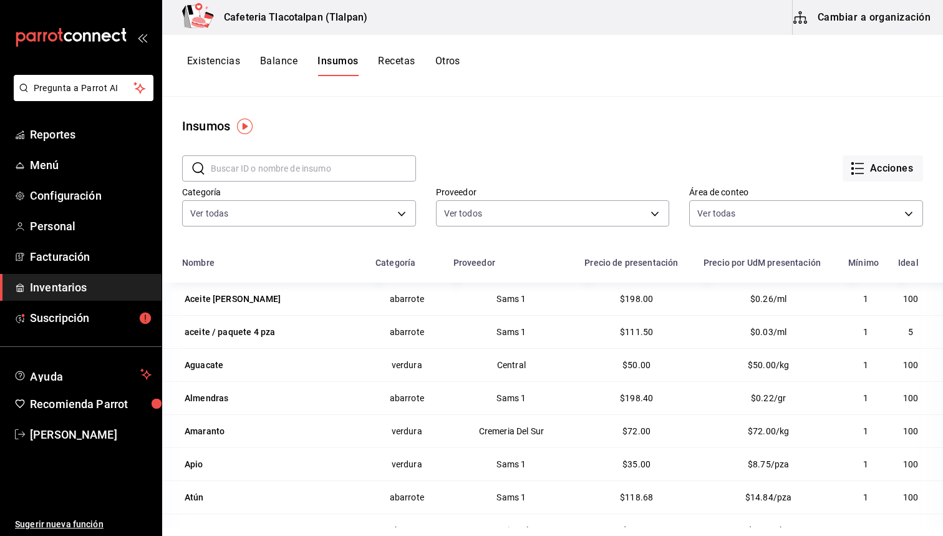
click at [396, 68] on button "Recetas" at bounding box center [396, 65] width 37 height 21
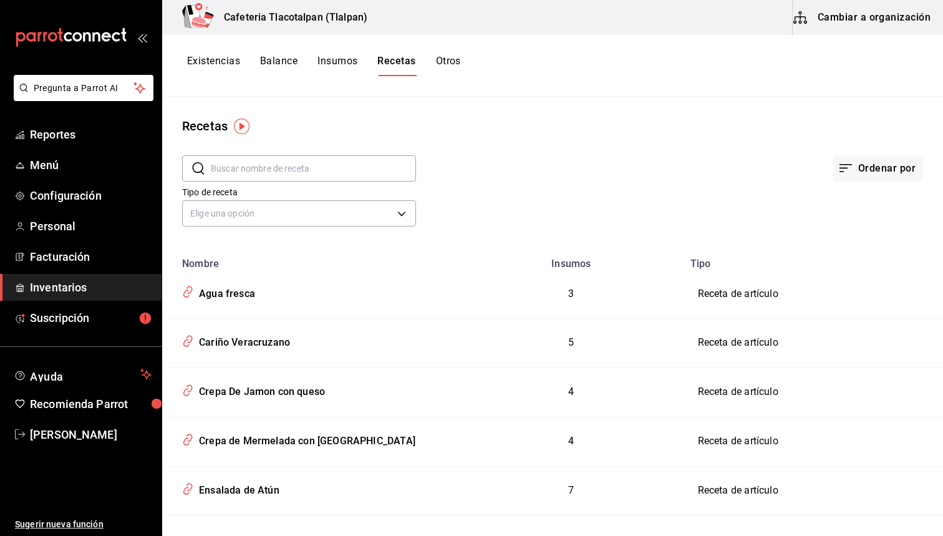
click at [339, 170] on input "text" at bounding box center [313, 168] width 205 height 25
type input "verde"
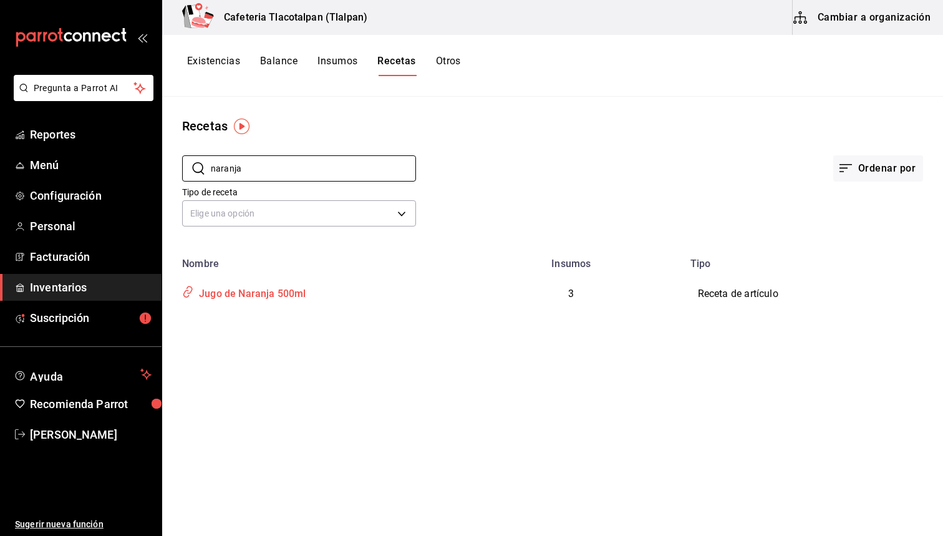
type input "naranja"
click at [229, 289] on div "Jugo de Naranja 500ml" at bounding box center [250, 291] width 112 height 19
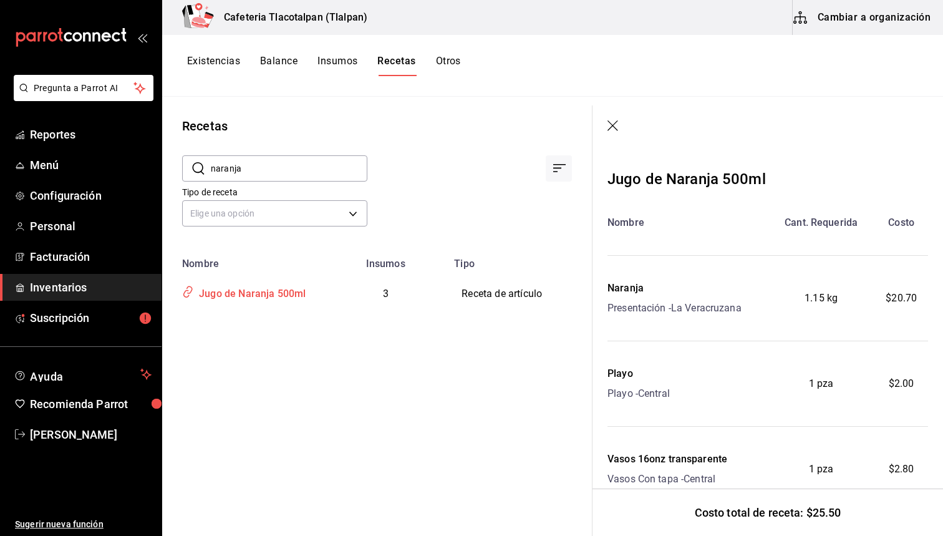
click at [301, 292] on div "Jugo de Naranja 500ml" at bounding box center [250, 291] width 112 height 19
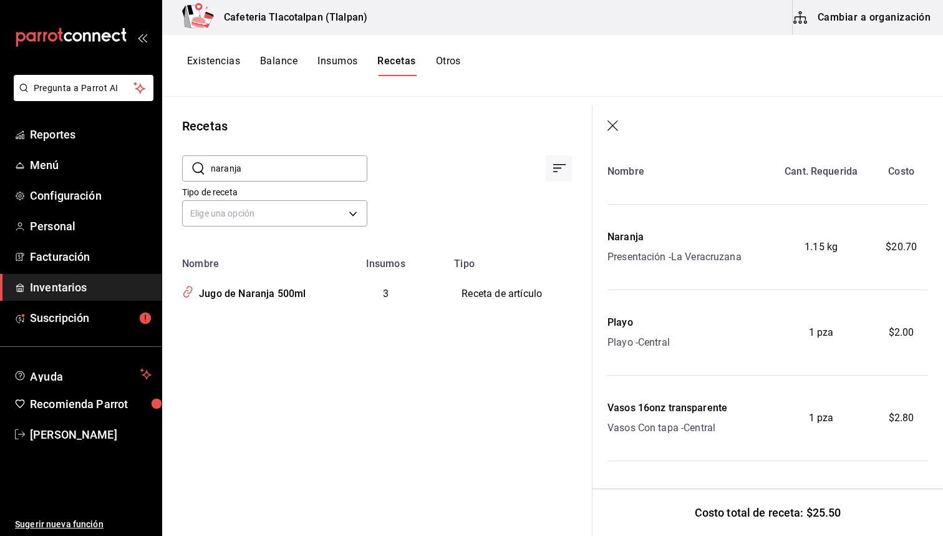
scroll to position [51, 0]
click at [810, 19] on span "button" at bounding box center [803, 17] width 20 height 15
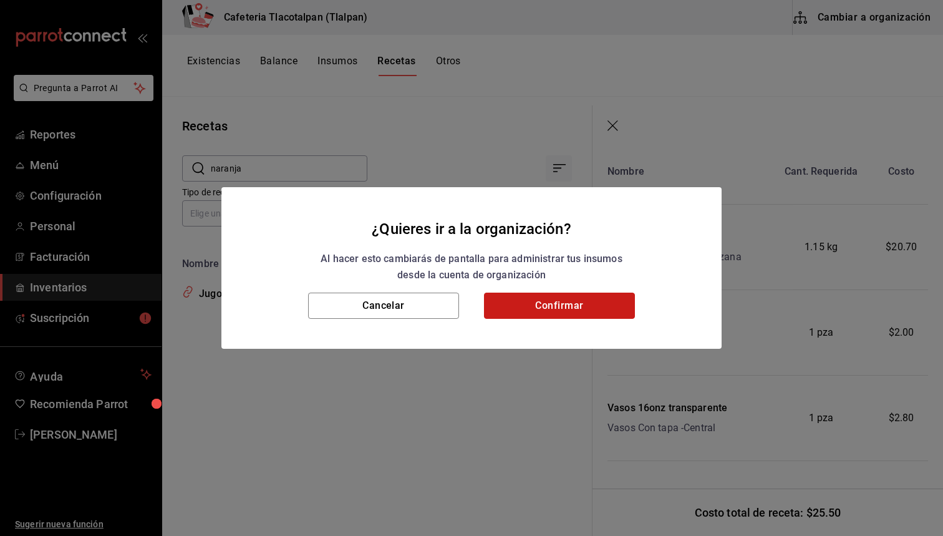
click at [528, 306] on button "Confirmar" at bounding box center [559, 306] width 151 height 26
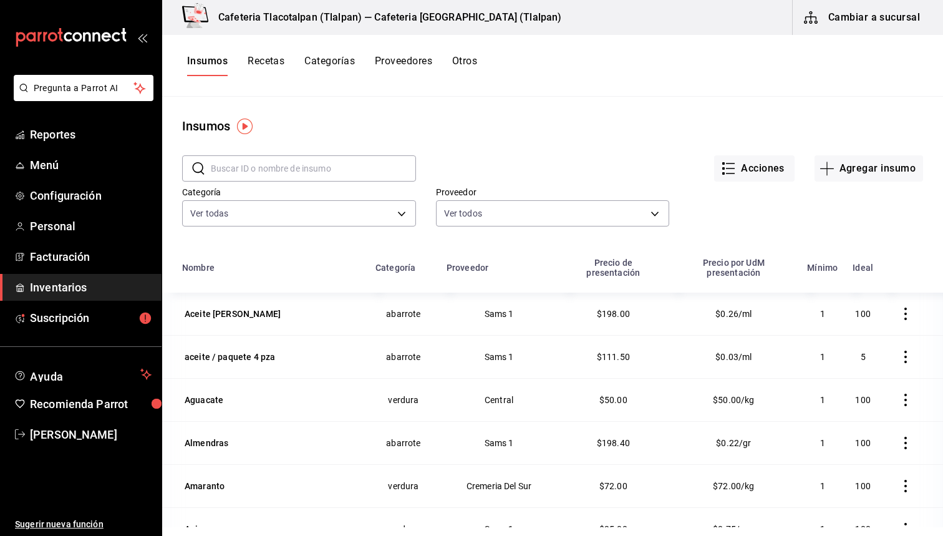
click at [309, 175] on input "text" at bounding box center [313, 168] width 205 height 25
type input "m"
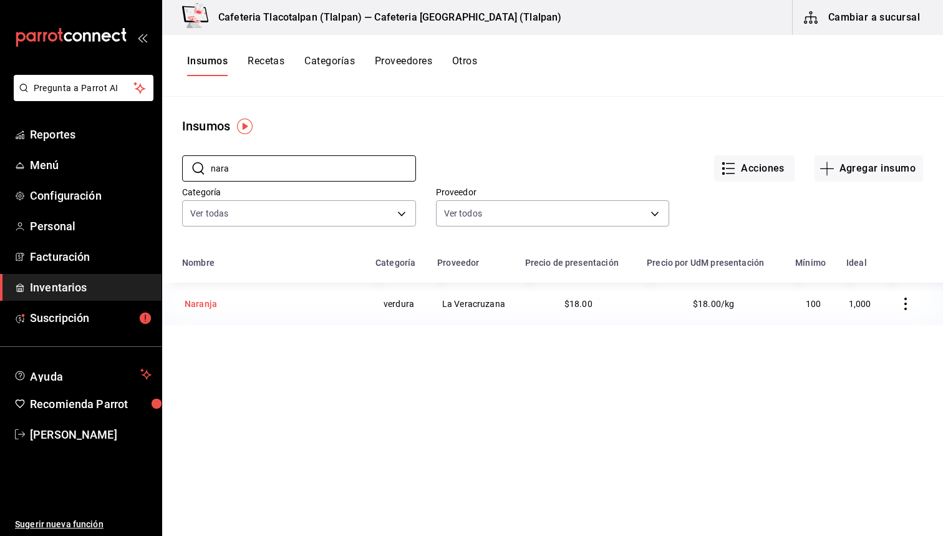
type input "nara"
click at [217, 307] on div "Naranja" at bounding box center [200, 303] width 37 height 17
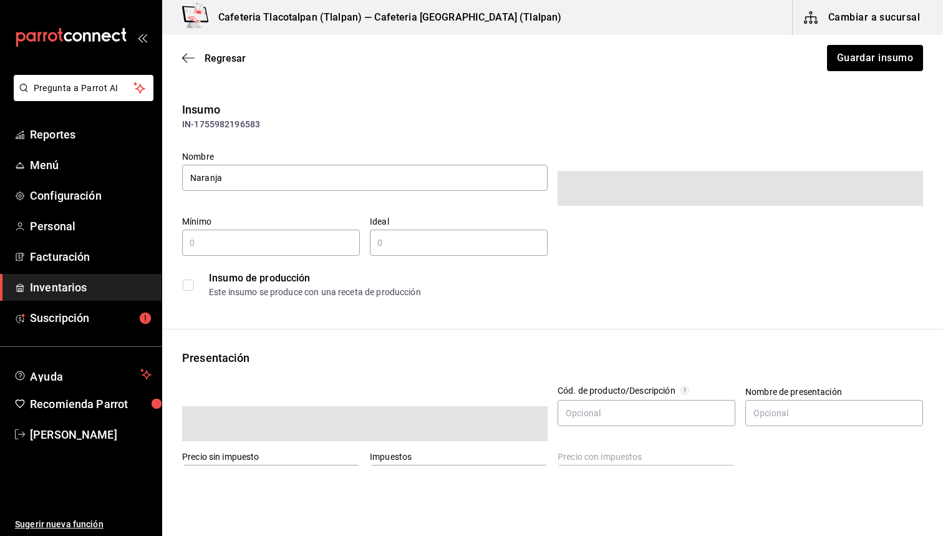
type input "100"
type input "1,000"
type input "1"
type input "KILOGRAM"
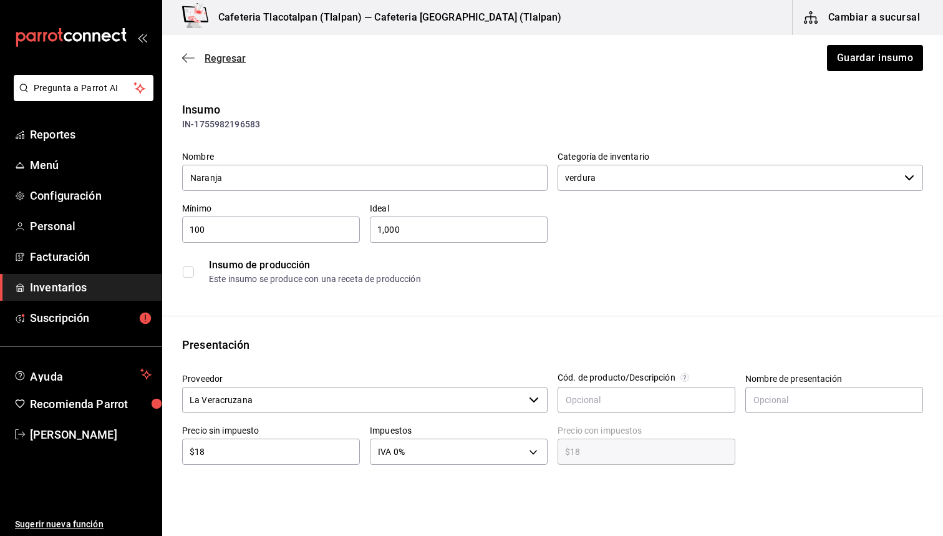
click at [197, 52] on span "Regresar" at bounding box center [214, 58] width 64 height 12
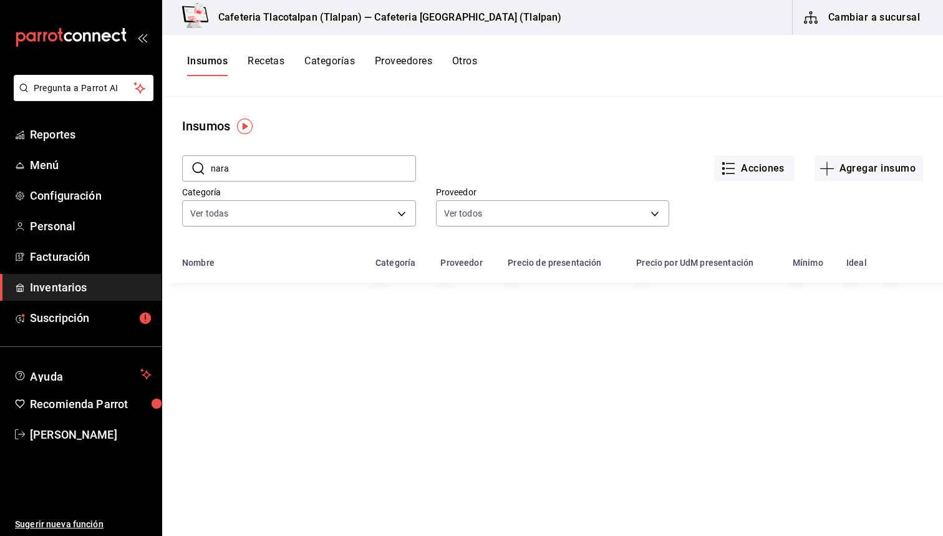
click at [270, 64] on button "Recetas" at bounding box center [266, 65] width 37 height 21
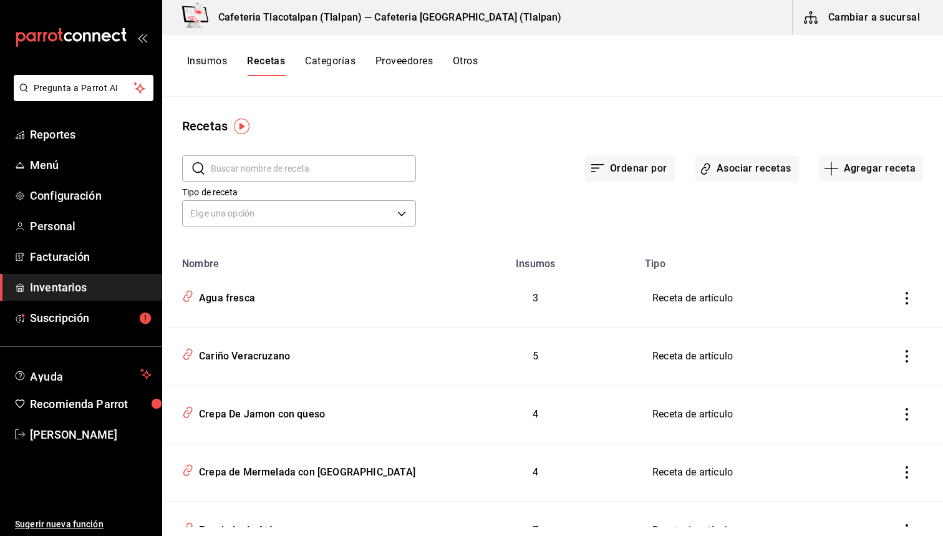
click at [270, 168] on input "text" at bounding box center [313, 168] width 205 height 25
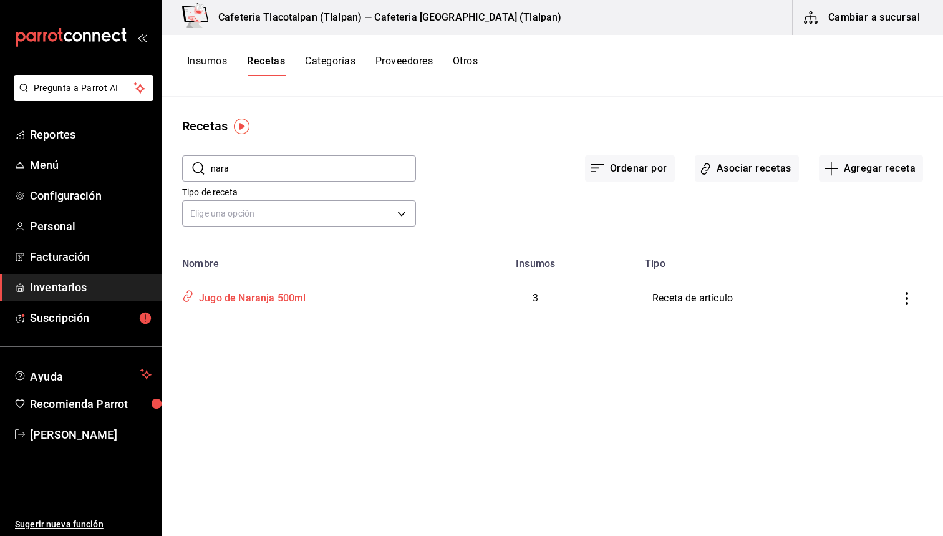
click at [249, 301] on div "Jugo de Naranja 500ml" at bounding box center [250, 295] width 112 height 19
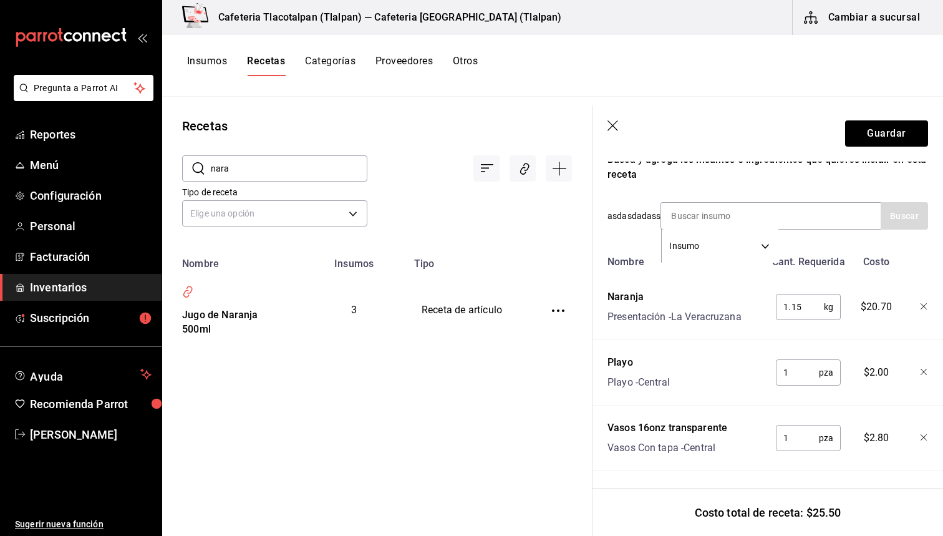
scroll to position [234, 0]
click at [806, 312] on input "1.15" at bounding box center [800, 306] width 48 height 25
click at [921, 141] on button "Guardar" at bounding box center [886, 133] width 83 height 26
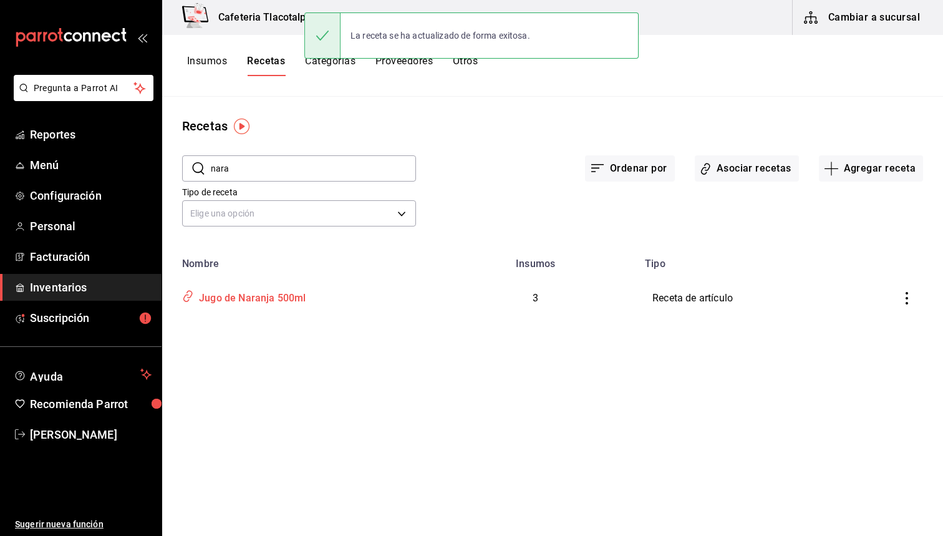
click at [276, 288] on div "Jugo de Naranja 500ml" at bounding box center [250, 295] width 112 height 19
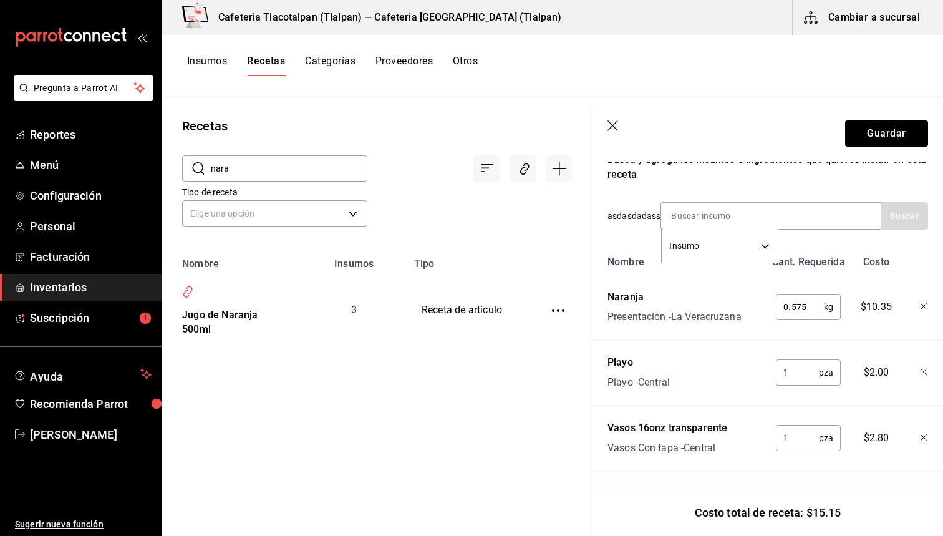
scroll to position [234, 0]
click at [221, 62] on button "Insumos" at bounding box center [207, 65] width 40 height 21
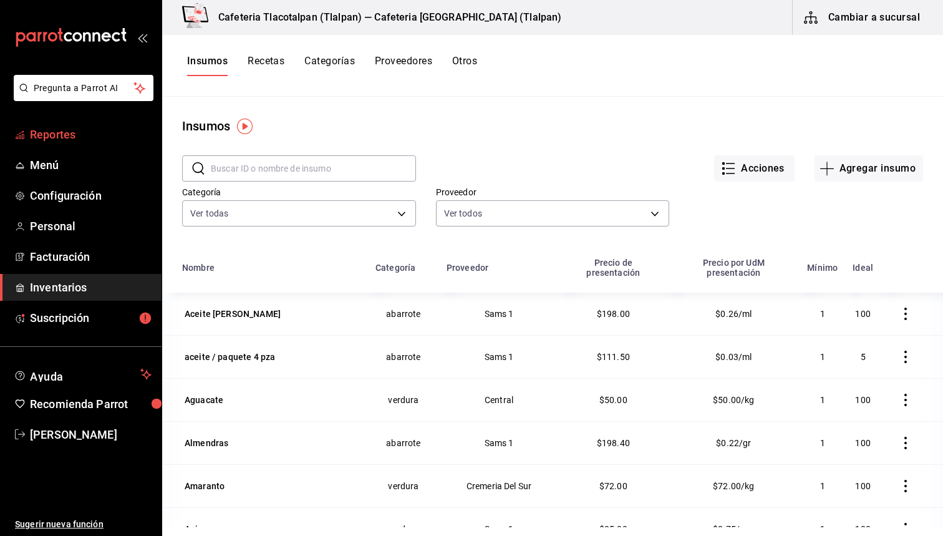
click at [74, 134] on span "Reportes" at bounding box center [91, 134] width 122 height 17
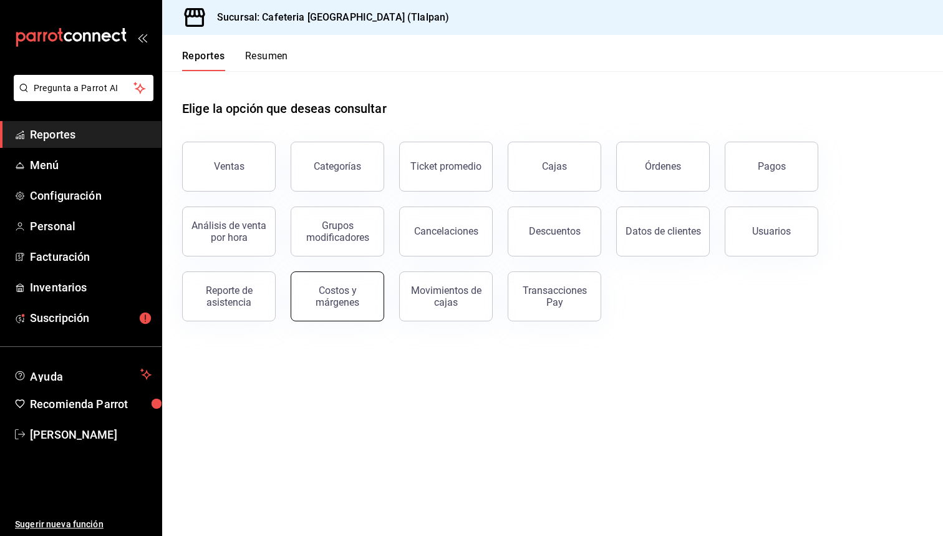
click at [360, 311] on button "Costos y márgenes" at bounding box center [338, 296] width 94 height 50
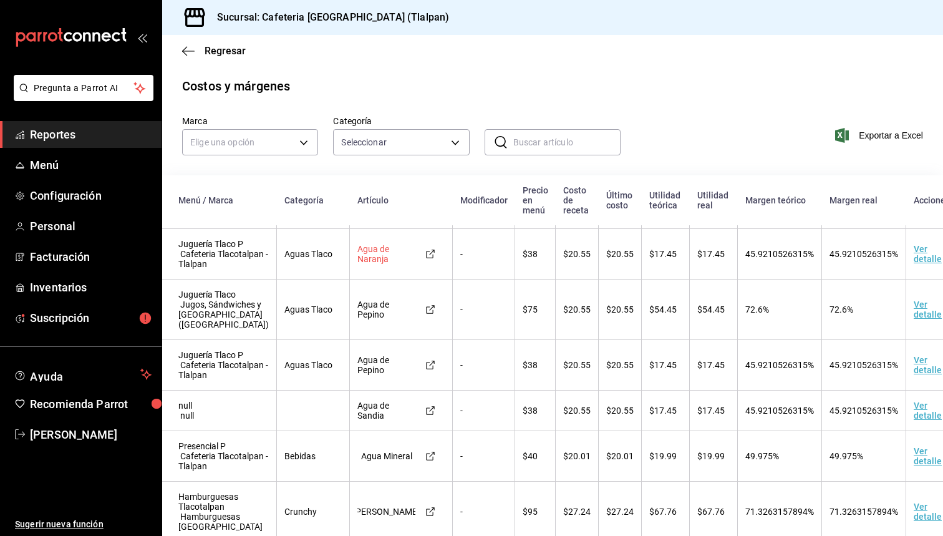
scroll to position [394, 4]
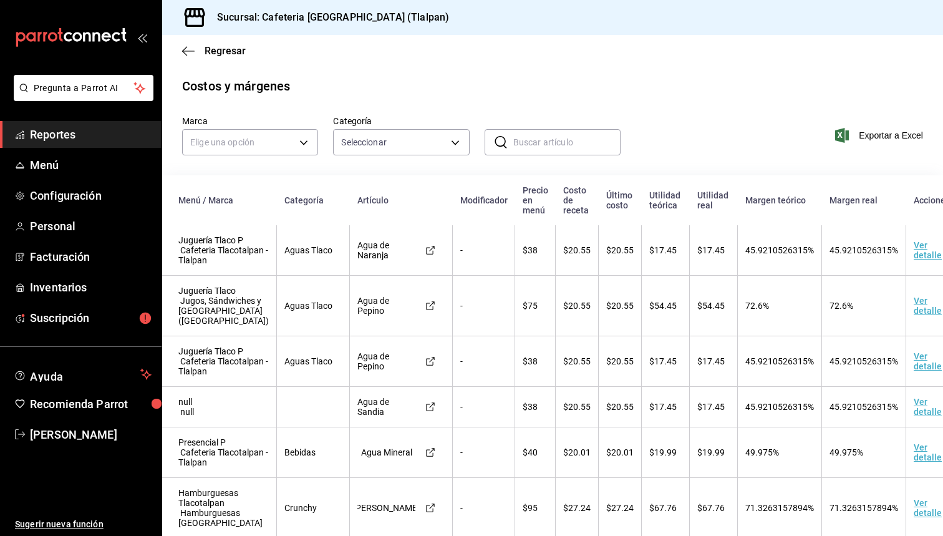
click at [567, 141] on input "text" at bounding box center [566, 142] width 107 height 25
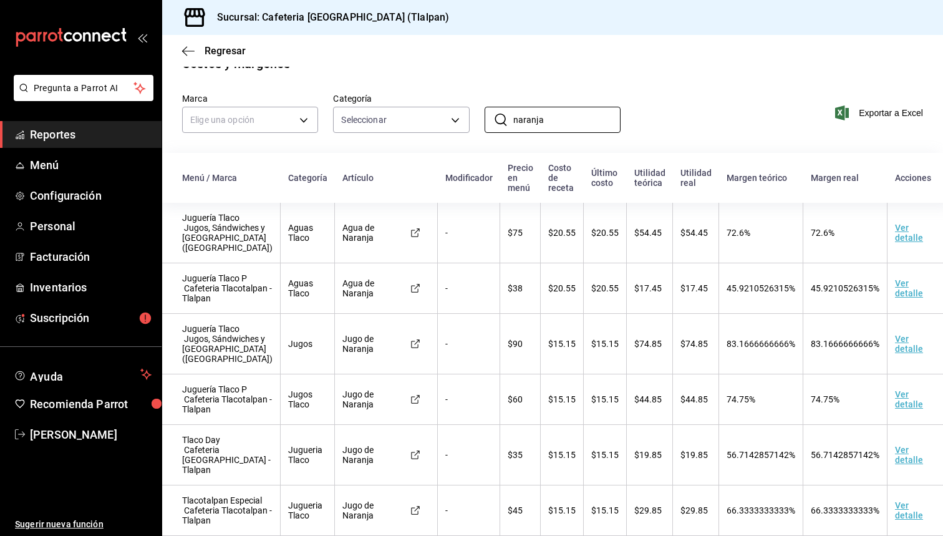
scroll to position [2, 0]
click at [40, 162] on span "Menú" at bounding box center [91, 165] width 122 height 17
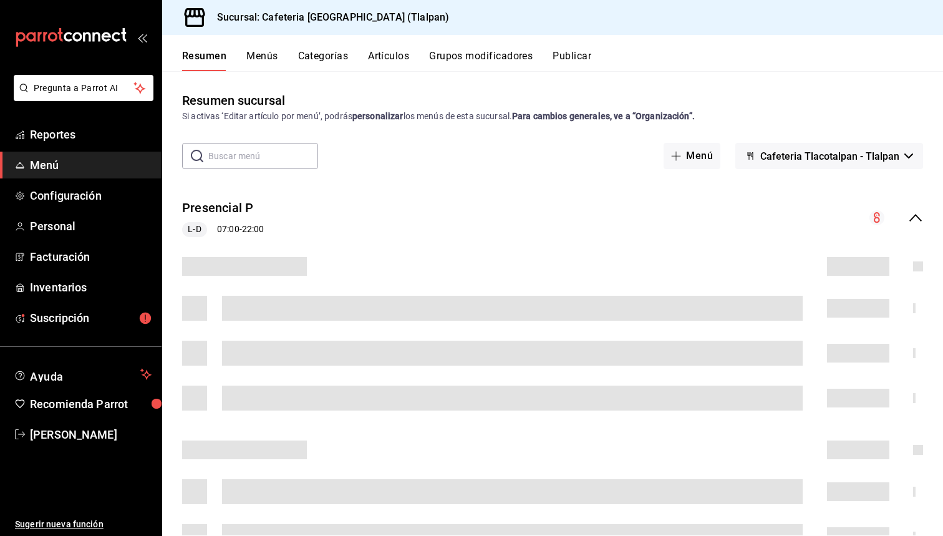
click at [391, 52] on button "Artículos" at bounding box center [388, 60] width 41 height 21
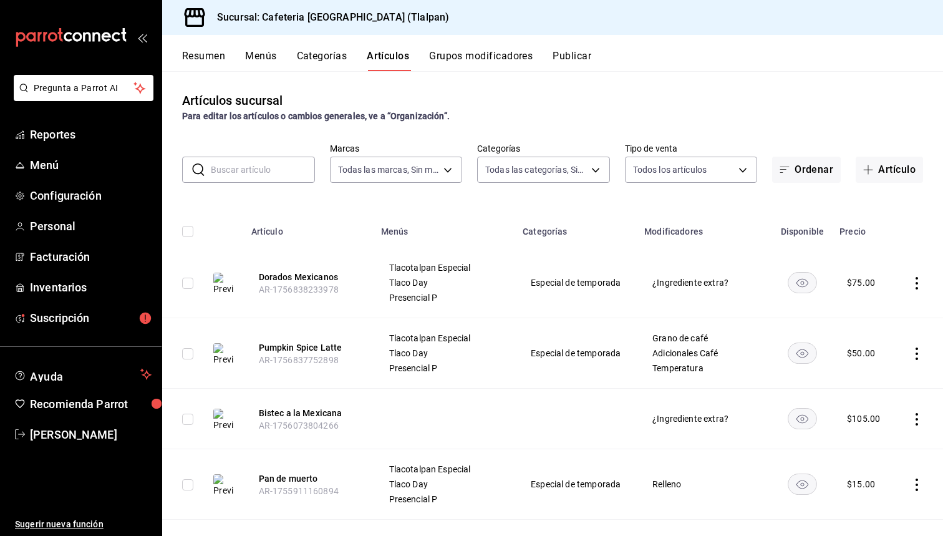
click at [264, 162] on input "text" at bounding box center [263, 169] width 104 height 25
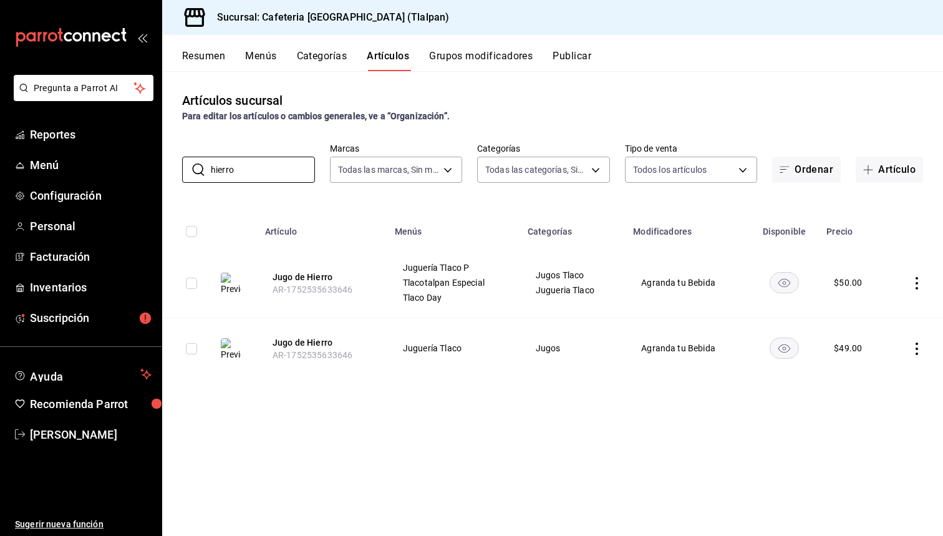
click at [918, 284] on icon "actions" at bounding box center [917, 283] width 12 height 12
click at [880, 313] on span "Editar" at bounding box center [880, 310] width 32 height 13
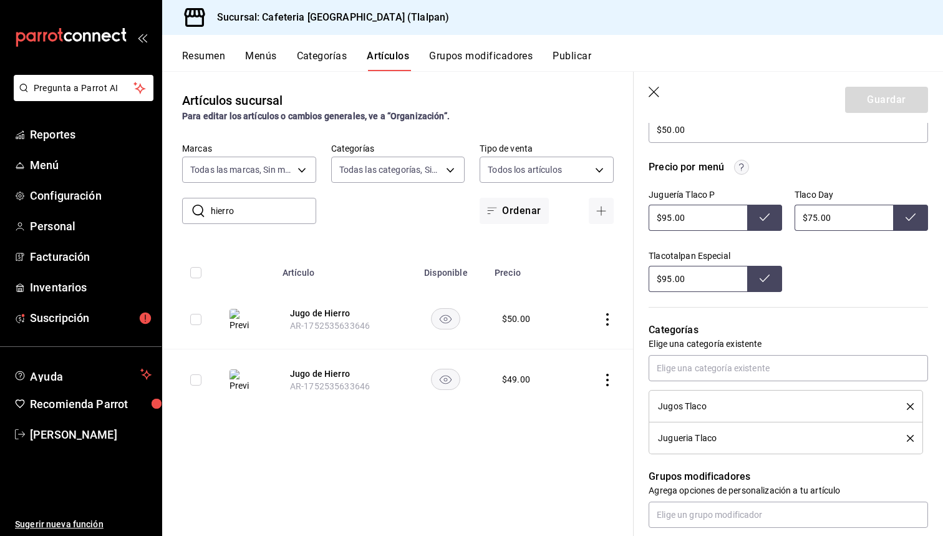
scroll to position [395, 0]
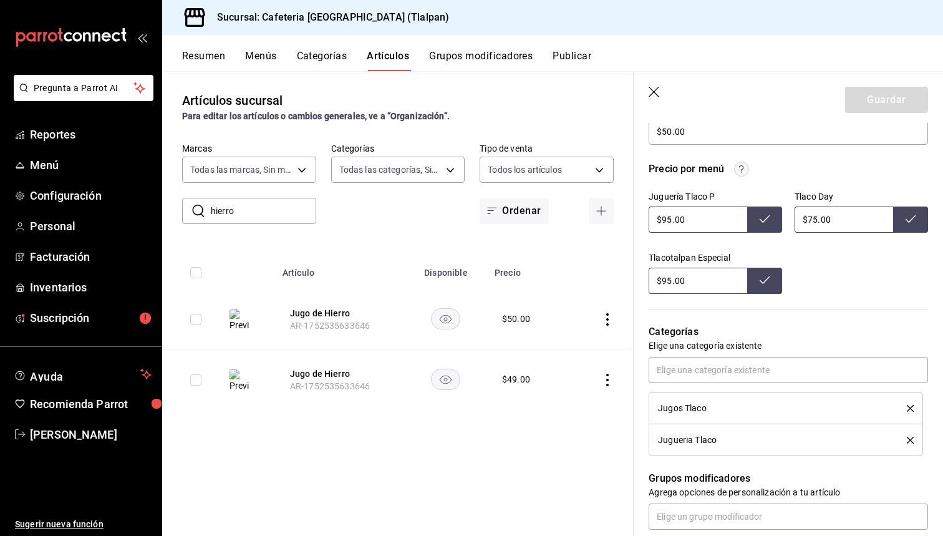
click at [670, 216] on input "$95.00" at bounding box center [698, 220] width 99 height 26
click at [817, 221] on input "$75.00" at bounding box center [844, 220] width 99 height 26
click at [674, 280] on input "$95.00" at bounding box center [698, 281] width 99 height 26
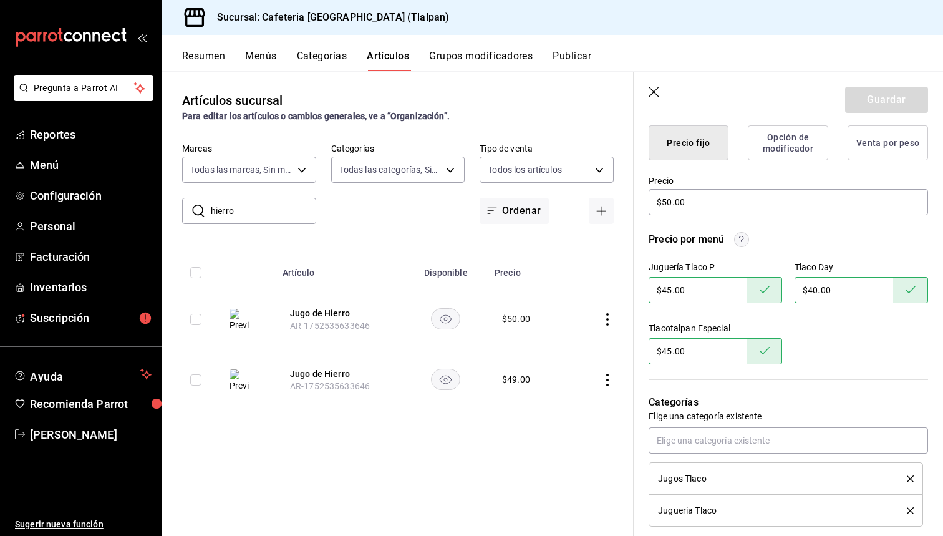
scroll to position [302, 0]
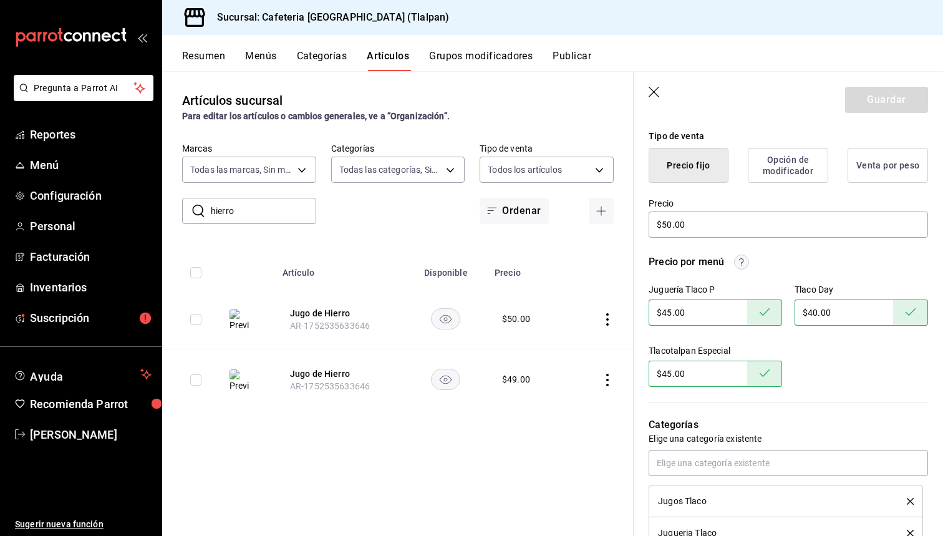
click at [658, 87] on icon "button" at bounding box center [655, 93] width 12 height 12
